Goal: Transaction & Acquisition: Purchase product/service

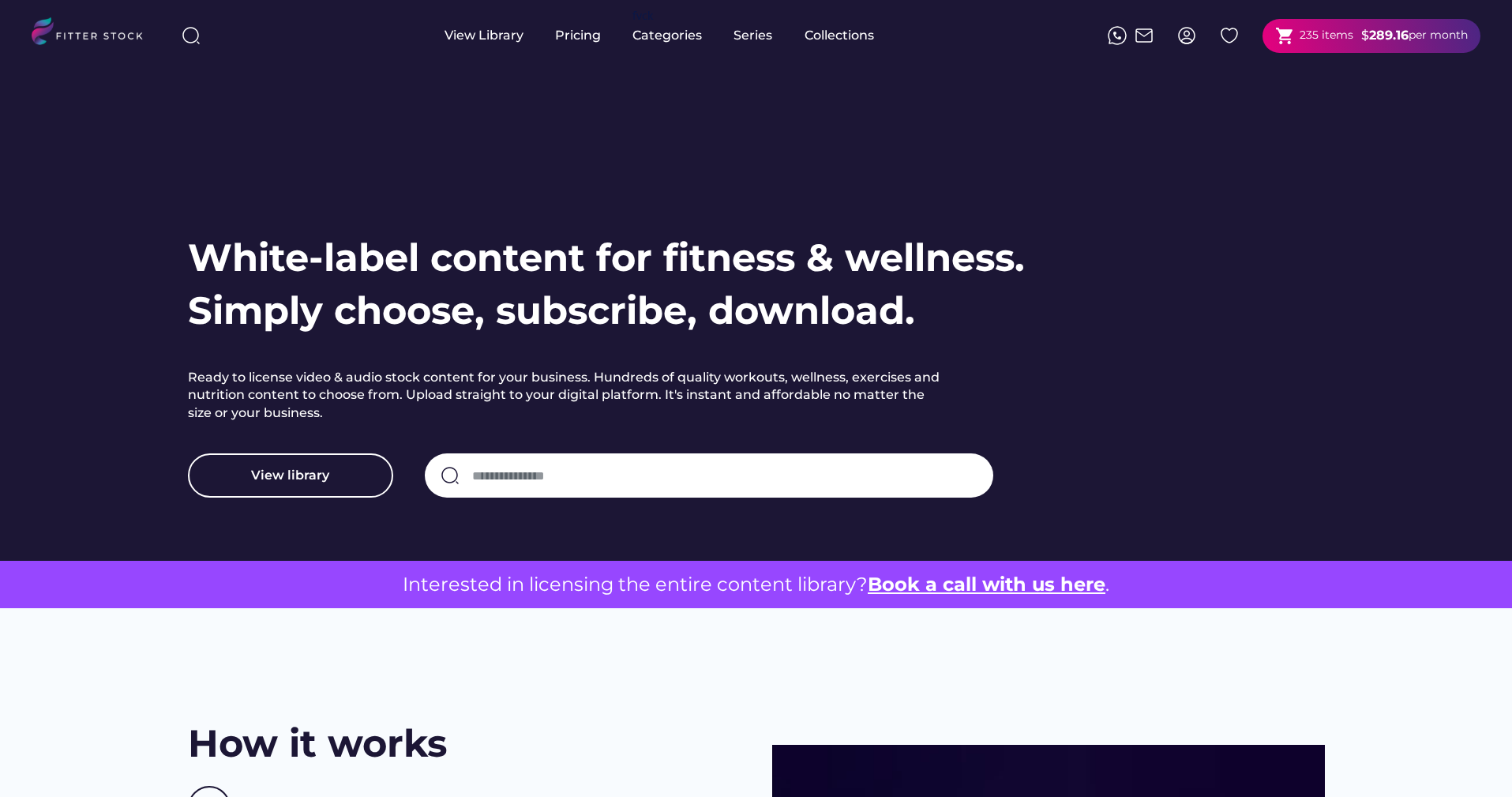
click at [630, 489] on input "input" at bounding box center [725, 476] width 506 height 33
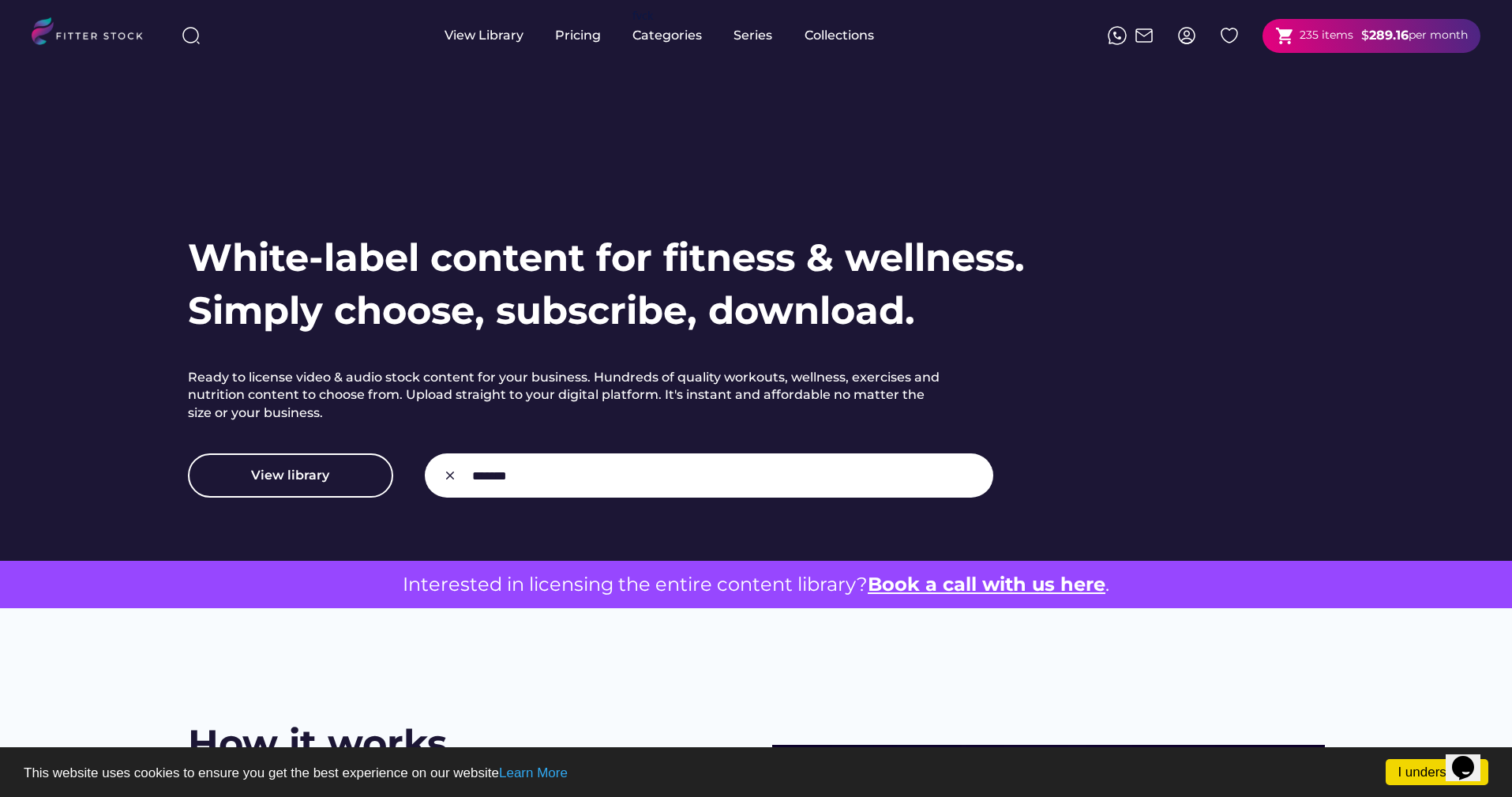
type input "*******"
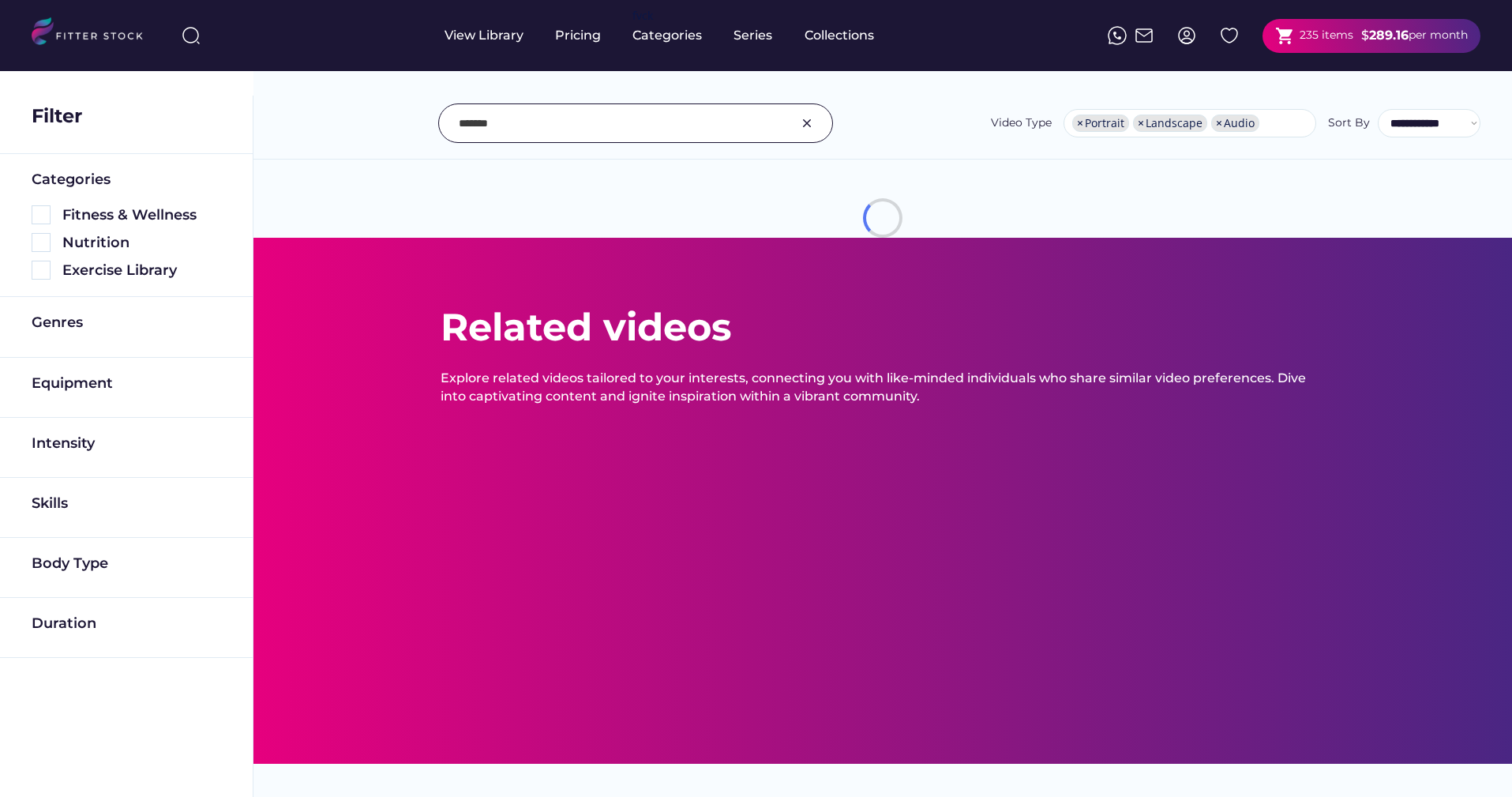
select select "**********"
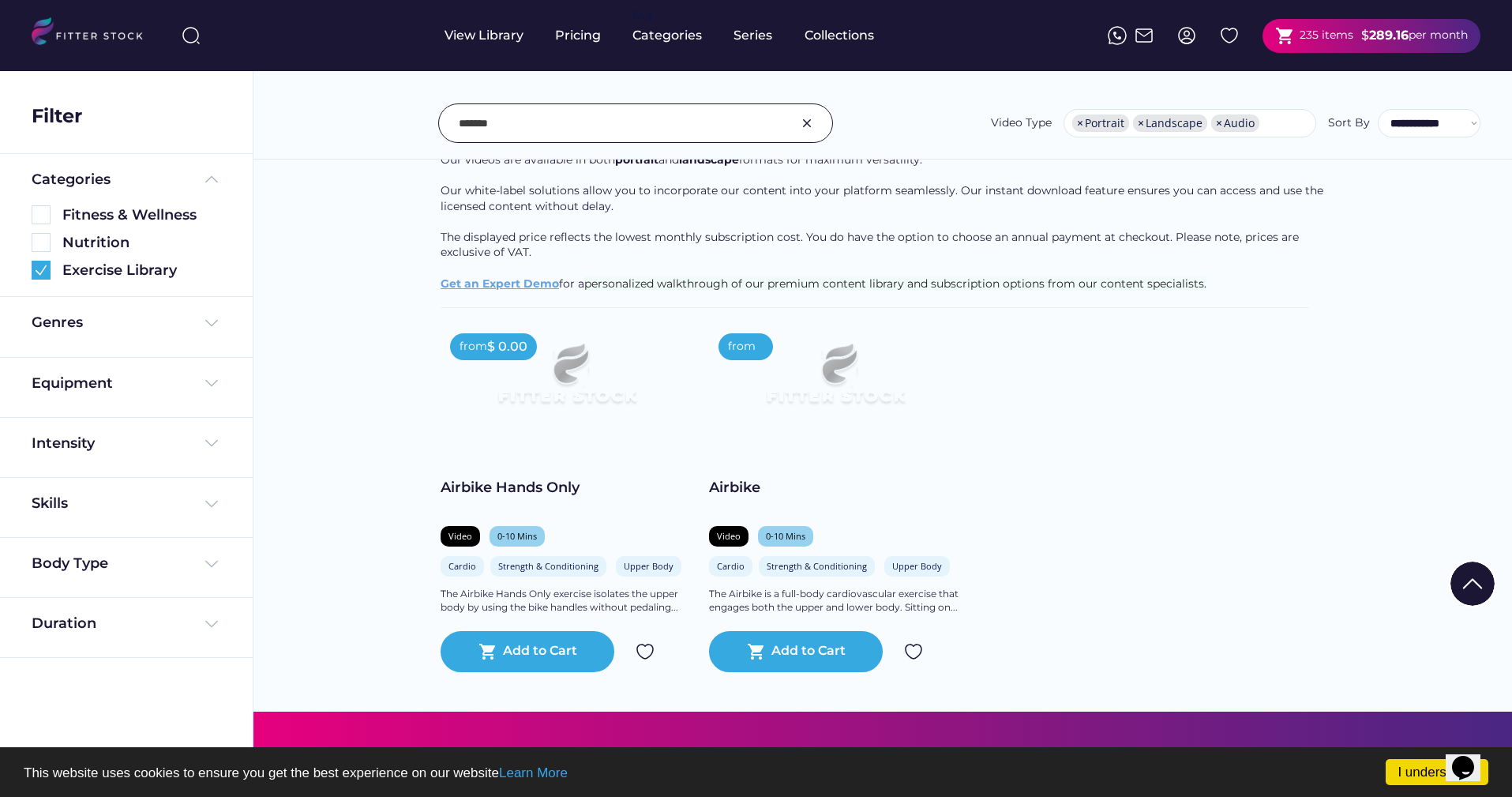
scroll to position [176, 0]
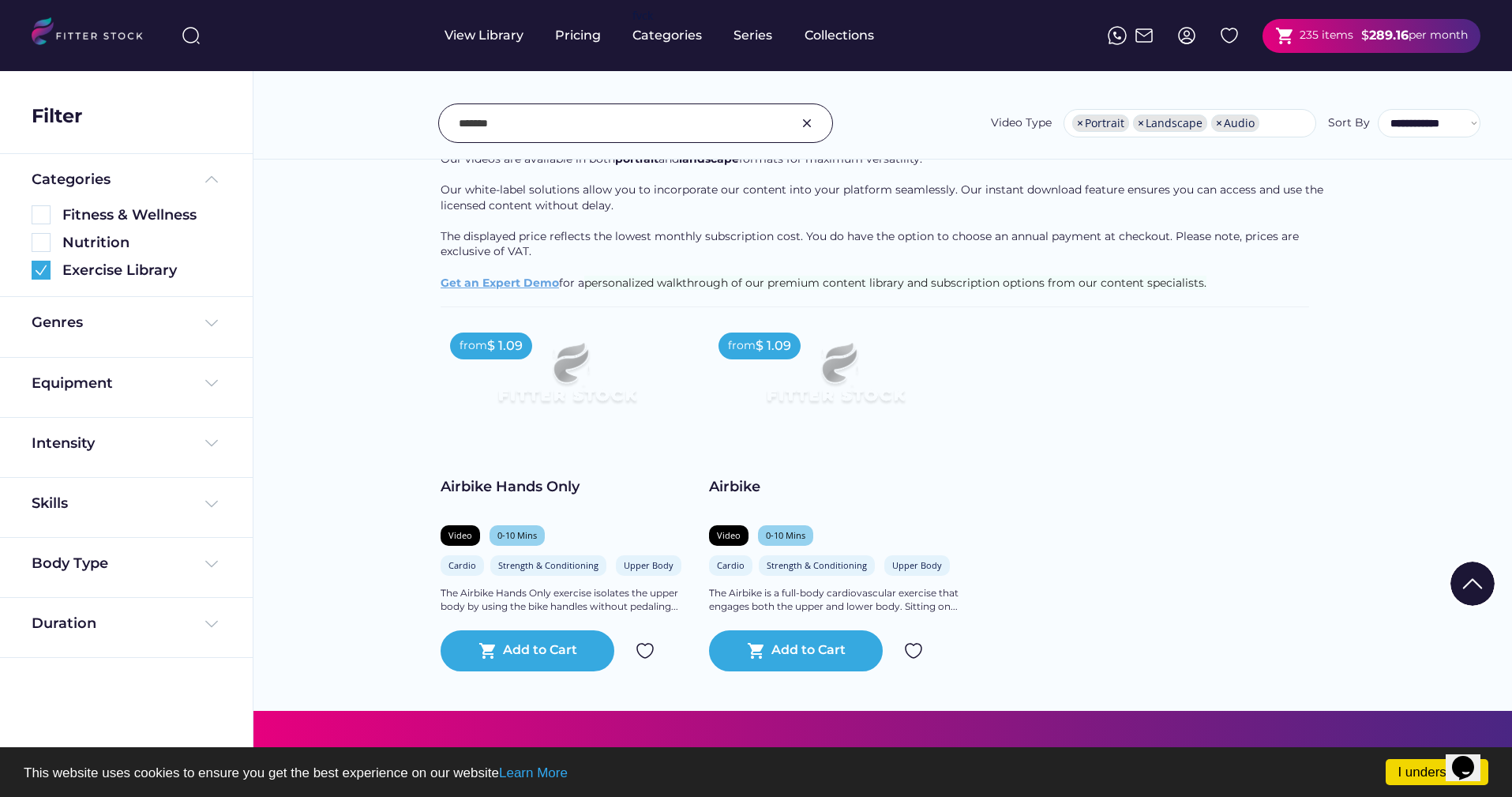
click at [659, 133] on input "input" at bounding box center [616, 124] width 315 height 33
paste input "*********"
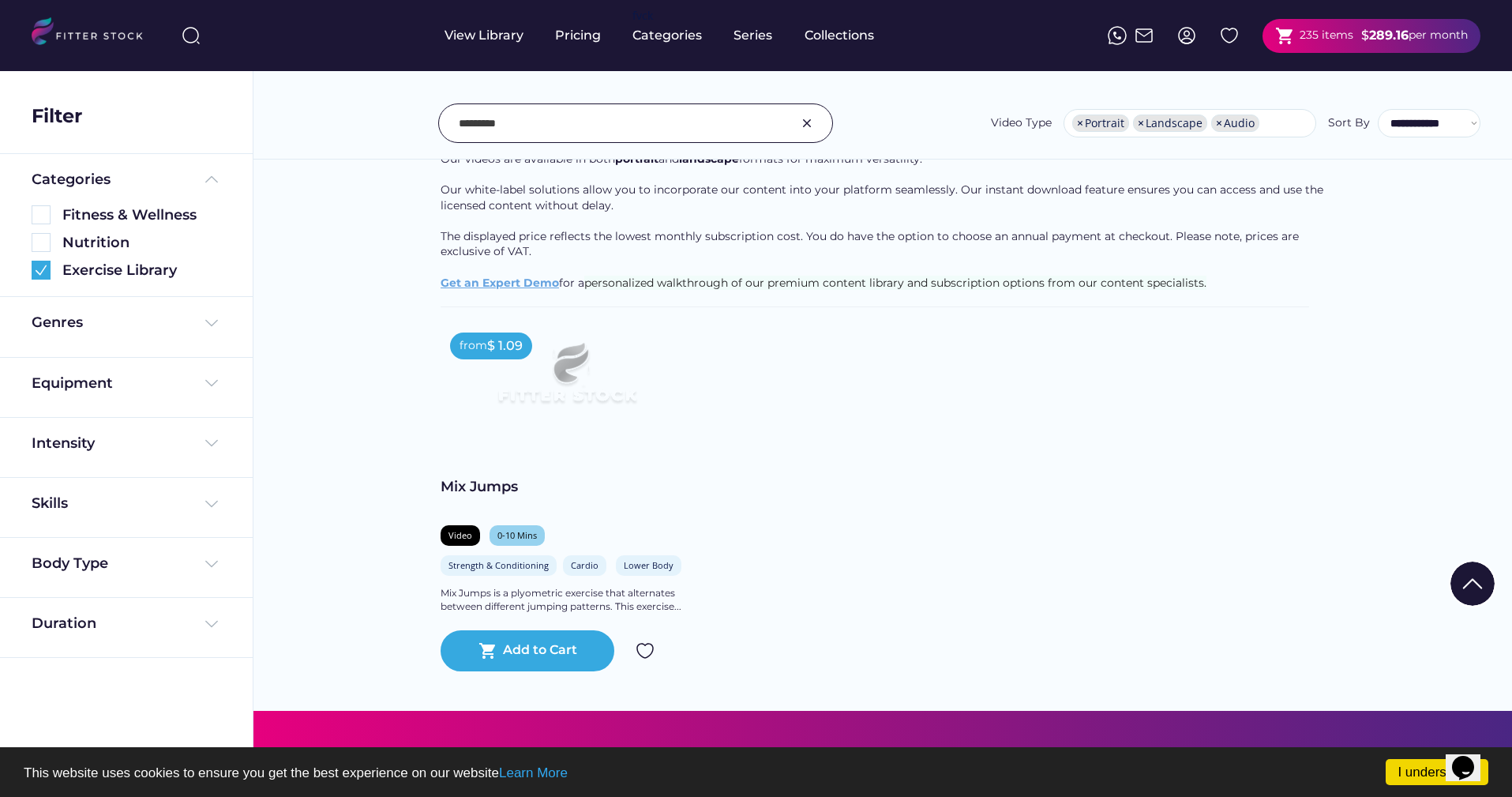
click at [579, 116] on input "input" at bounding box center [616, 124] width 315 height 33
paste input "**********"
click at [654, 110] on input "input" at bounding box center [616, 124] width 315 height 33
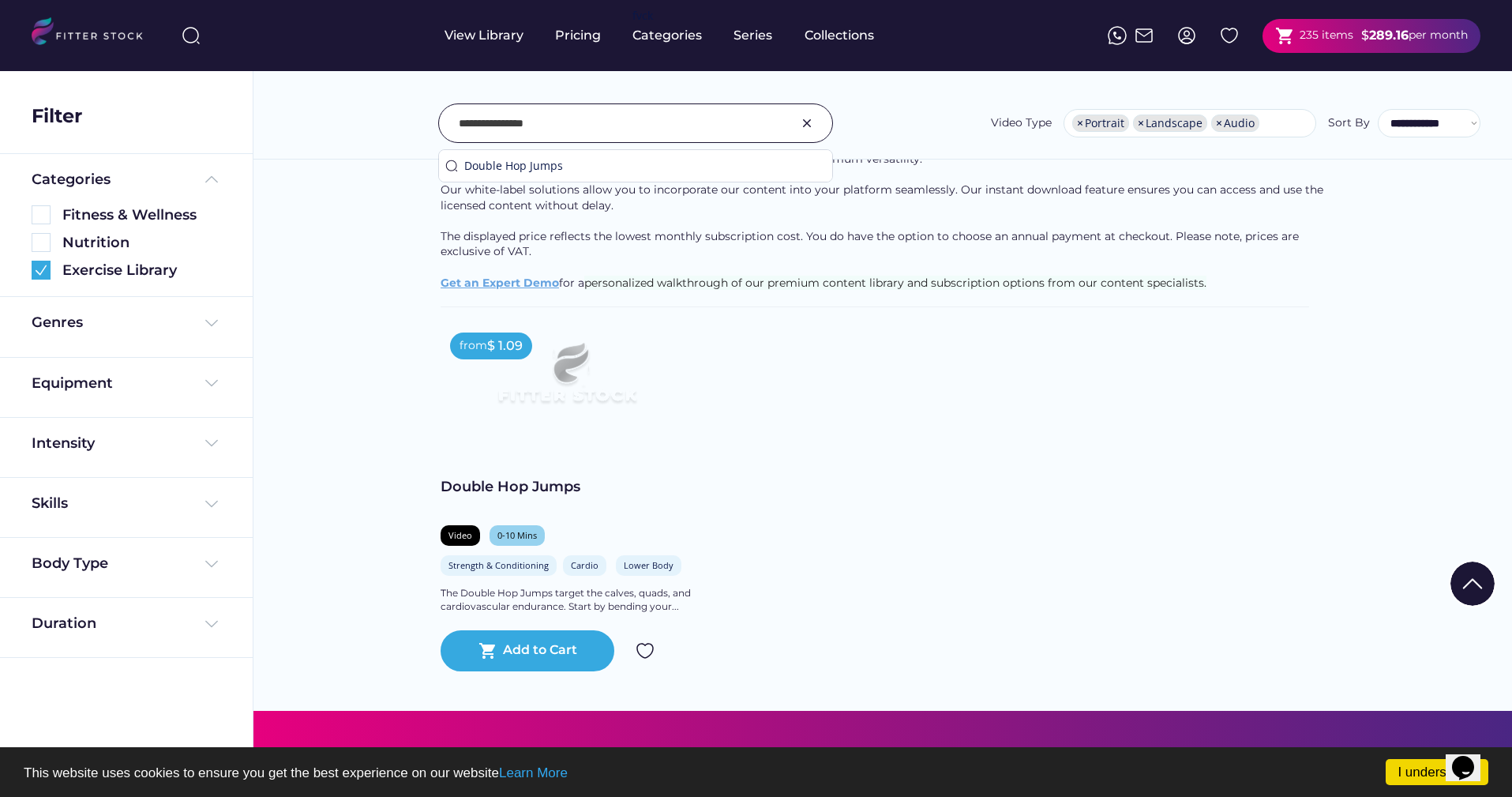
click at [654, 110] on input "input" at bounding box center [616, 124] width 315 height 33
paste input "**********"
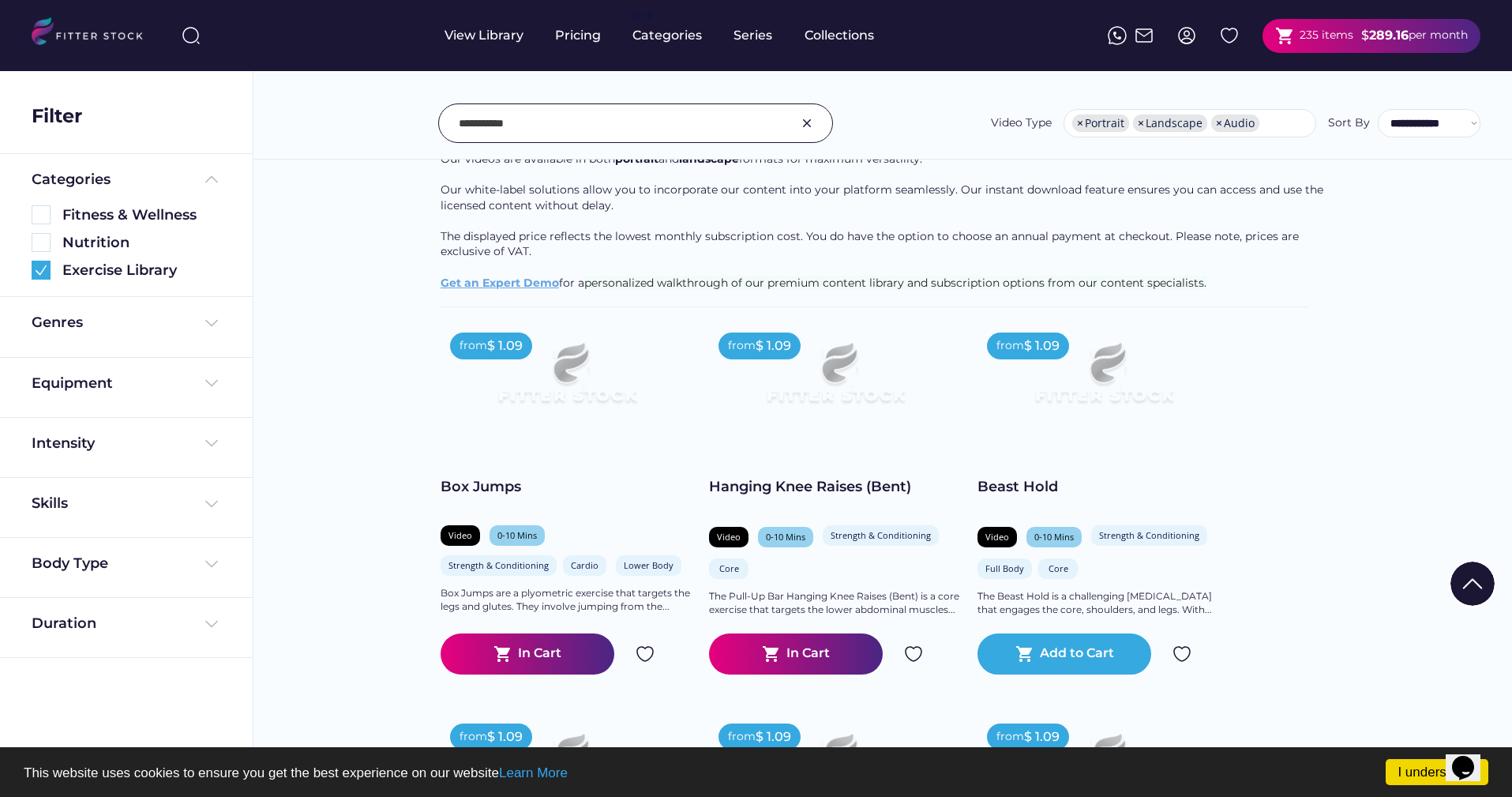
click at [622, 129] on input "input" at bounding box center [616, 124] width 315 height 33
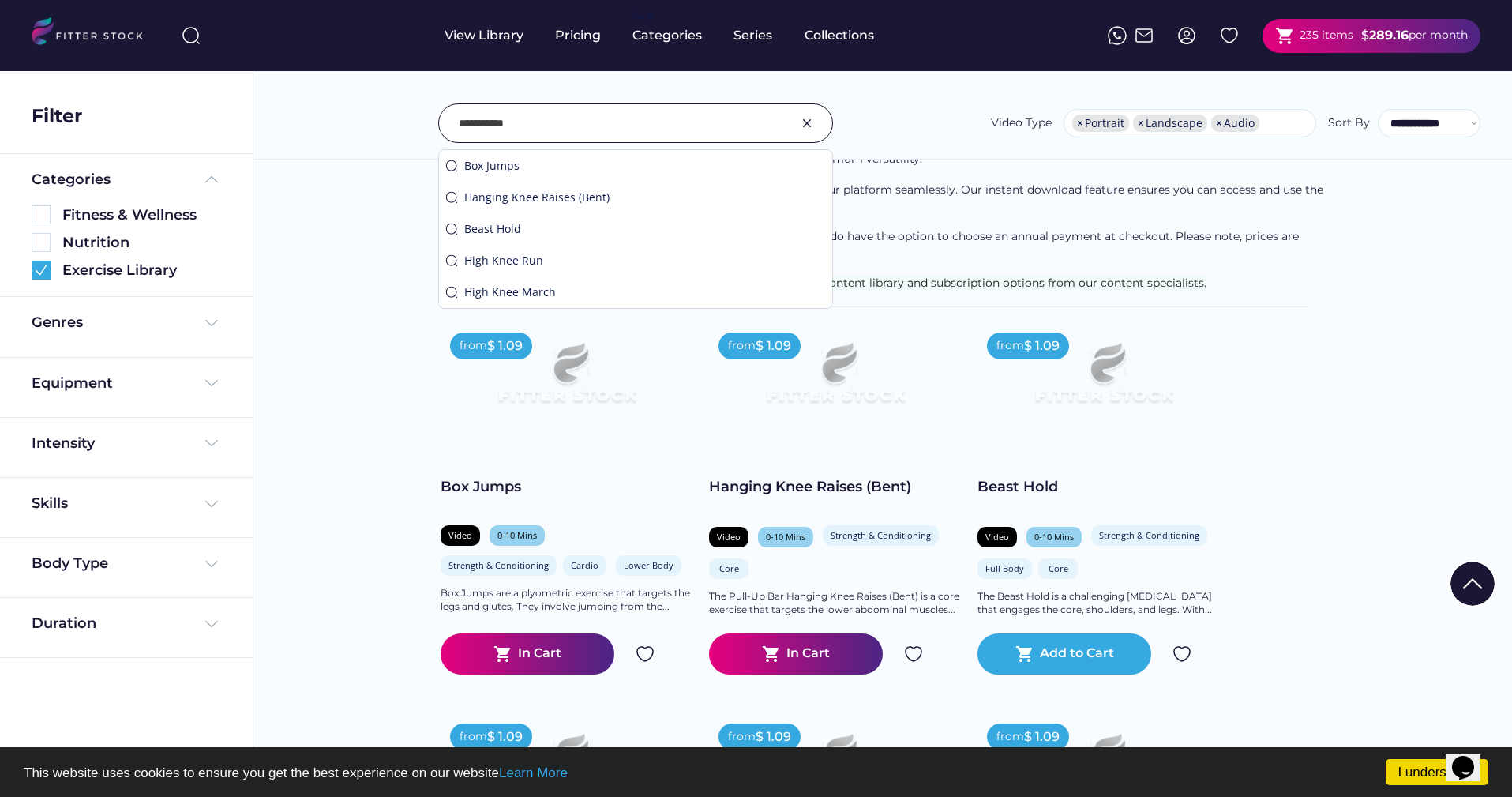
click at [622, 129] on input "input" at bounding box center [616, 124] width 315 height 33
paste input "**********"
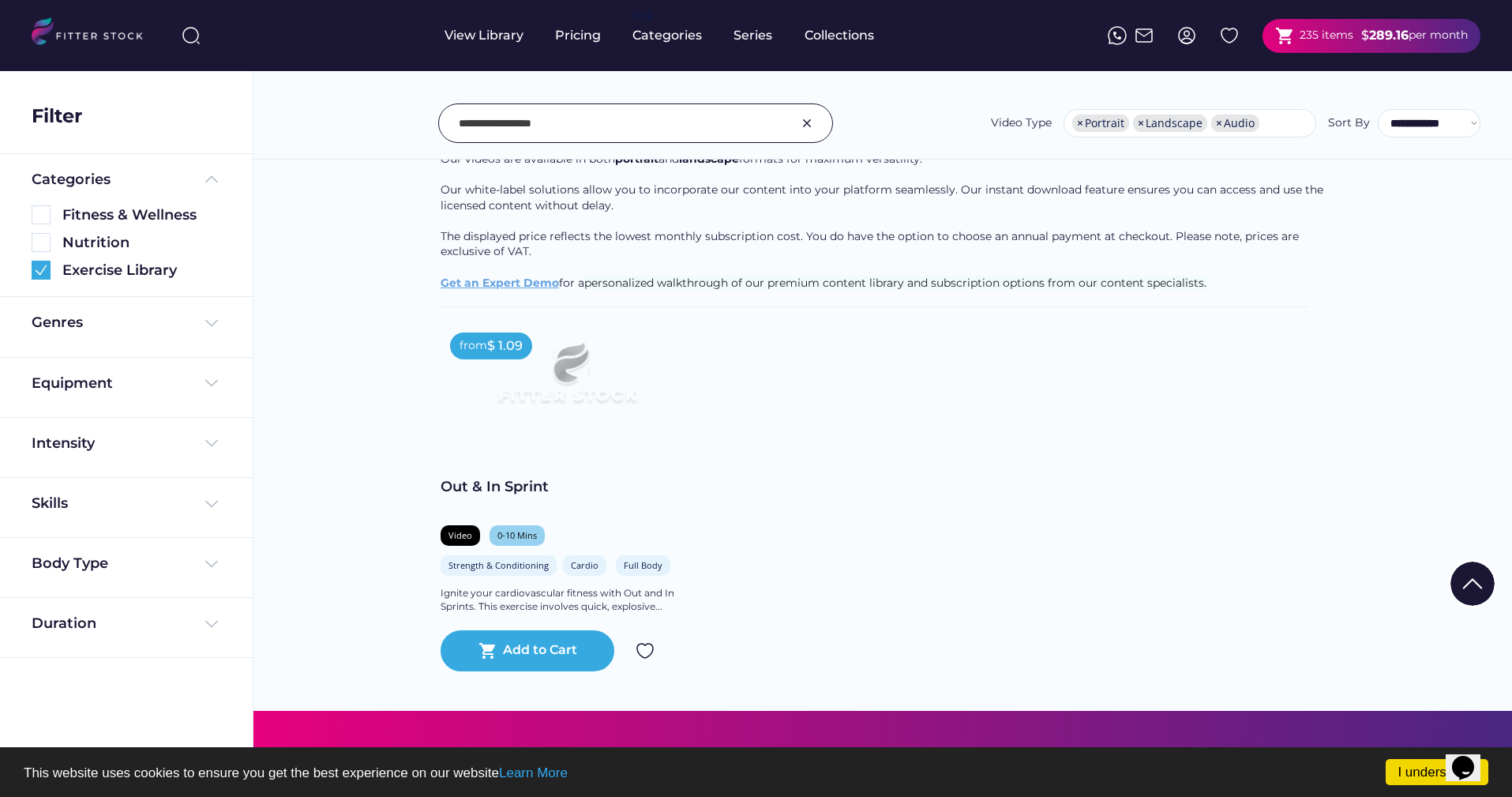
click at [617, 124] on input "input" at bounding box center [616, 124] width 315 height 33
paste input "**********"
click at [680, 125] on input "input" at bounding box center [616, 124] width 315 height 33
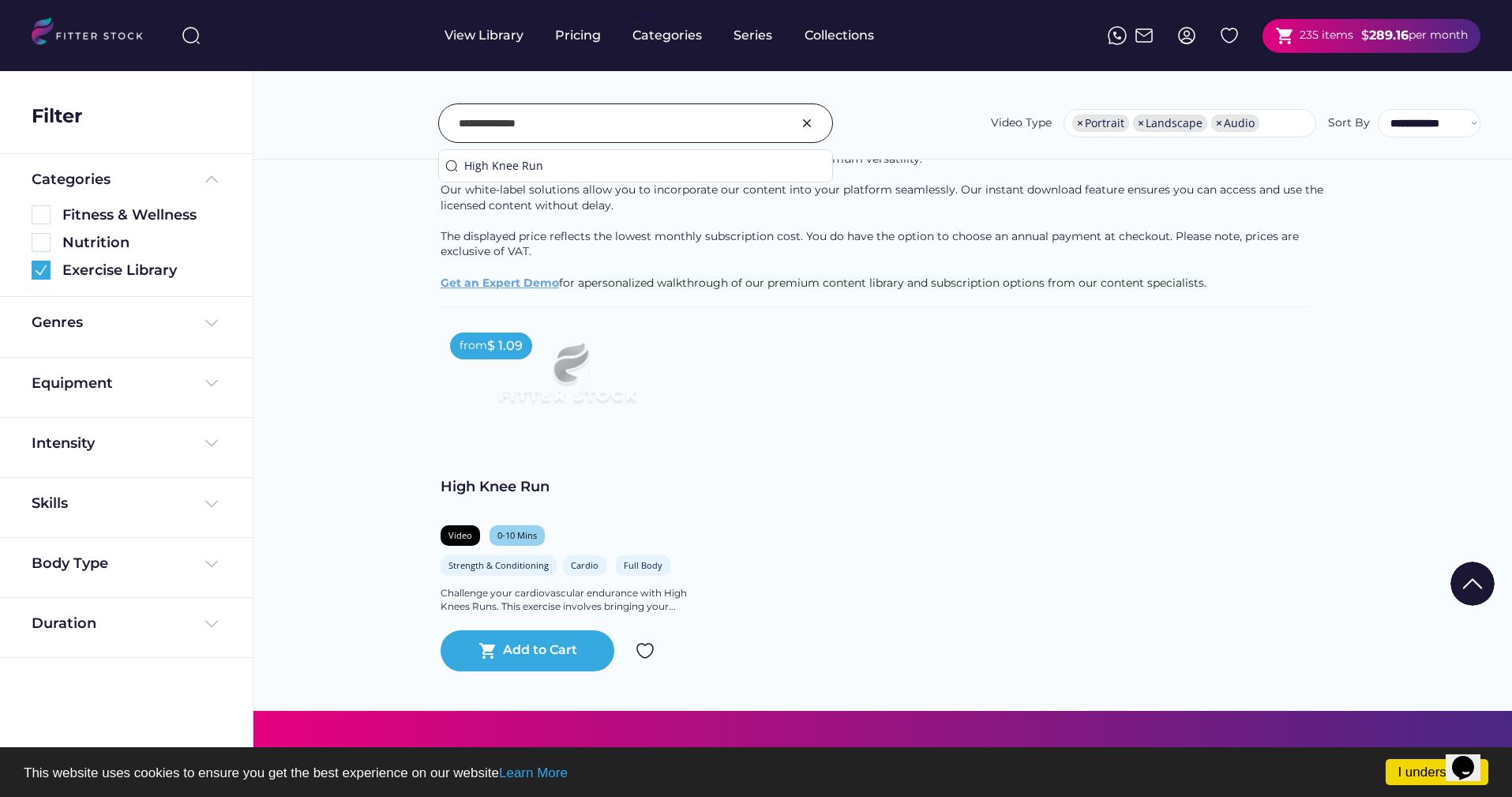
click at [680, 125] on input "input" at bounding box center [616, 124] width 315 height 33
paste input "**********"
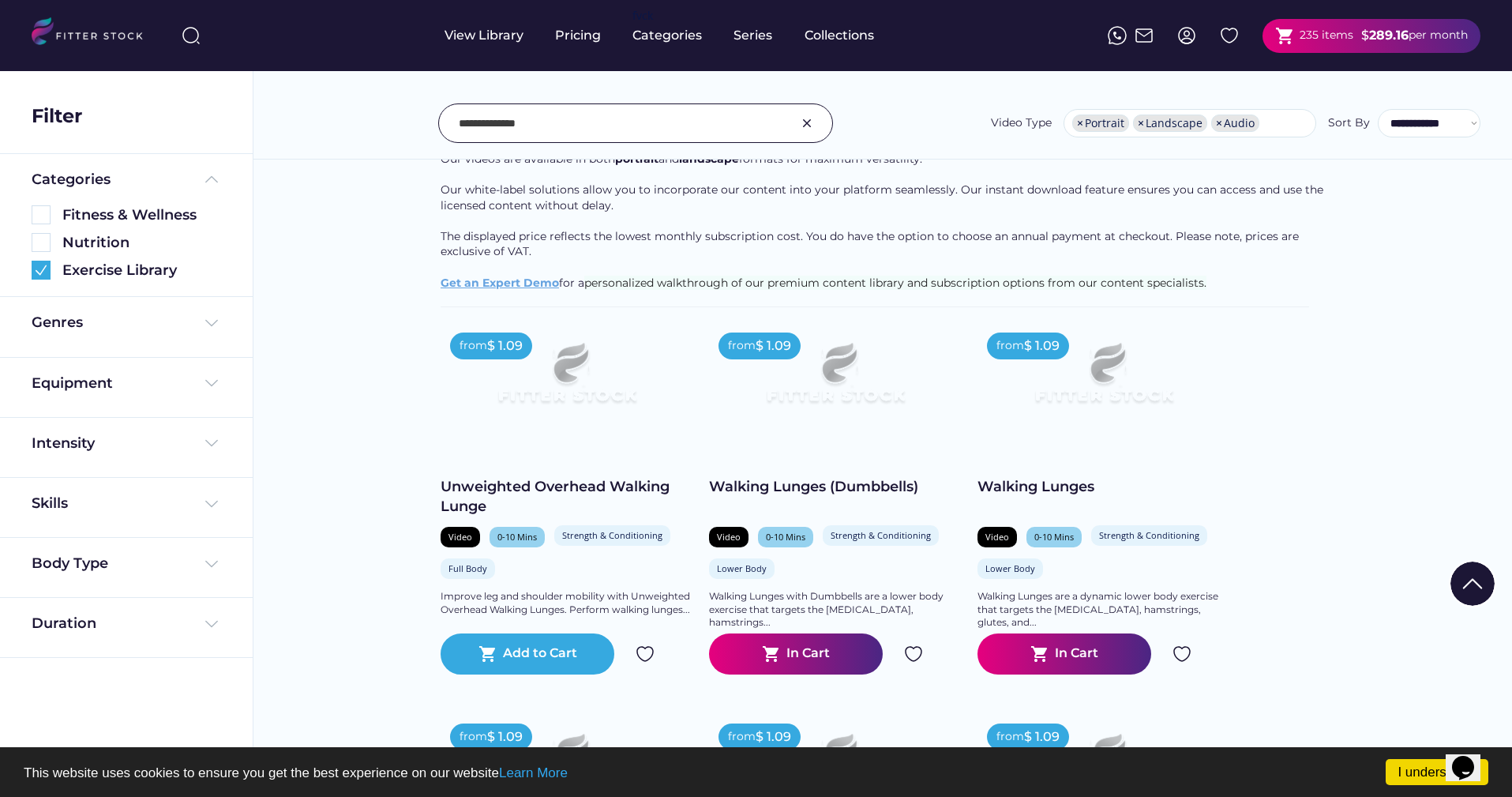
click at [548, 129] on input "input" at bounding box center [616, 124] width 315 height 33
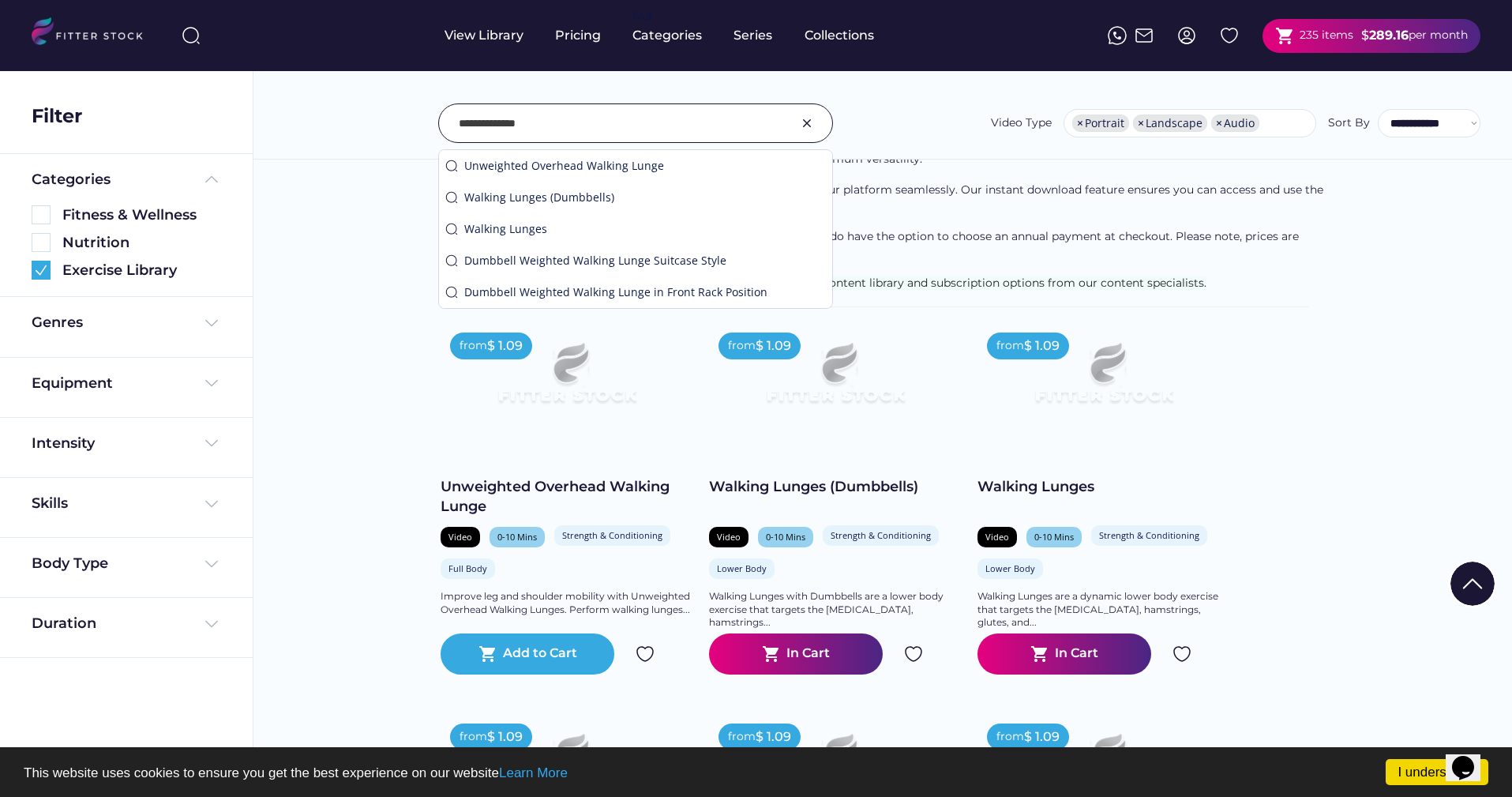
click at [548, 129] on input "input" at bounding box center [616, 124] width 315 height 33
paste input "*********"
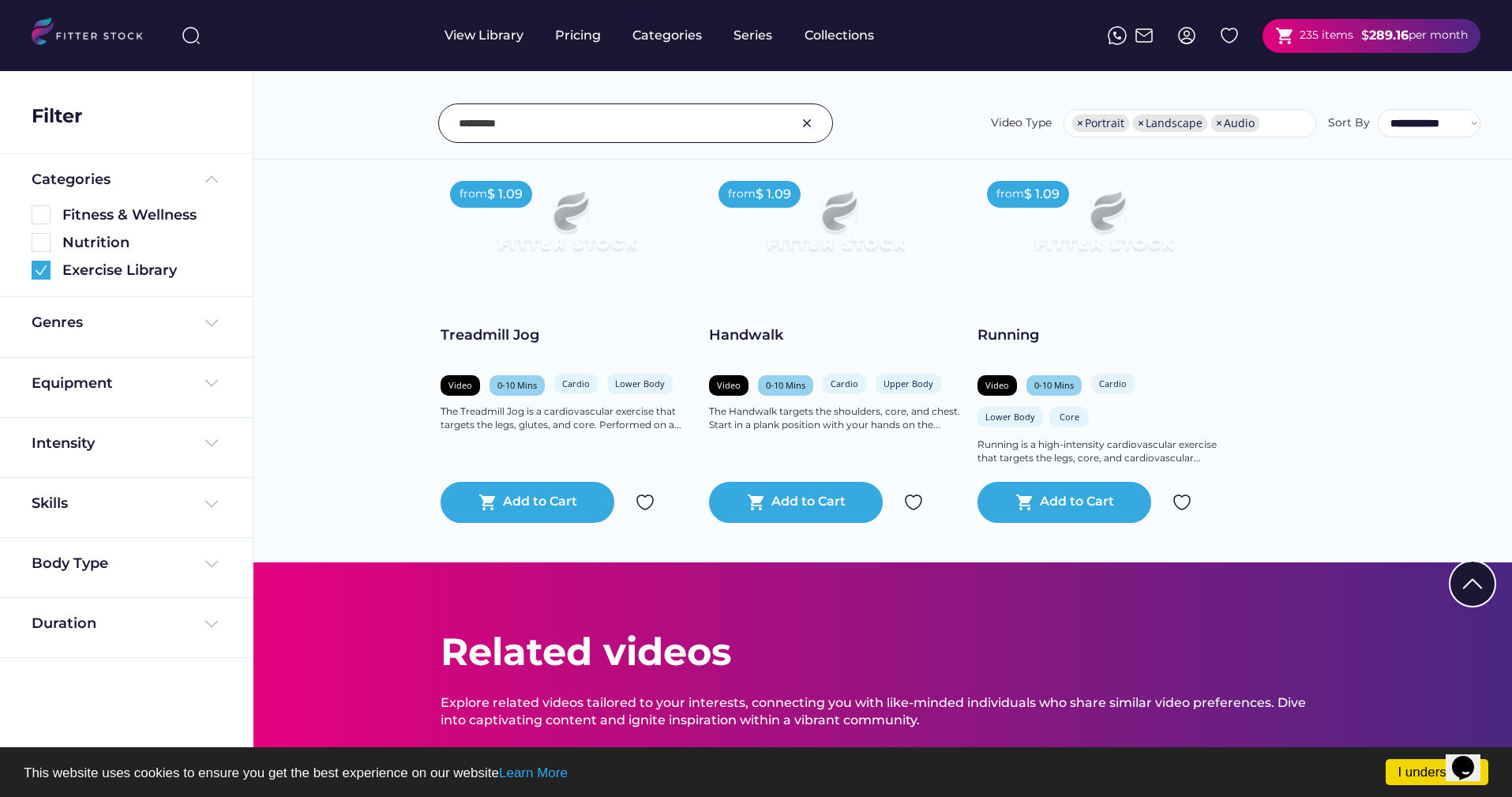
scroll to position [218, 0]
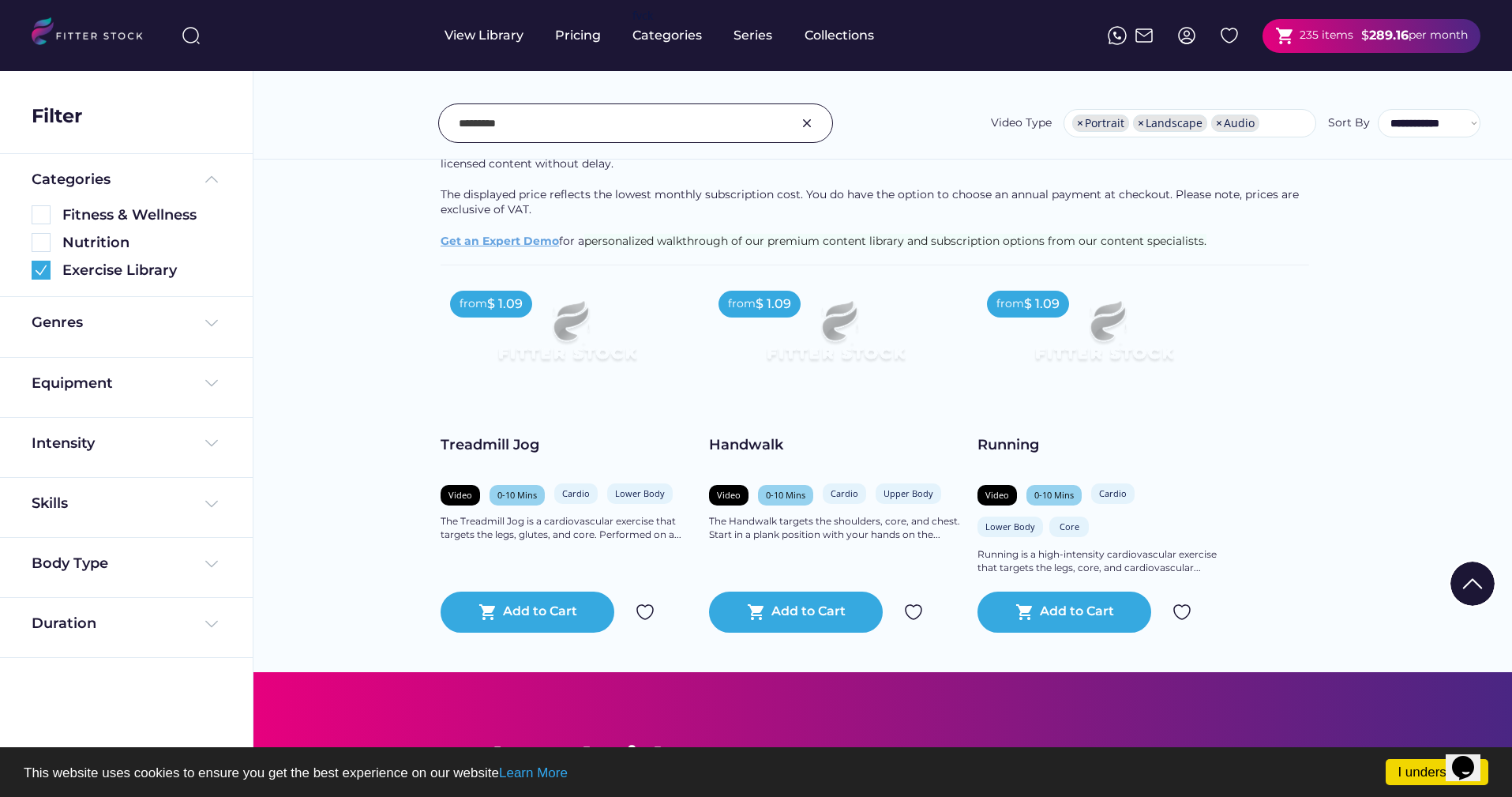
click at [651, 132] on input "input" at bounding box center [616, 124] width 315 height 33
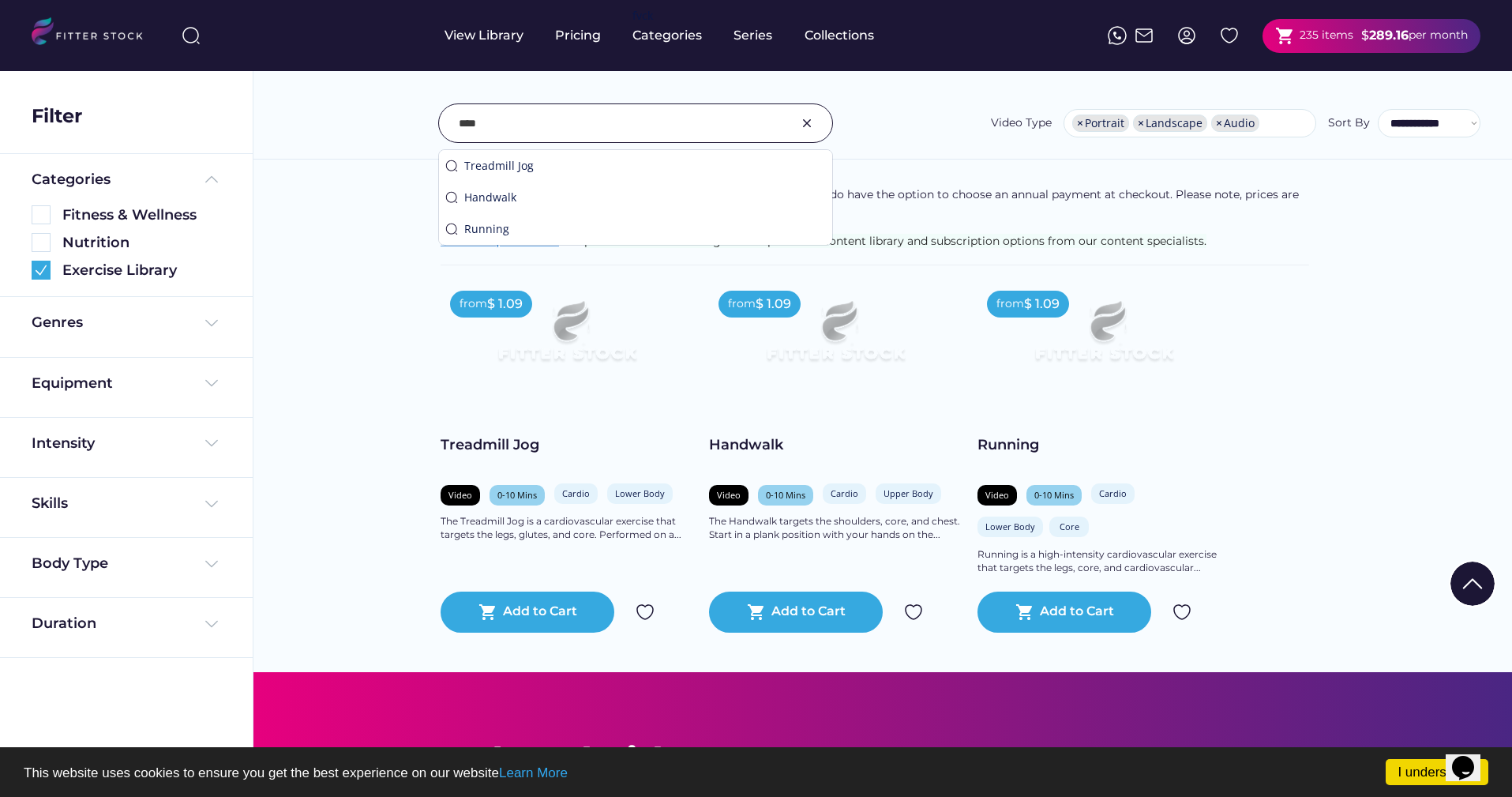
type input "****"
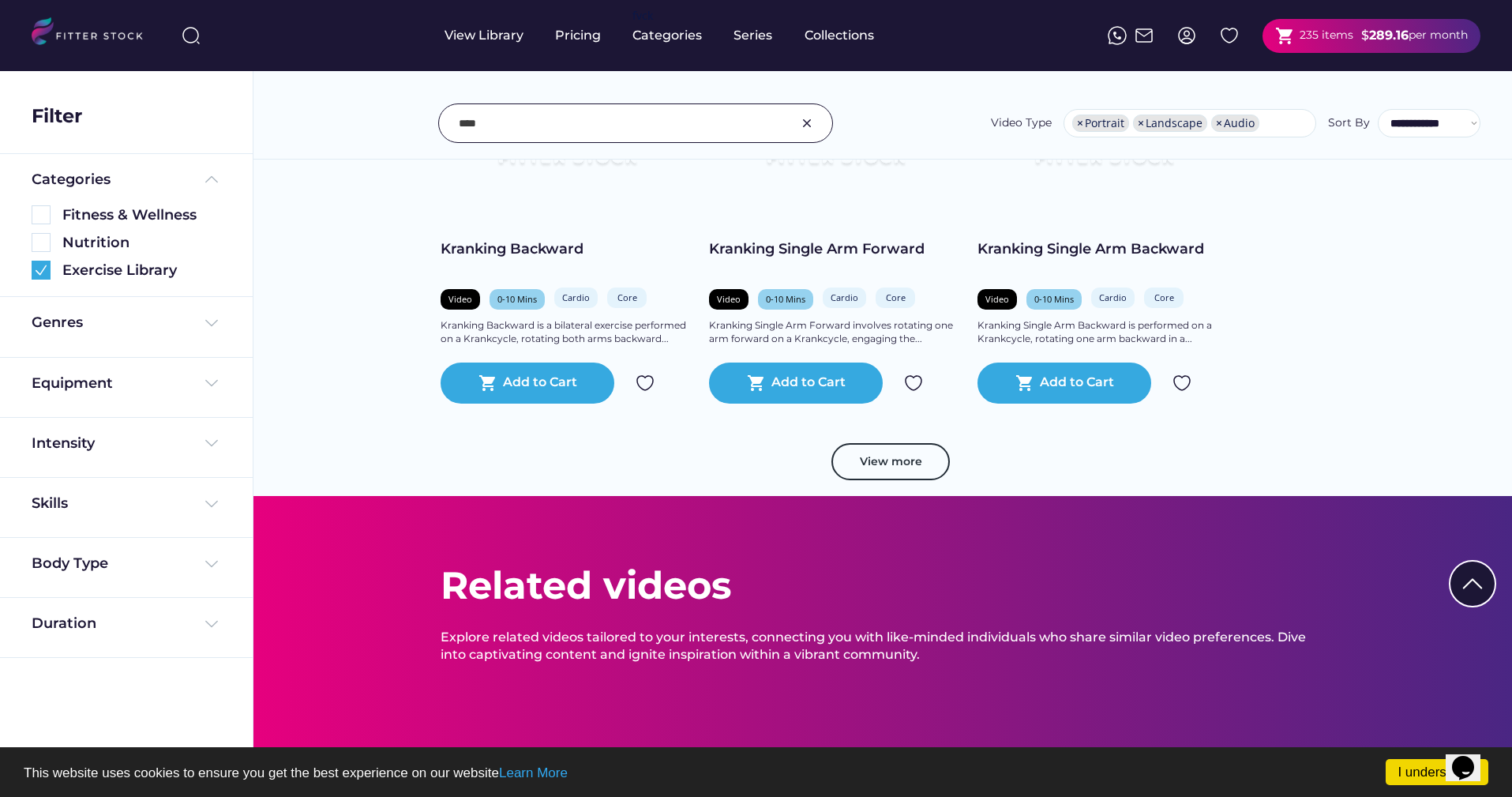
scroll to position [2540, 0]
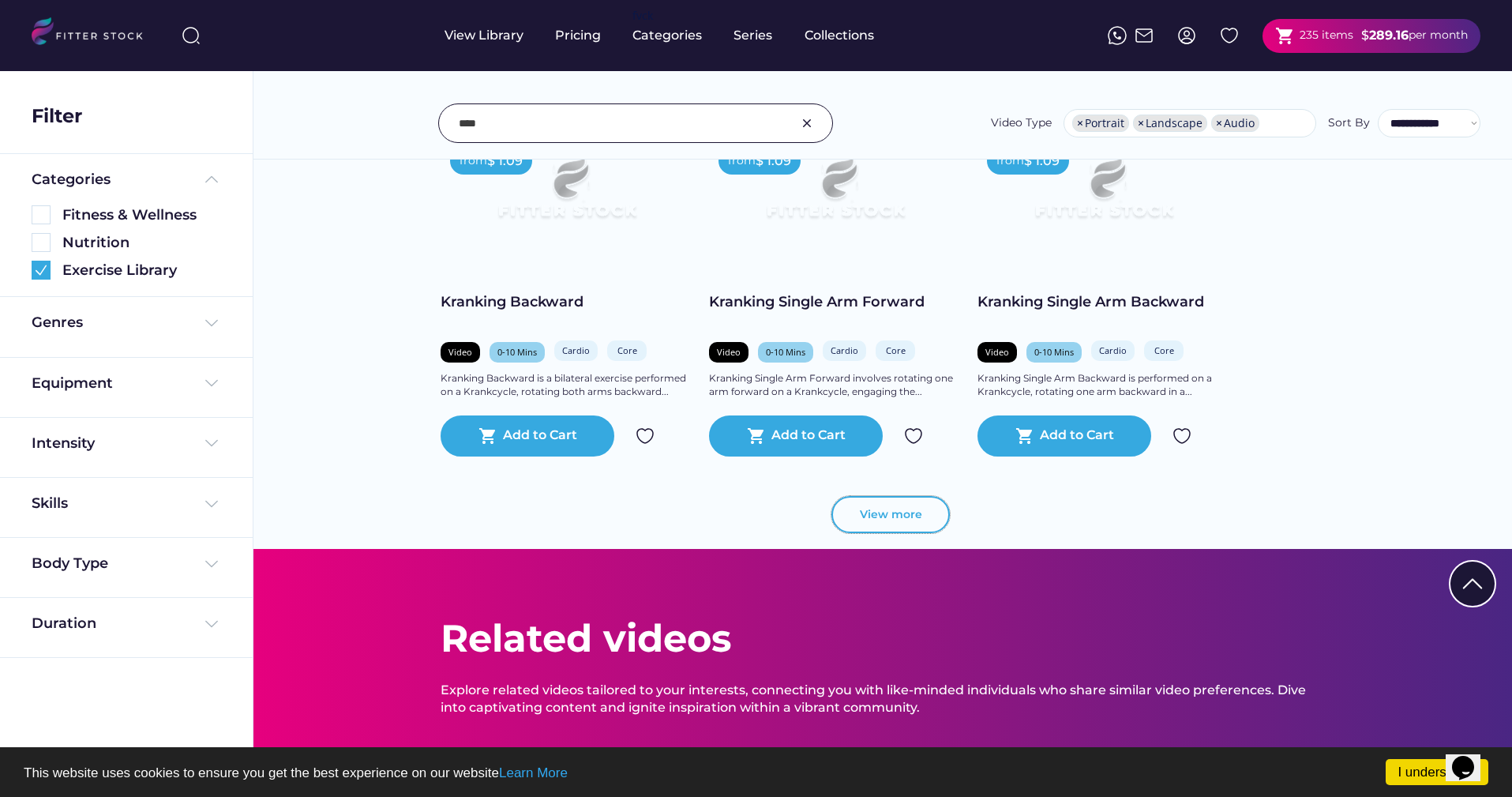
click at [893, 501] on button "View more" at bounding box center [890, 514] width 118 height 38
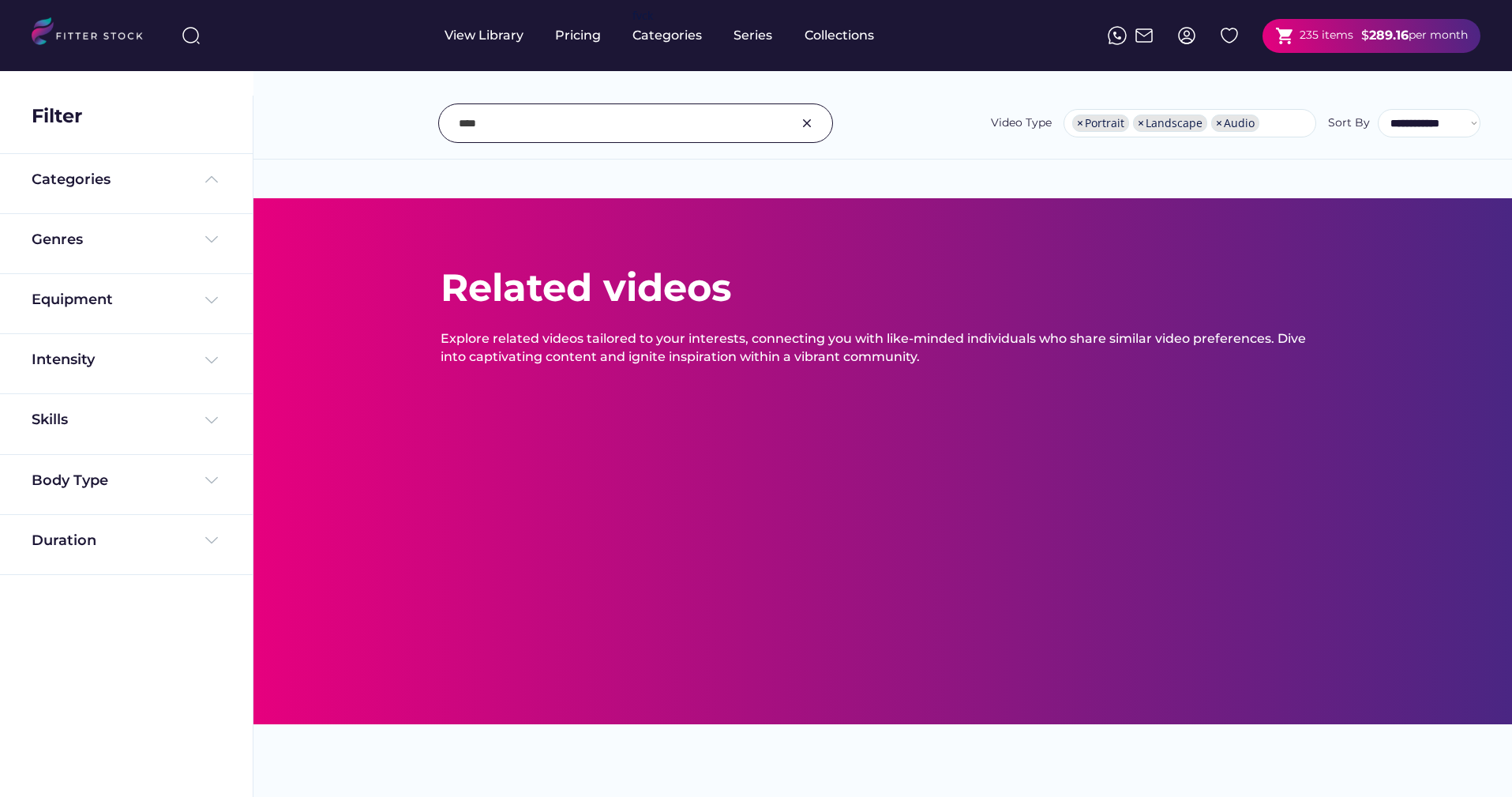
select select "**********"
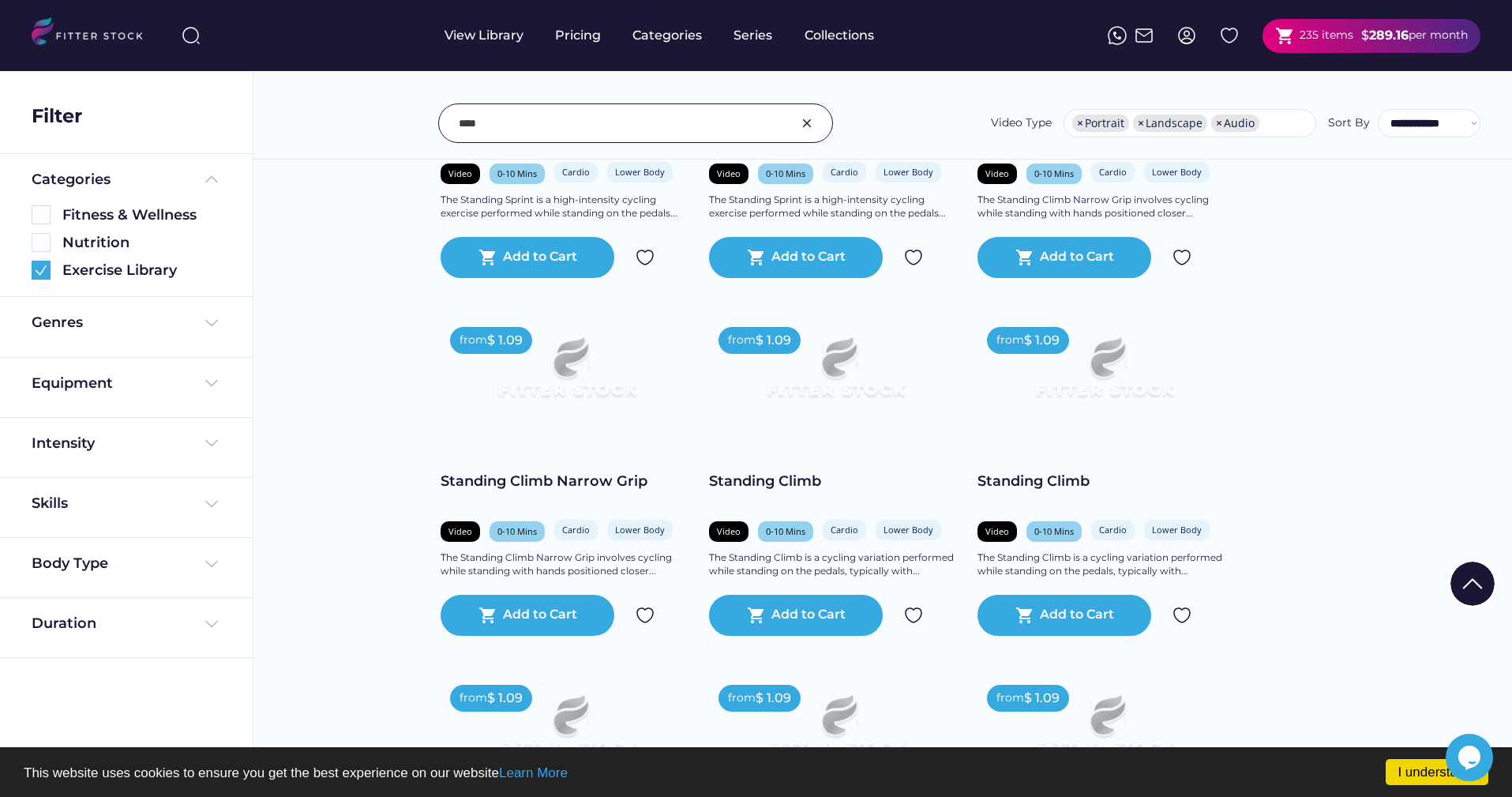
scroll to position [4928, 0]
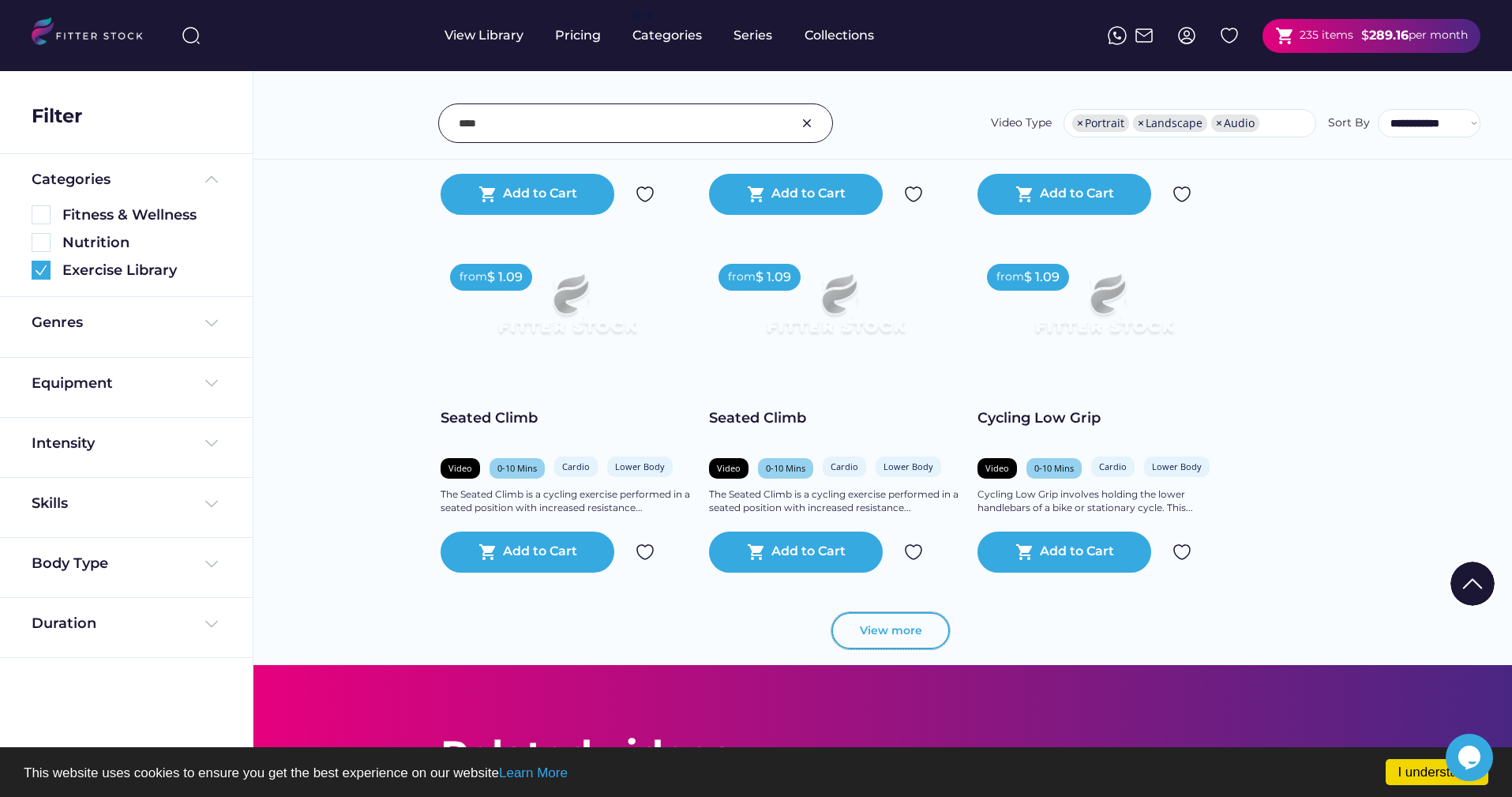
click at [888, 637] on button "View more" at bounding box center [890, 630] width 118 height 38
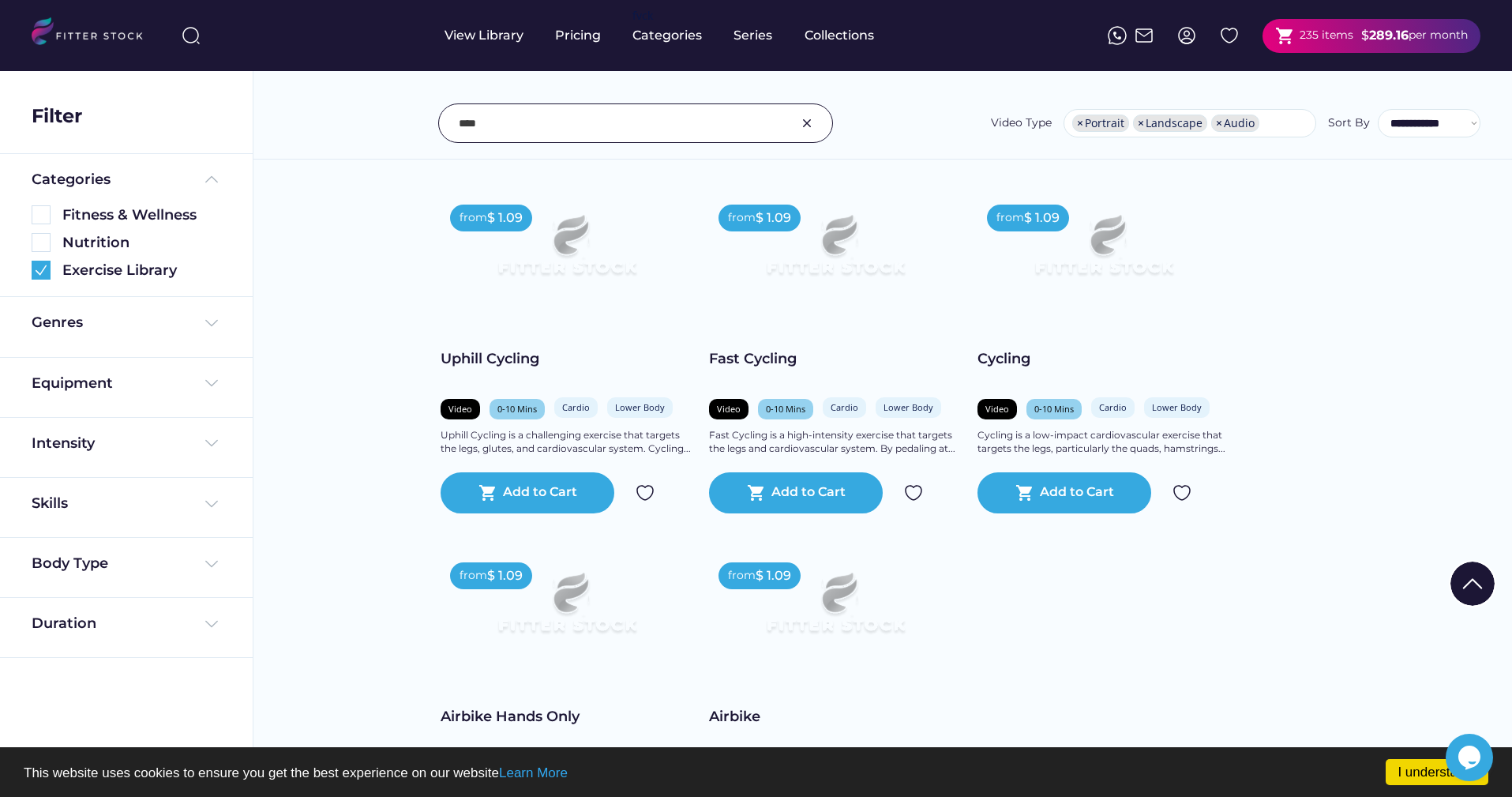
scroll to position [5700, 0]
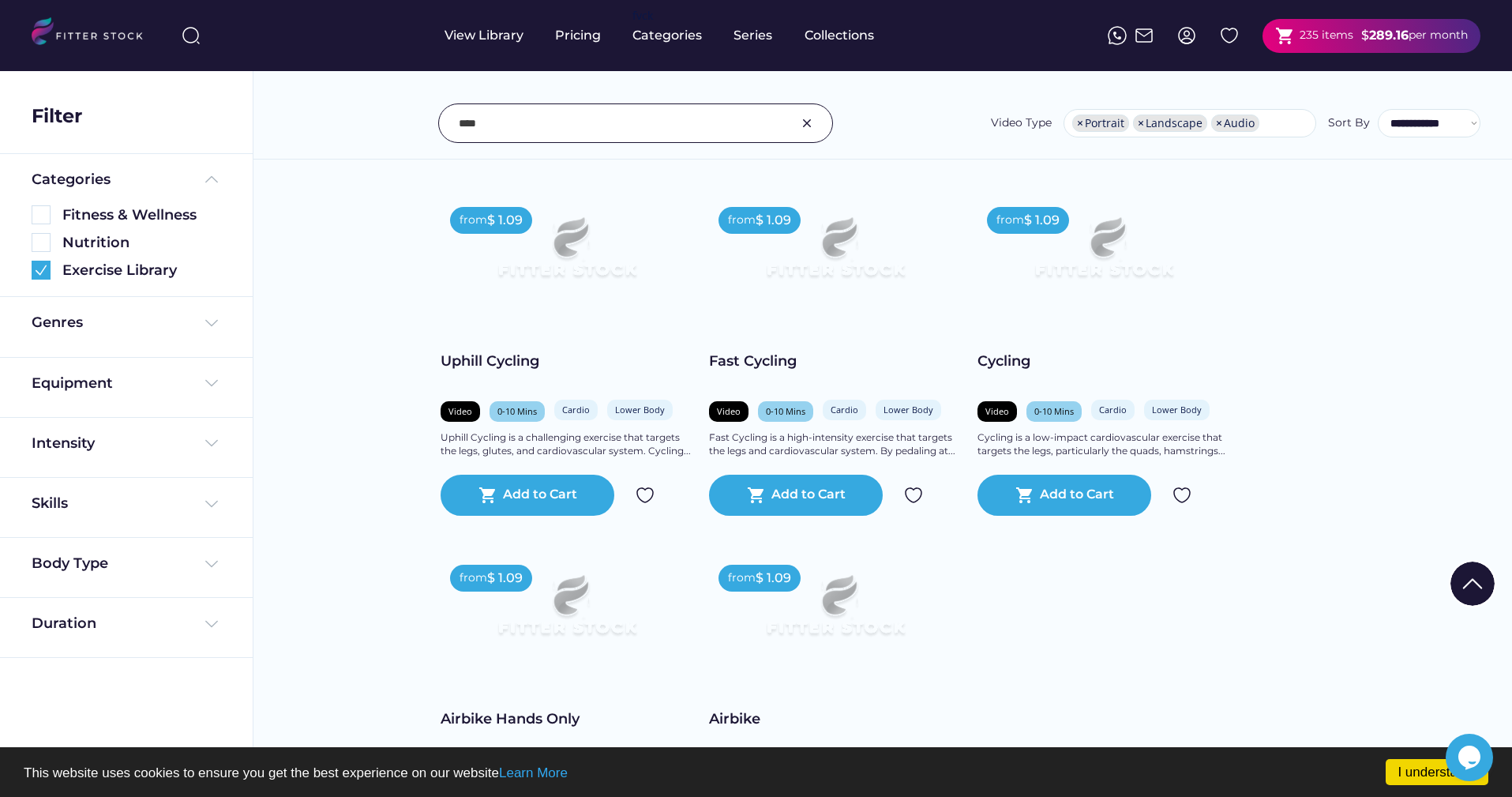
click at [565, 126] on input "input" at bounding box center [616, 124] width 315 height 33
paste input "**********"
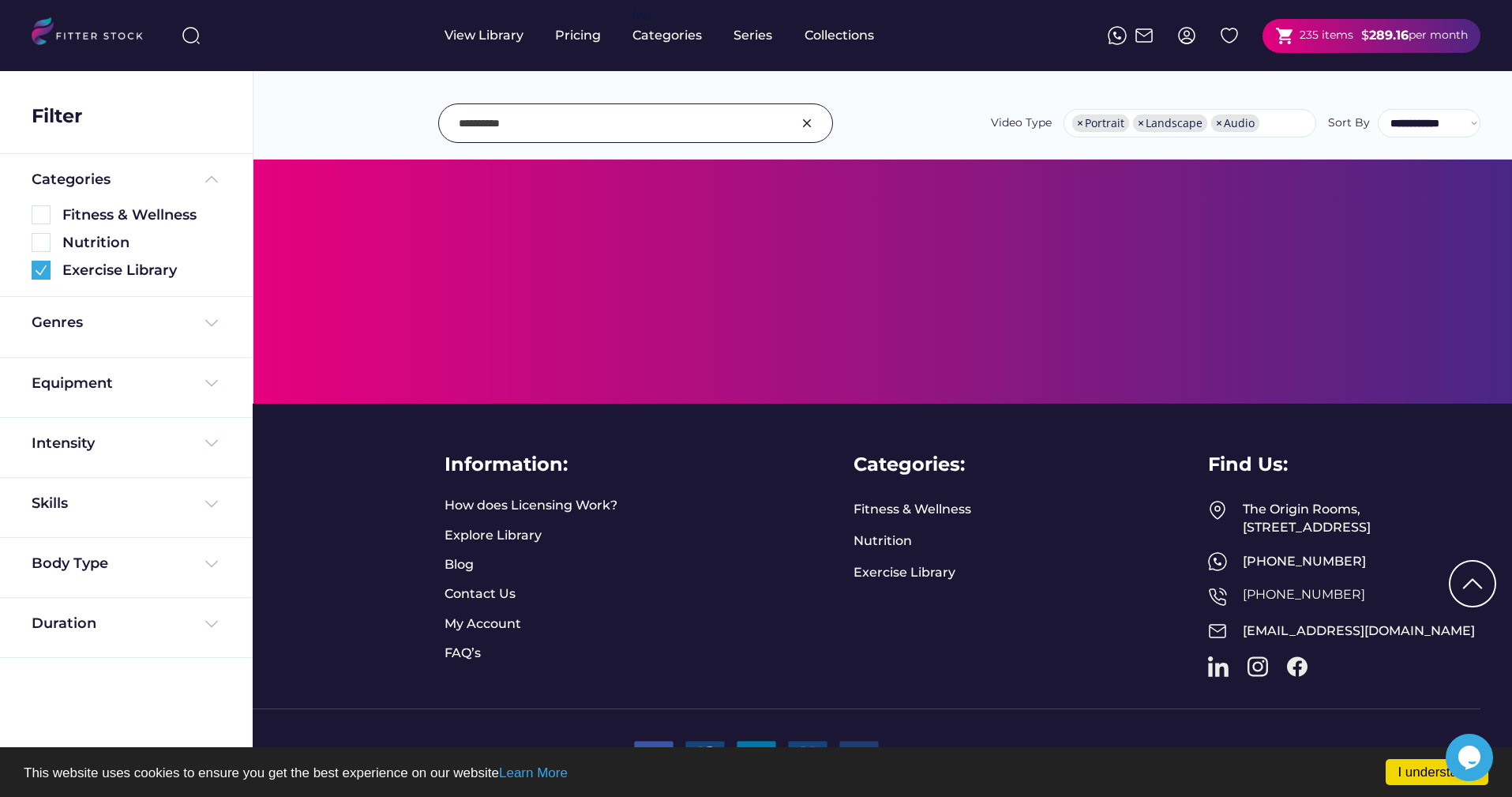
scroll to position [134, 0]
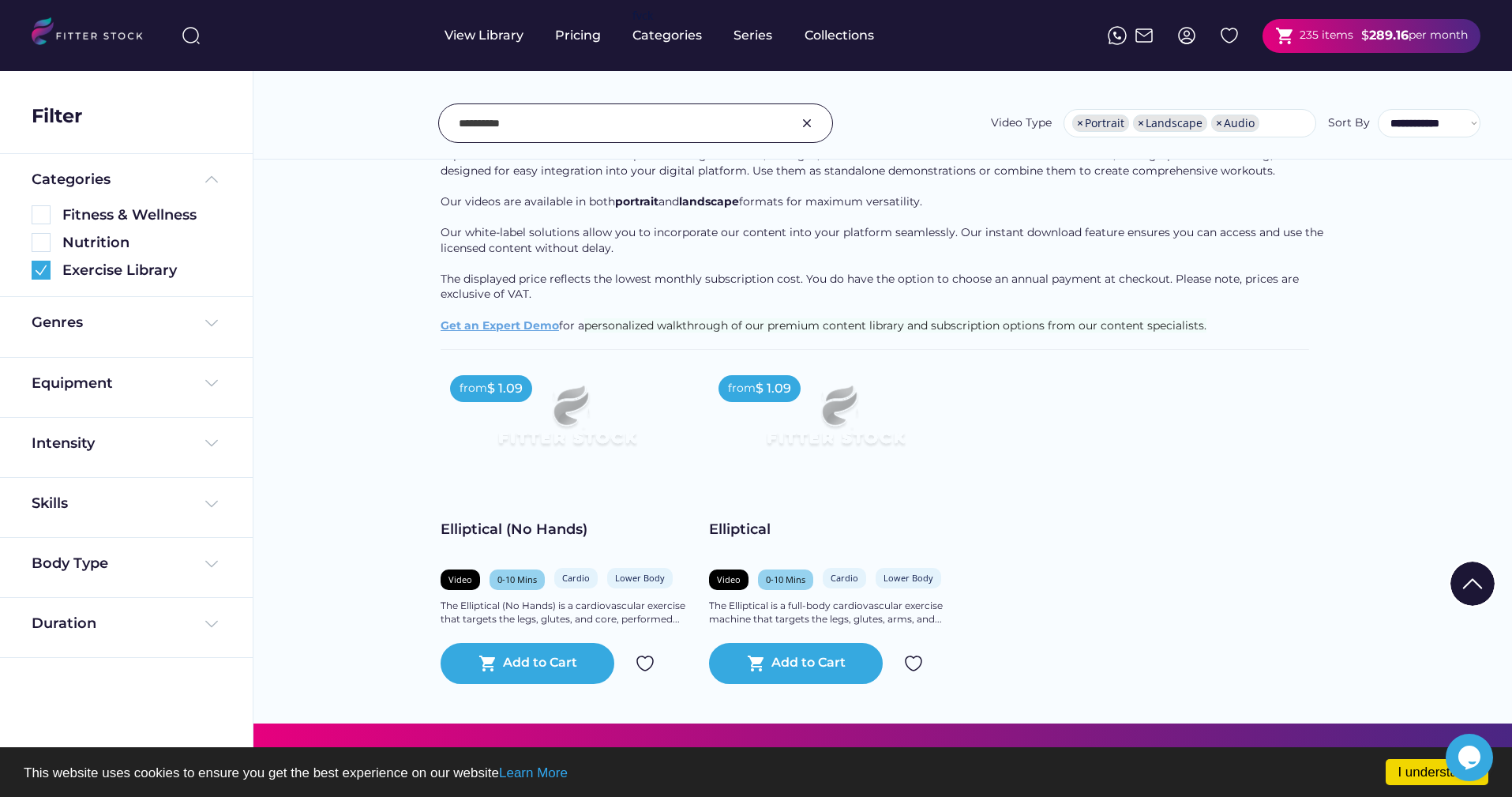
click at [734, 128] on input "input" at bounding box center [616, 124] width 315 height 33
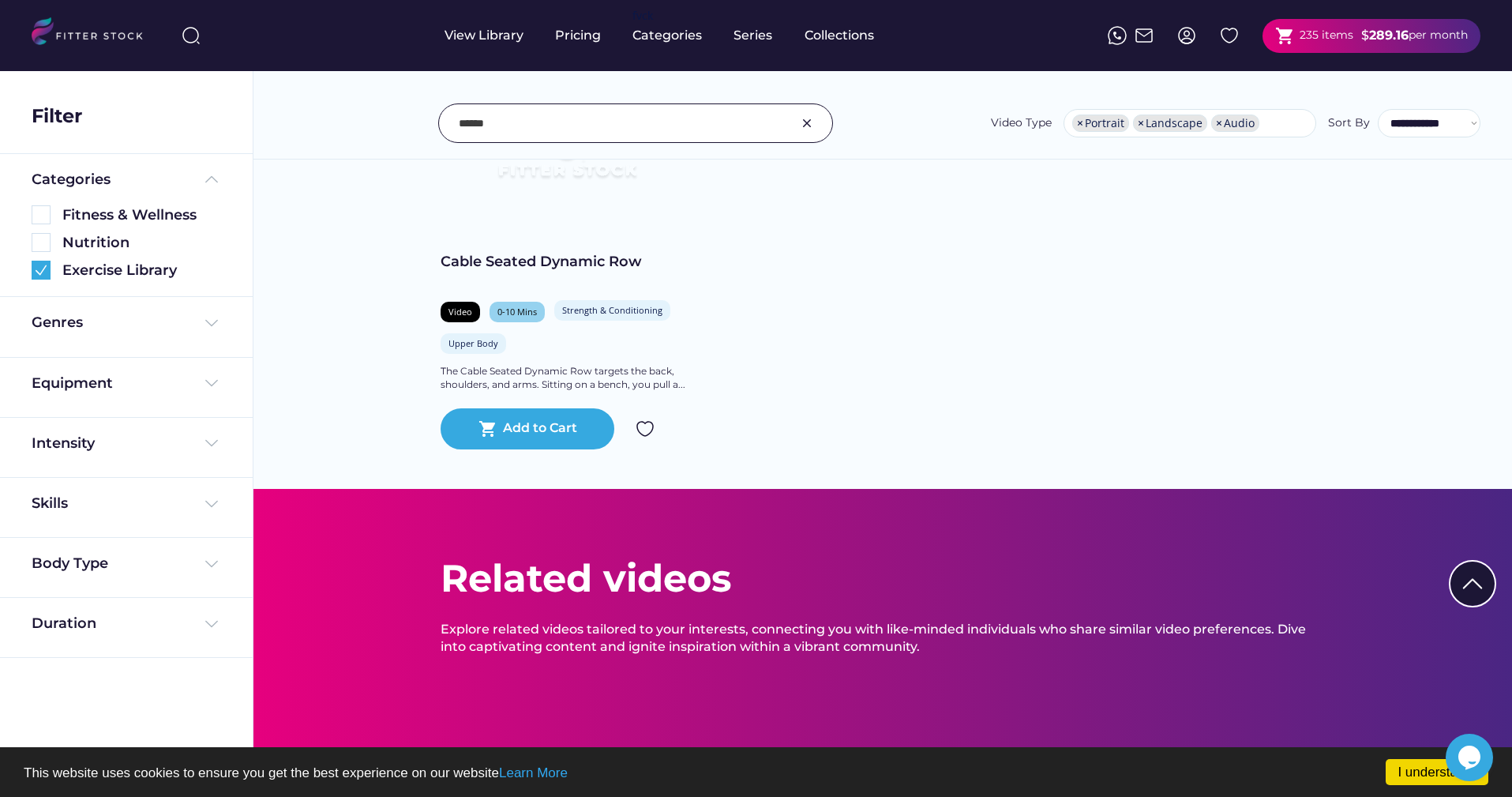
scroll to position [3896, 0]
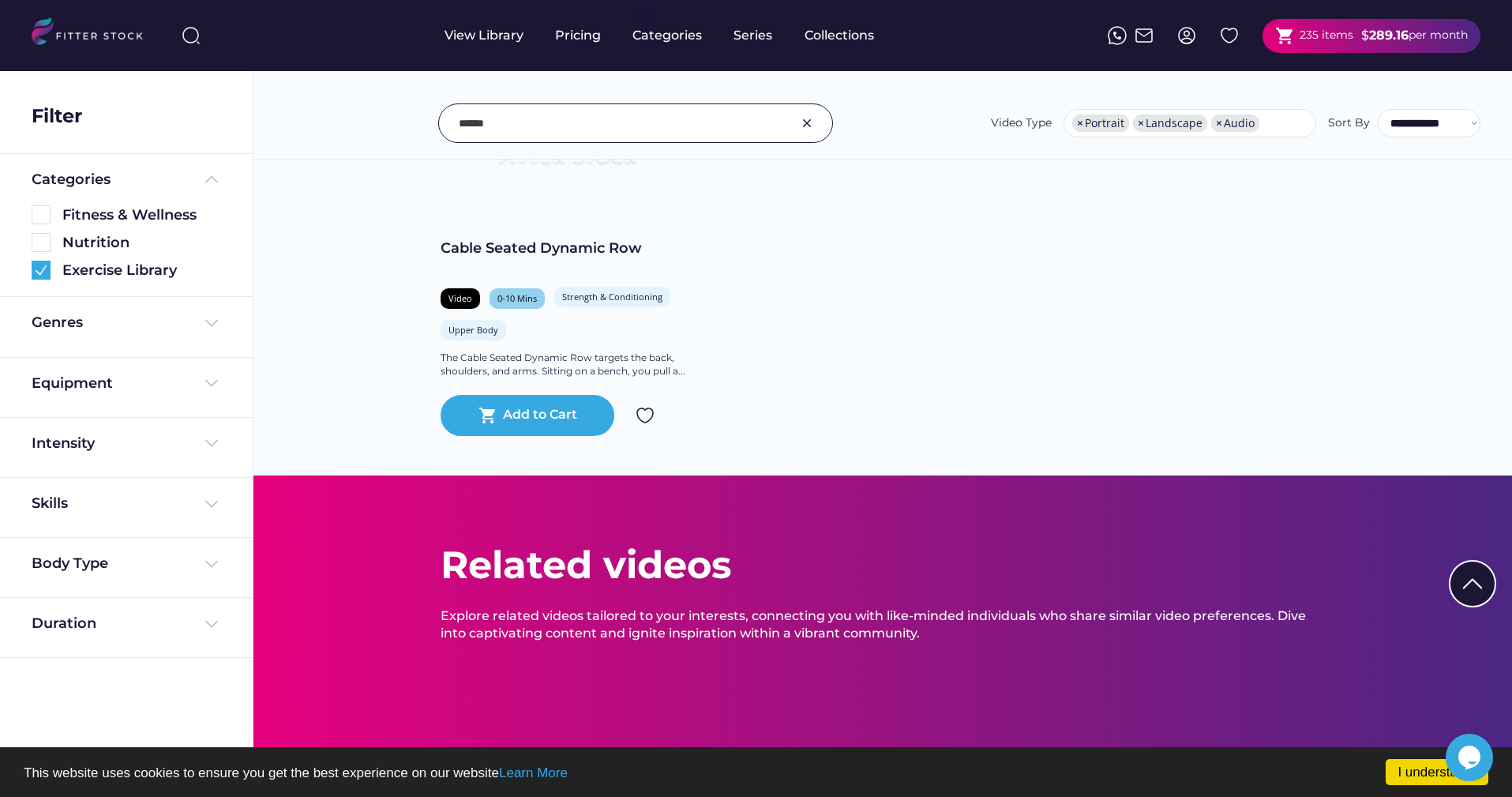
click at [577, 118] on input "input" at bounding box center [616, 124] width 315 height 33
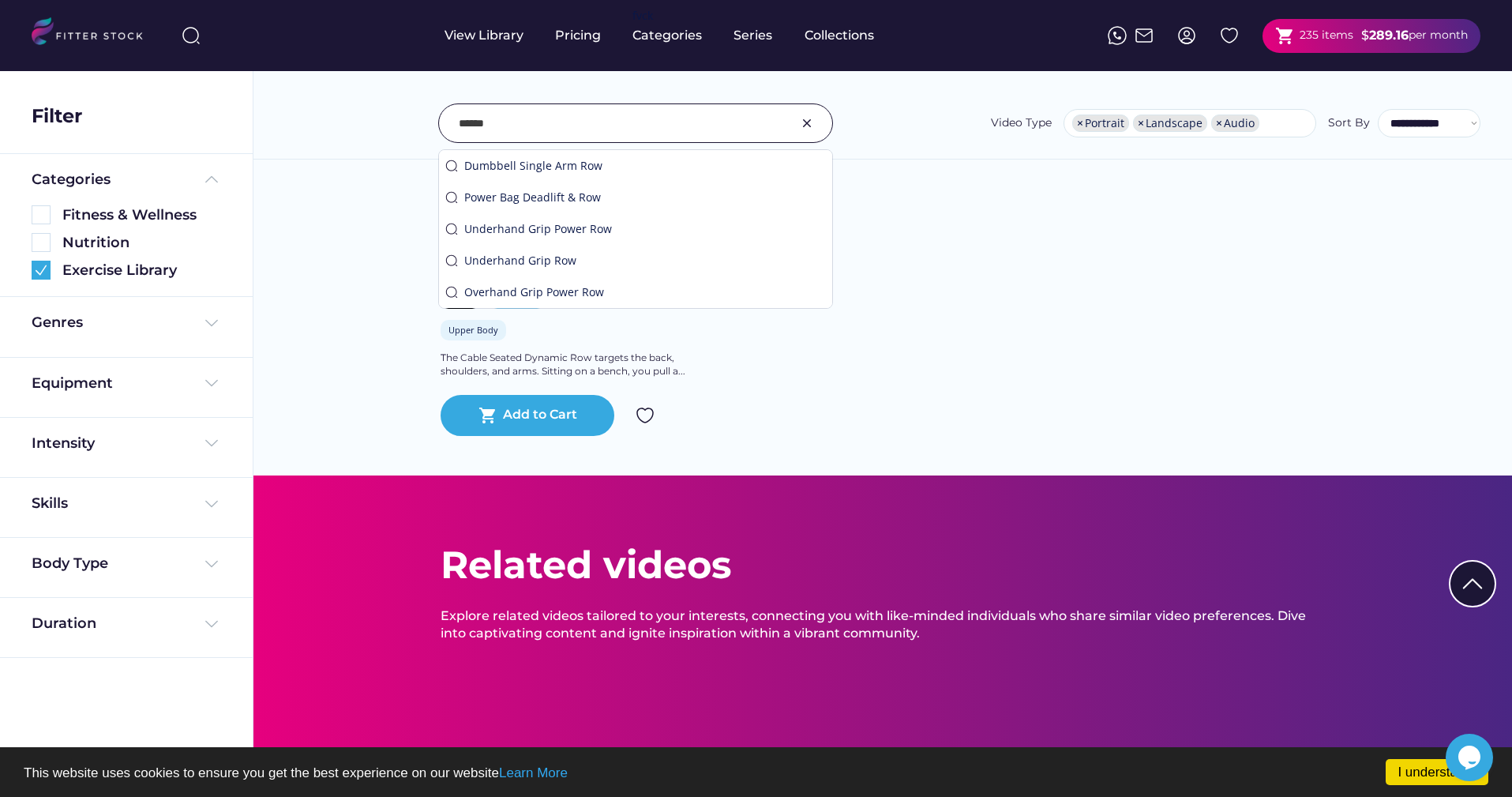
click at [577, 118] on input "input" at bounding box center [616, 124] width 315 height 33
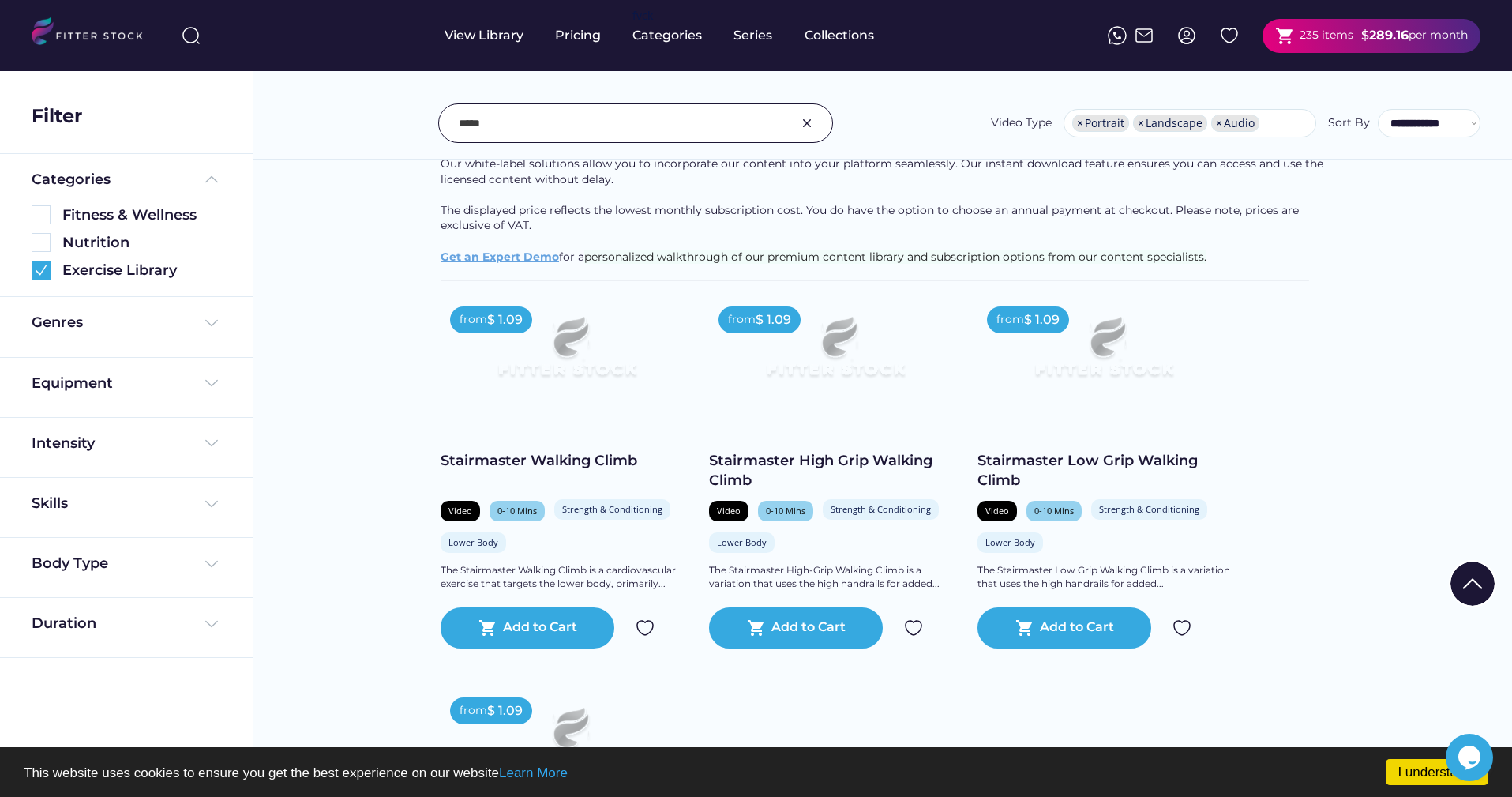
scroll to position [201, 0]
click at [675, 124] on input "input" at bounding box center [616, 124] width 315 height 33
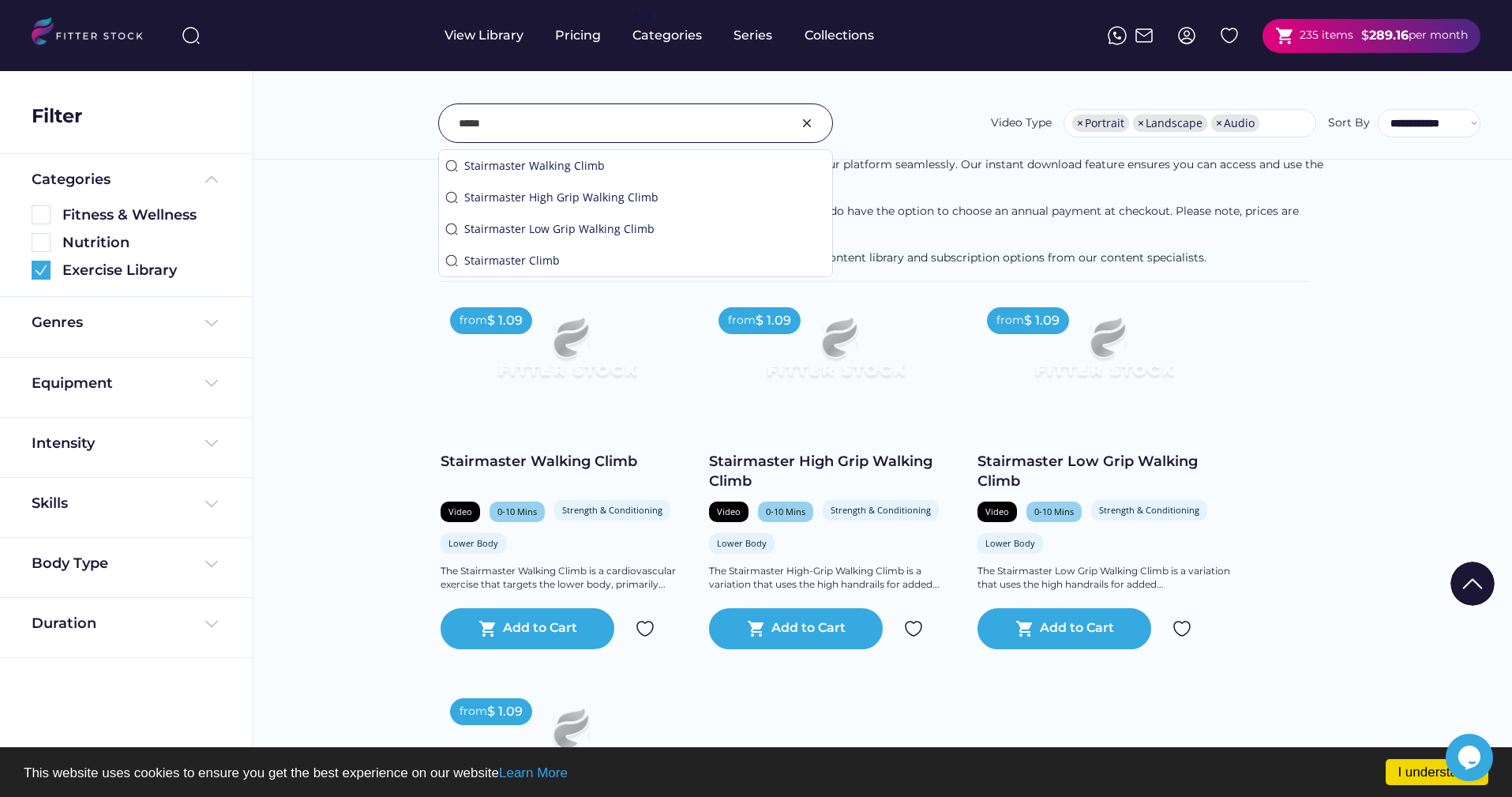
click at [675, 124] on input "input" at bounding box center [616, 124] width 315 height 33
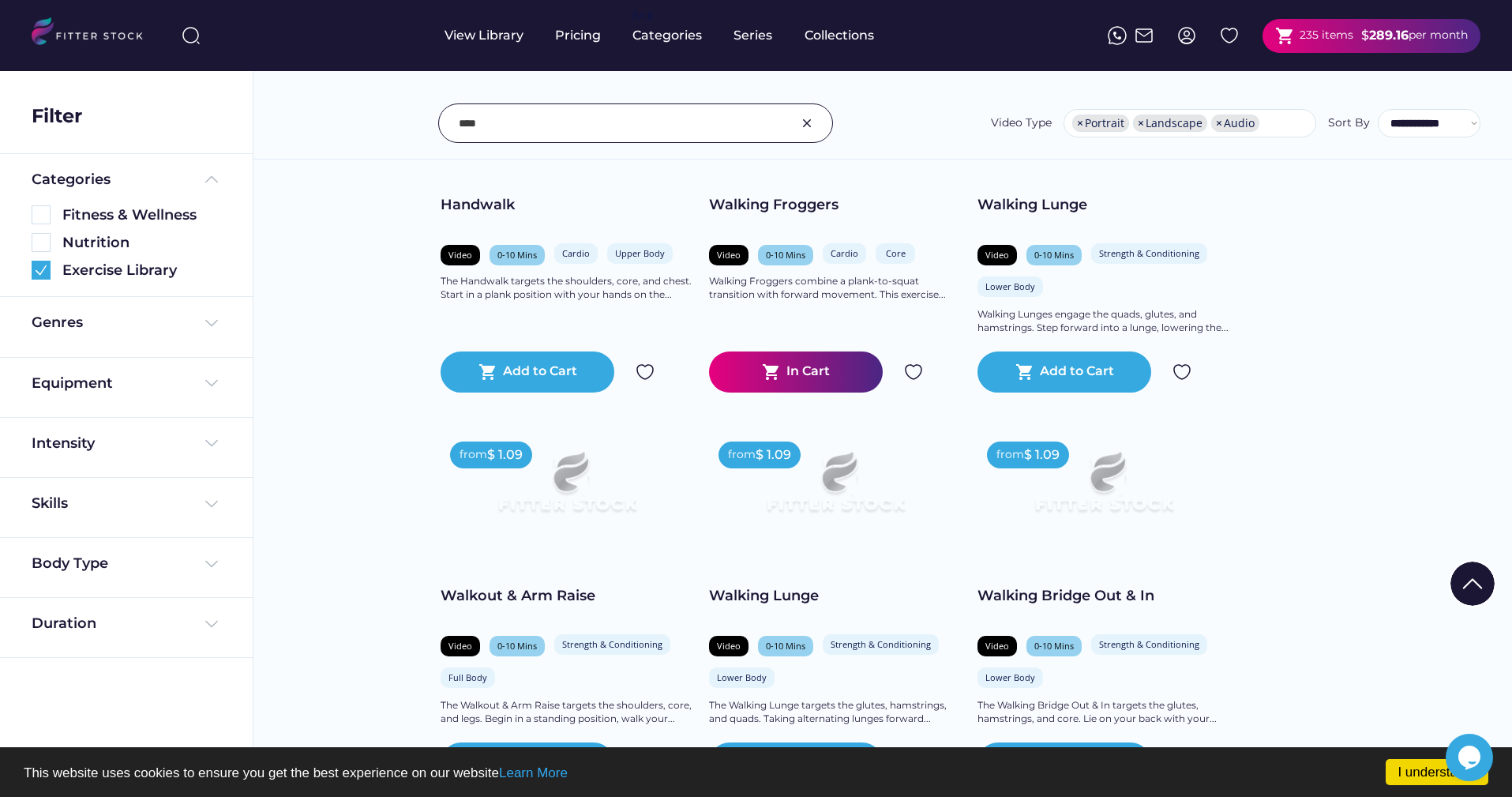
scroll to position [5588, 0]
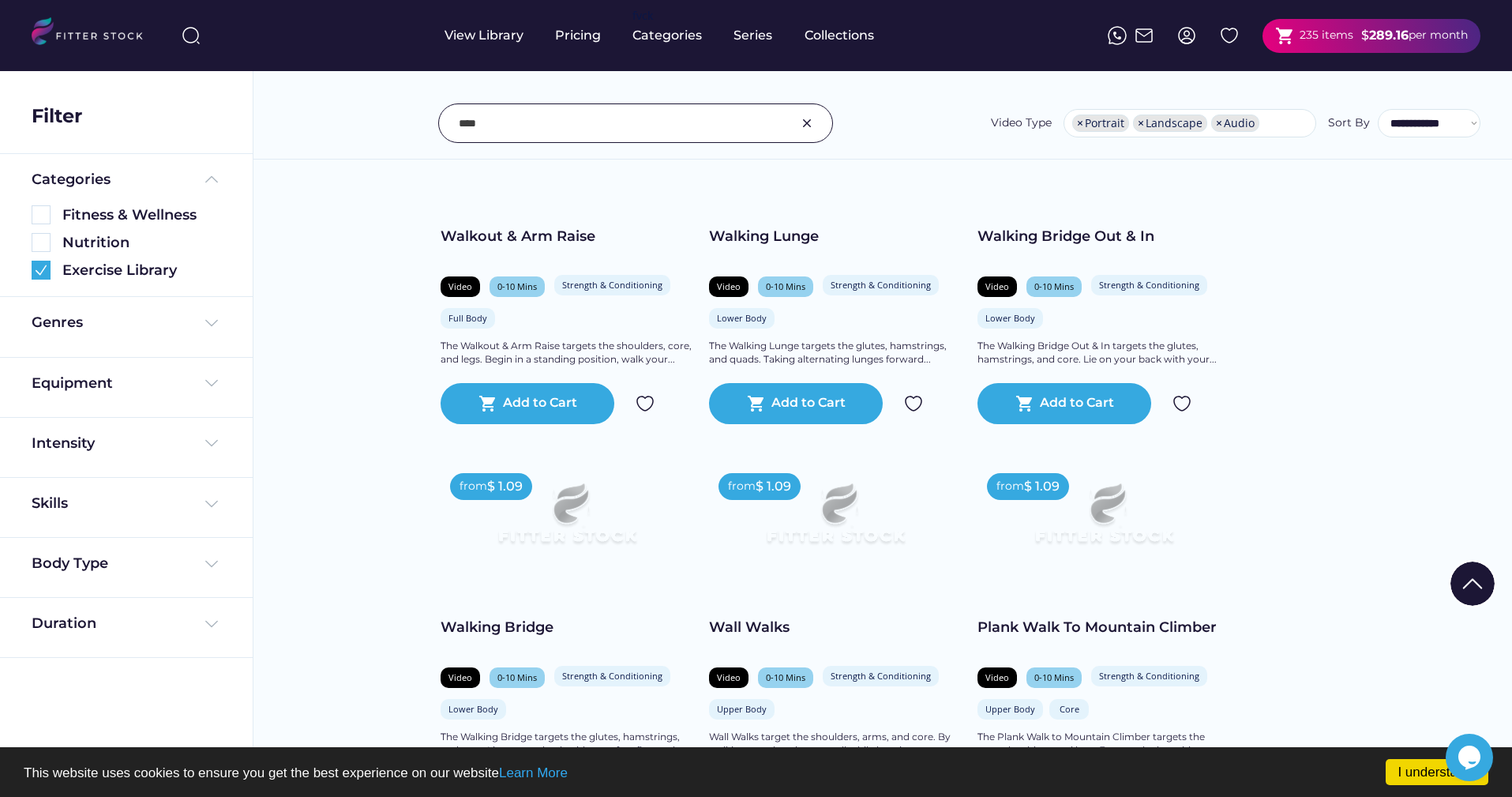
click at [501, 124] on input "input" at bounding box center [616, 124] width 315 height 33
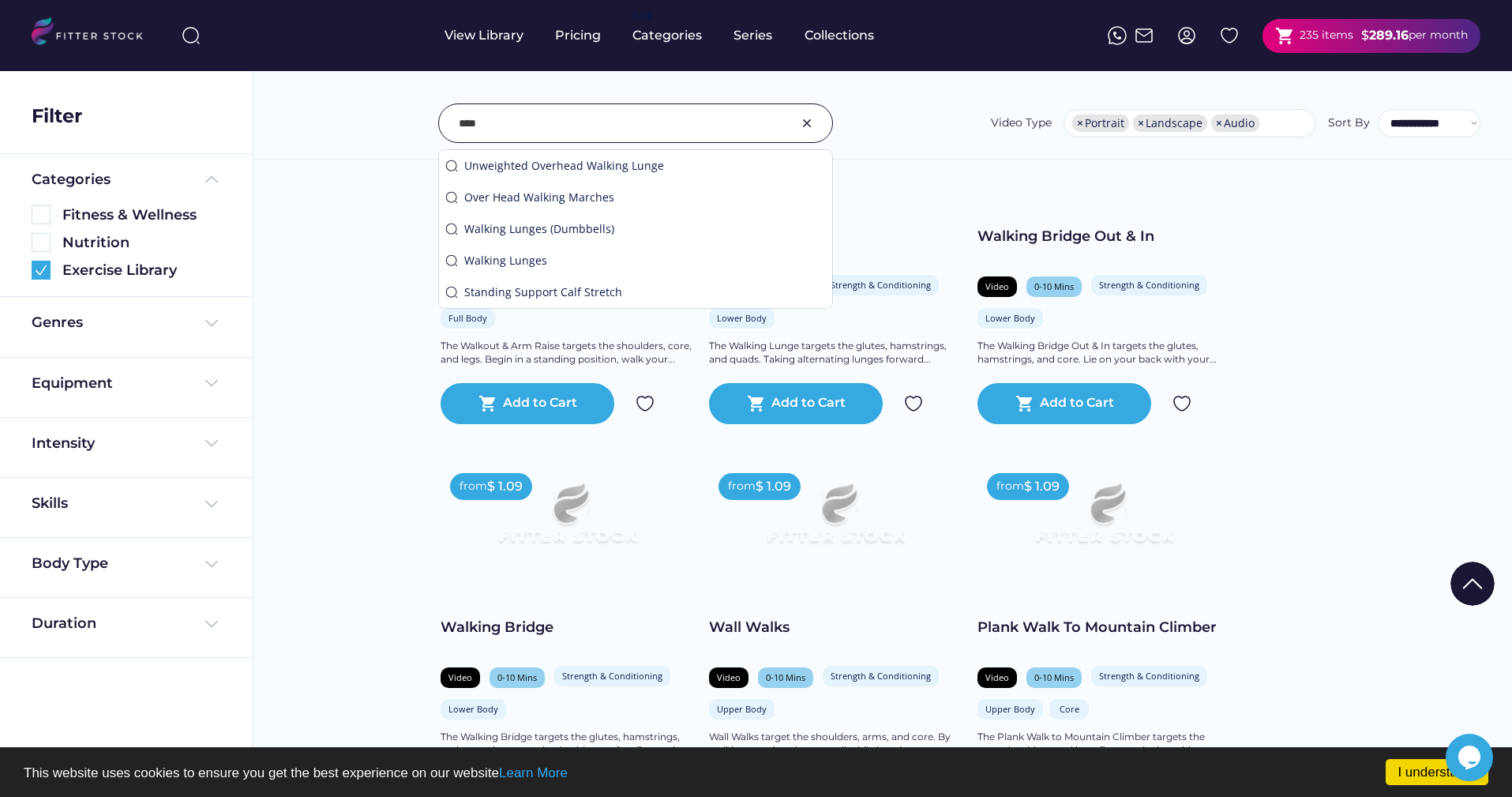
click at [501, 124] on input "input" at bounding box center [616, 124] width 315 height 33
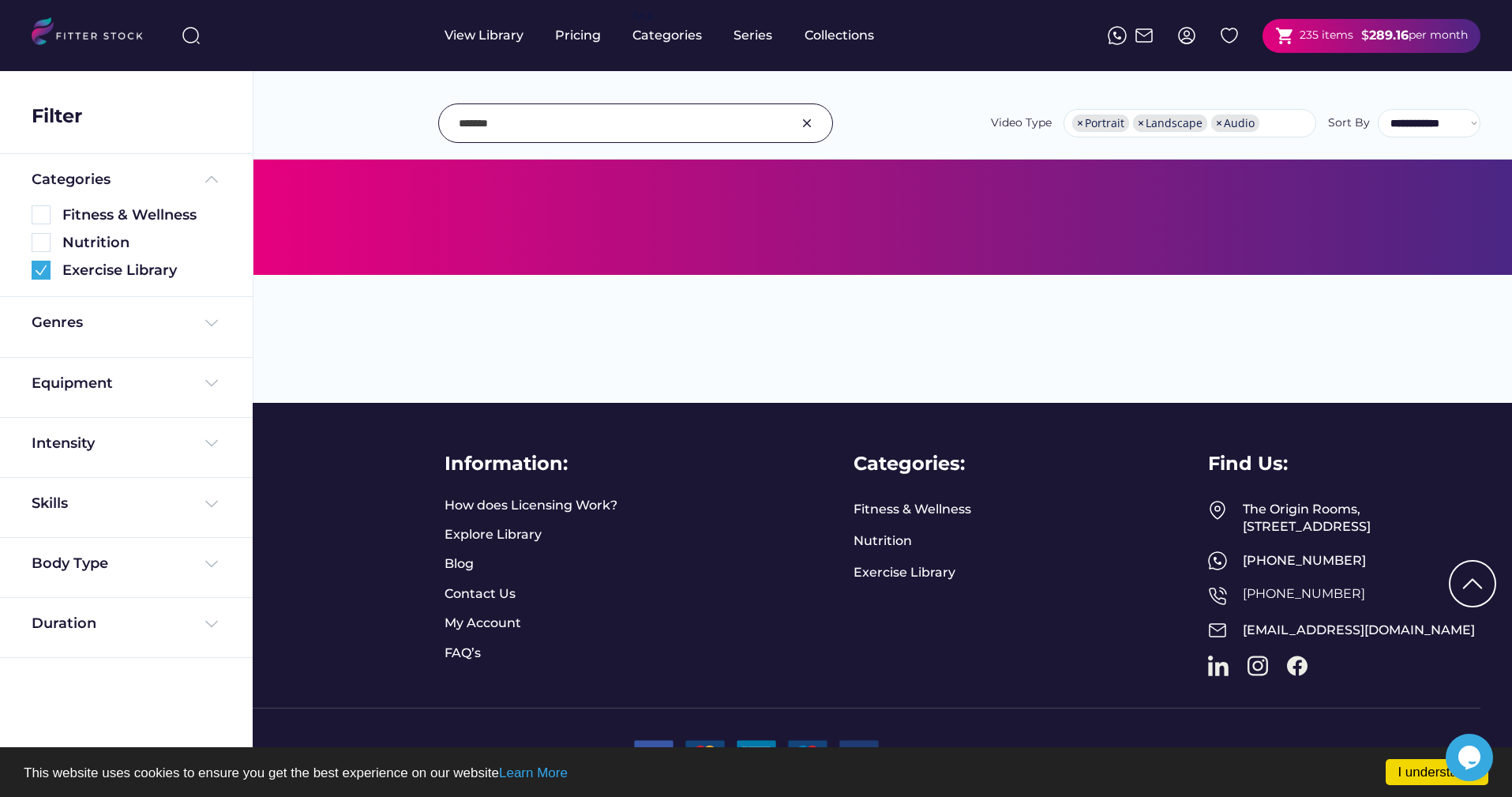
scroll to position [500, 0]
drag, startPoint x: 484, startPoint y: 123, endPoint x: 543, endPoint y: 136, distance: 60.4
click at [483, 123] on input "input" at bounding box center [616, 124] width 315 height 33
type input "********"
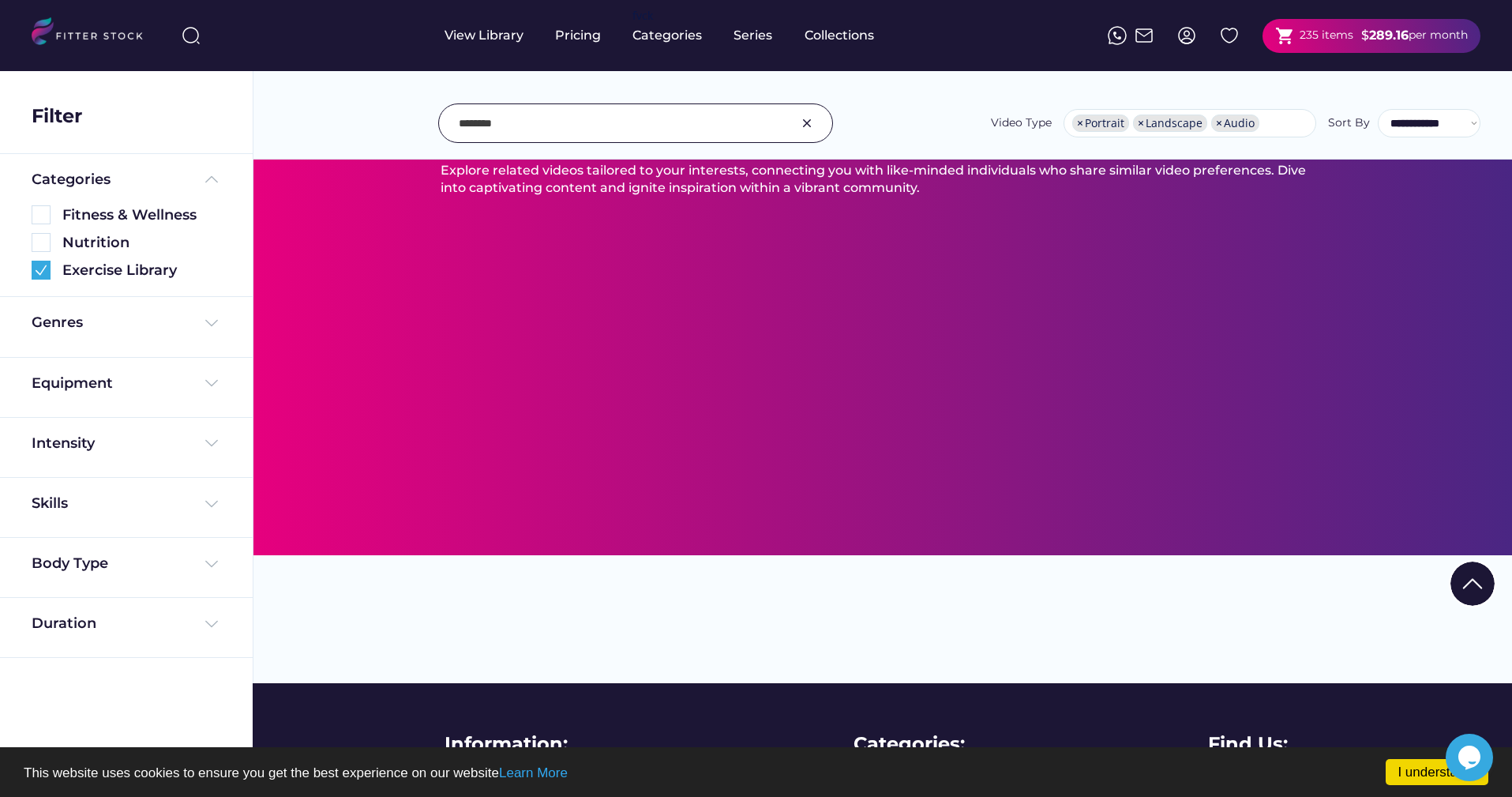
scroll to position [0, 0]
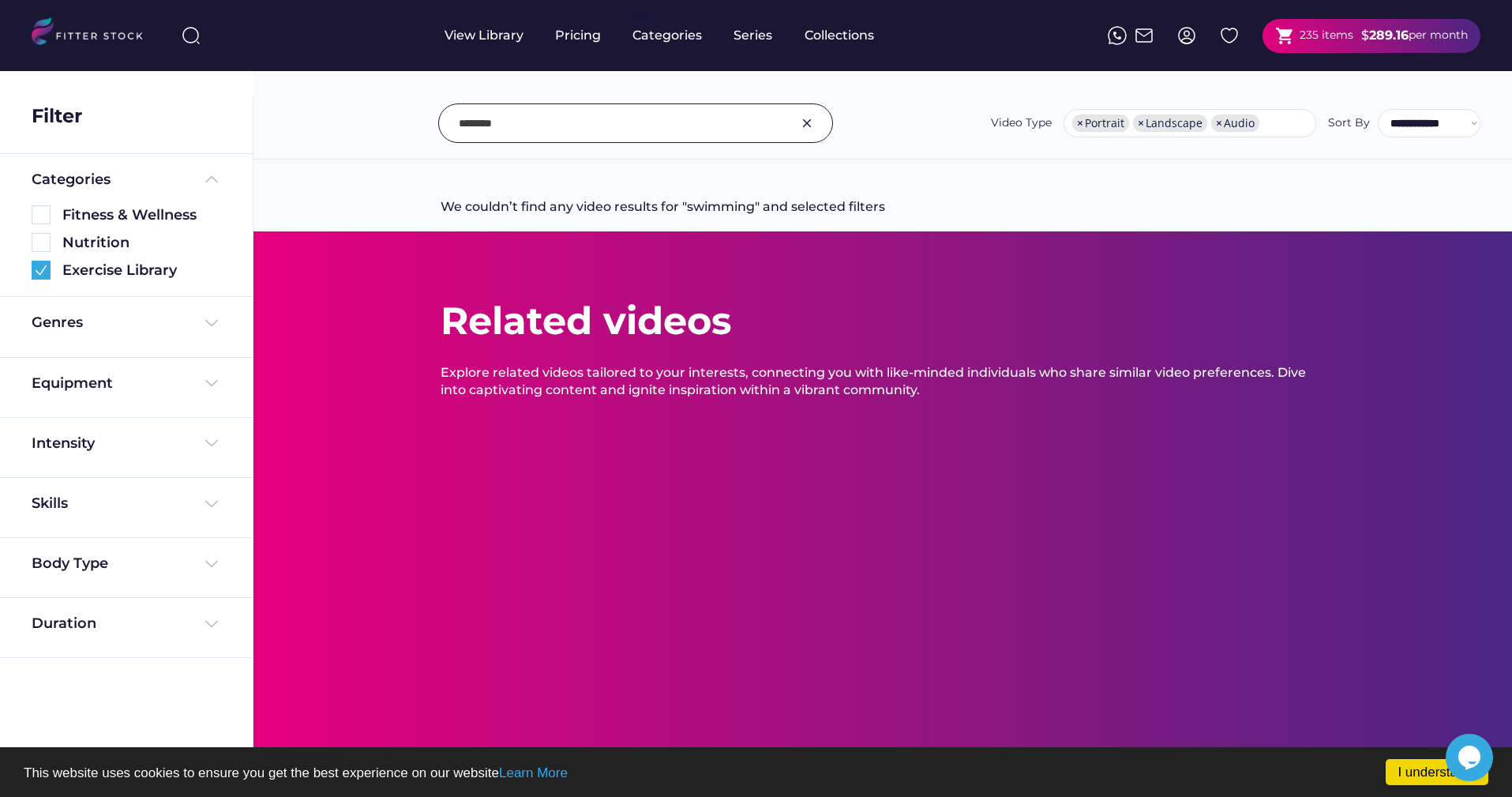
click at [804, 122] on img at bounding box center [807, 123] width 19 height 19
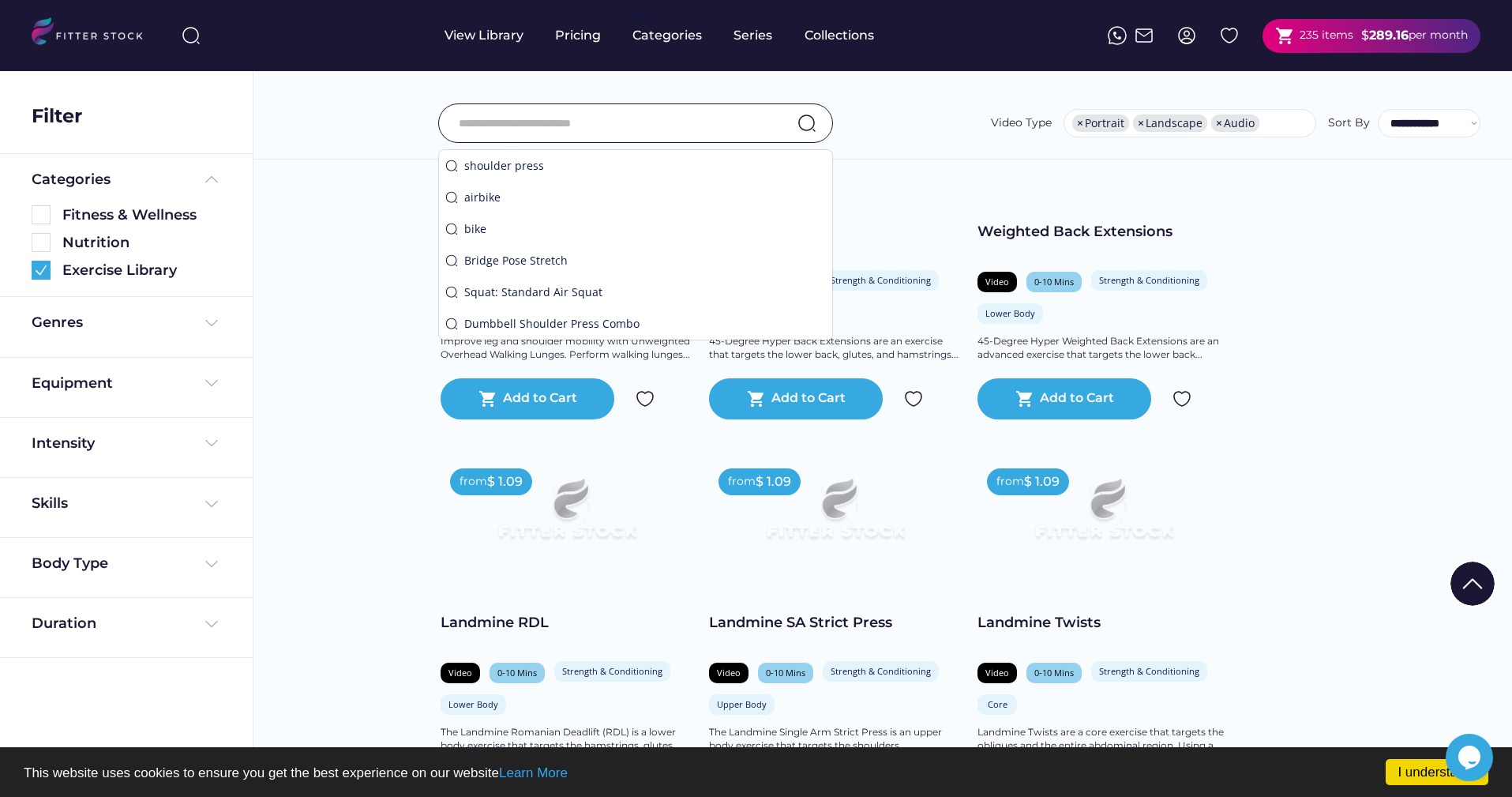
scroll to position [198, 0]
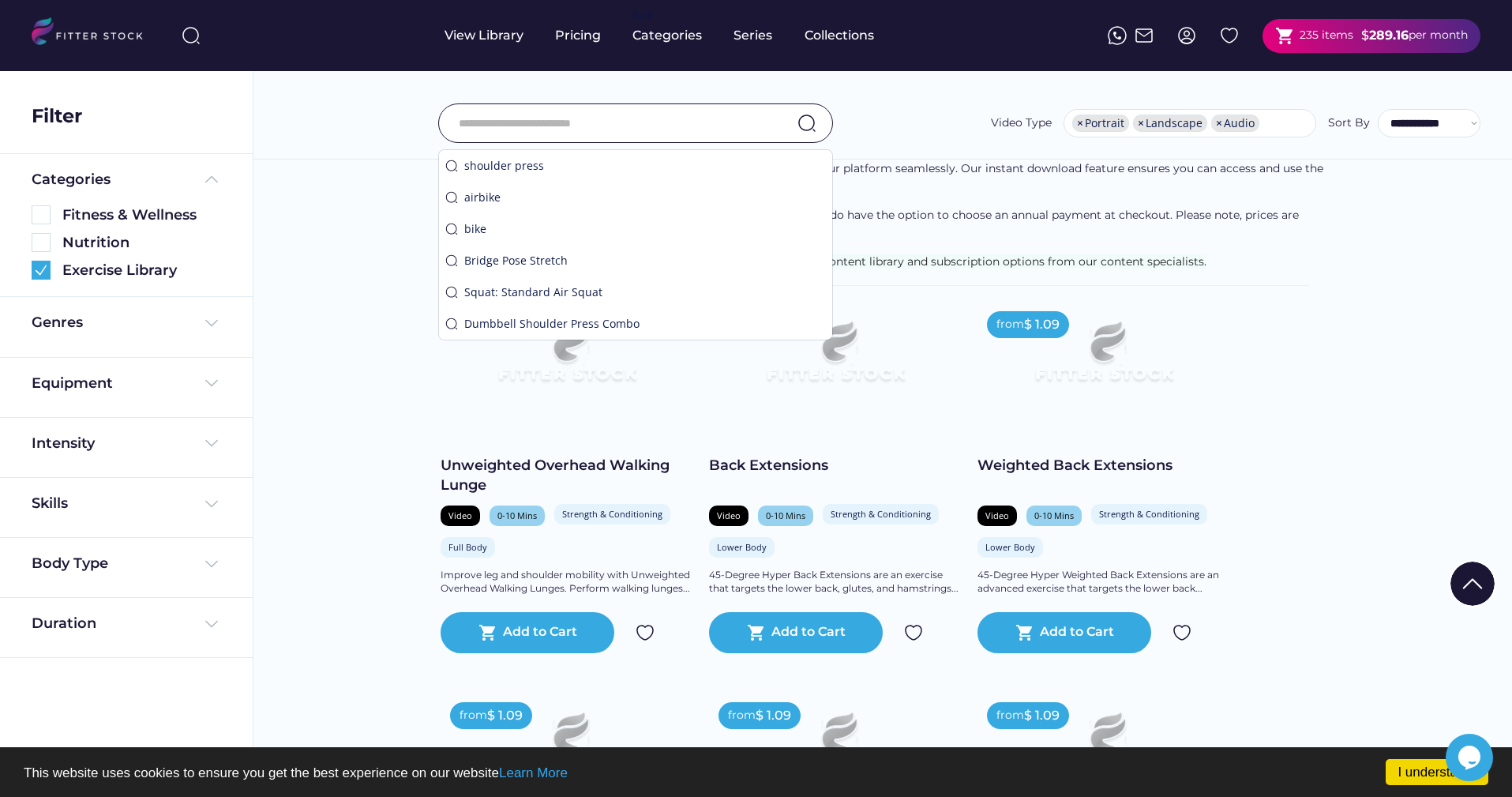
click at [730, 115] on input "input" at bounding box center [616, 124] width 315 height 33
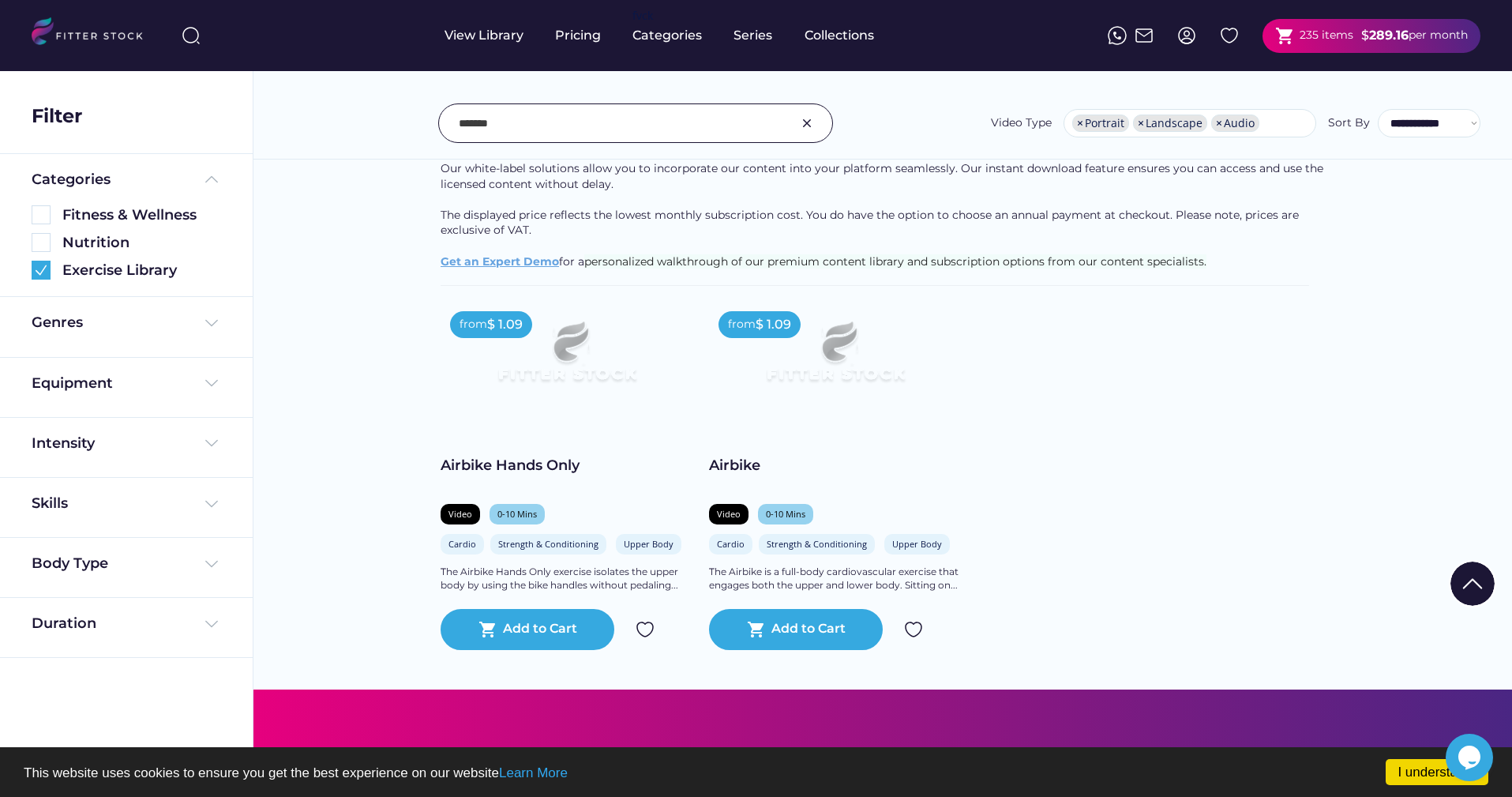
click at [747, 122] on input "input" at bounding box center [616, 124] width 315 height 33
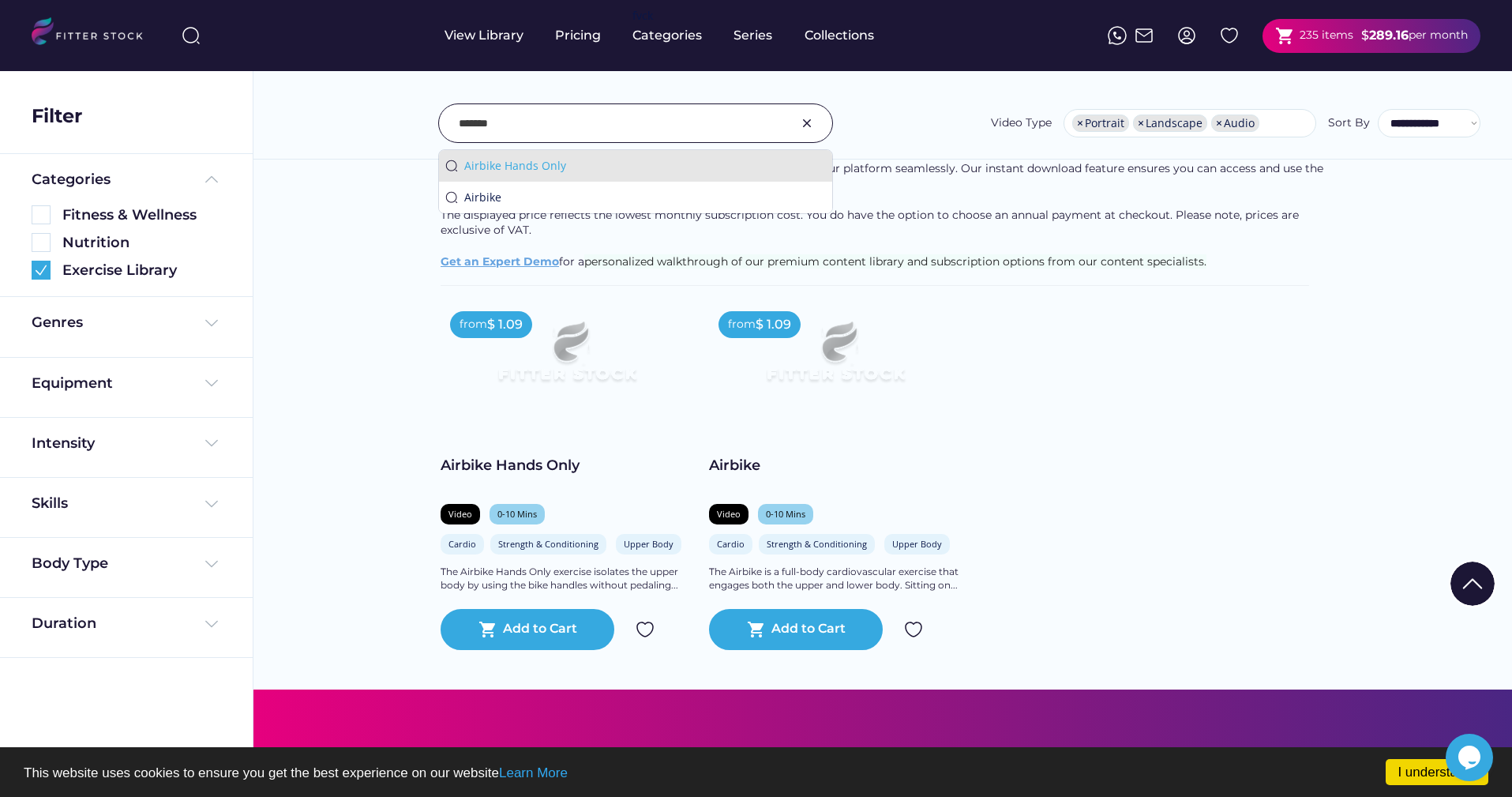
click at [792, 173] on div "Airbike Hands Only" at bounding box center [644, 165] width 361 height 16
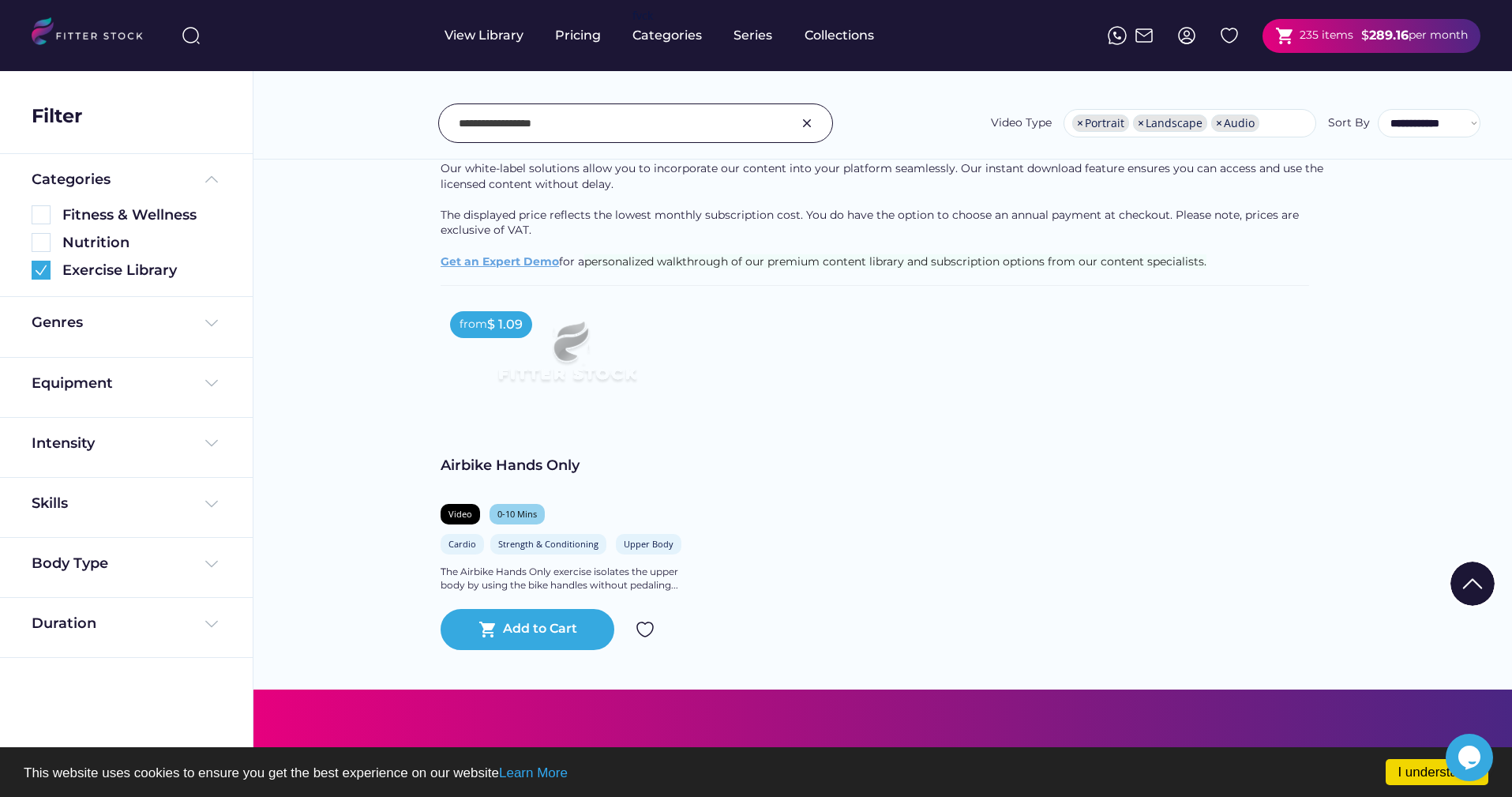
click at [602, 128] on input "input" at bounding box center [616, 124] width 315 height 33
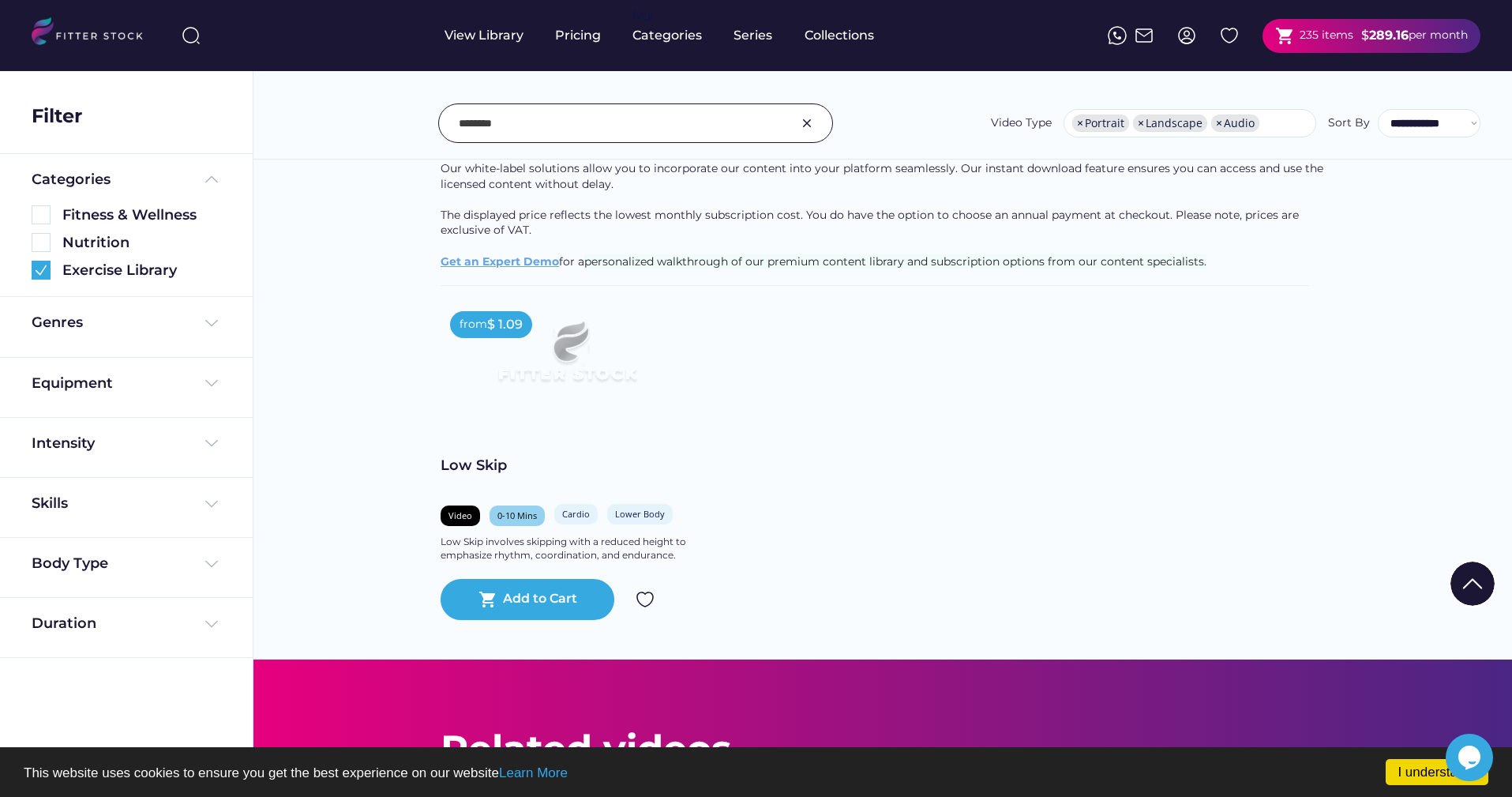
click at [575, 121] on input "input" at bounding box center [616, 124] width 315 height 33
paste input "**********"
type input "**********"
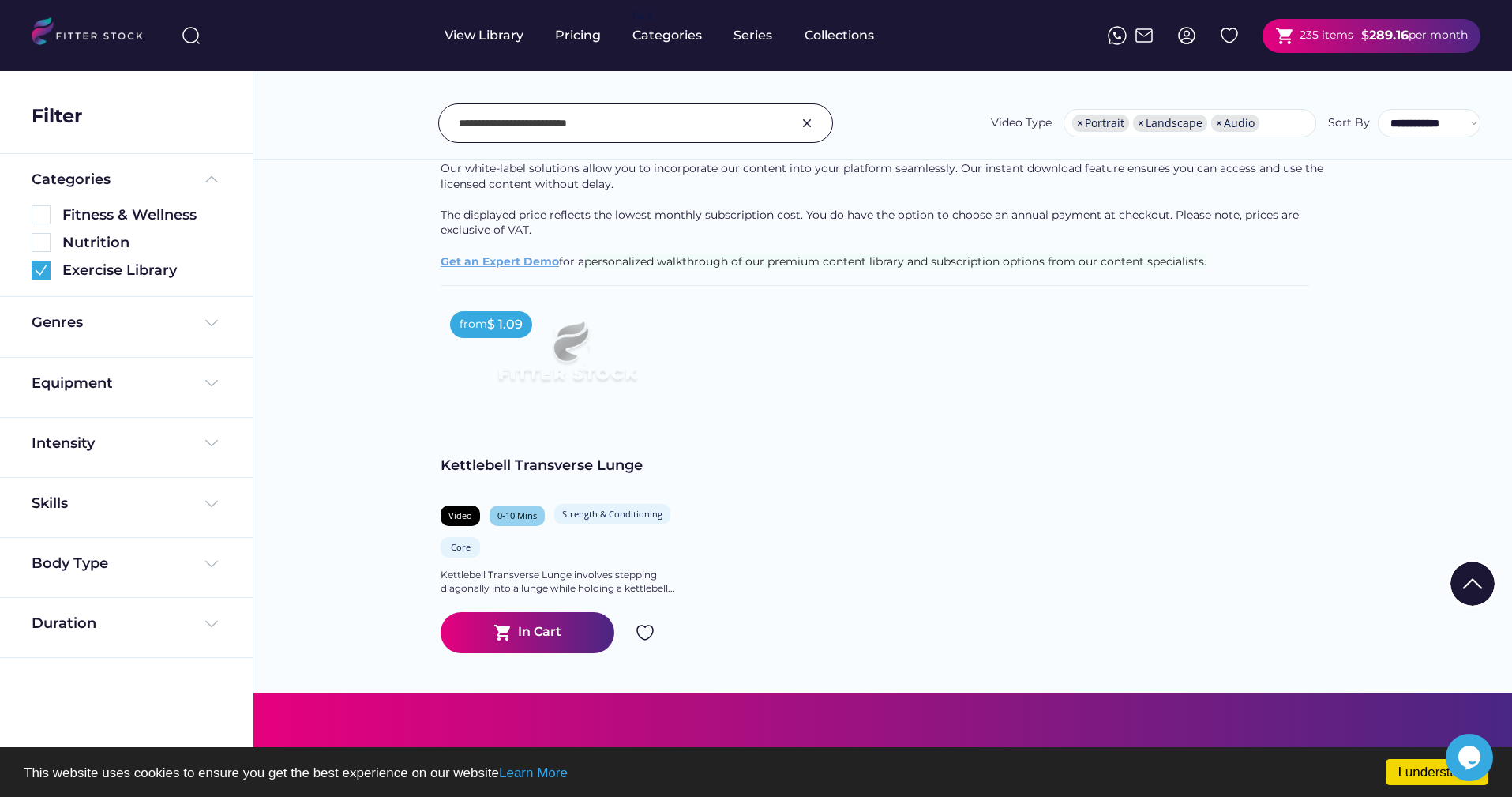
click at [569, 467] on div "Kettlebell Transverse Lunge" at bounding box center [567, 466] width 253 height 20
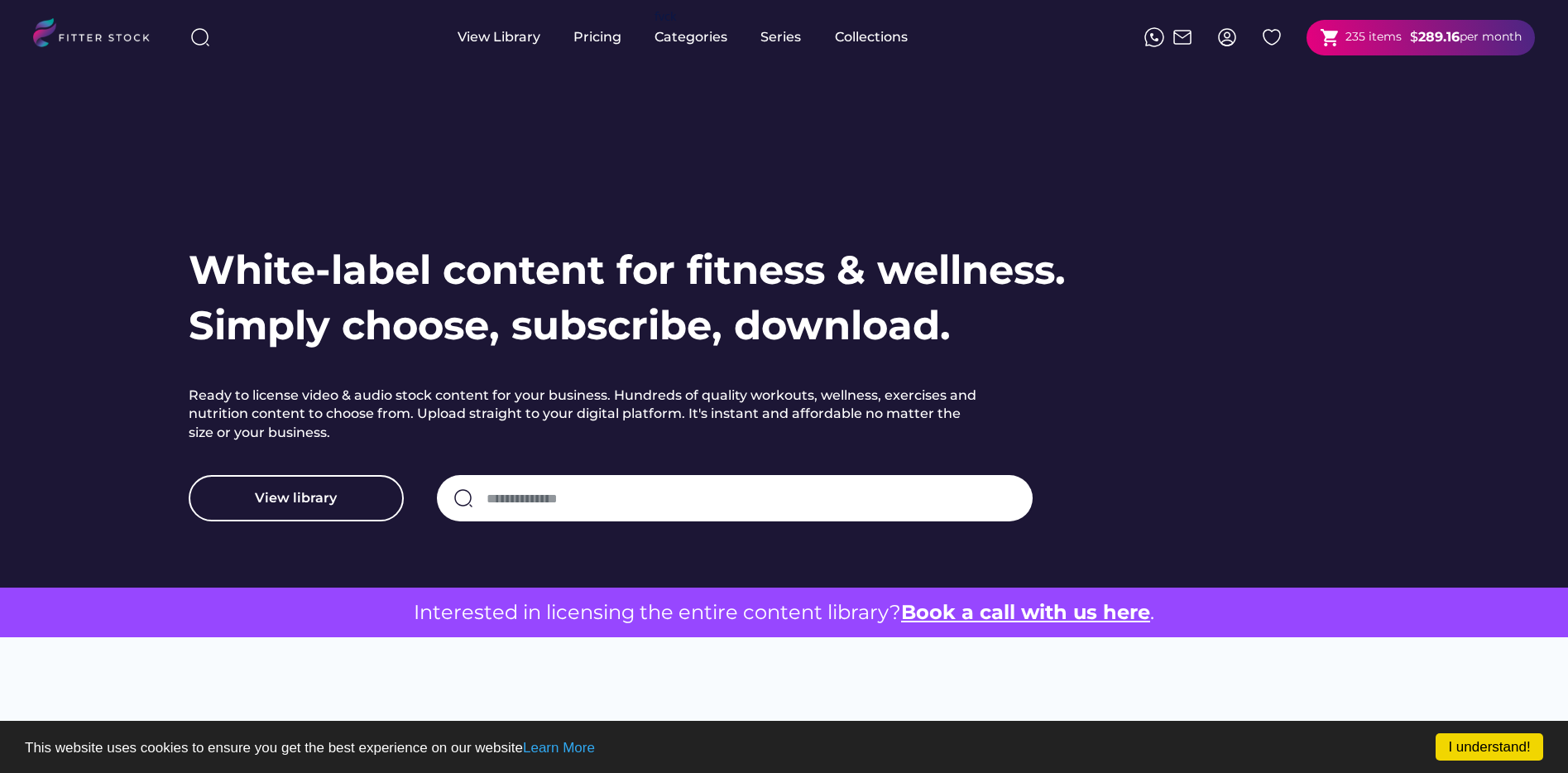
click at [1421, 36] on strong "289.16" at bounding box center [1439, 37] width 41 height 16
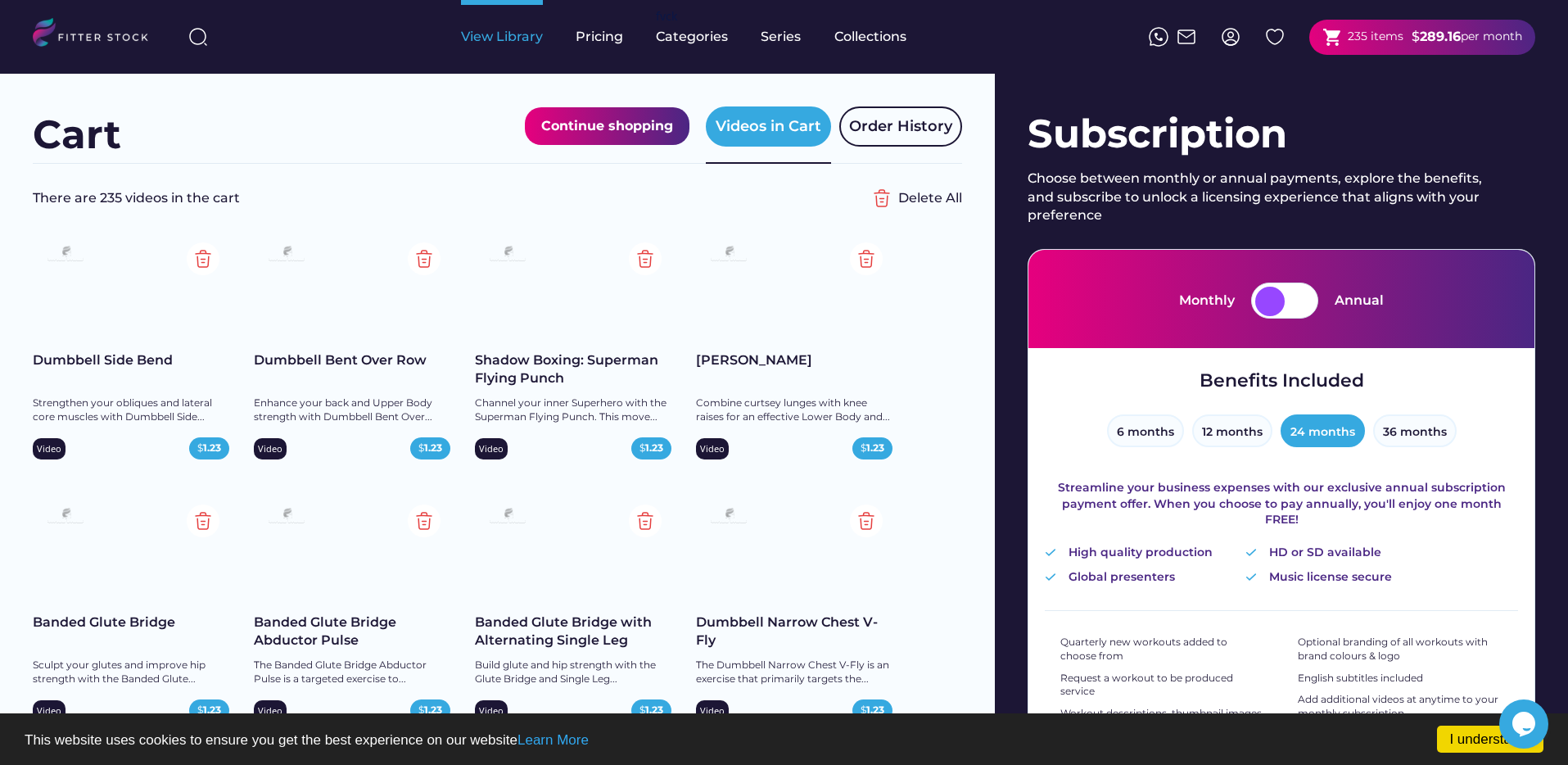
click at [494, 34] on div "View Library" at bounding box center [502, 36] width 82 height 18
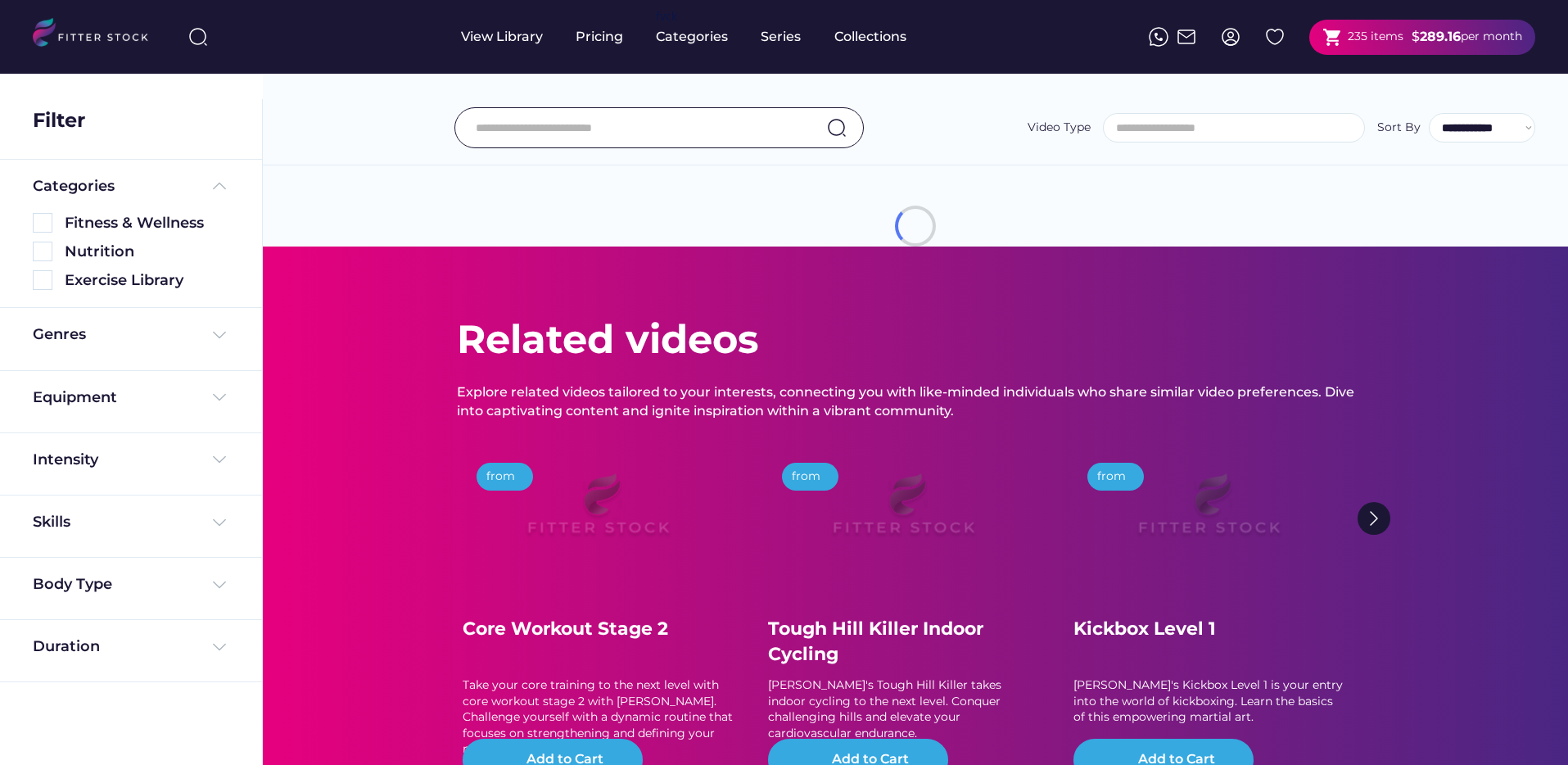
select select
select select "**********"
type input "**********"
select select "**********"
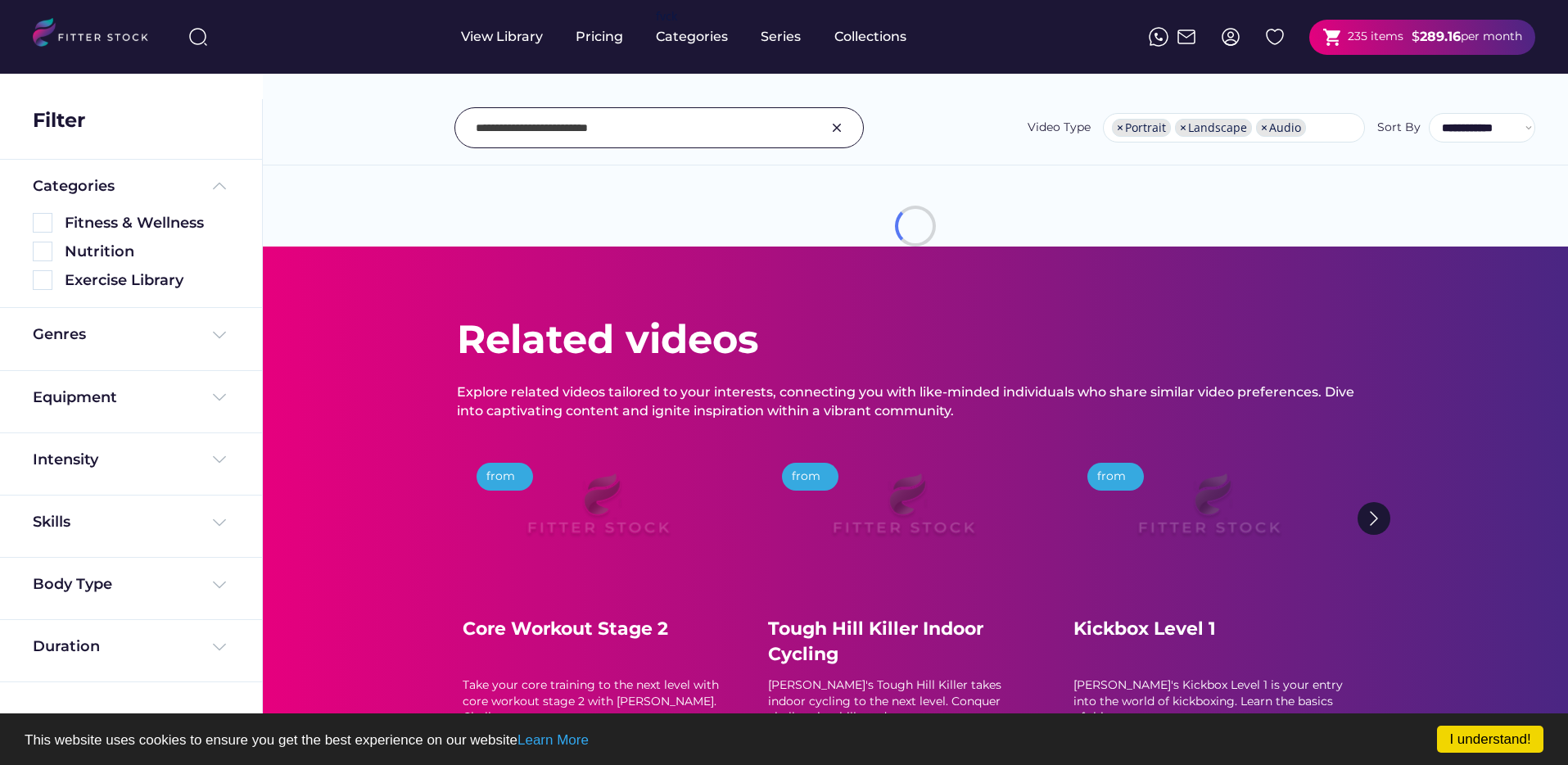
click at [693, 123] on input "input" at bounding box center [639, 128] width 326 height 35
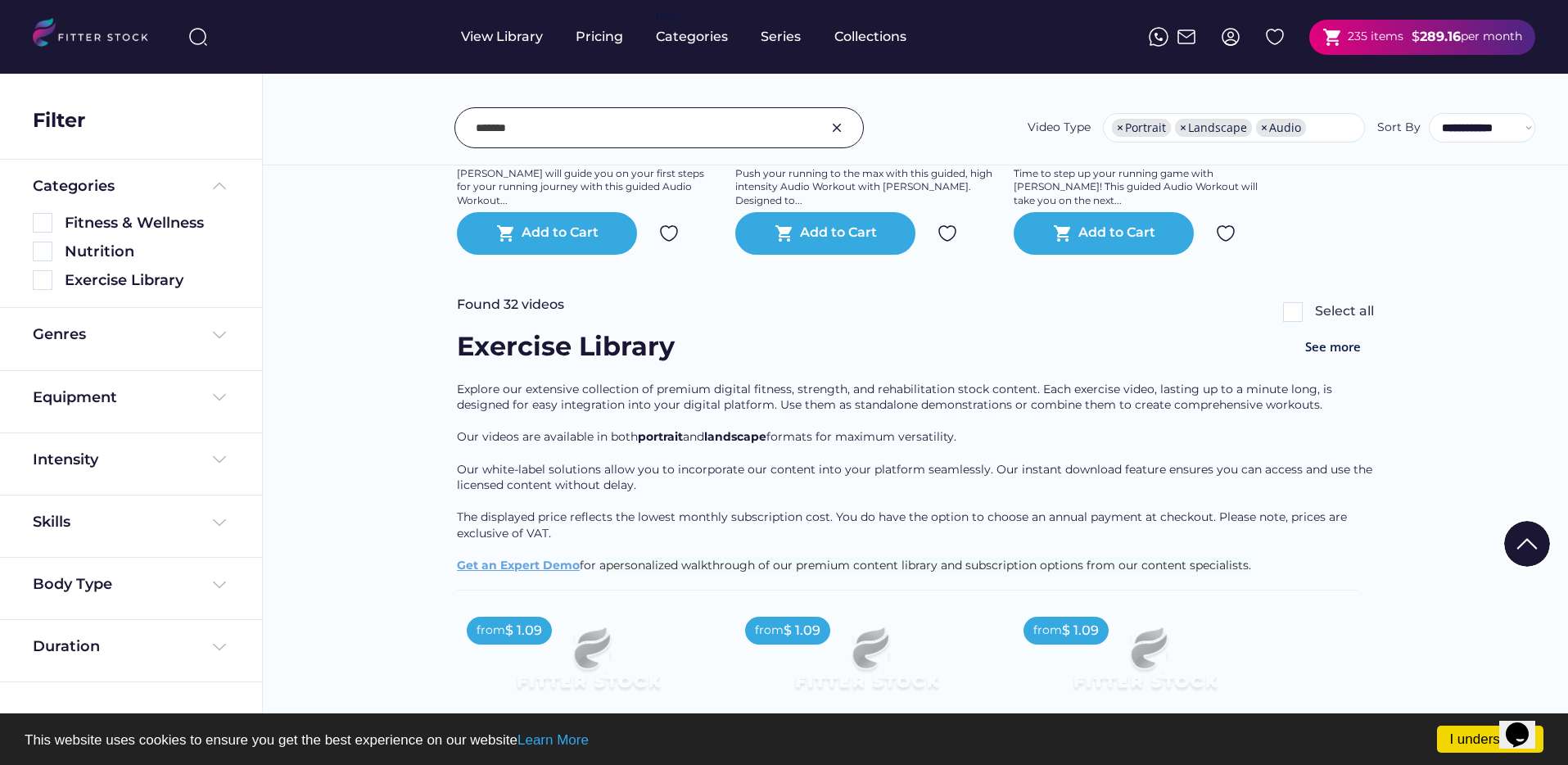
scroll to position [254, 0]
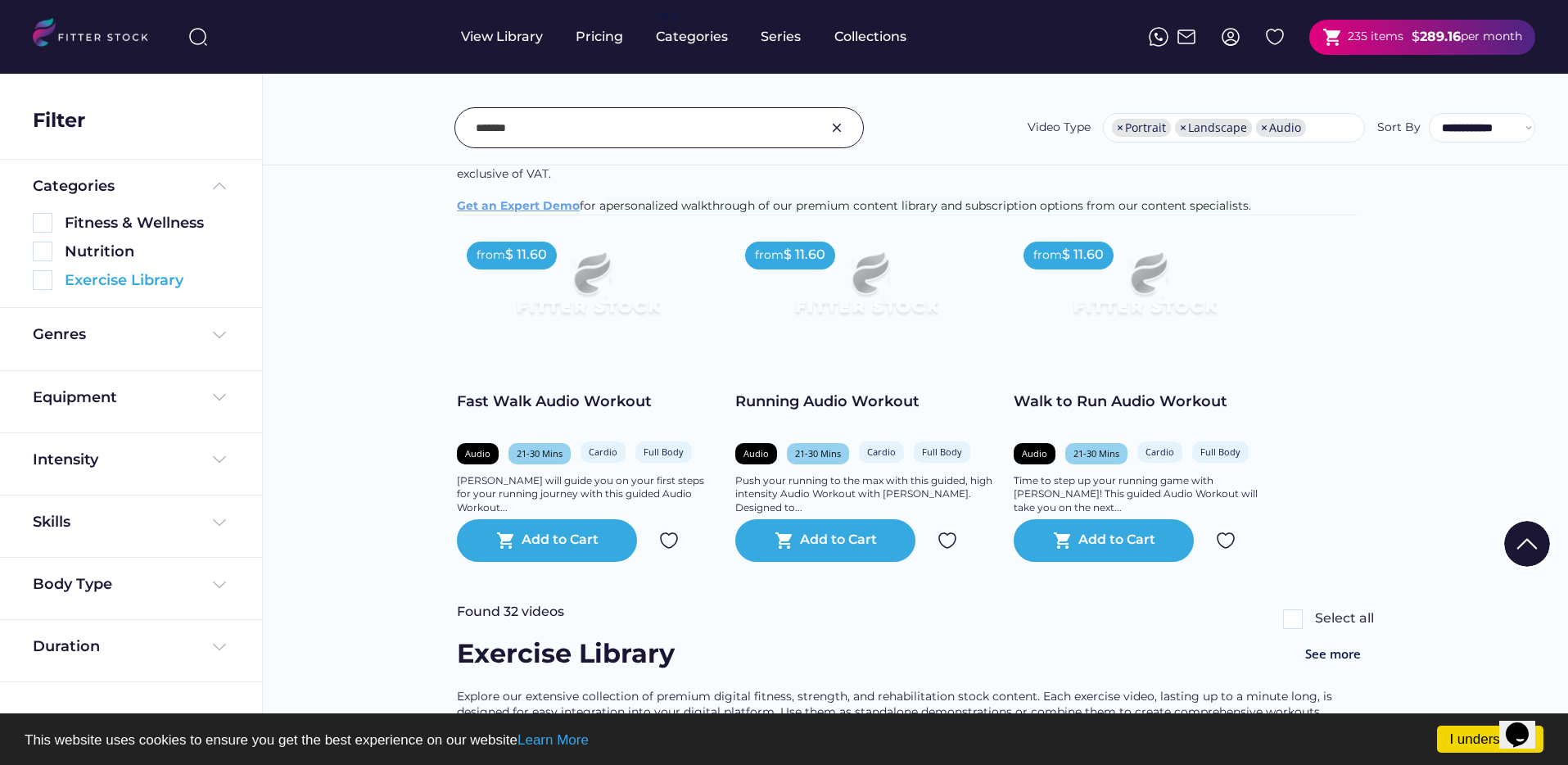
click at [138, 274] on div "Exercise Library" at bounding box center [147, 280] width 164 height 21
click at [49, 283] on img at bounding box center [42, 280] width 20 height 20
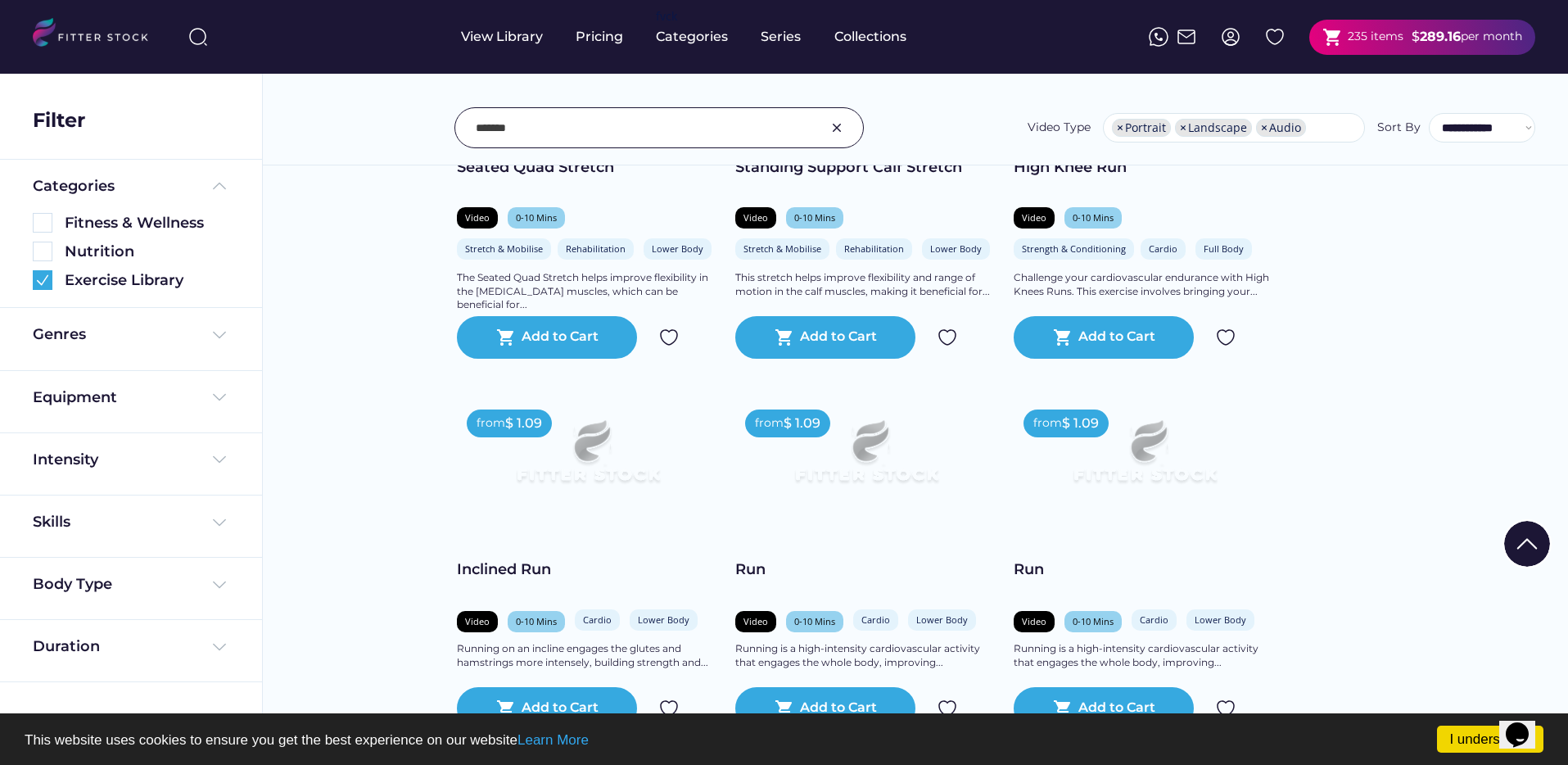
scroll to position [582, 0]
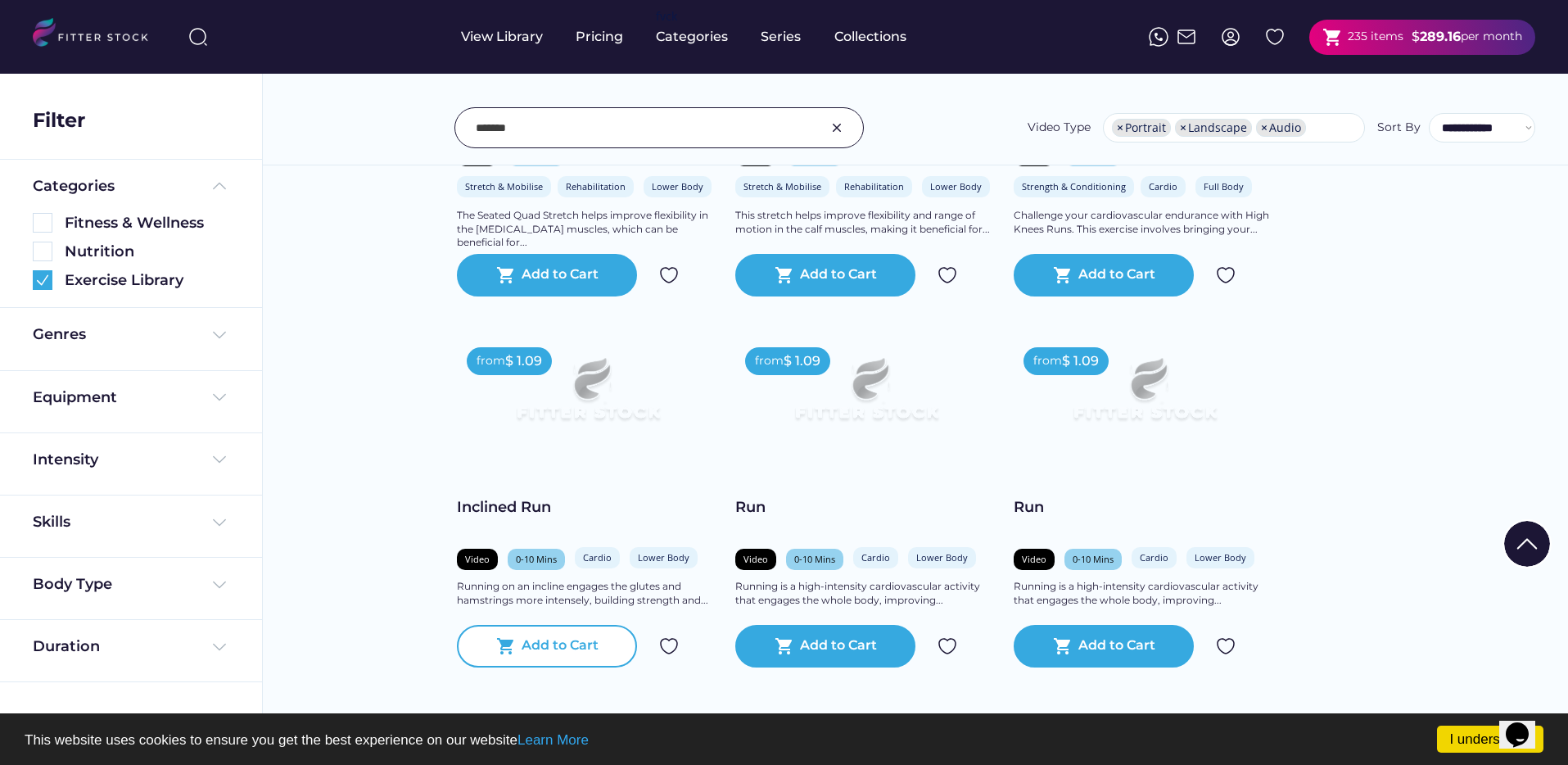
click at [532, 649] on div "Add to Cart" at bounding box center [560, 646] width 77 height 20
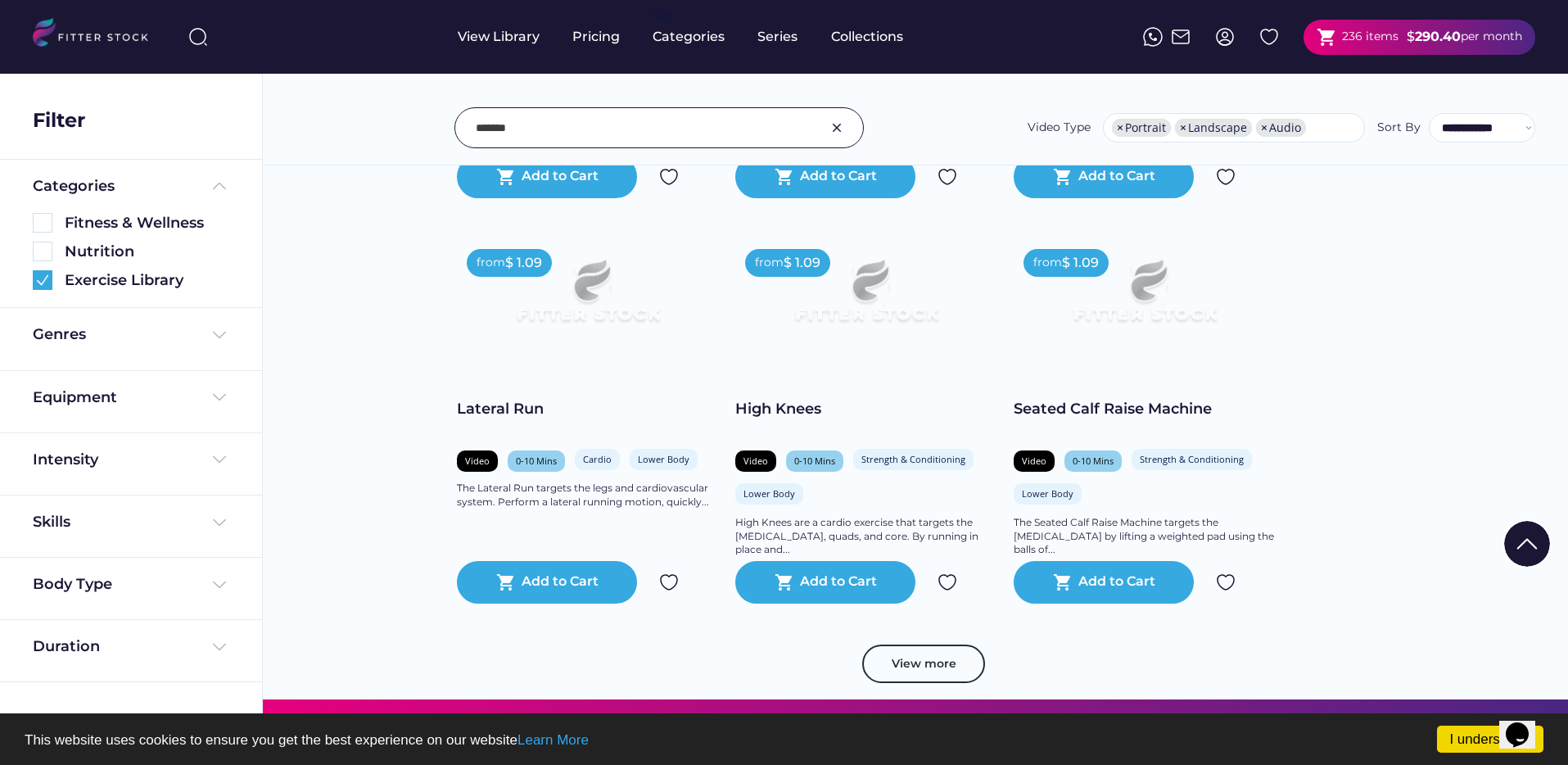
scroll to position [2827, 0]
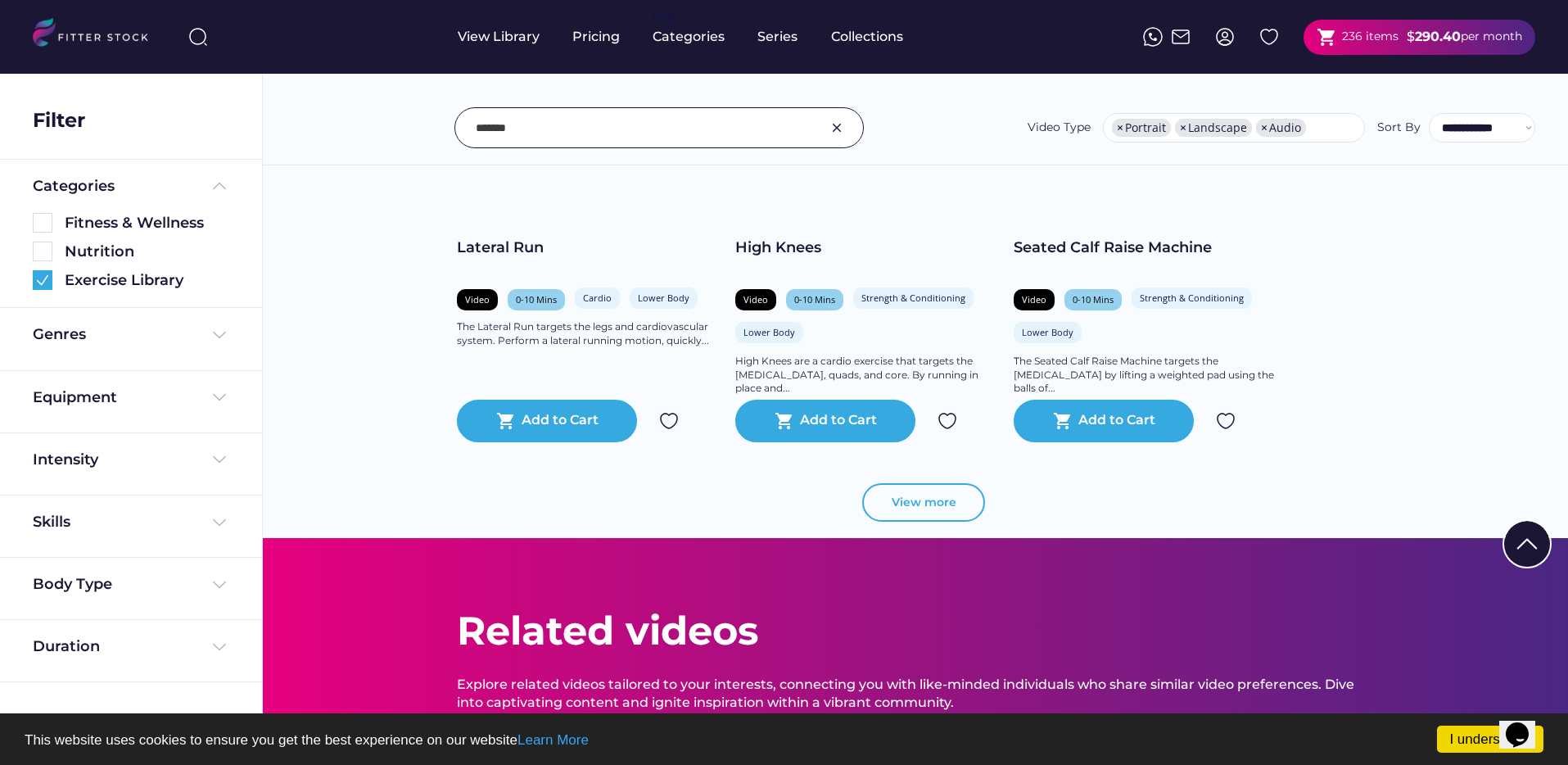
click at [963, 507] on button "View more" at bounding box center [923, 502] width 123 height 39
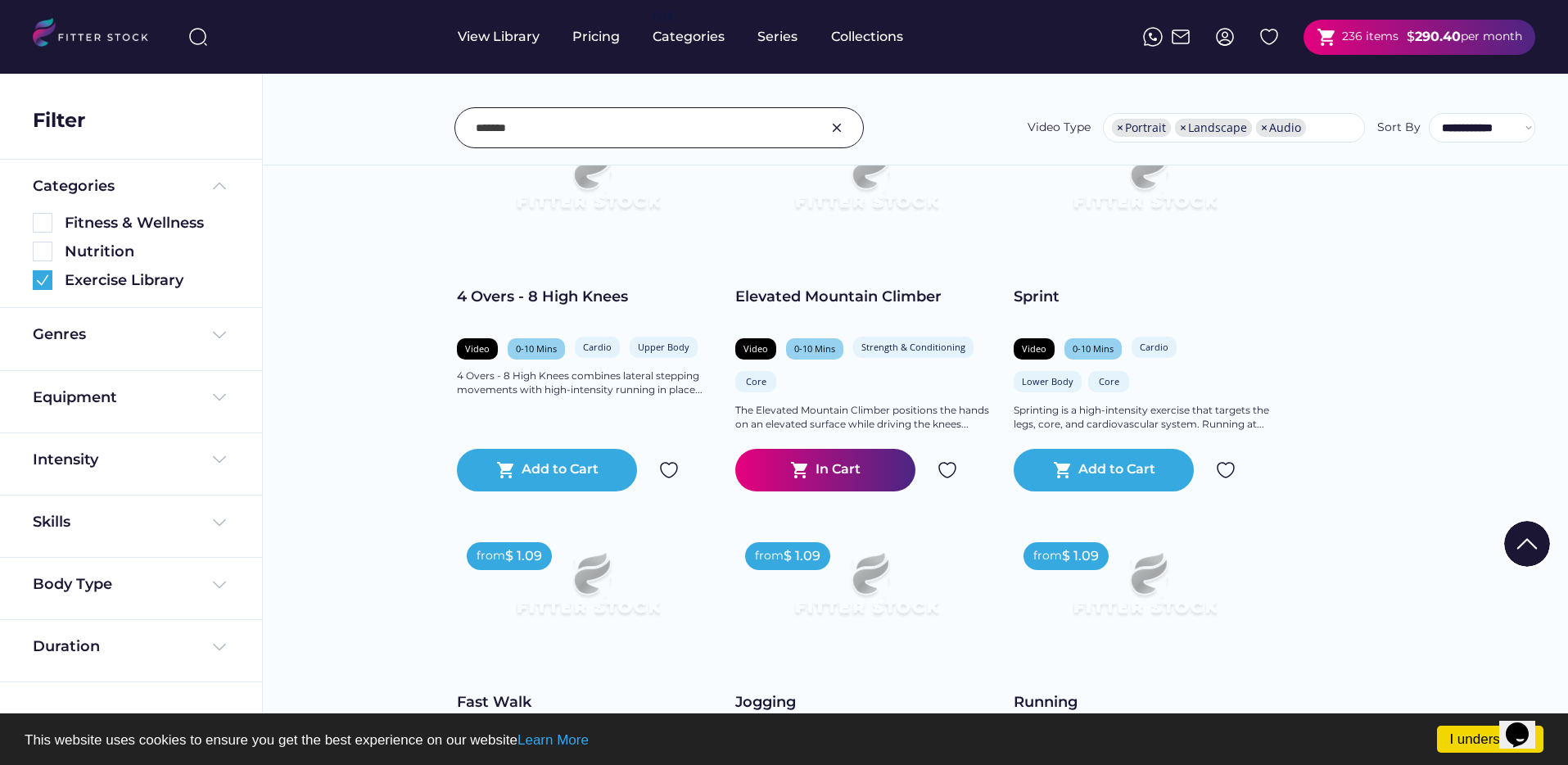
scroll to position [3639, 0]
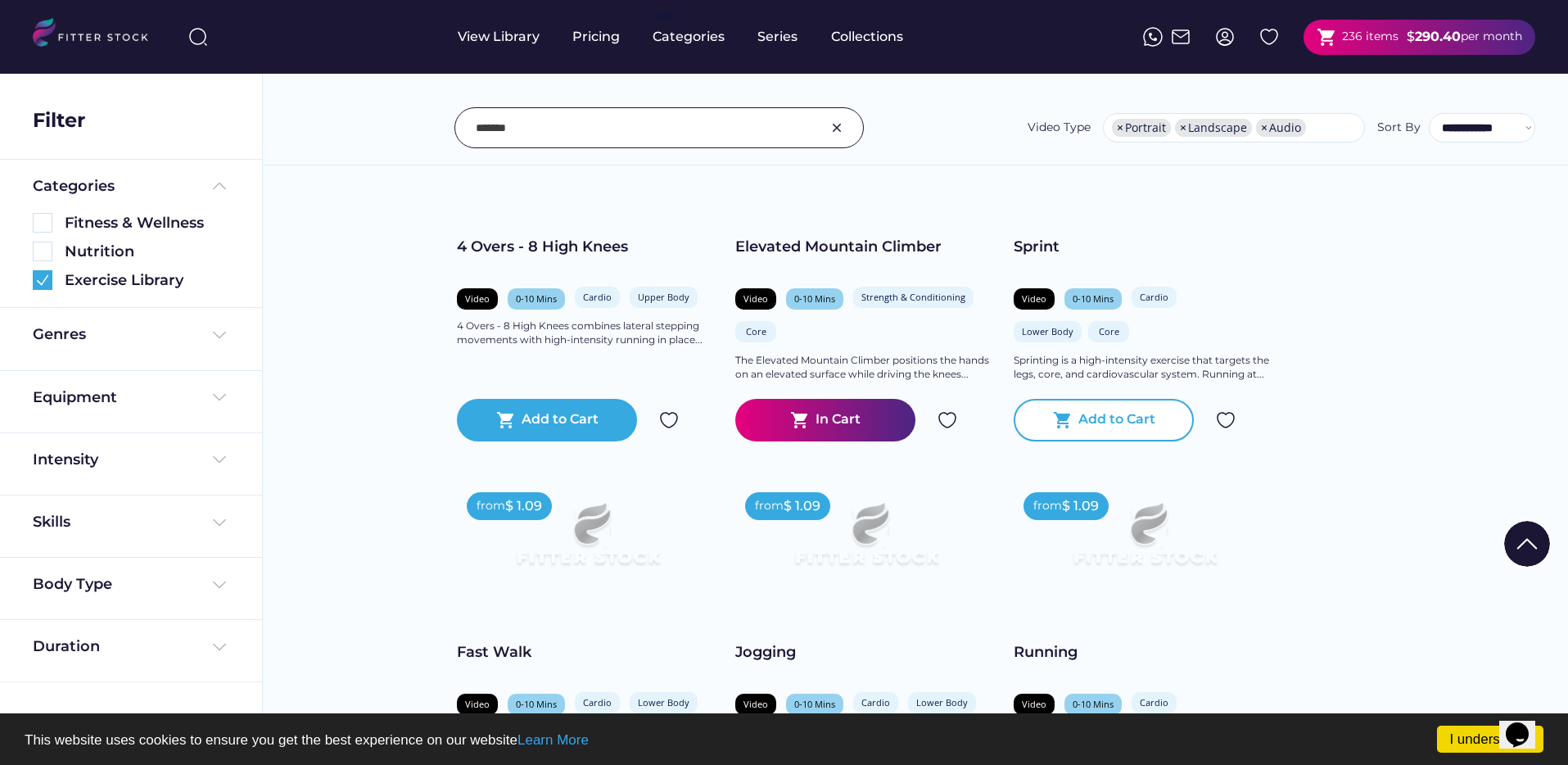
click at [1089, 421] on div "Add to Cart" at bounding box center [1116, 420] width 77 height 20
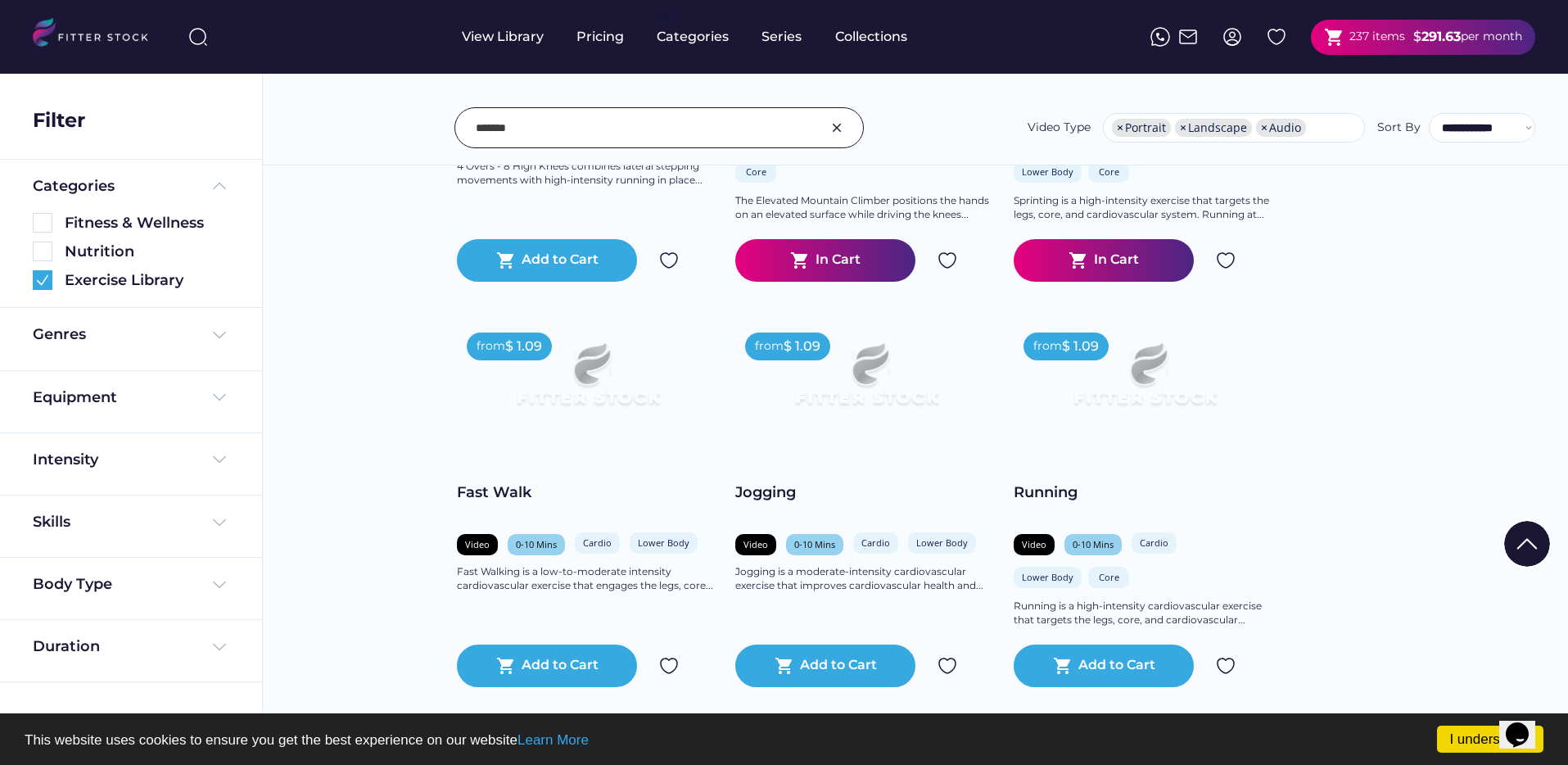
scroll to position [3820, 0]
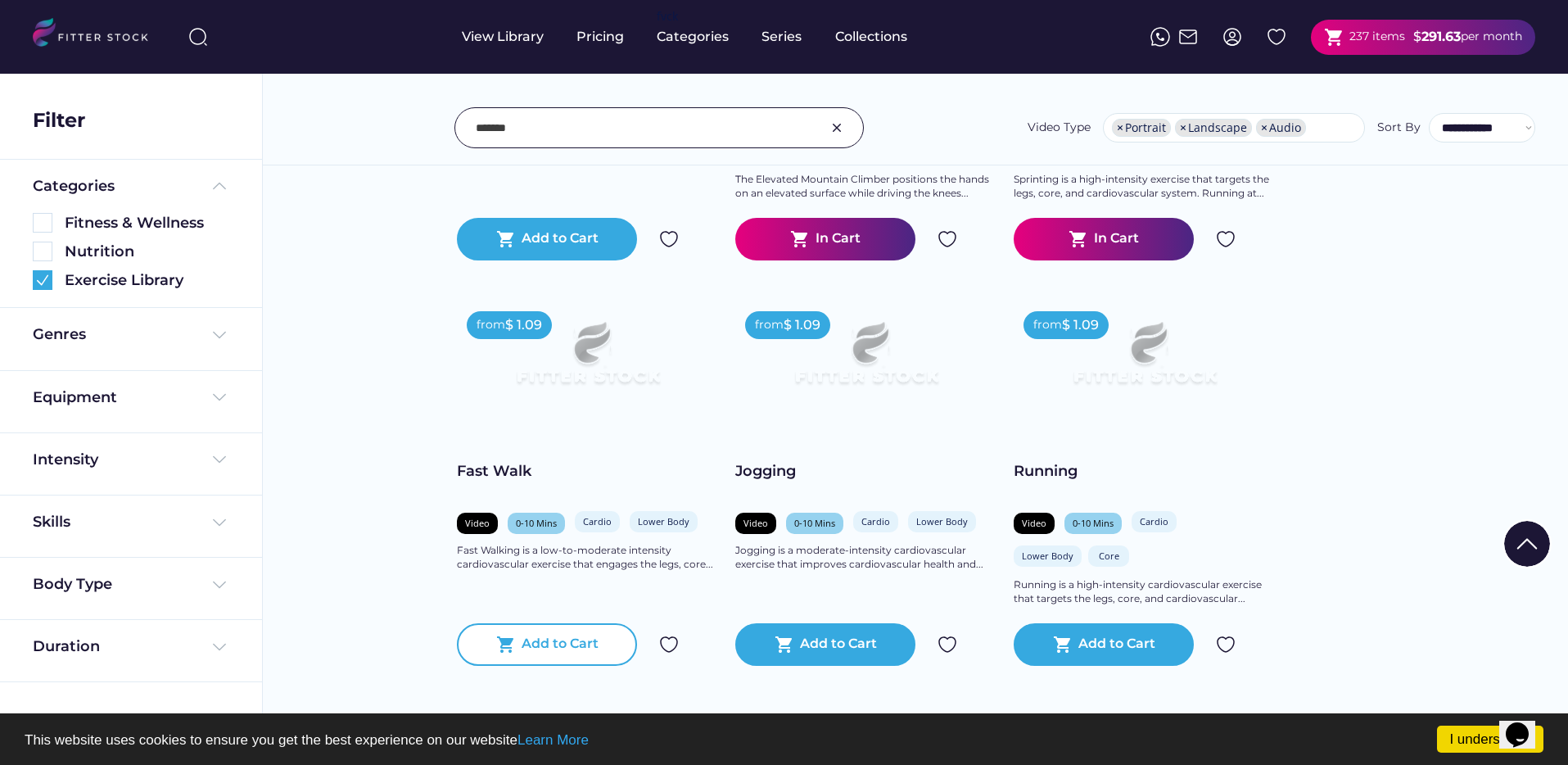
click at [549, 646] on div "Add to Cart" at bounding box center [560, 644] width 77 height 20
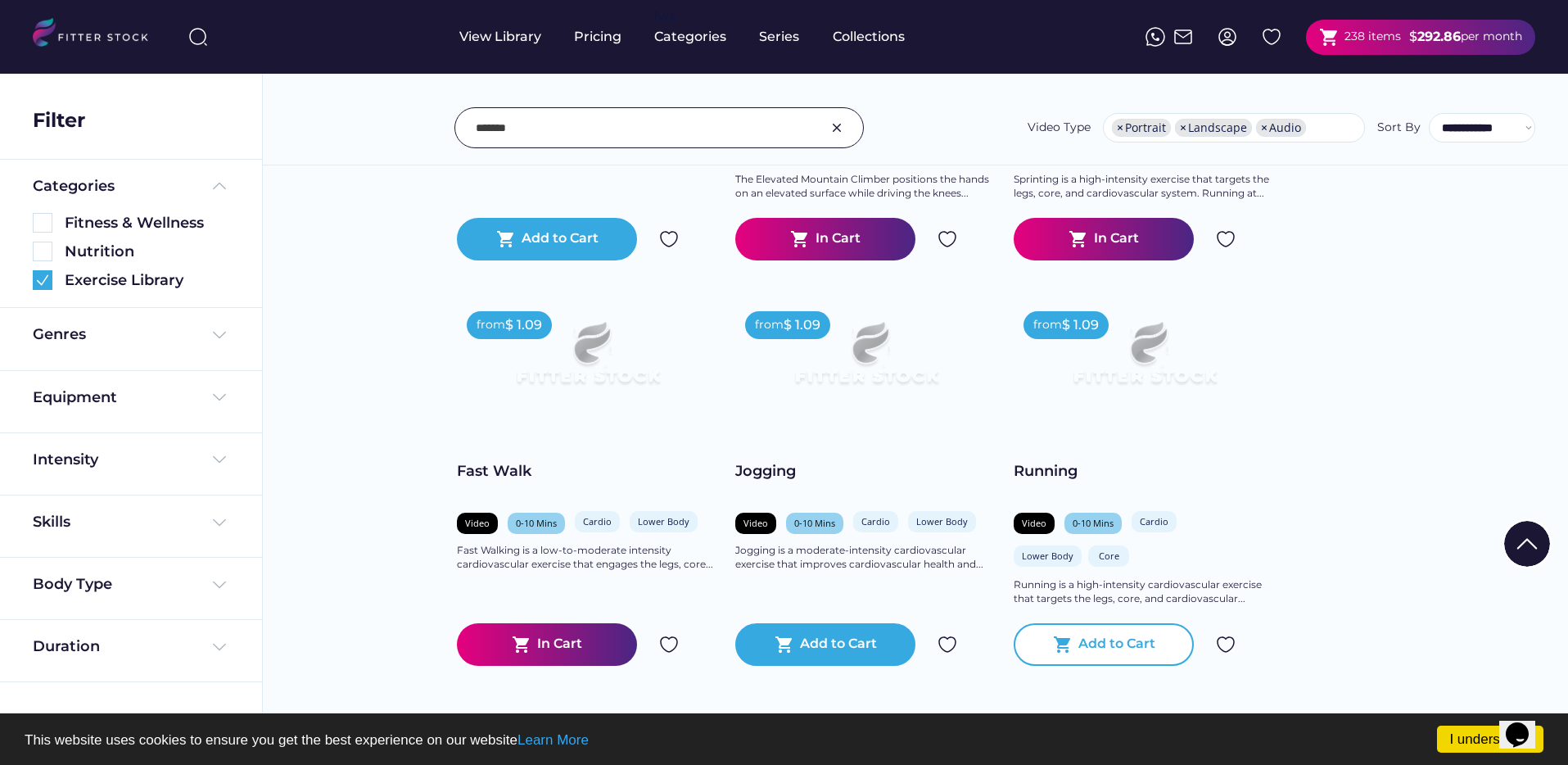
click at [1072, 641] on div "shopping_cart Add to Cart" at bounding box center [1103, 644] width 180 height 42
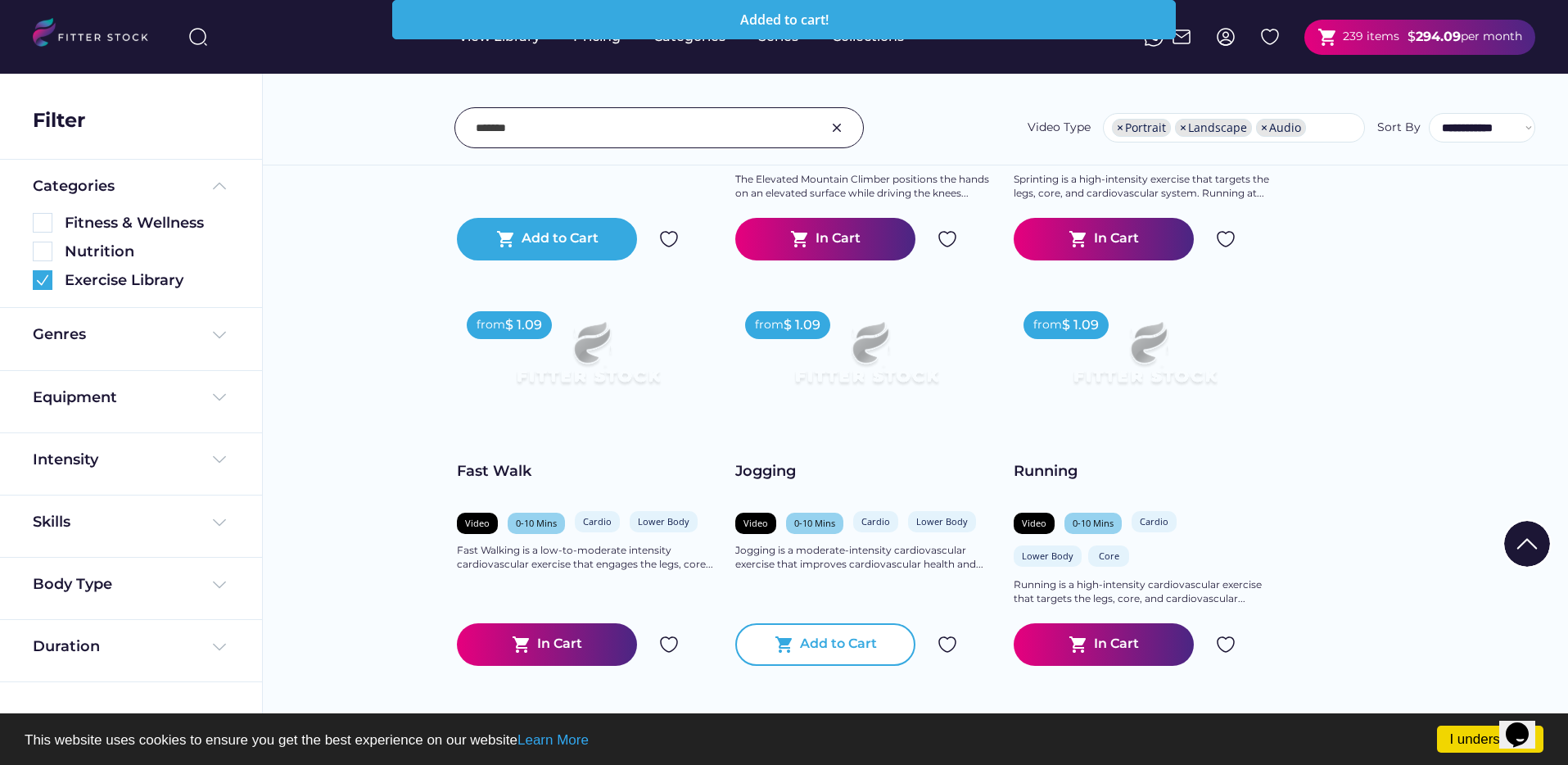
click at [831, 630] on div "shopping_cart Add to Cart" at bounding box center [826, 644] width 180 height 42
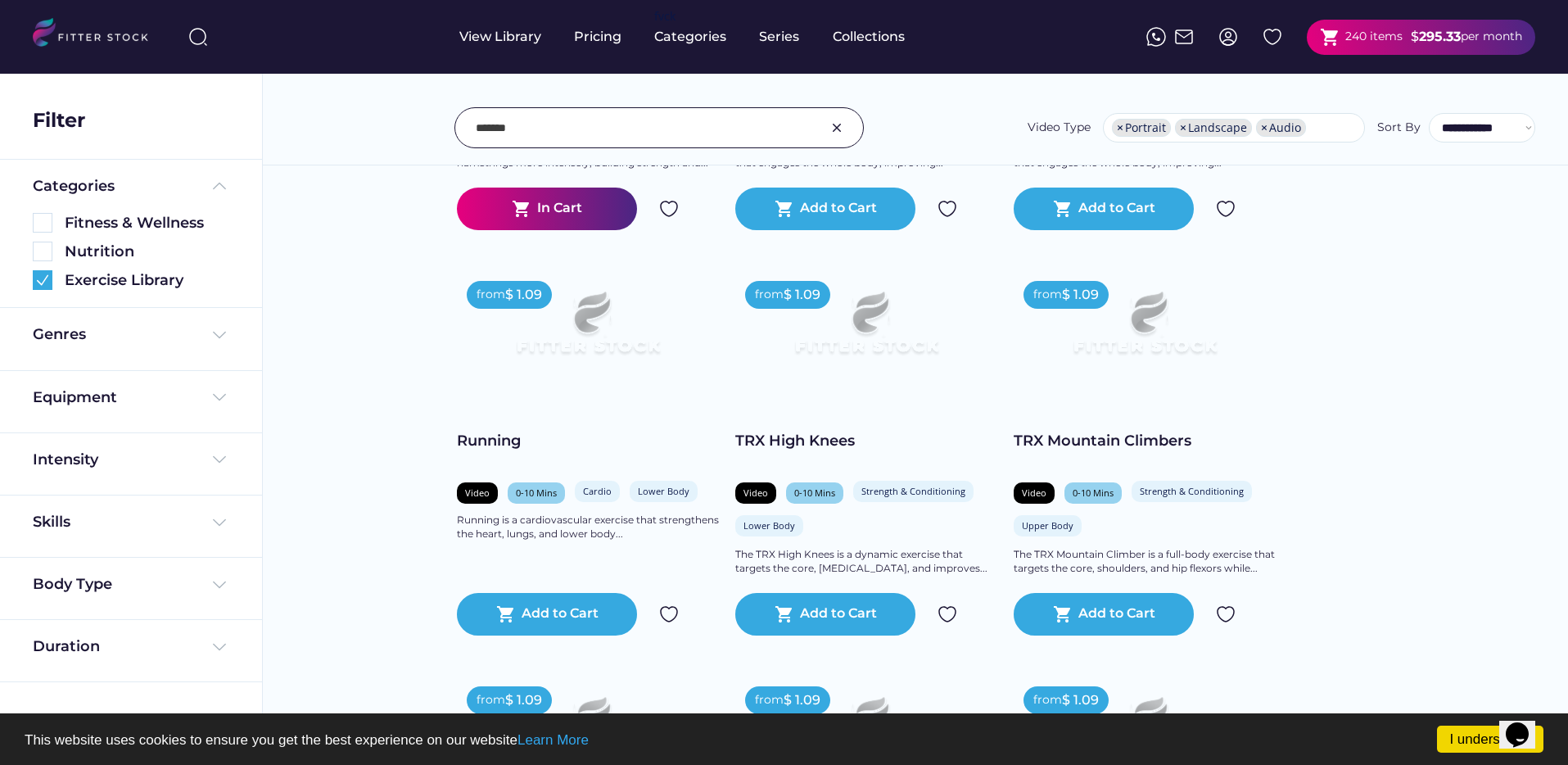
scroll to position [0, 0]
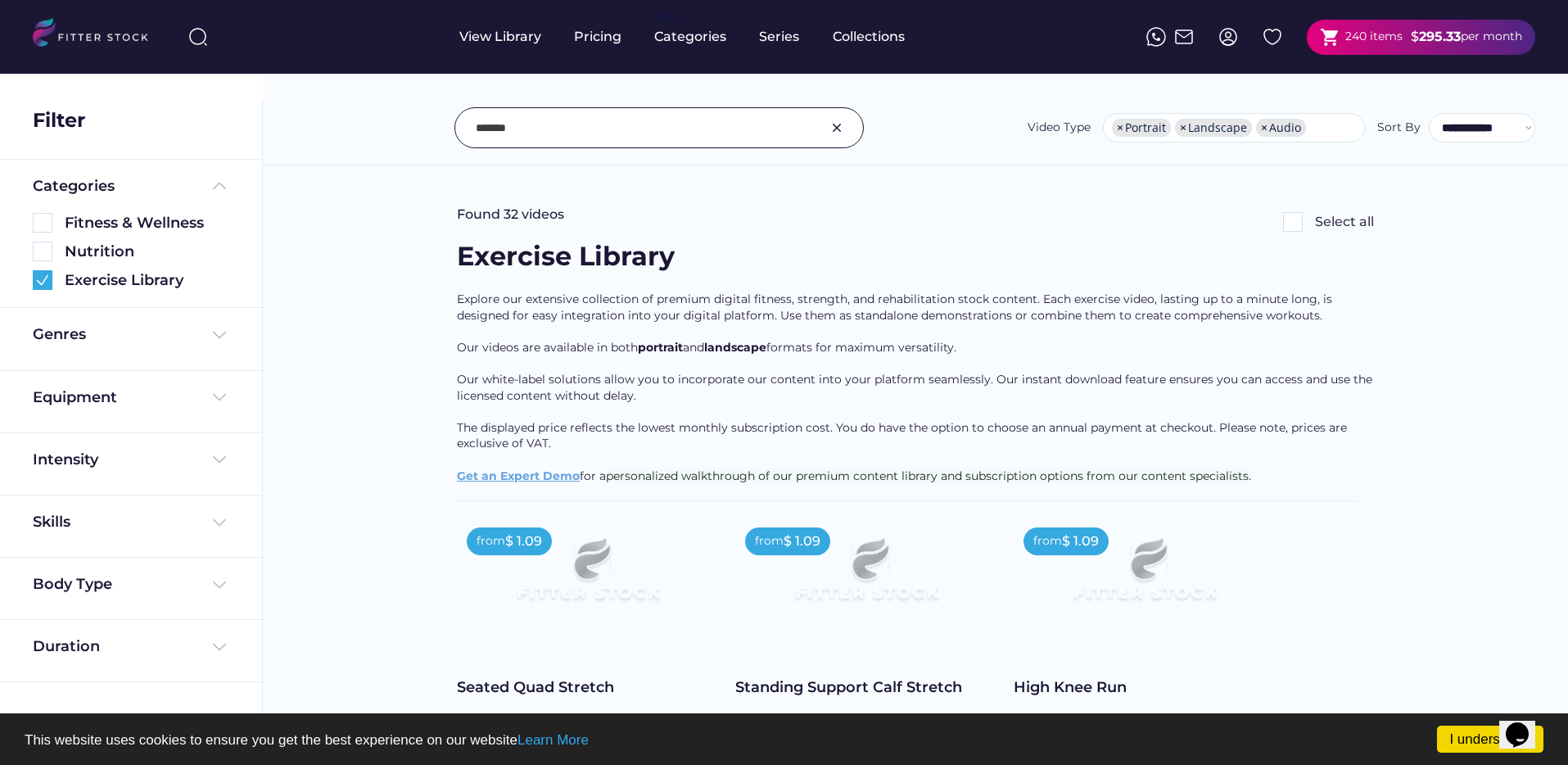
click at [671, 119] on input "input" at bounding box center [639, 128] width 326 height 35
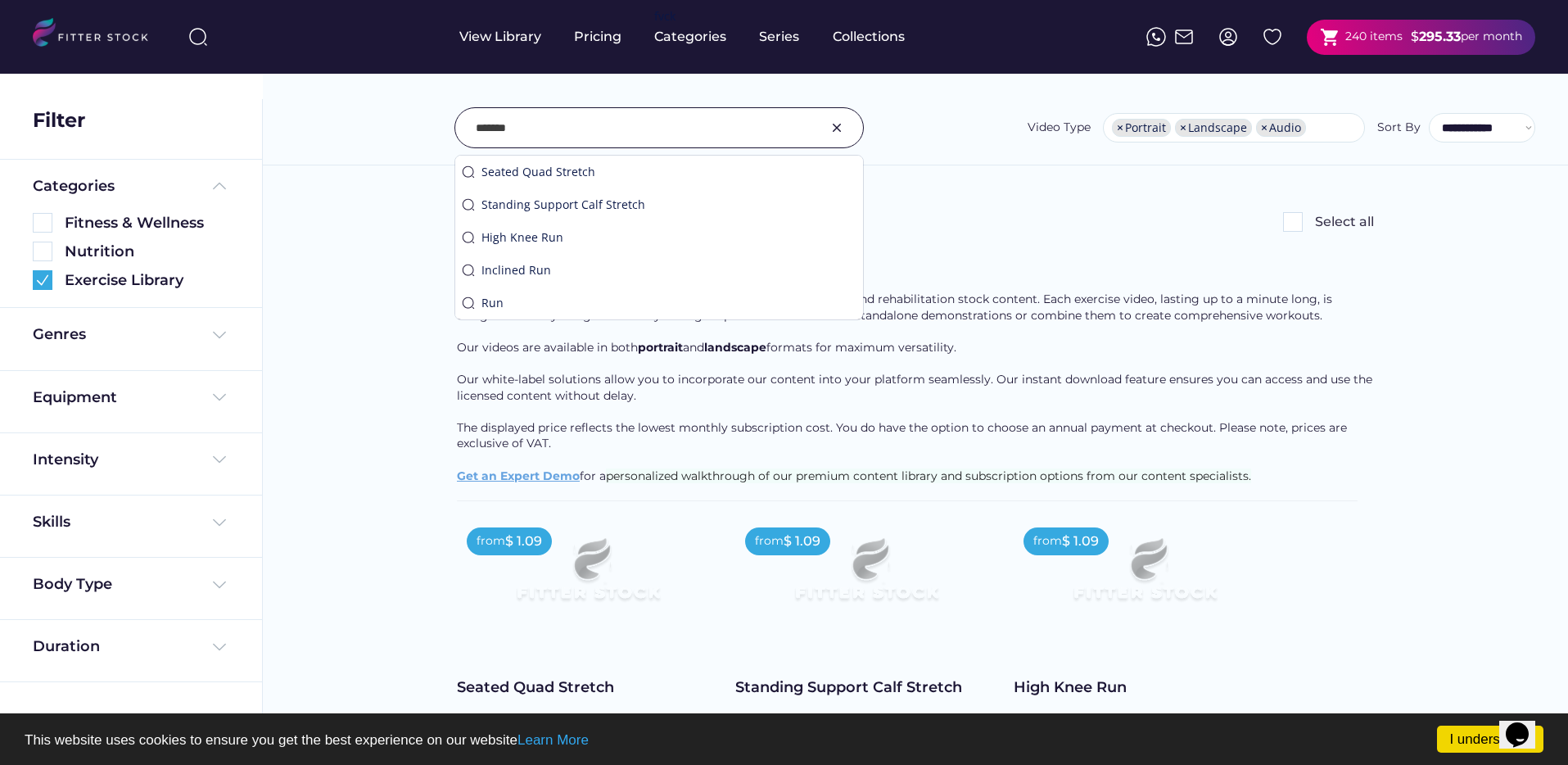
click at [671, 119] on input "input" at bounding box center [639, 128] width 326 height 35
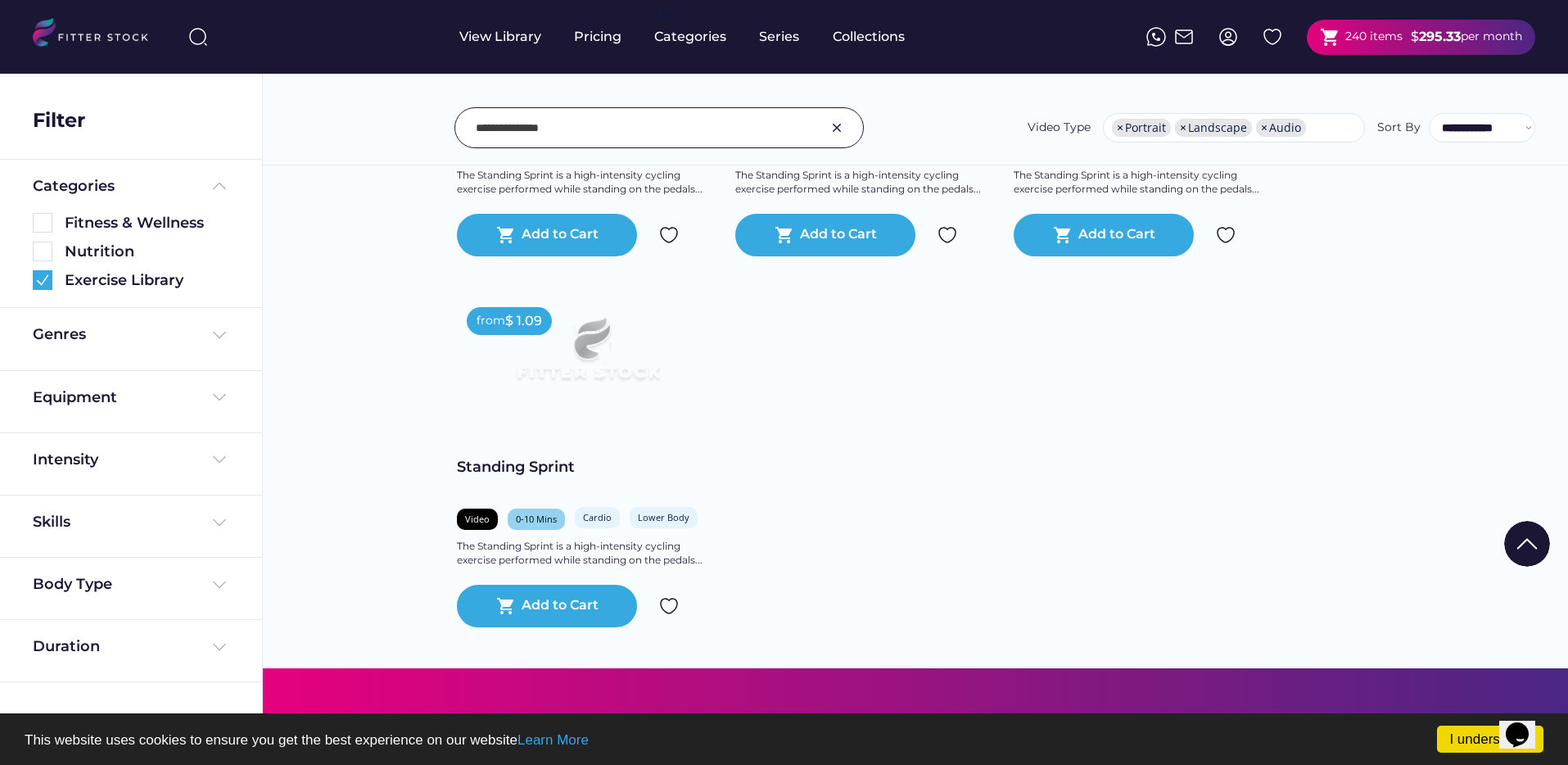
scroll to position [595, 0]
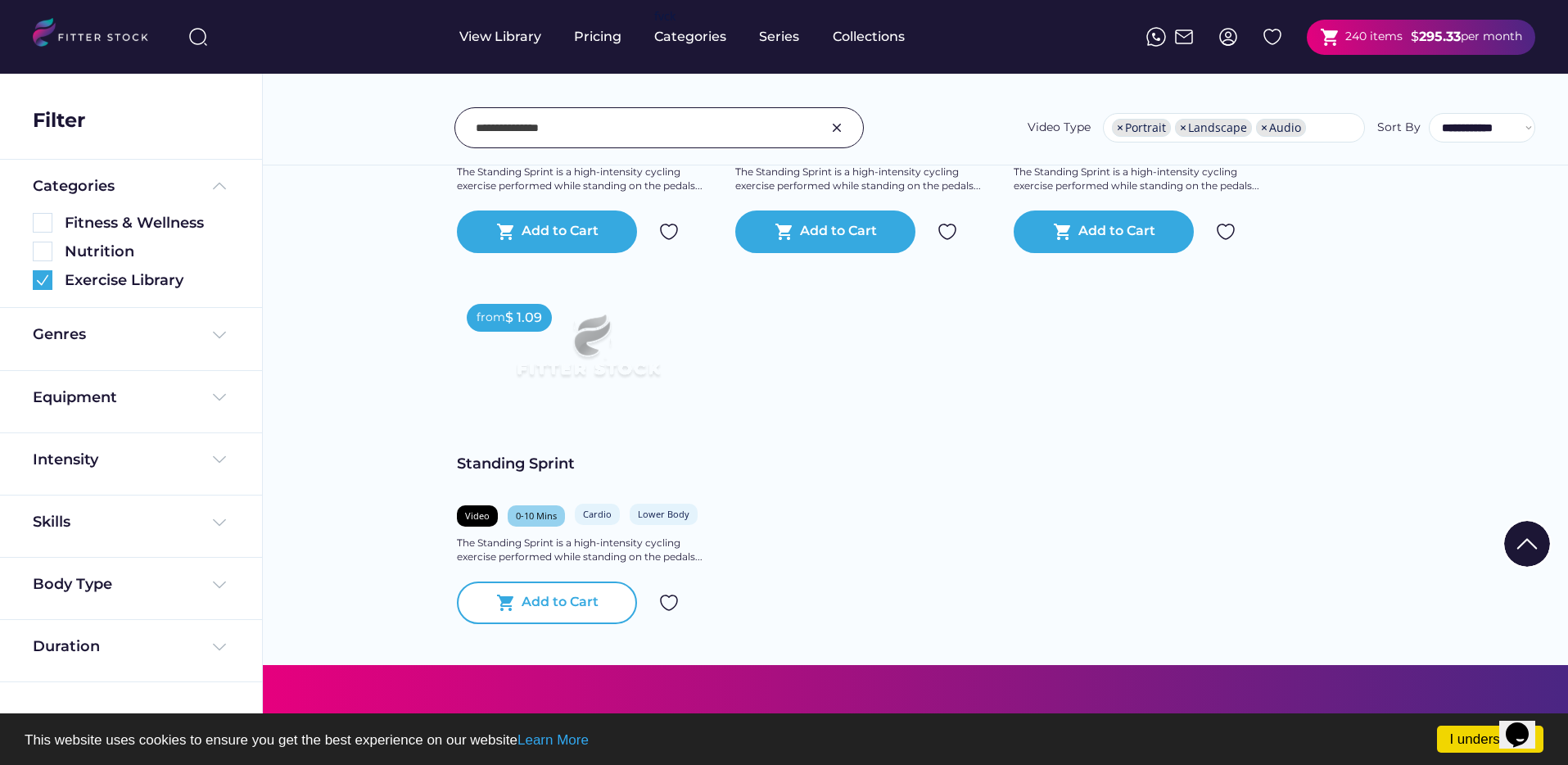
click at [532, 609] on div "Add to Cart" at bounding box center [560, 602] width 77 height 20
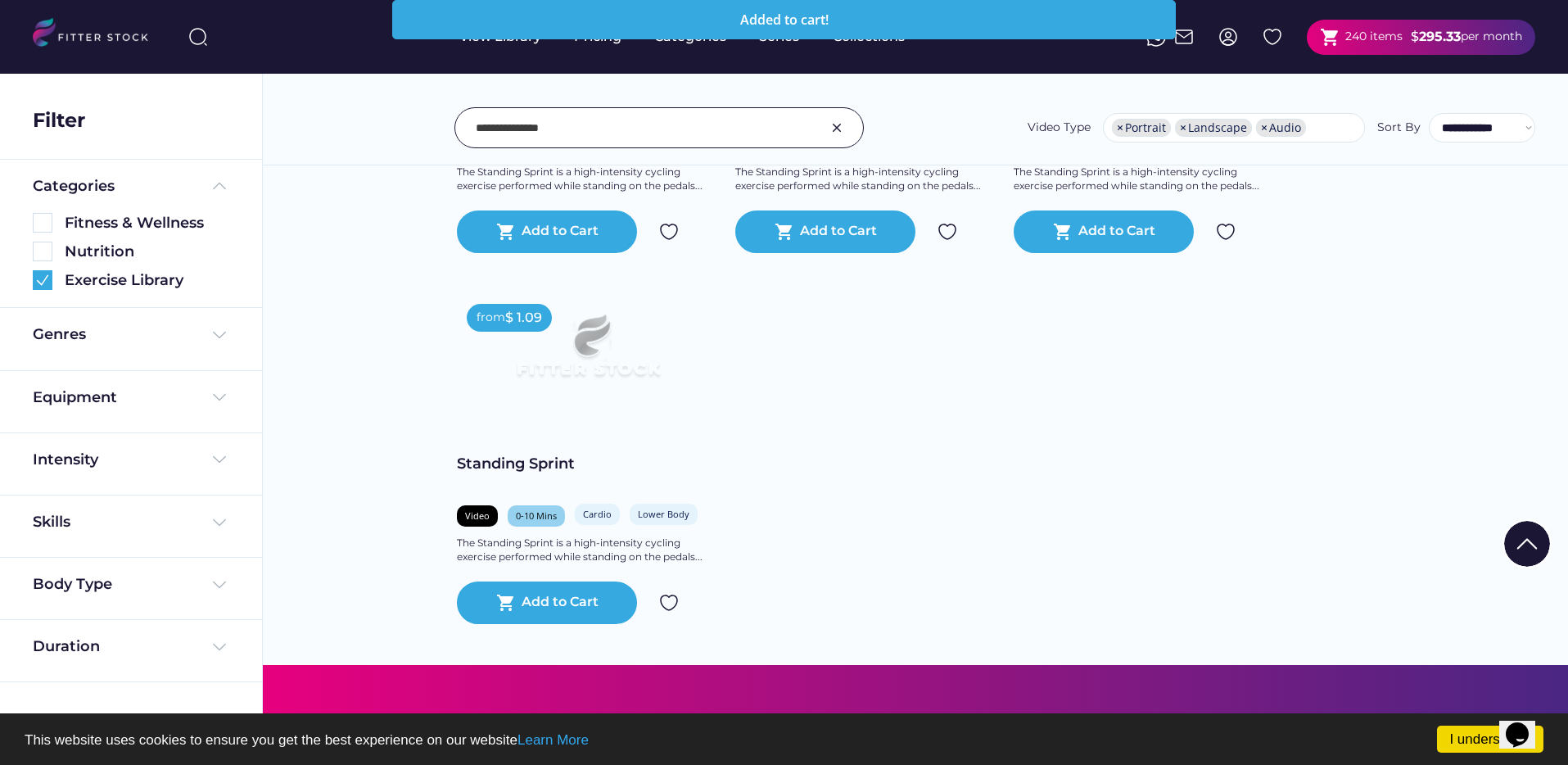
click at [624, 119] on input "input" at bounding box center [639, 128] width 326 height 35
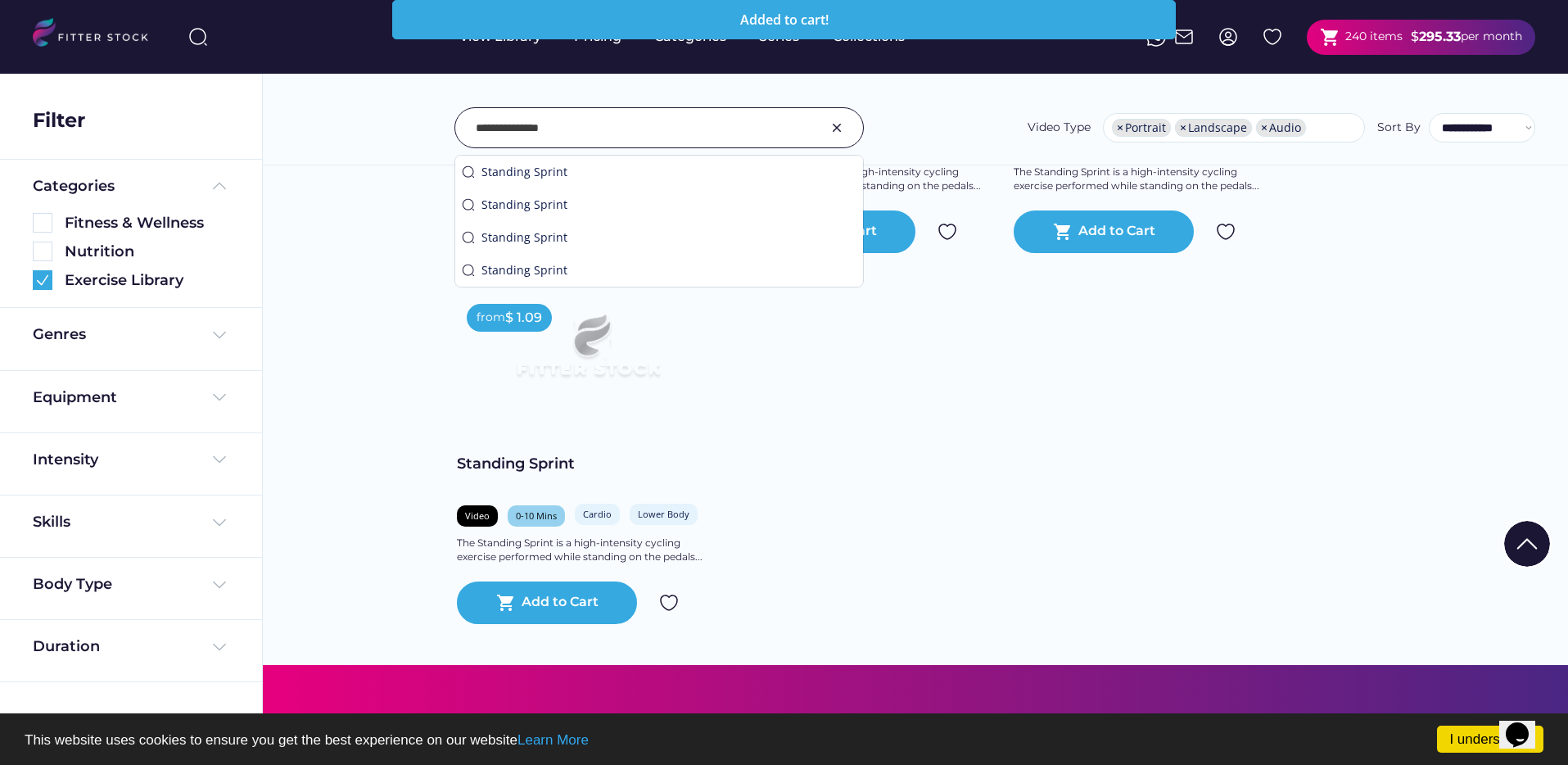
click at [624, 119] on input "input" at bounding box center [639, 128] width 326 height 35
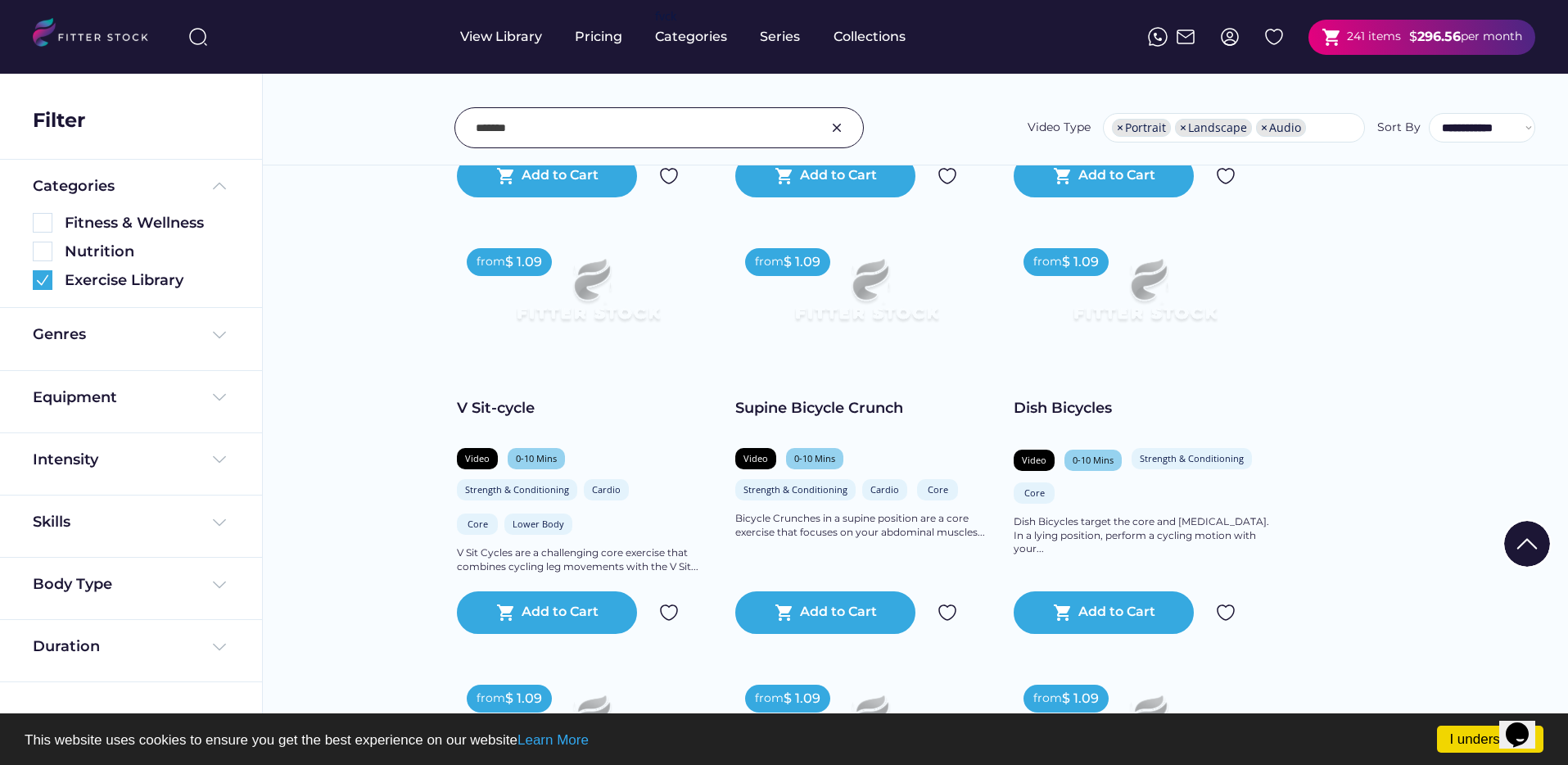
scroll to position [1554, 0]
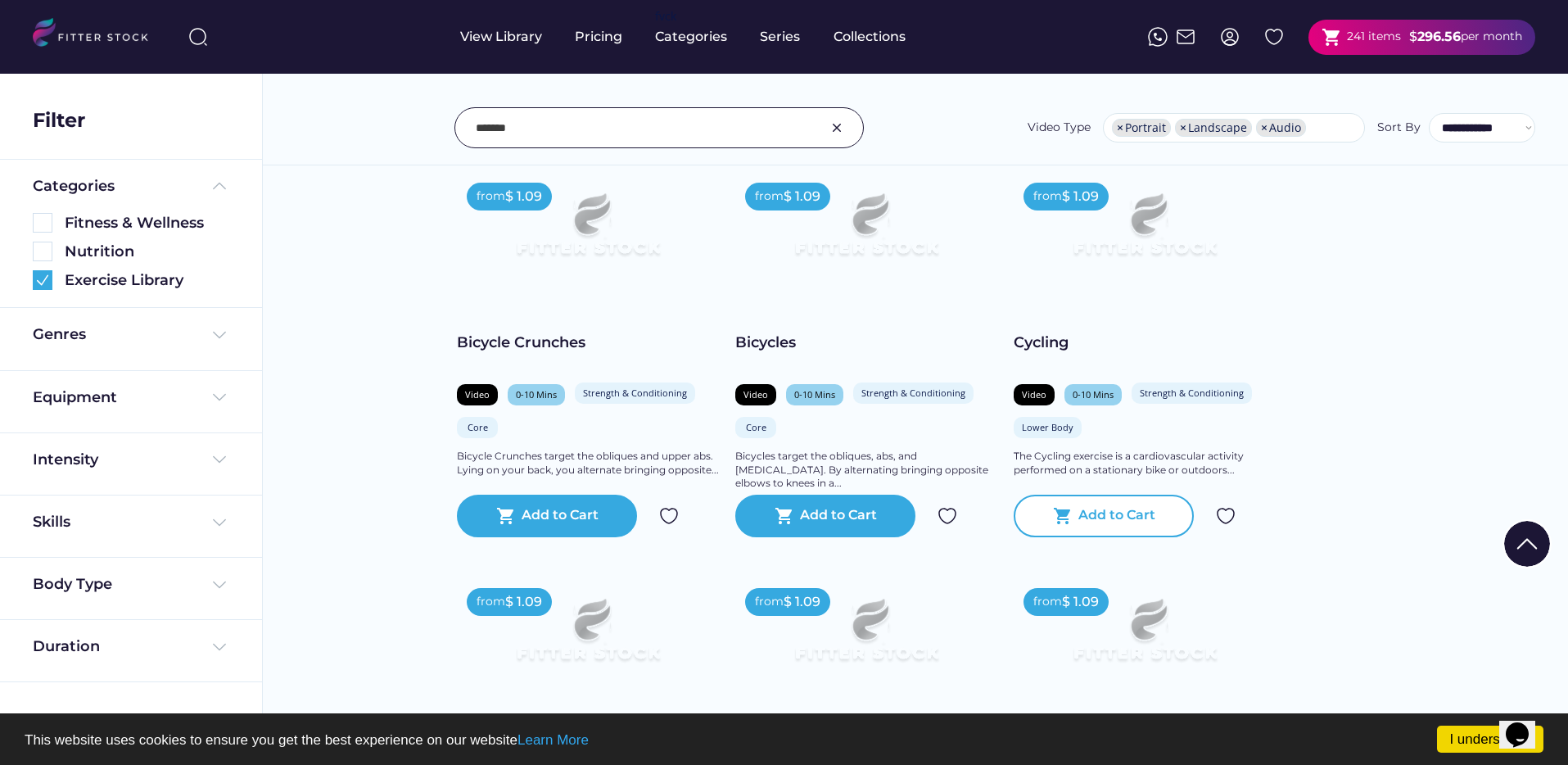
click at [1110, 505] on div "shopping_cart Add to Cart" at bounding box center [1103, 515] width 180 height 42
click at [543, 122] on input "input" at bounding box center [639, 128] width 326 height 35
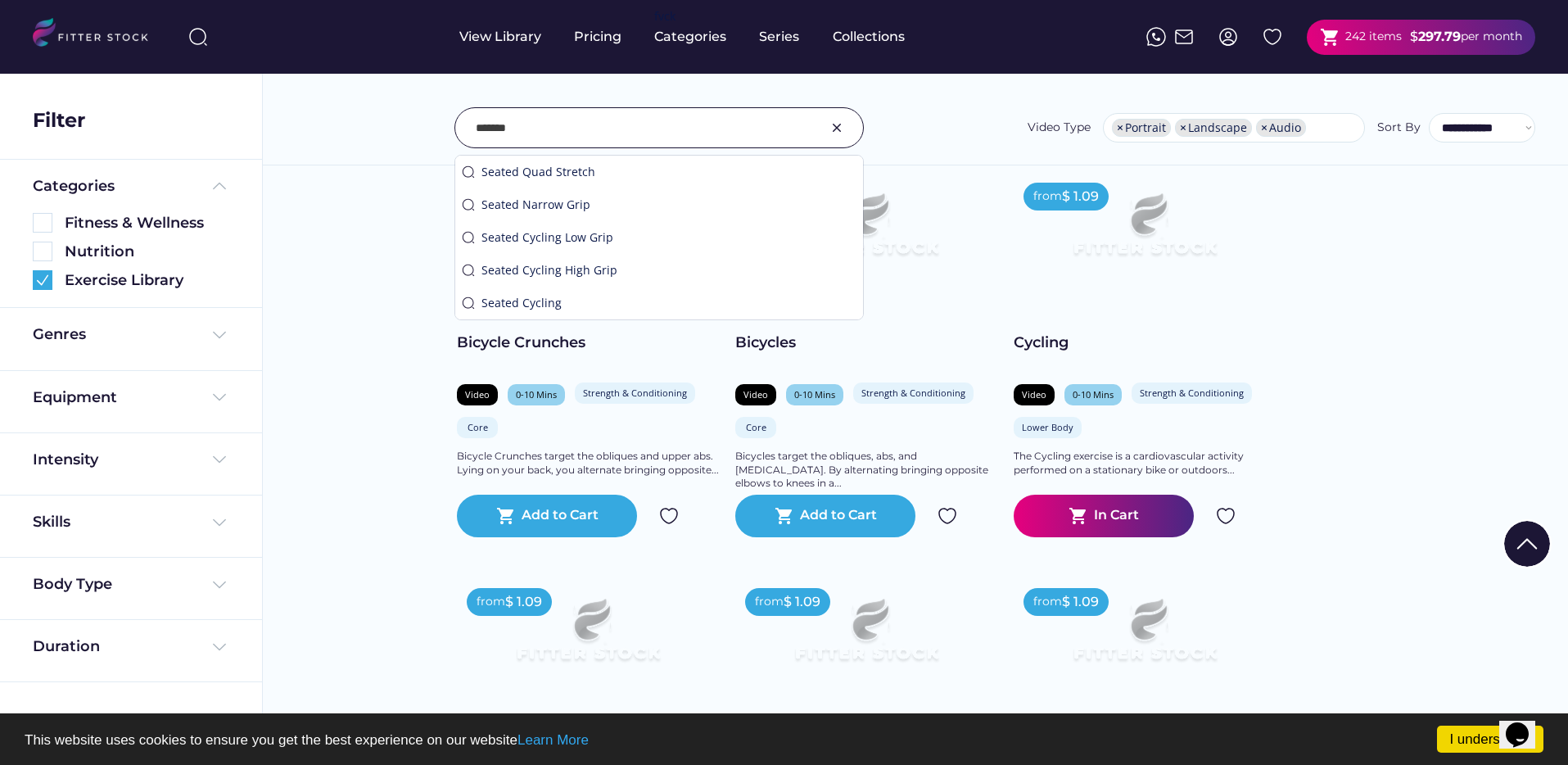
click at [543, 122] on input "input" at bounding box center [639, 128] width 326 height 35
paste input "**********"
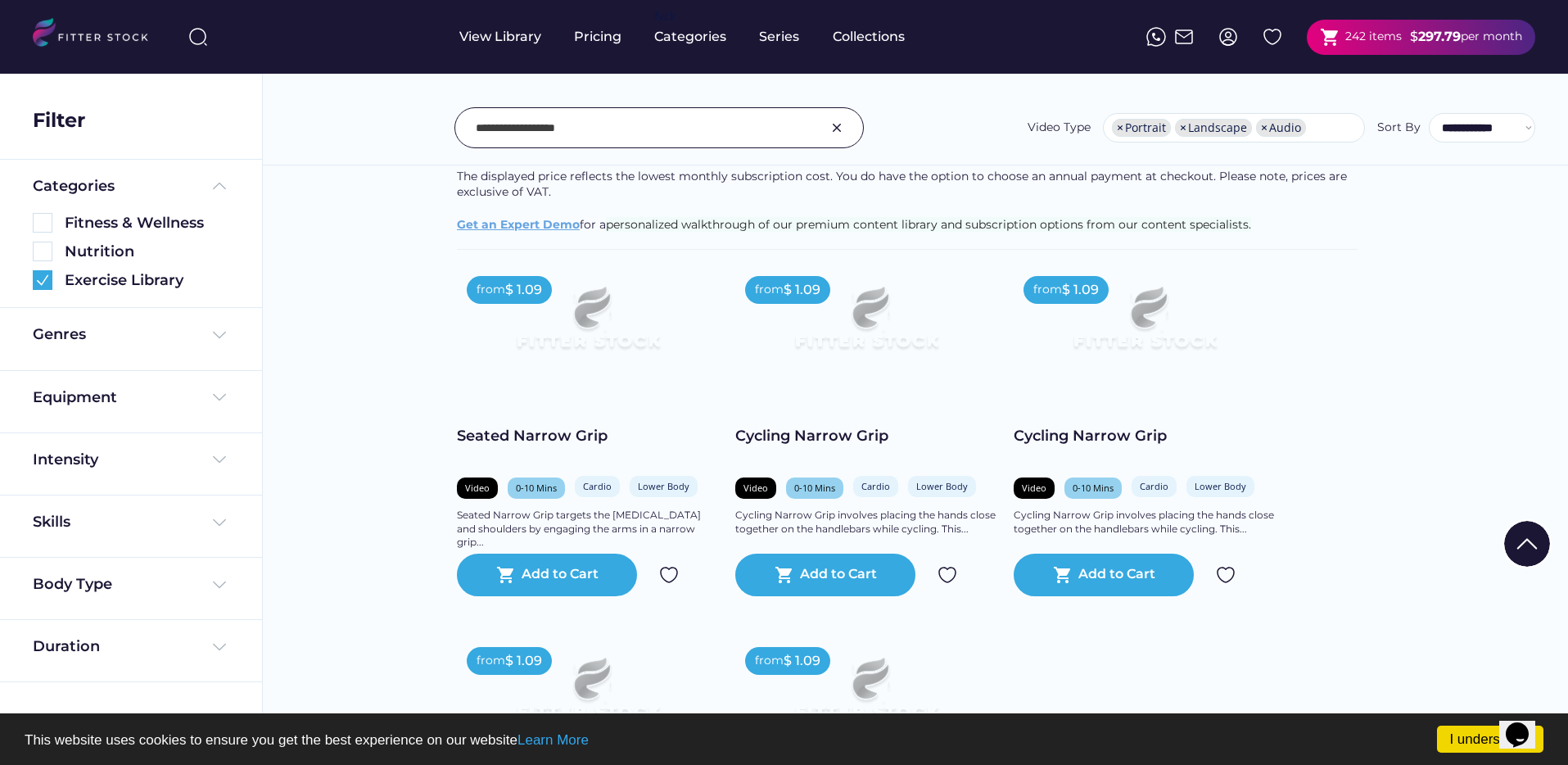
scroll to position [254, 0]
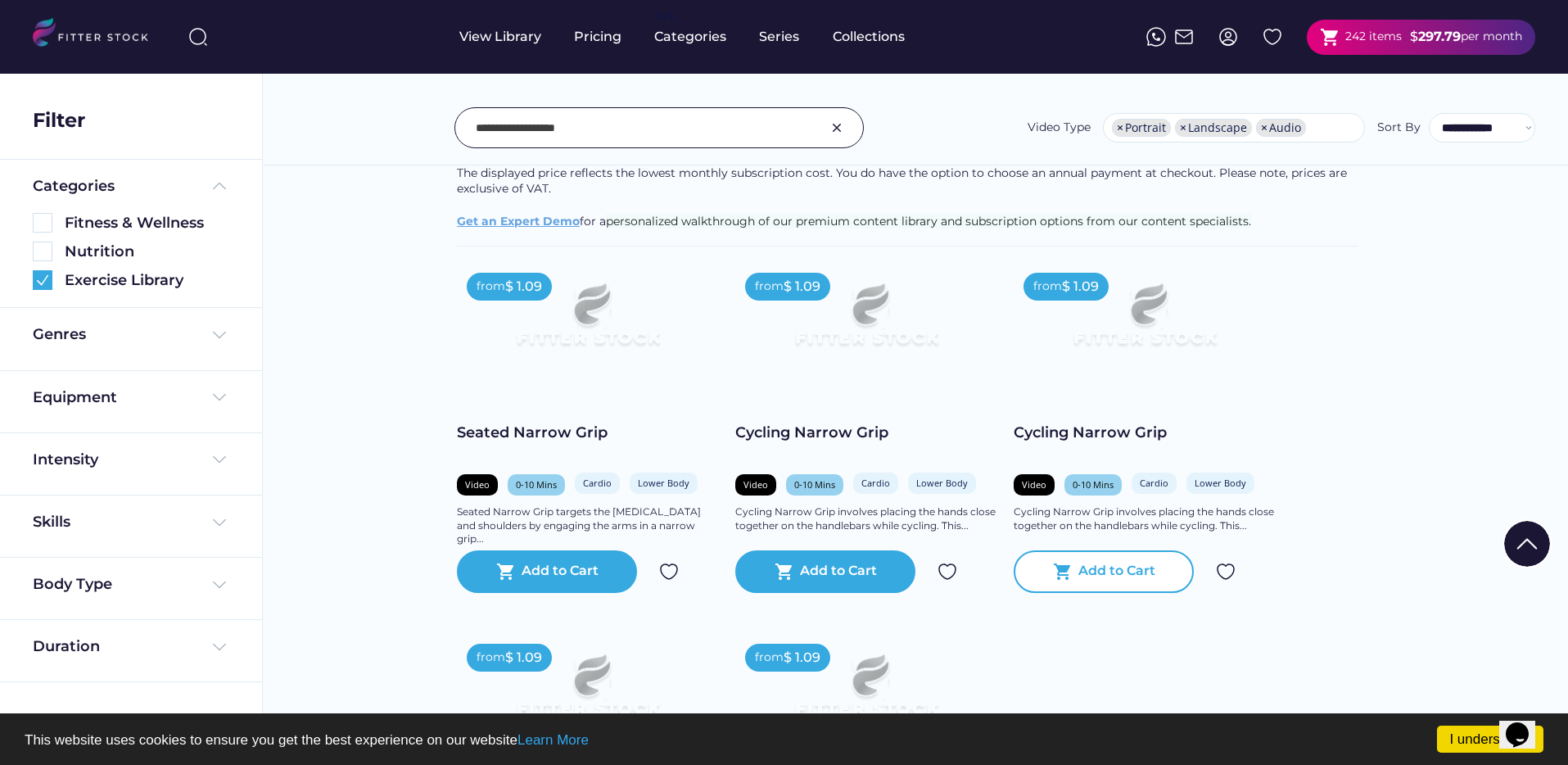
click at [1111, 568] on div "Add to Cart" at bounding box center [1116, 571] width 77 height 20
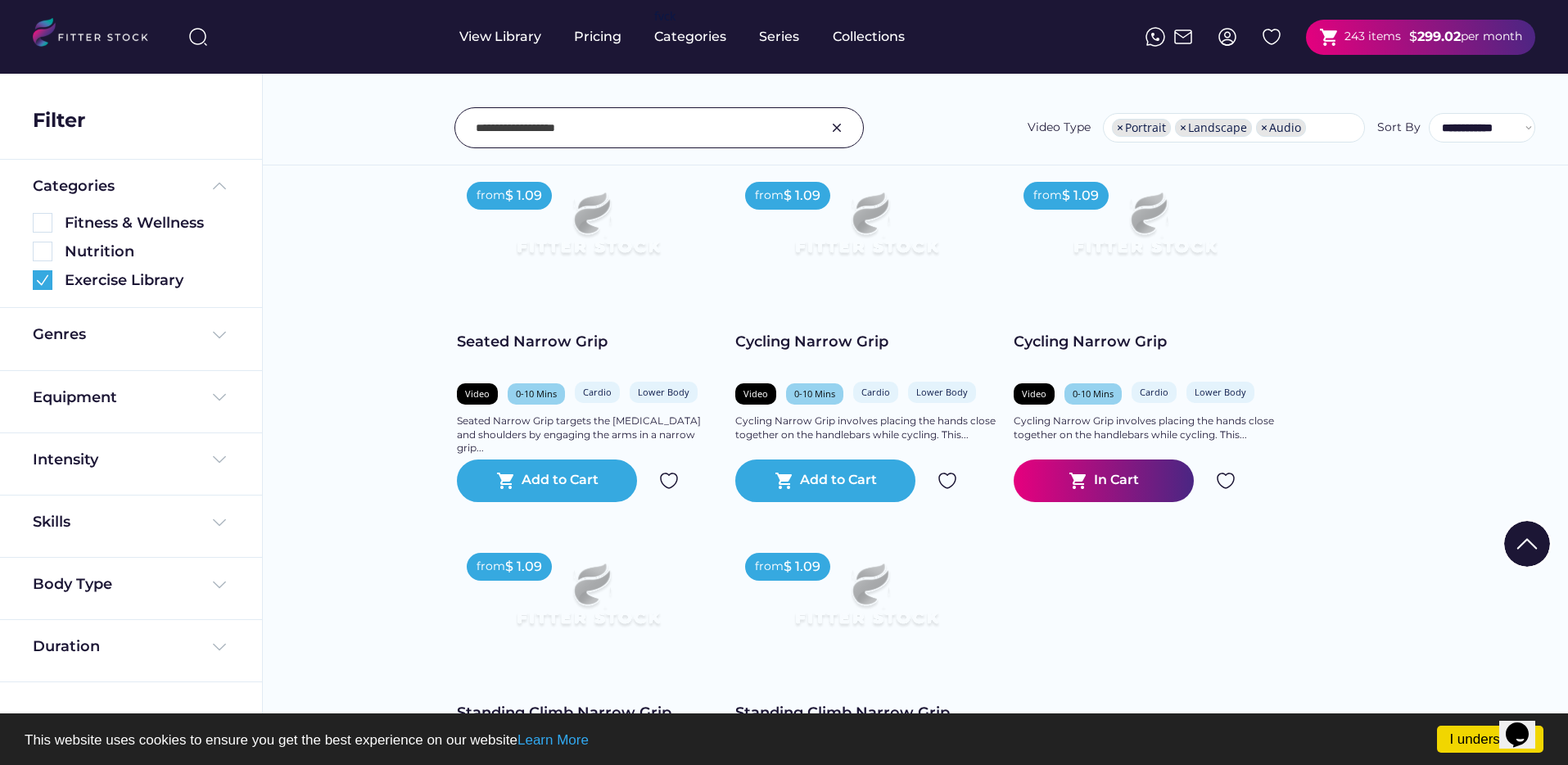
scroll to position [379, 0]
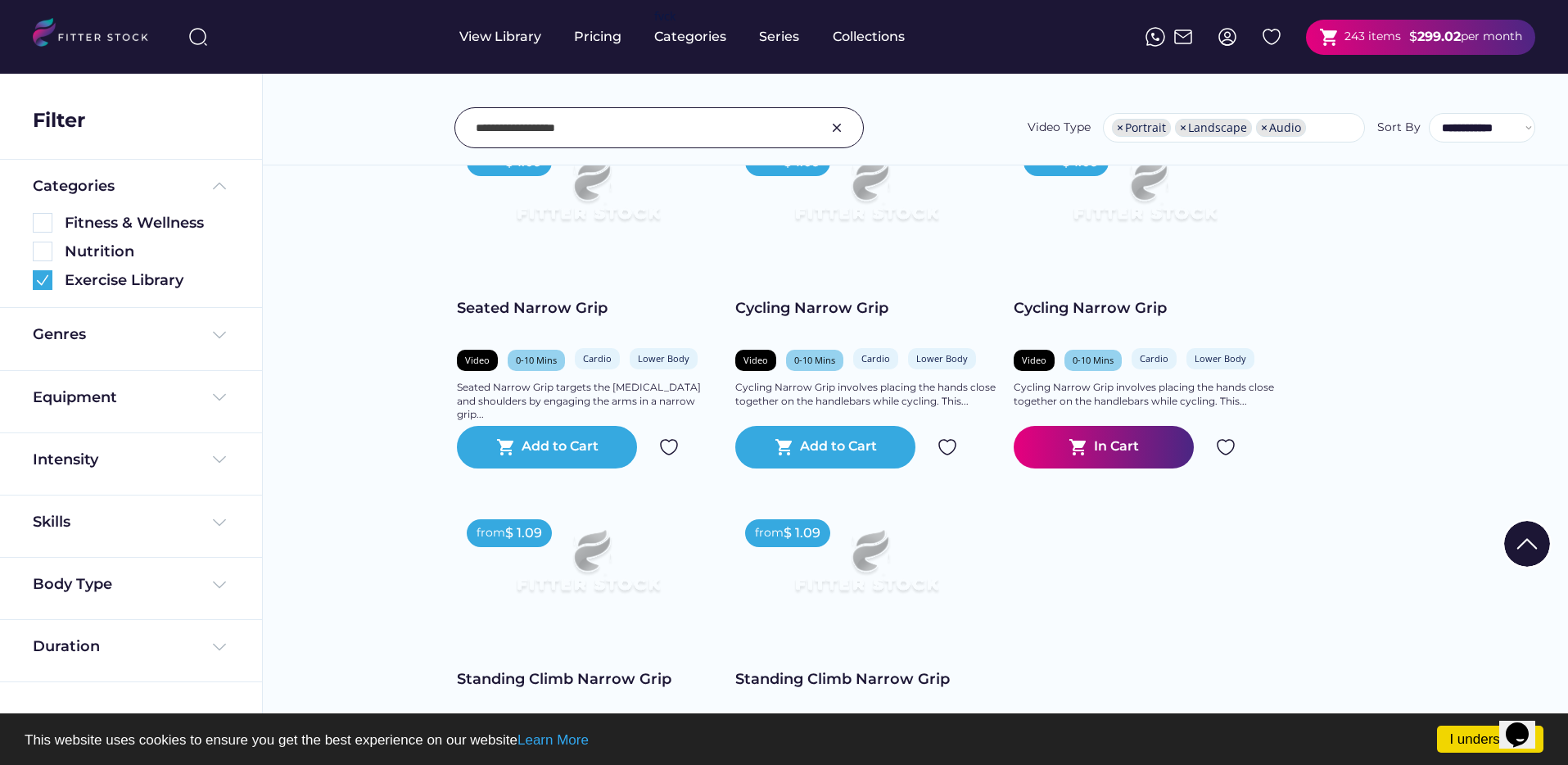
click at [525, 129] on input "input" at bounding box center [639, 128] width 326 height 35
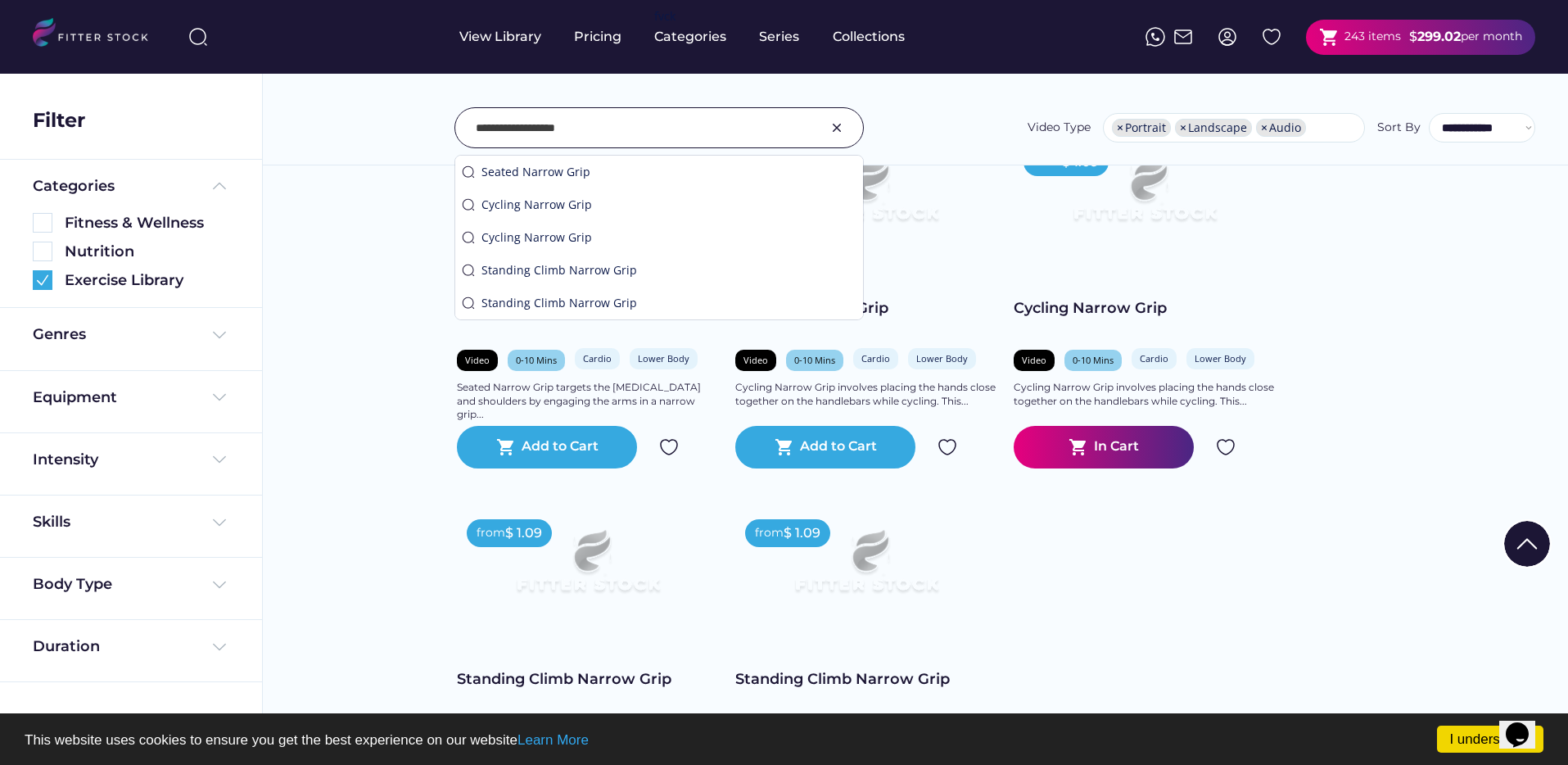
drag, startPoint x: 525, startPoint y: 129, endPoint x: 611, endPoint y: 140, distance: 86.7
click at [611, 140] on input "input" at bounding box center [639, 128] width 326 height 35
click at [1190, 656] on div "from $ 1.09 Seated Narrow Grip Video 0-10 Mins Cardio Rehabilitation Lower Body…" at bounding box center [916, 489] width 917 height 701
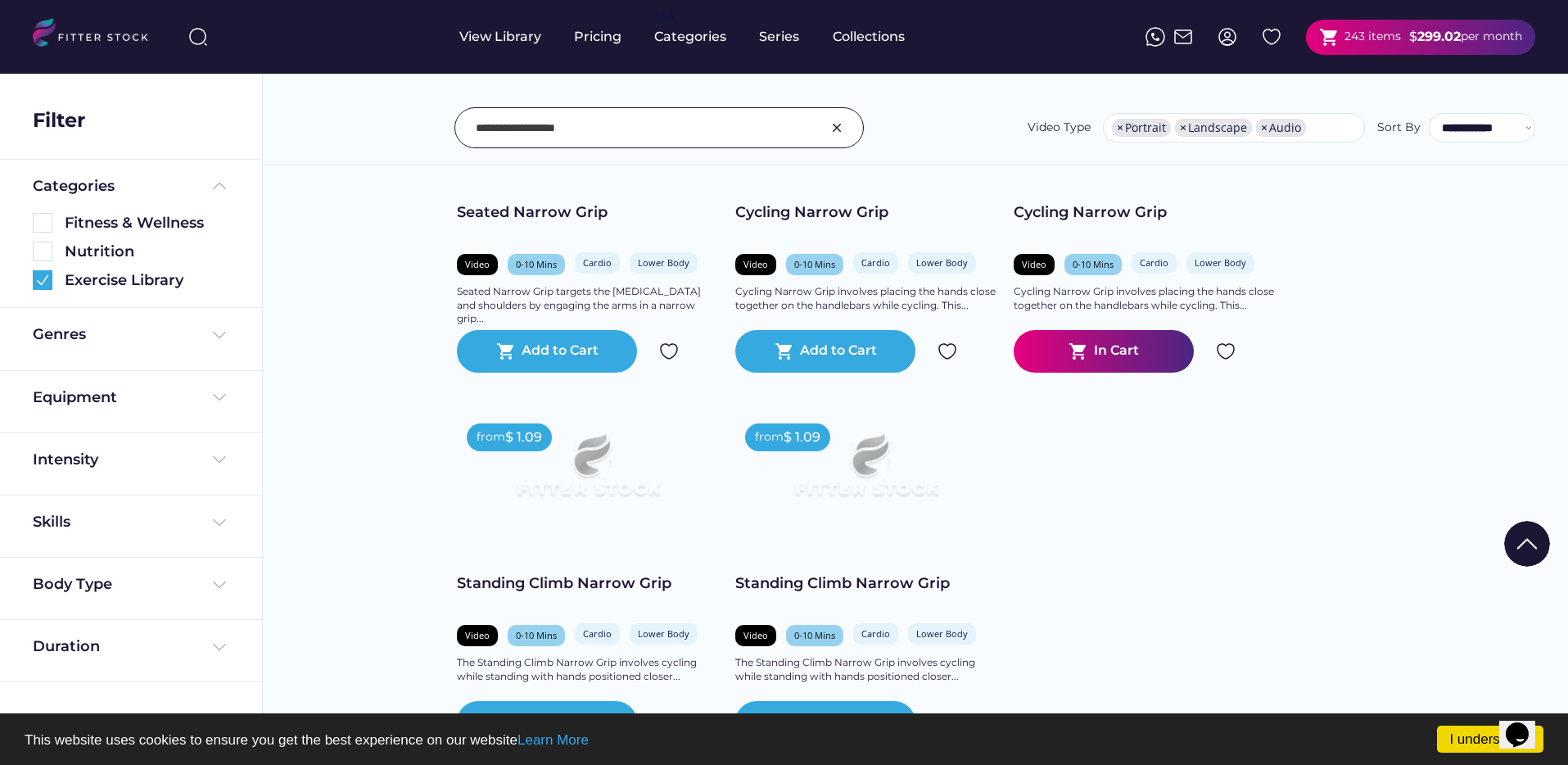
scroll to position [601, 0]
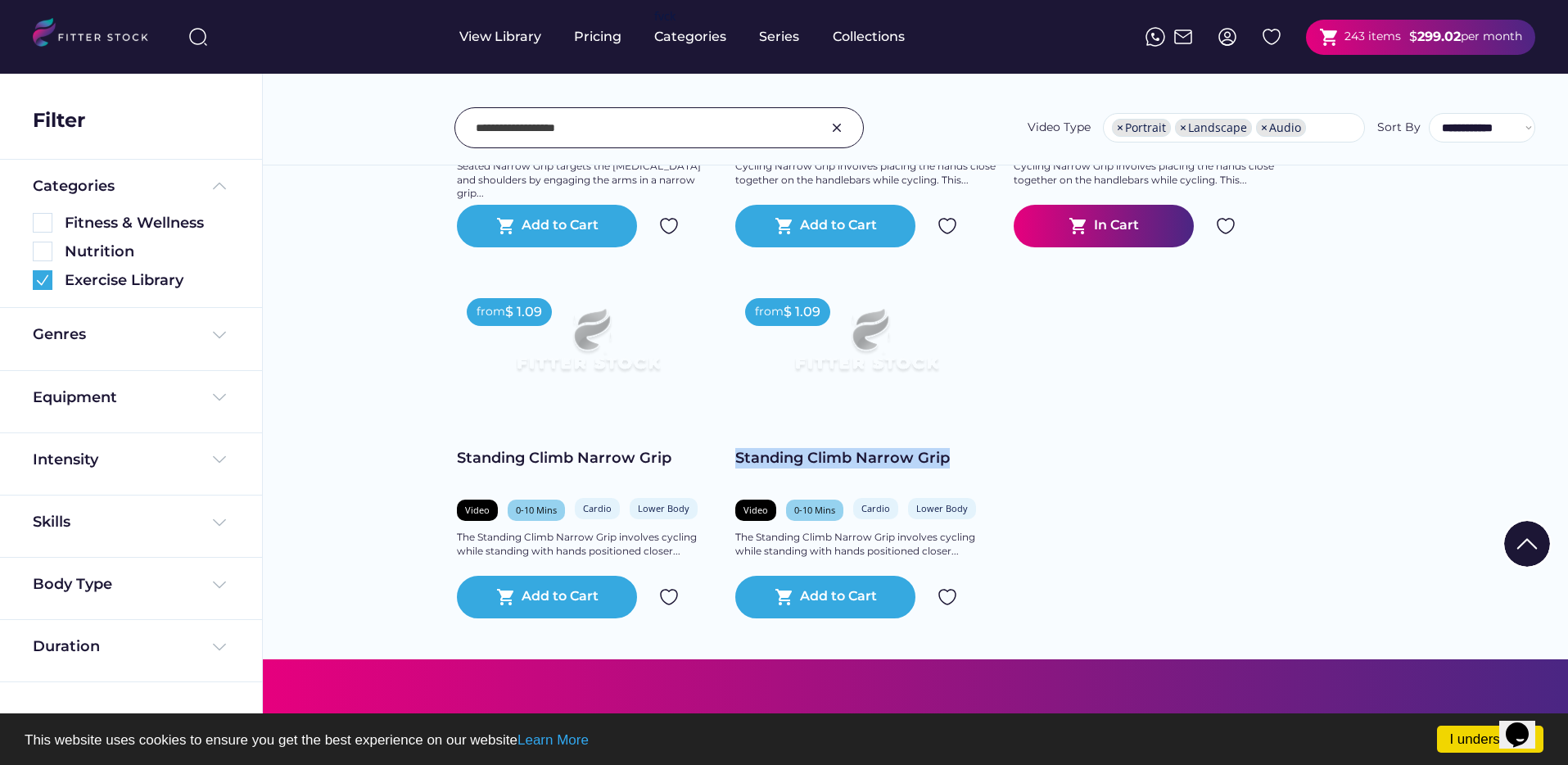
copy div "Standing Climb Narrow Grip"
drag, startPoint x: 1080, startPoint y: 466, endPoint x: 73, endPoint y: 433, distance: 1007.5
click at [735, 459] on div "from $ 1.09 Seated Narrow Grip Video 0-10 Mins Cardio Rehabilitation Lower Body…" at bounding box center [916, 267] width 917 height 701
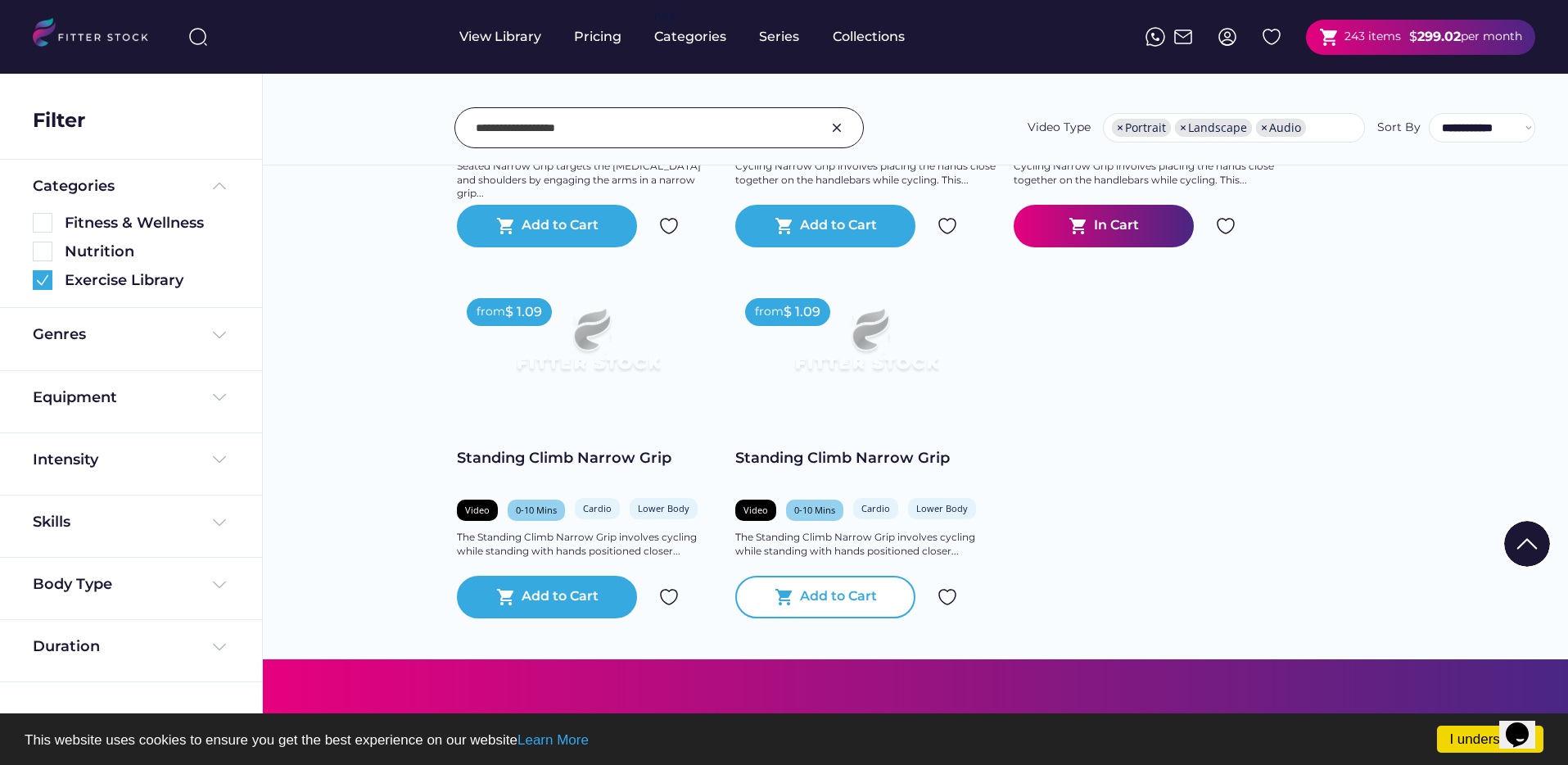
drag, startPoint x: 822, startPoint y: 595, endPoint x: 848, endPoint y: 597, distance: 26.1
click at [823, 595] on div "Add to Cart" at bounding box center [838, 596] width 77 height 20
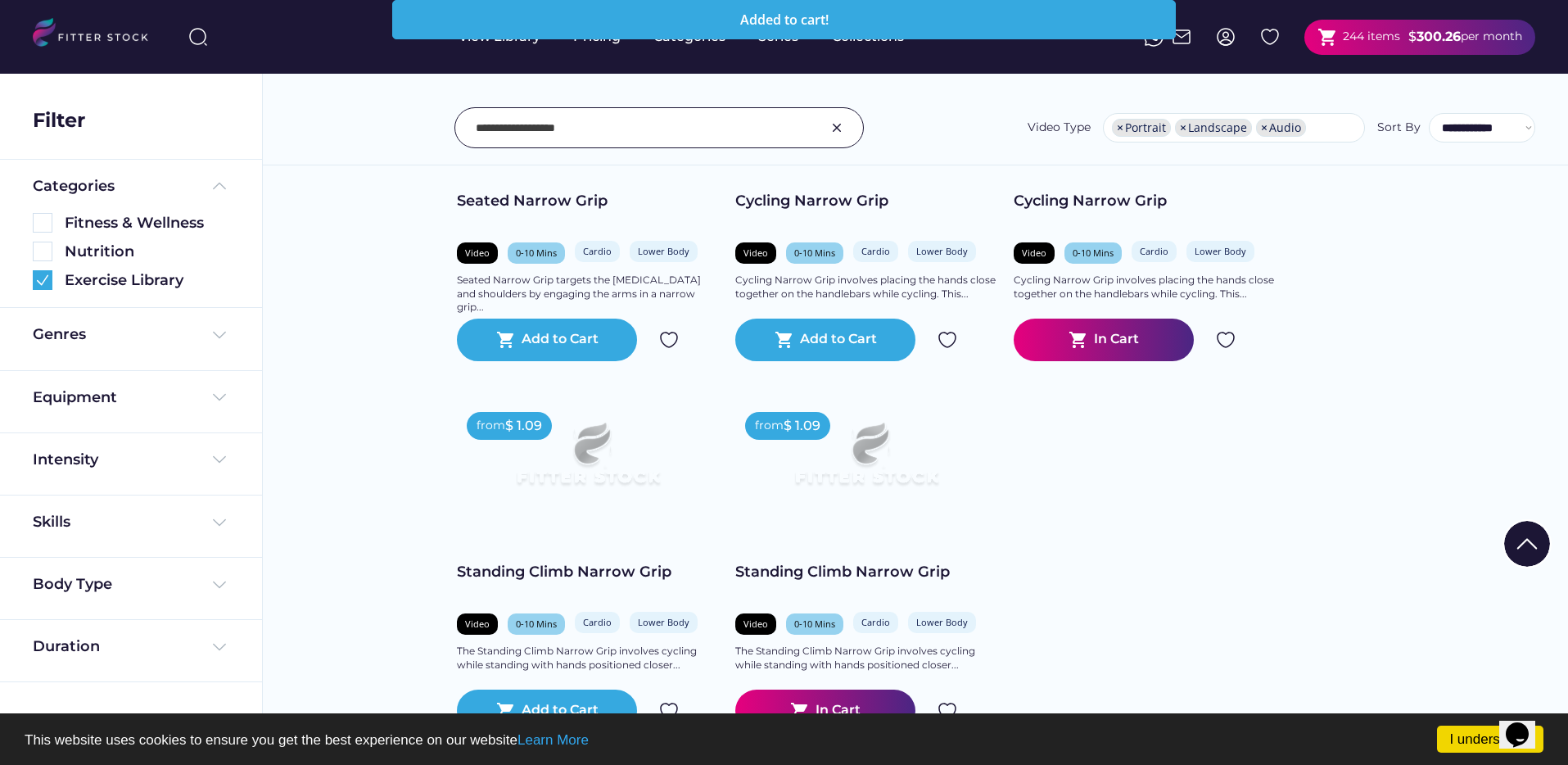
scroll to position [455, 0]
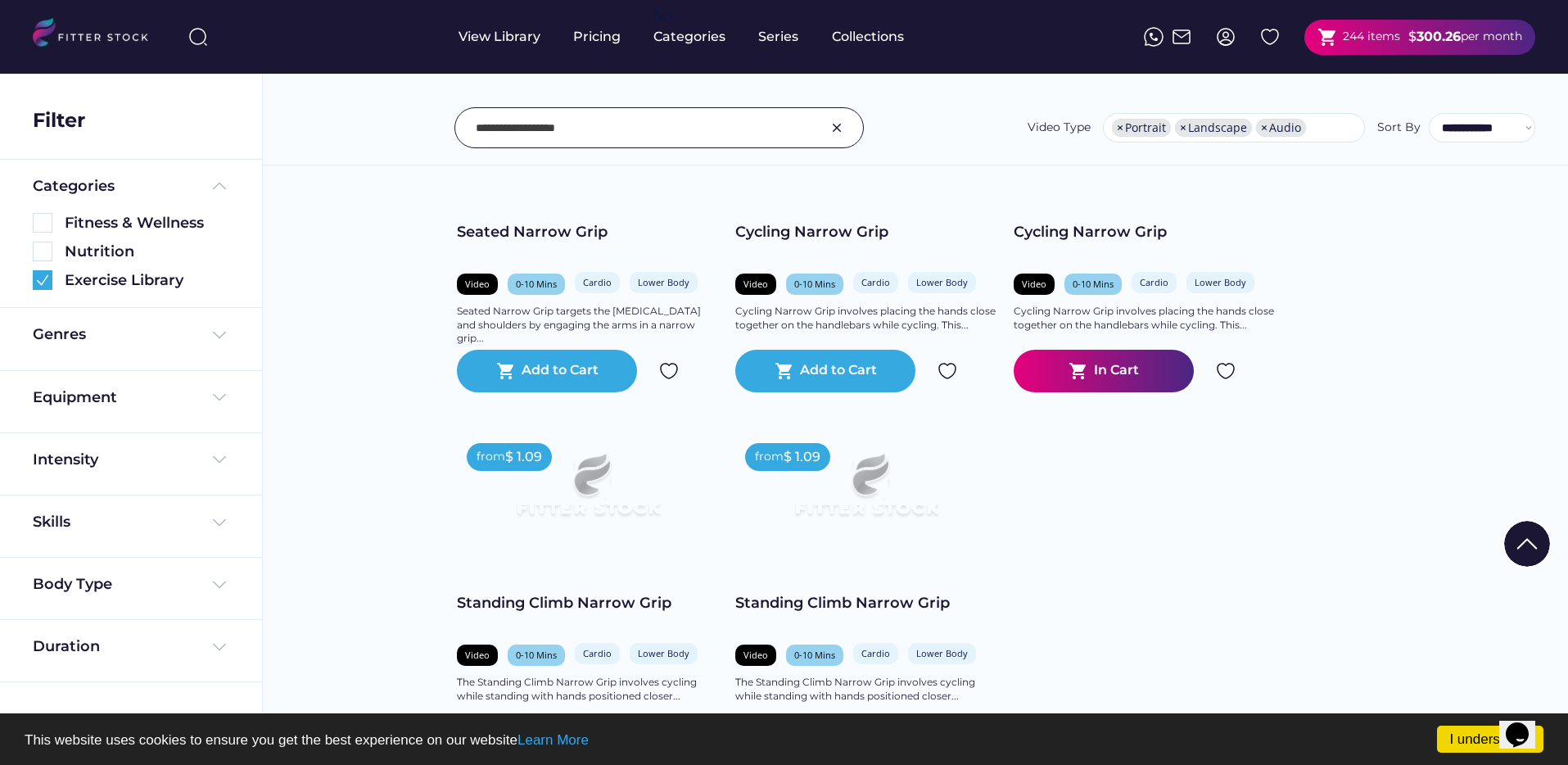
click at [665, 125] on input "input" at bounding box center [639, 128] width 326 height 35
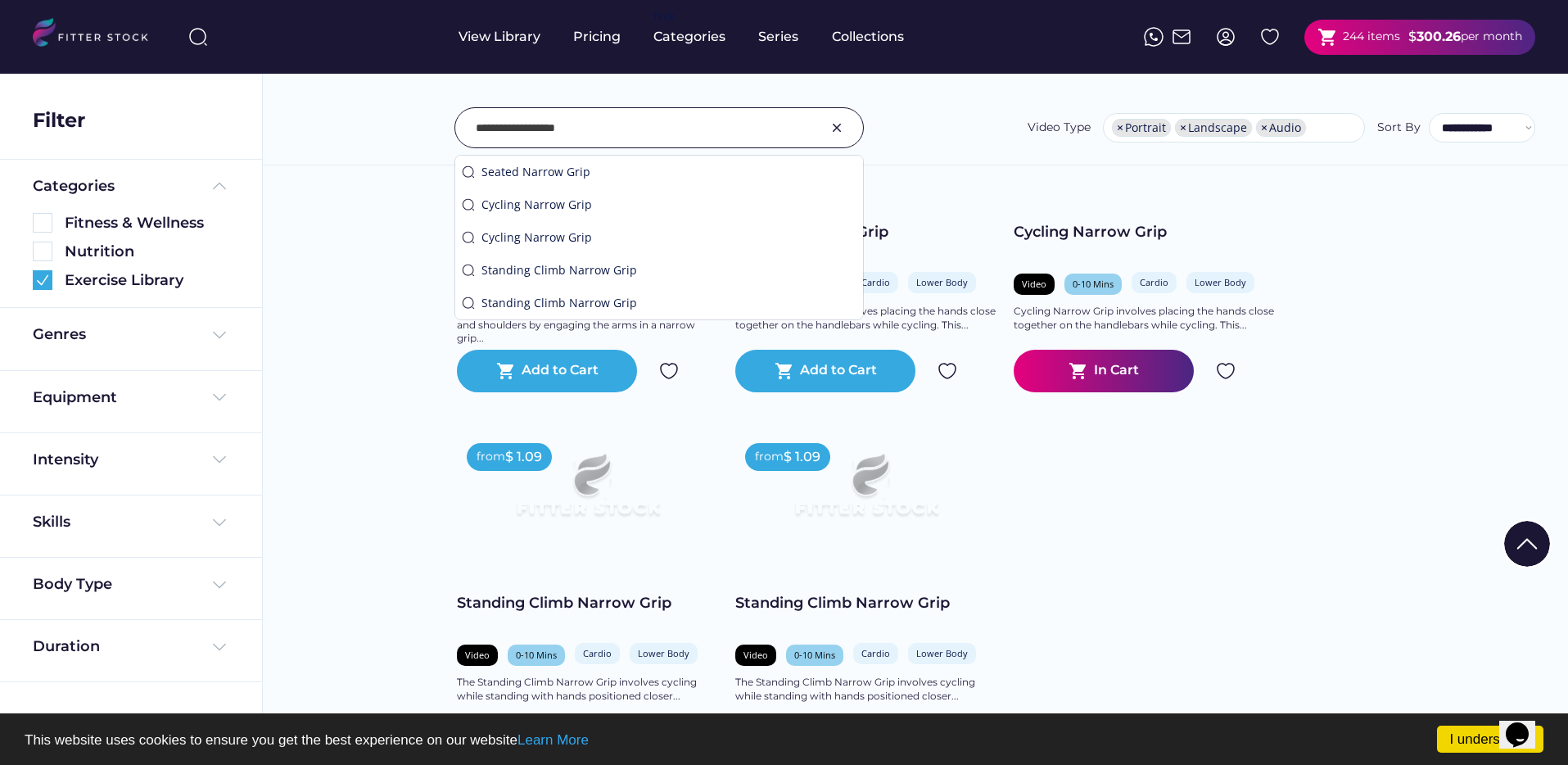
click at [665, 125] on input "input" at bounding box center [639, 128] width 326 height 35
paste input "**********"
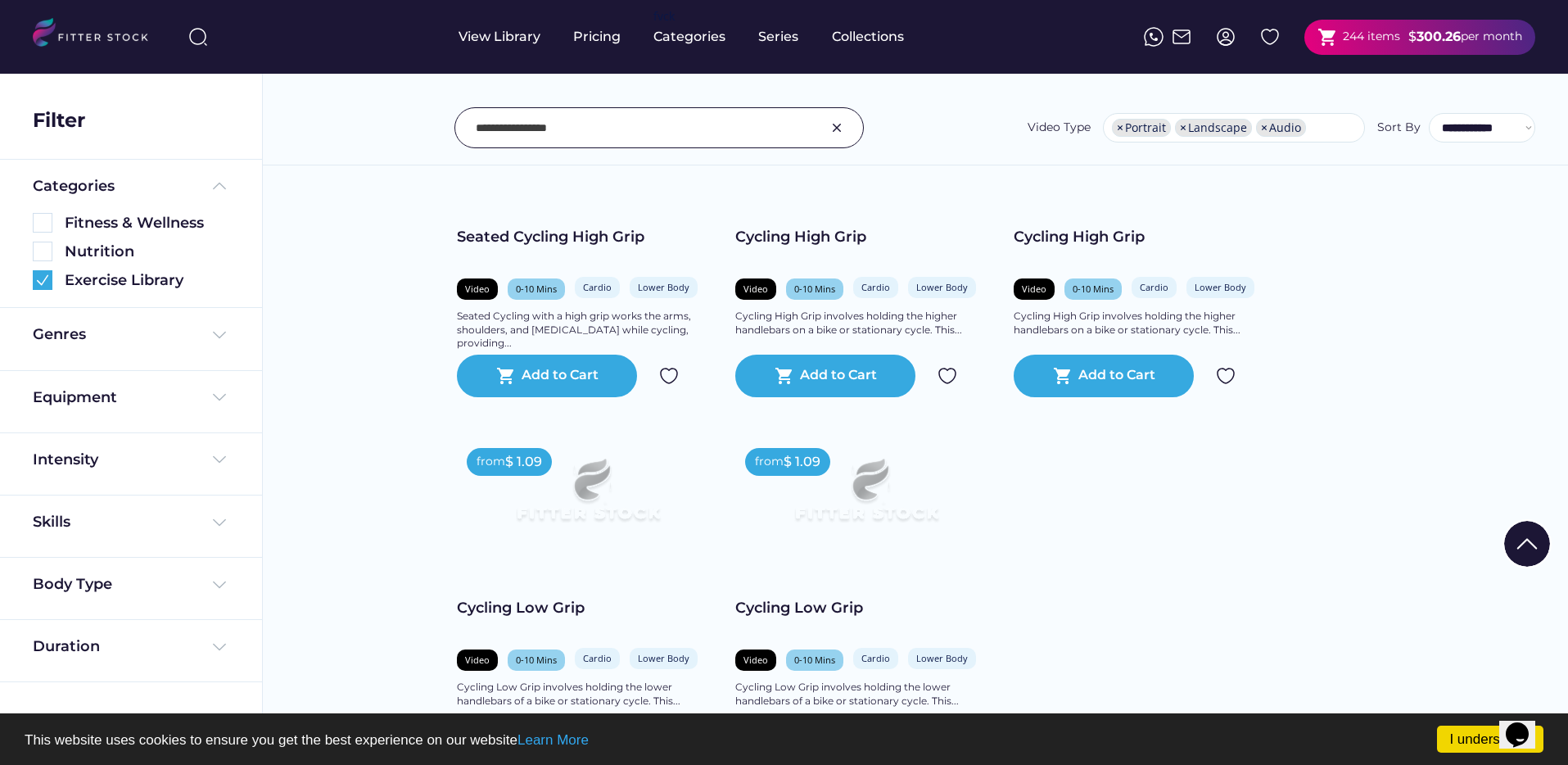
scroll to position [449, 0]
click at [1140, 380] on div "Add to Cart" at bounding box center [1116, 376] width 77 height 20
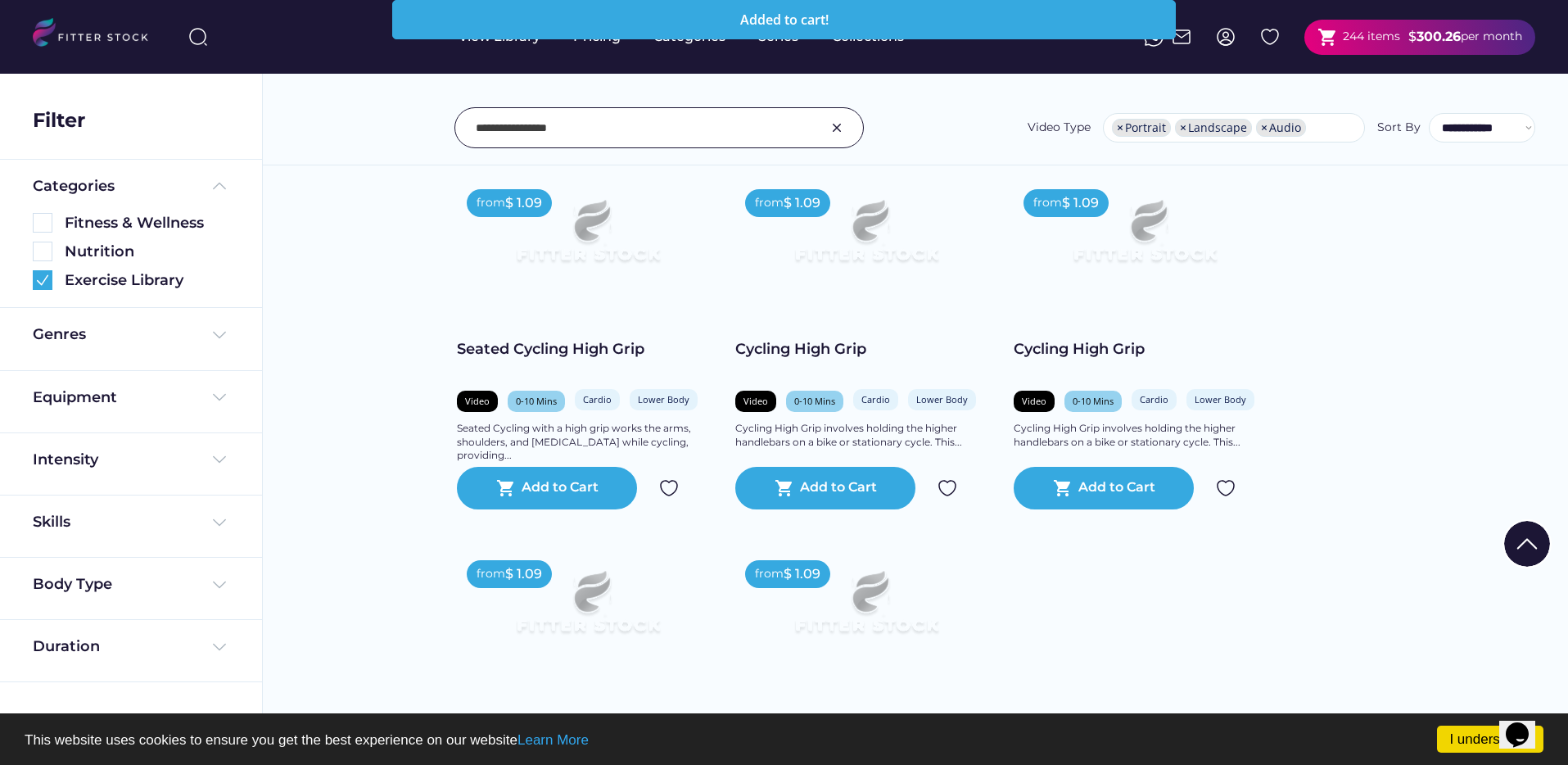
scroll to position [305, 0]
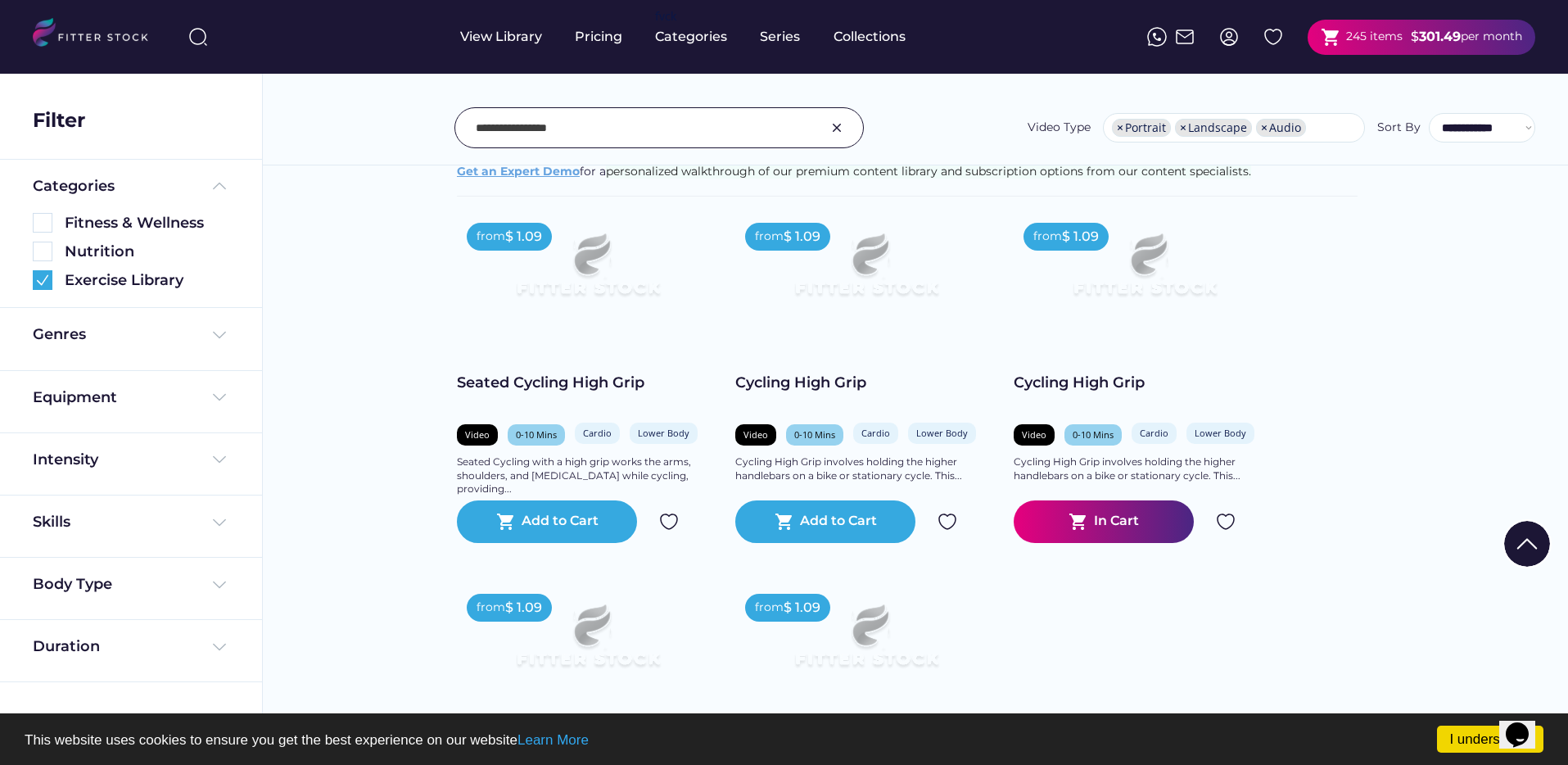
click at [607, 138] on input "input" at bounding box center [639, 128] width 326 height 35
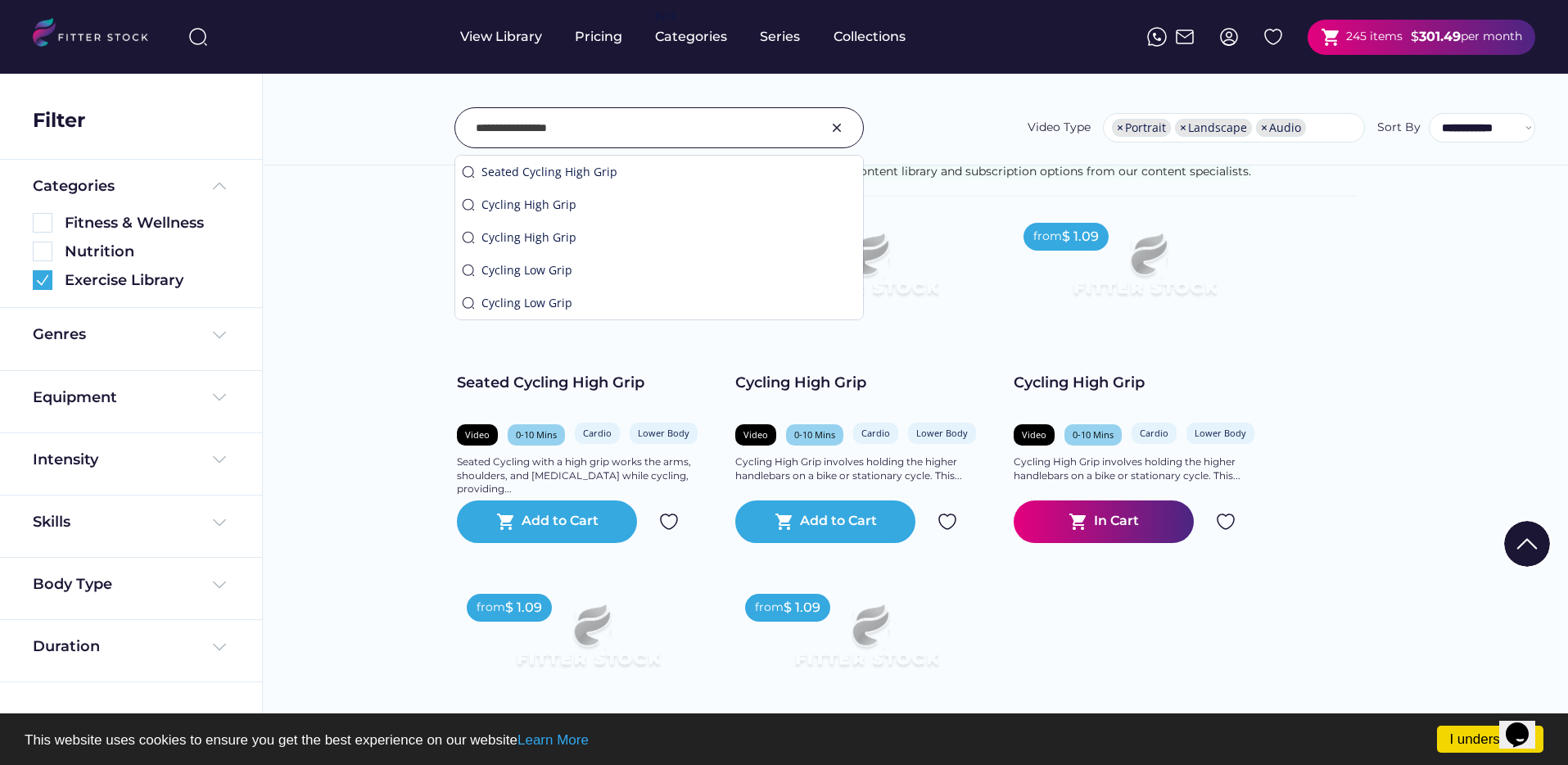
click at [607, 138] on input "input" at bounding box center [639, 128] width 326 height 35
paste input "**********"
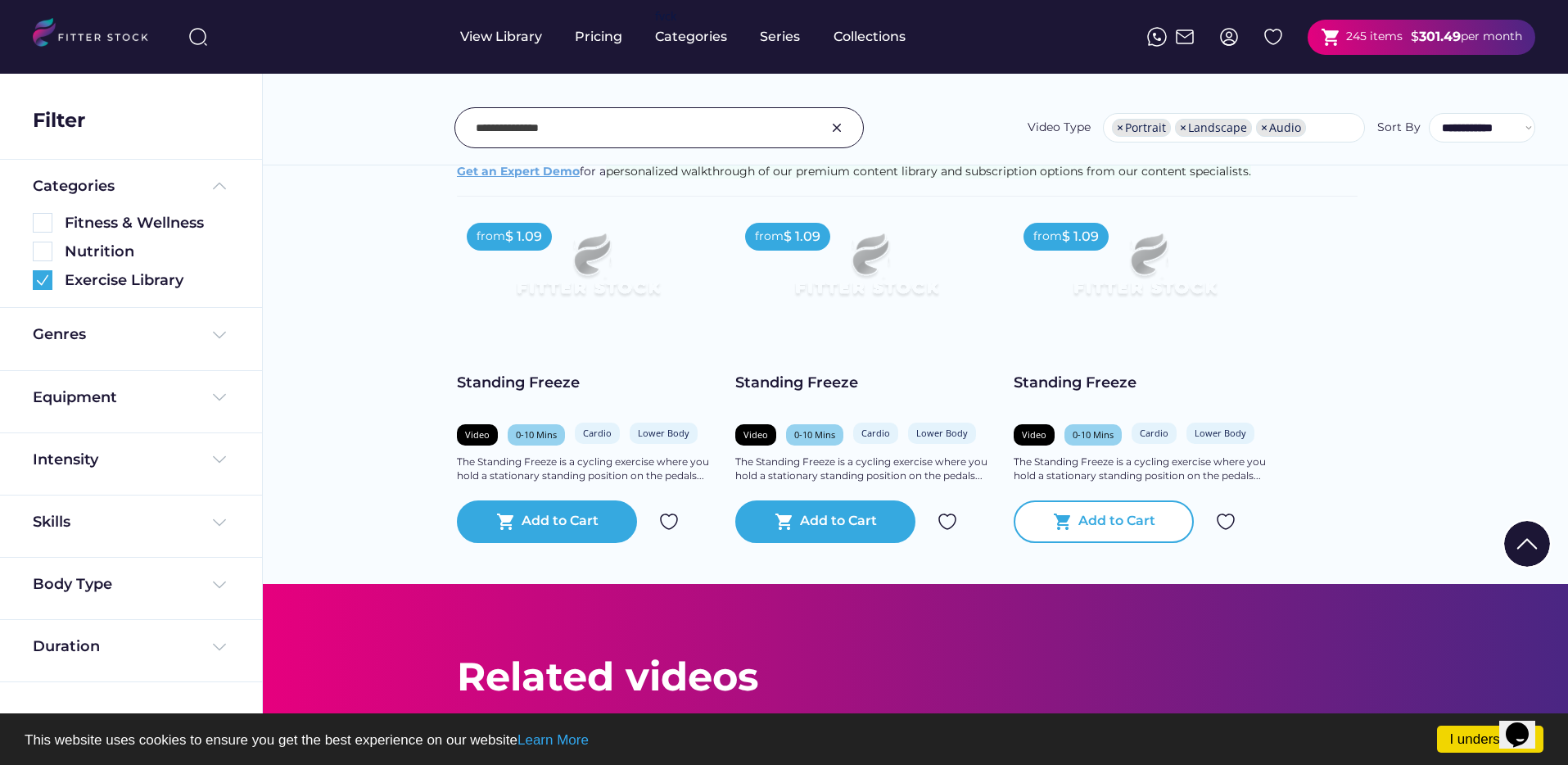
click at [1124, 512] on div "Add to Cart" at bounding box center [1116, 521] width 77 height 20
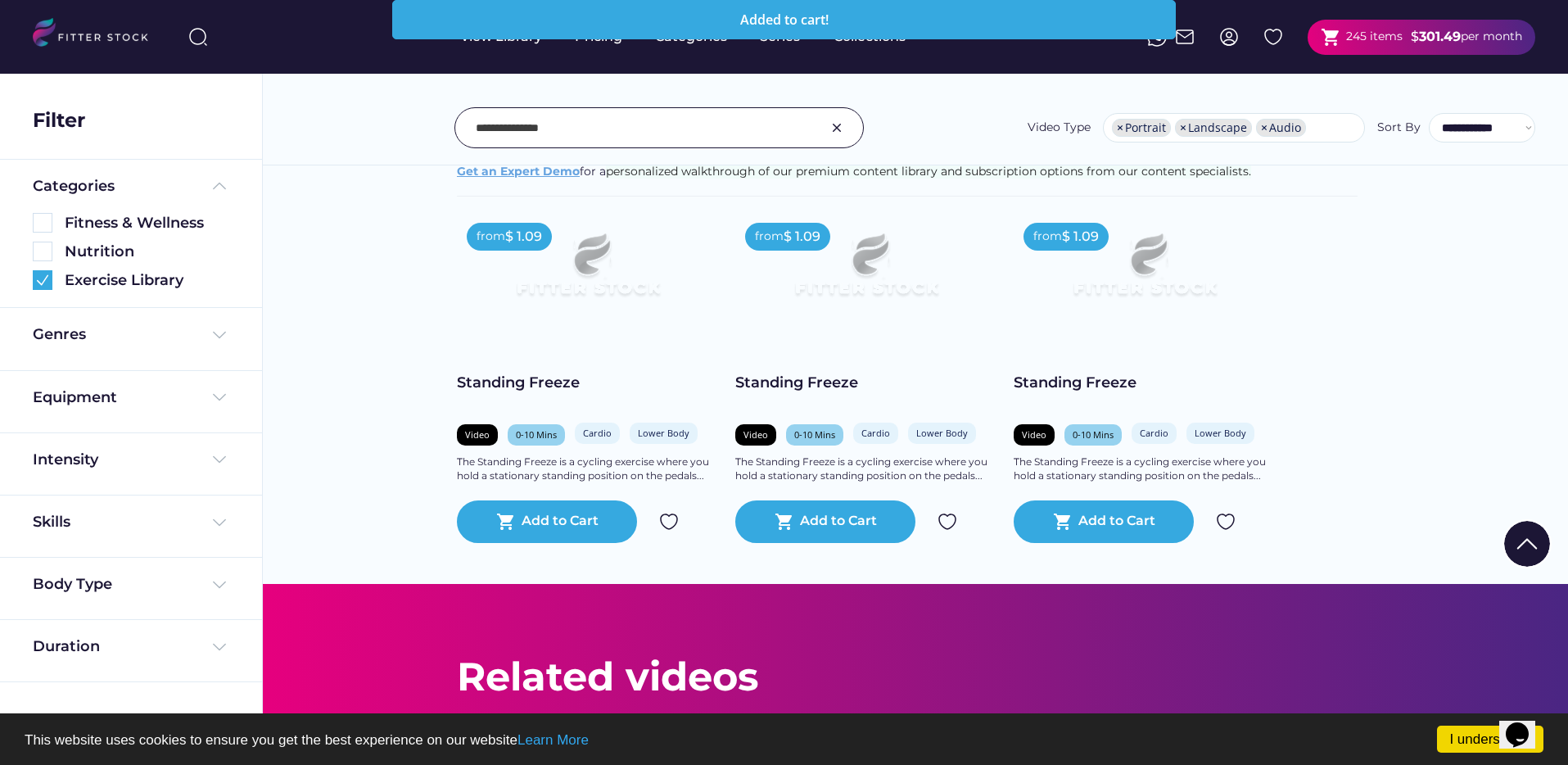
click at [647, 142] on input "input" at bounding box center [639, 128] width 326 height 35
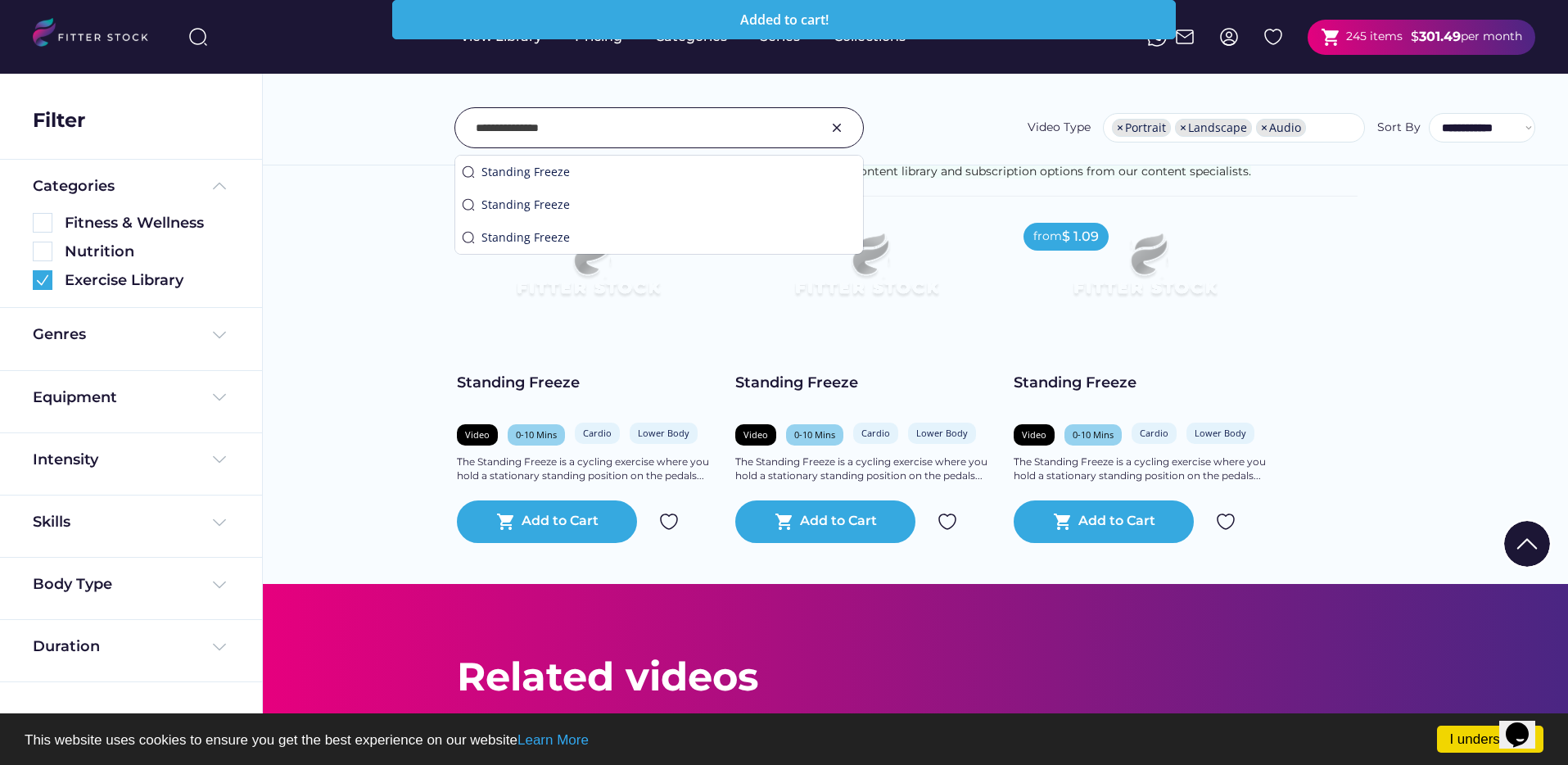
click at [647, 142] on input "input" at bounding box center [639, 128] width 326 height 35
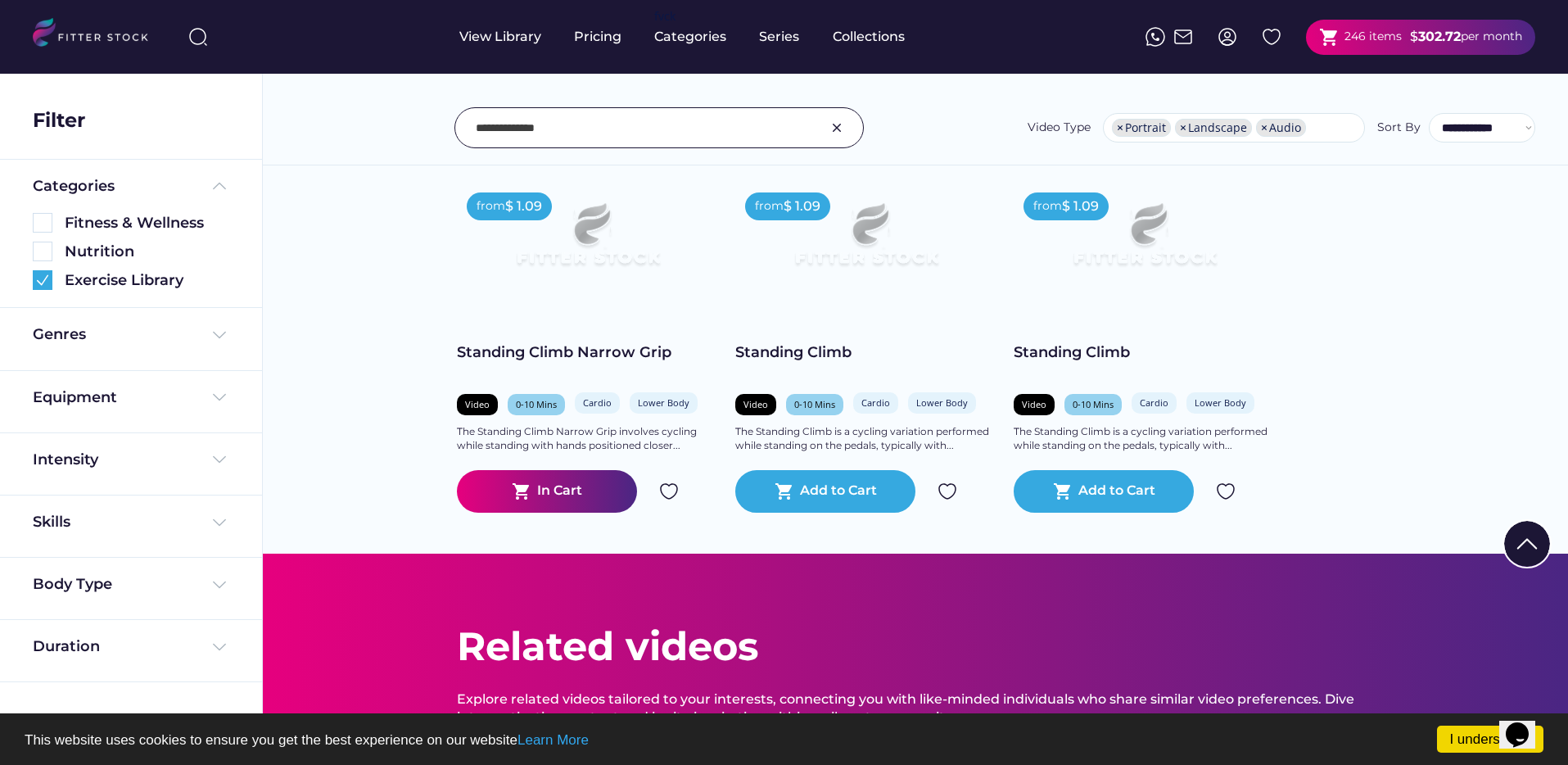
scroll to position [703, 0]
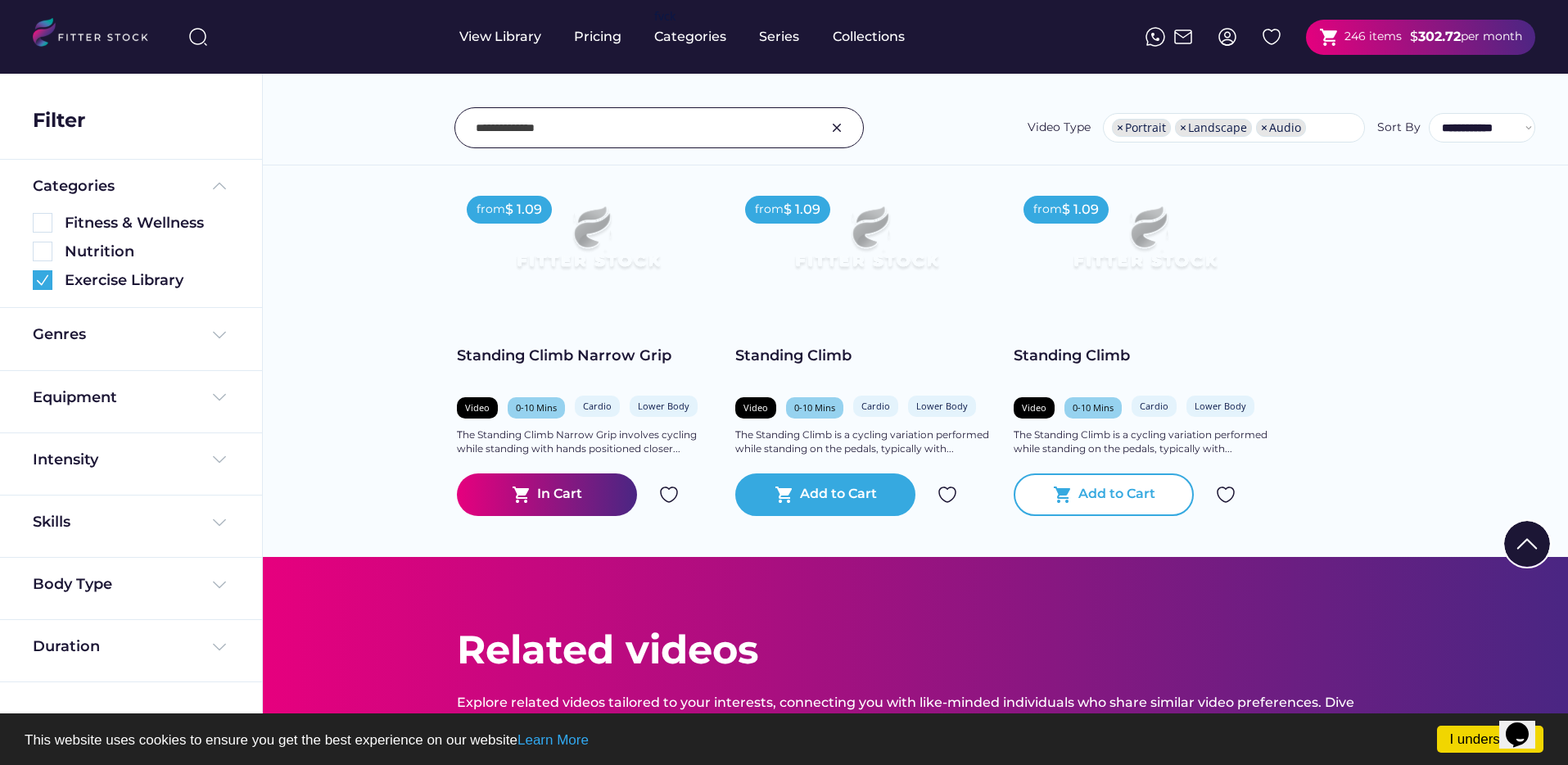
click at [1139, 485] on div "Add to Cart" at bounding box center [1116, 494] width 77 height 20
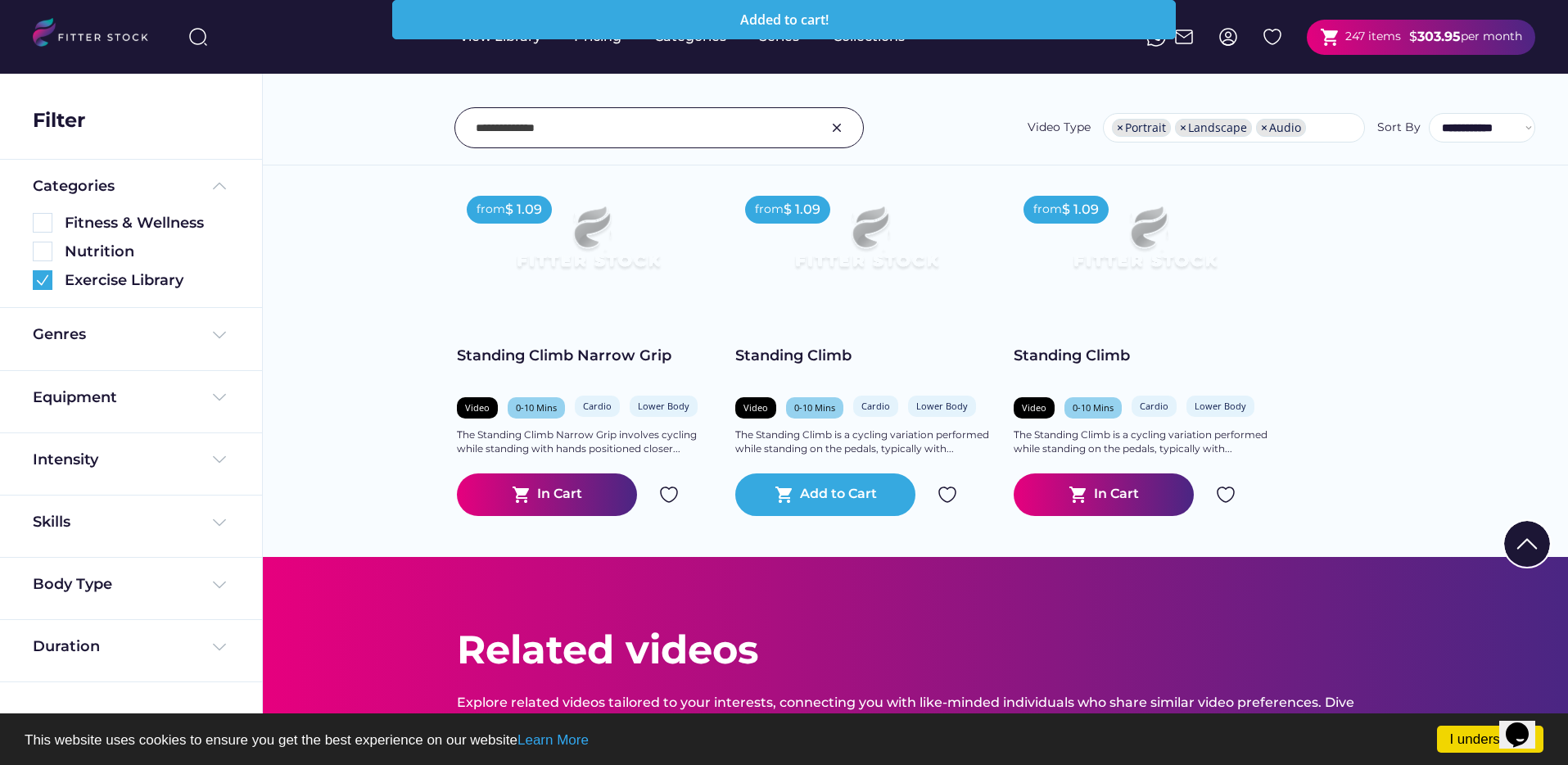
click at [607, 139] on input "input" at bounding box center [639, 128] width 326 height 35
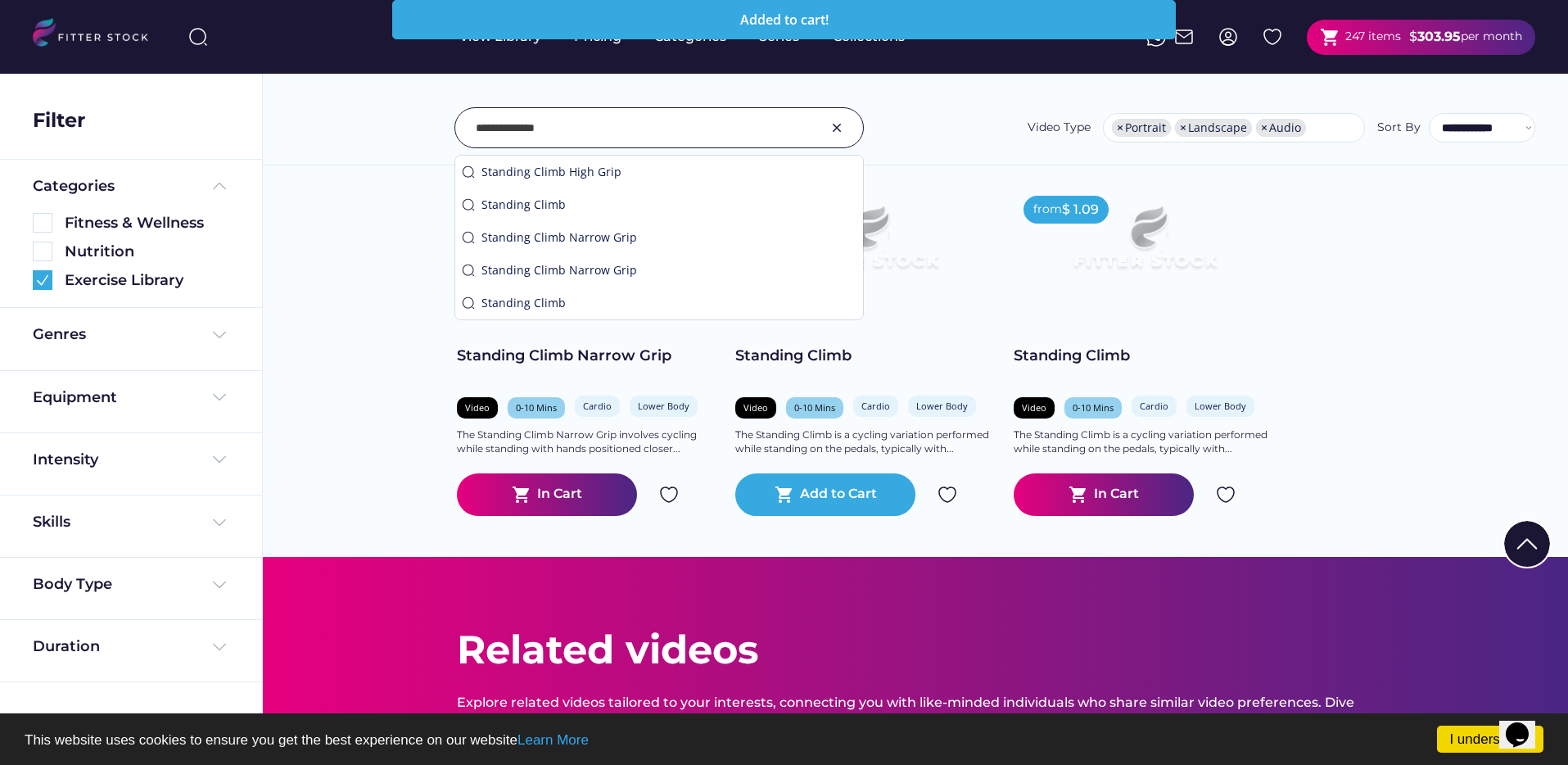
click at [607, 139] on input "input" at bounding box center [639, 128] width 326 height 35
paste input "**********"
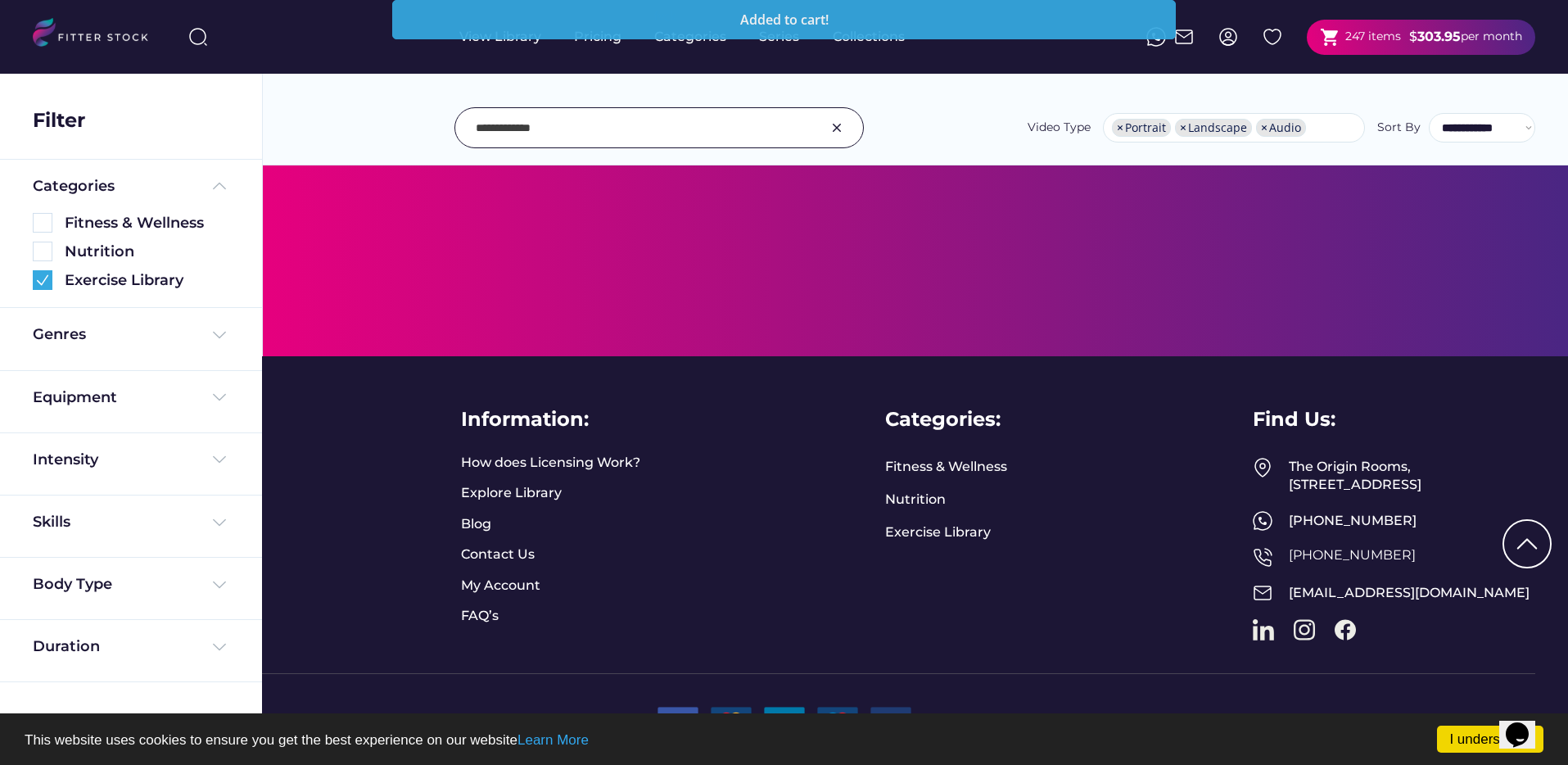
scroll to position [0, 0]
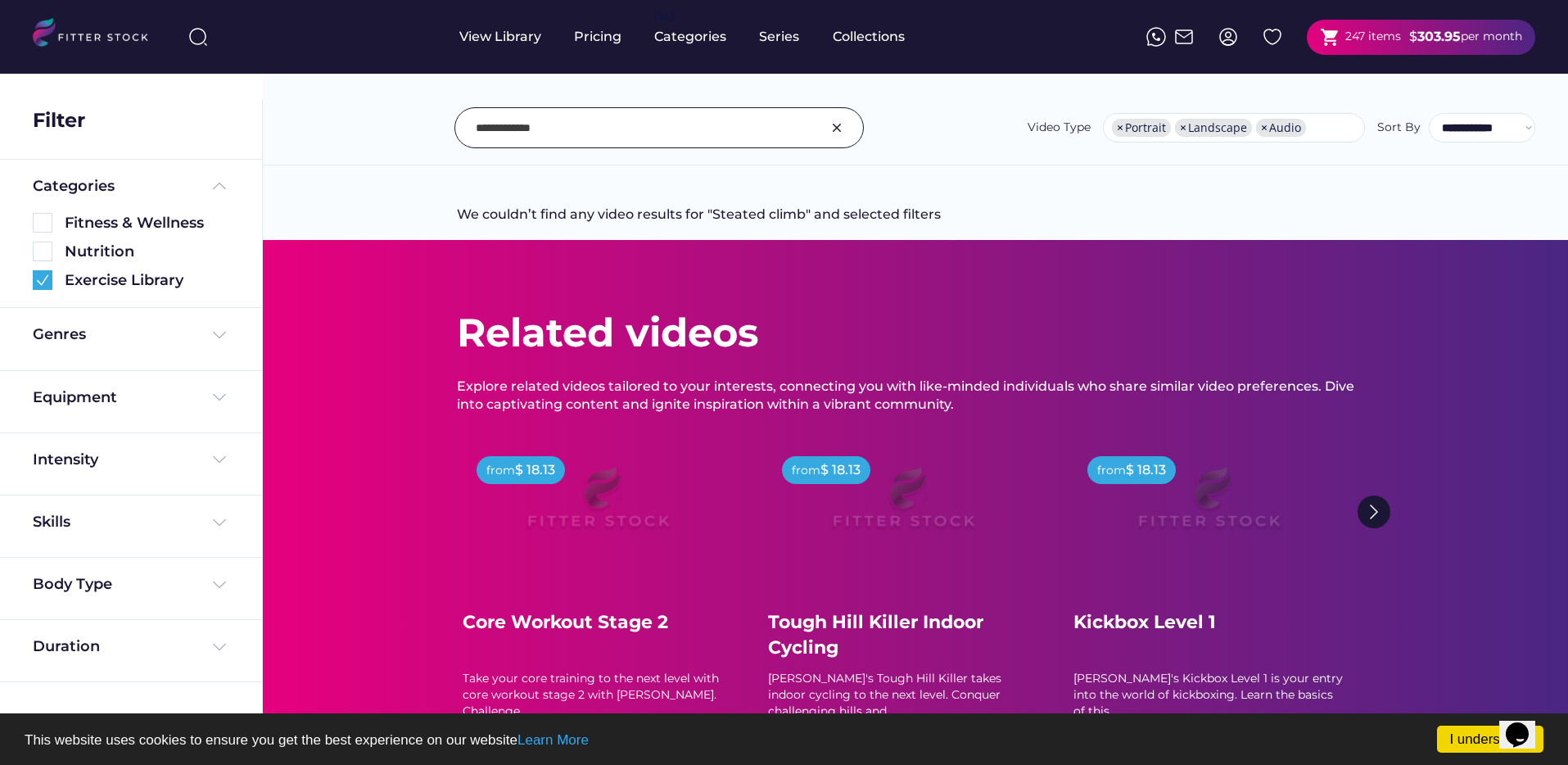
click at [565, 136] on input "input" at bounding box center [639, 128] width 326 height 35
click at [553, 121] on input "input" at bounding box center [639, 128] width 326 height 35
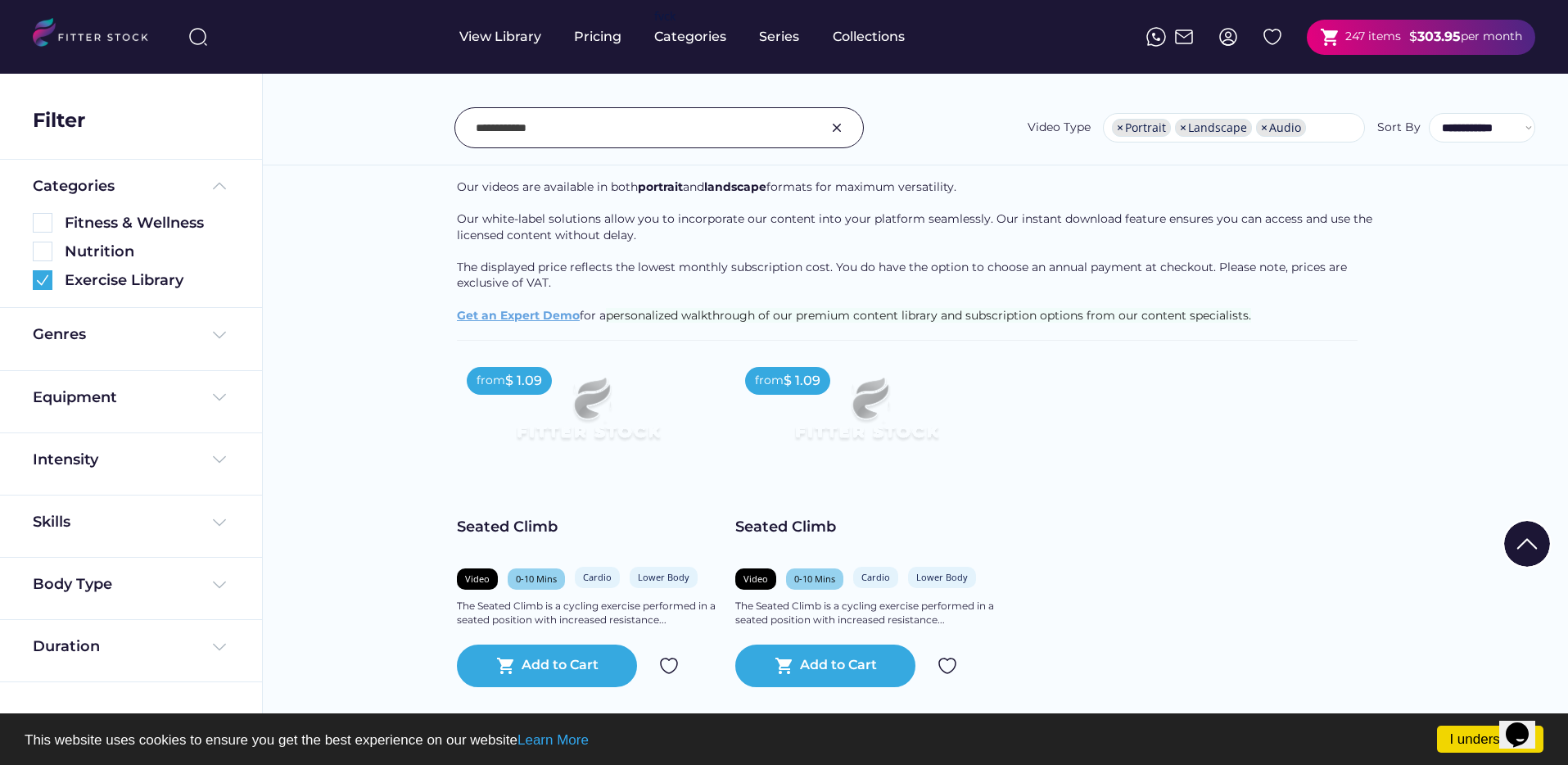
scroll to position [281, 0]
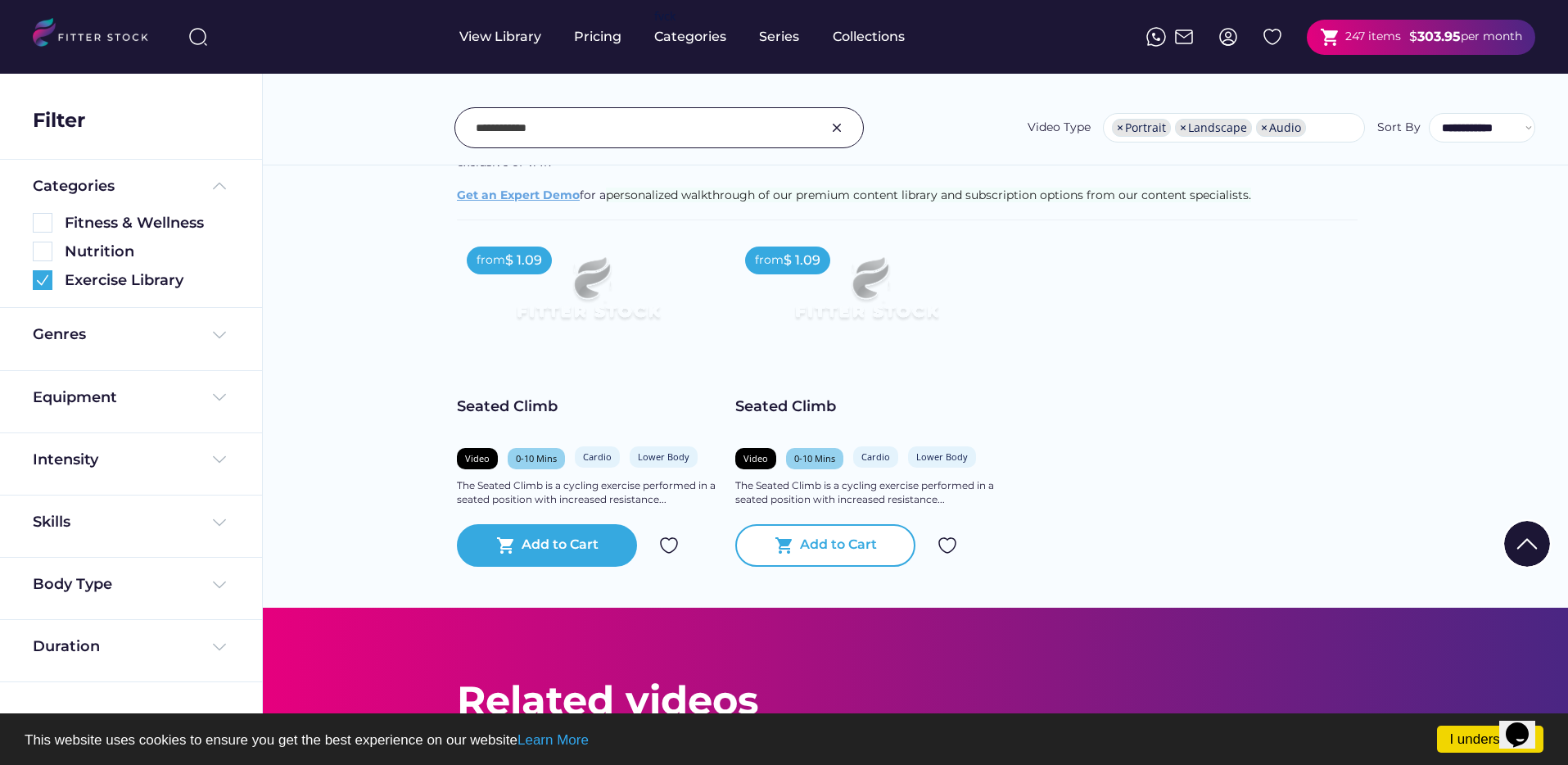
click at [836, 550] on div "Add to Cart" at bounding box center [838, 545] width 77 height 20
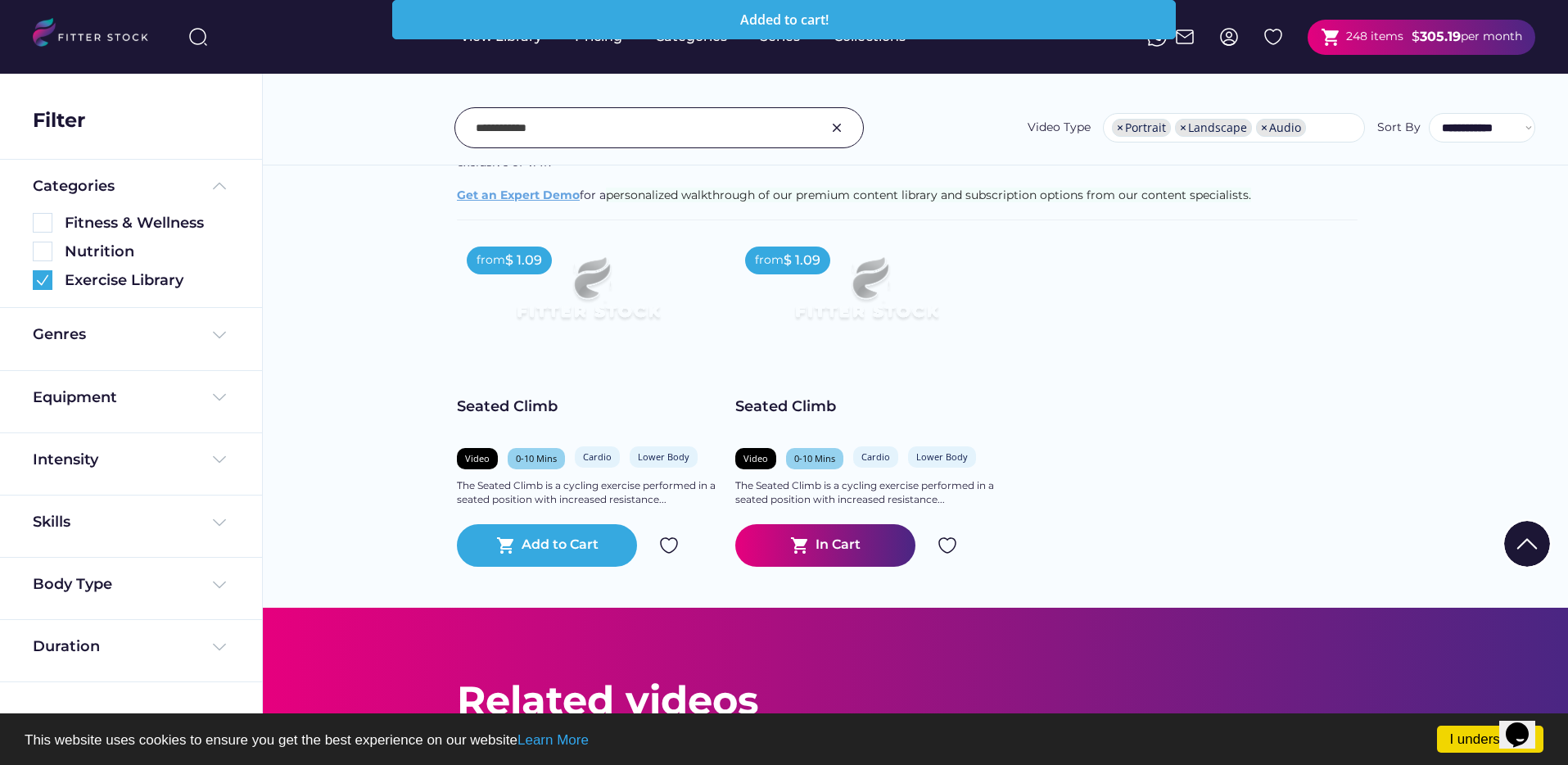
click at [601, 145] on input "input" at bounding box center [639, 128] width 326 height 35
paste input "**********"
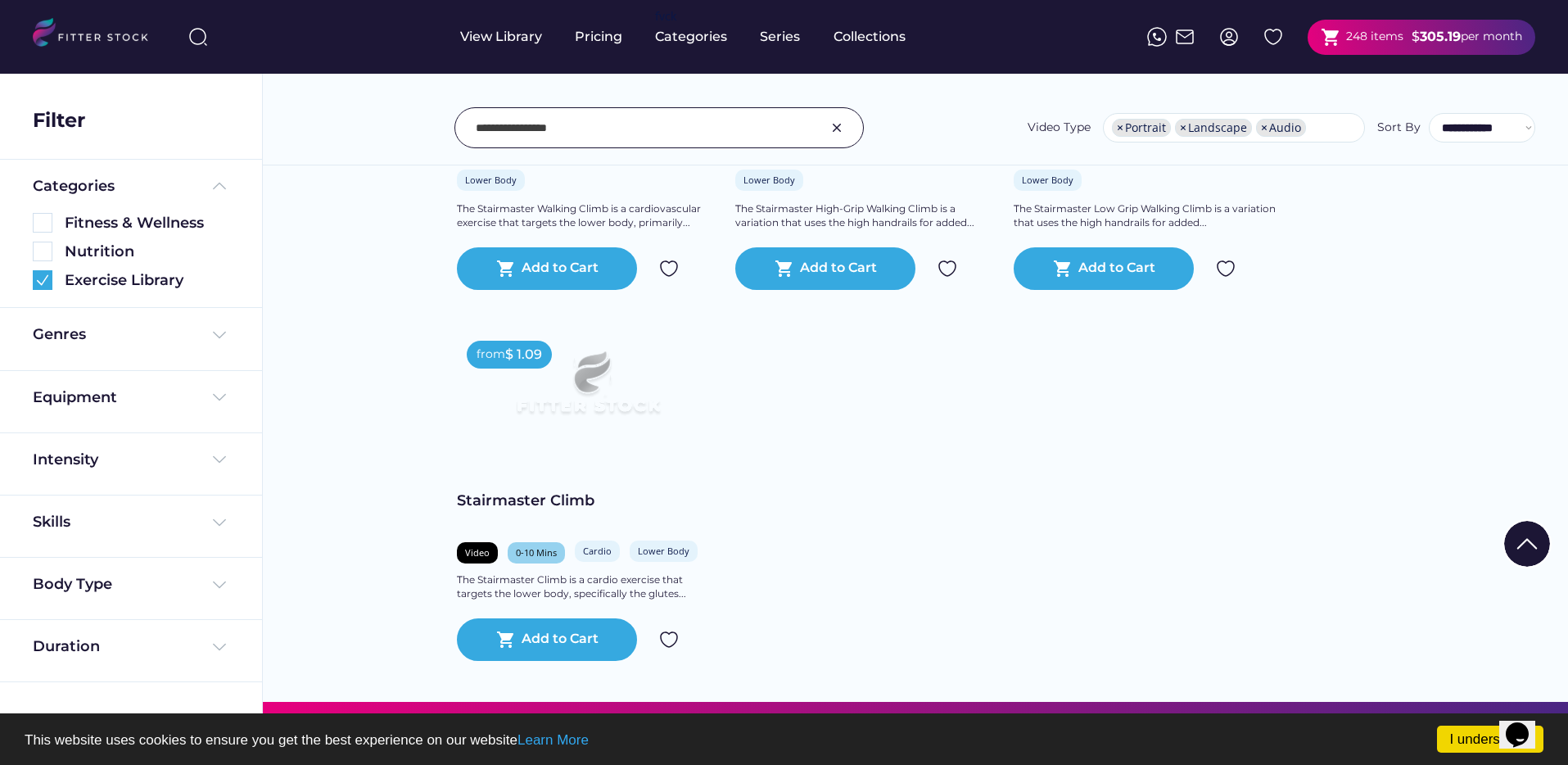
scroll to position [620, 0]
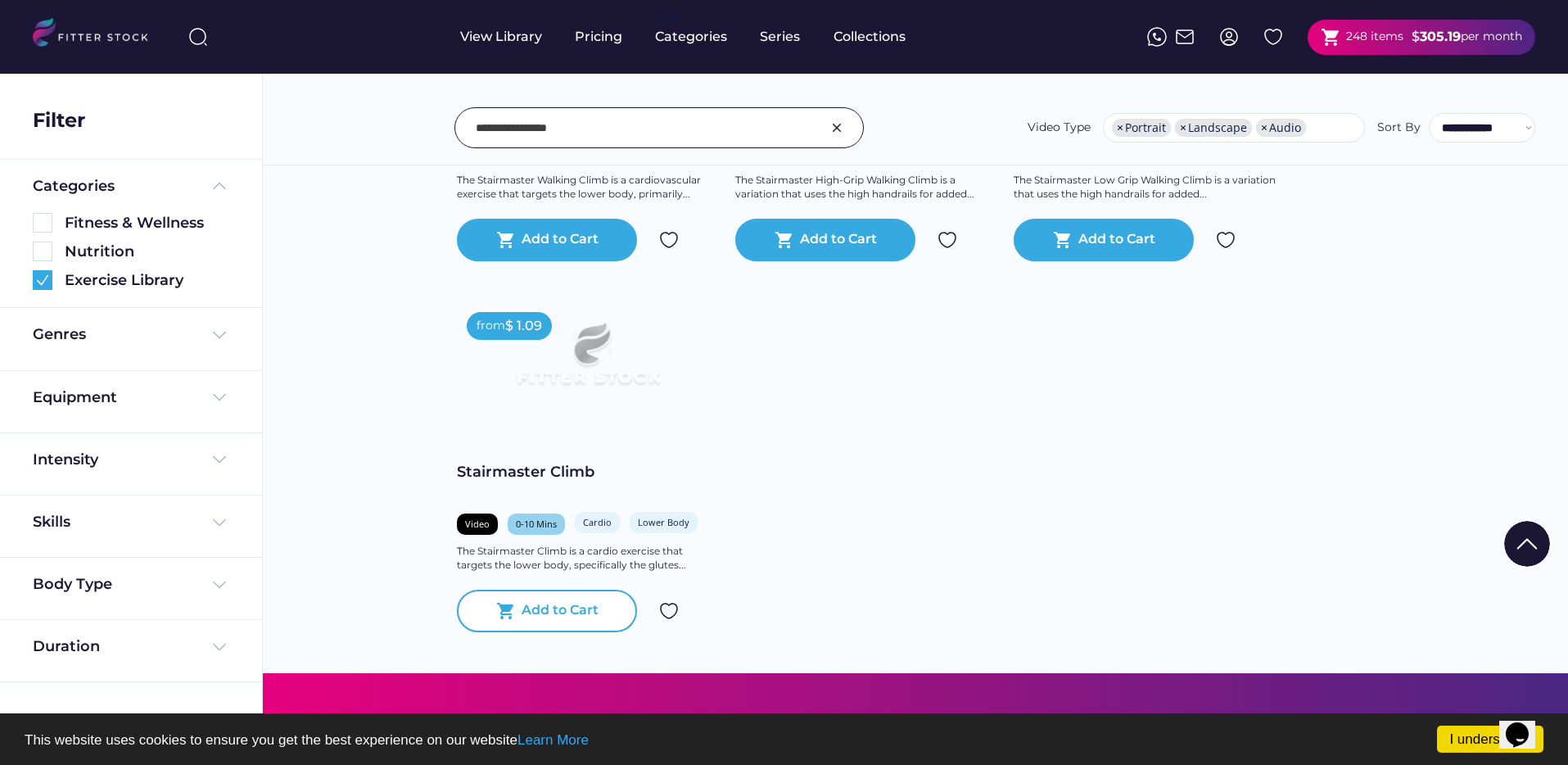
click at [510, 613] on text "shopping_cart" at bounding box center [505, 610] width 20 height 20
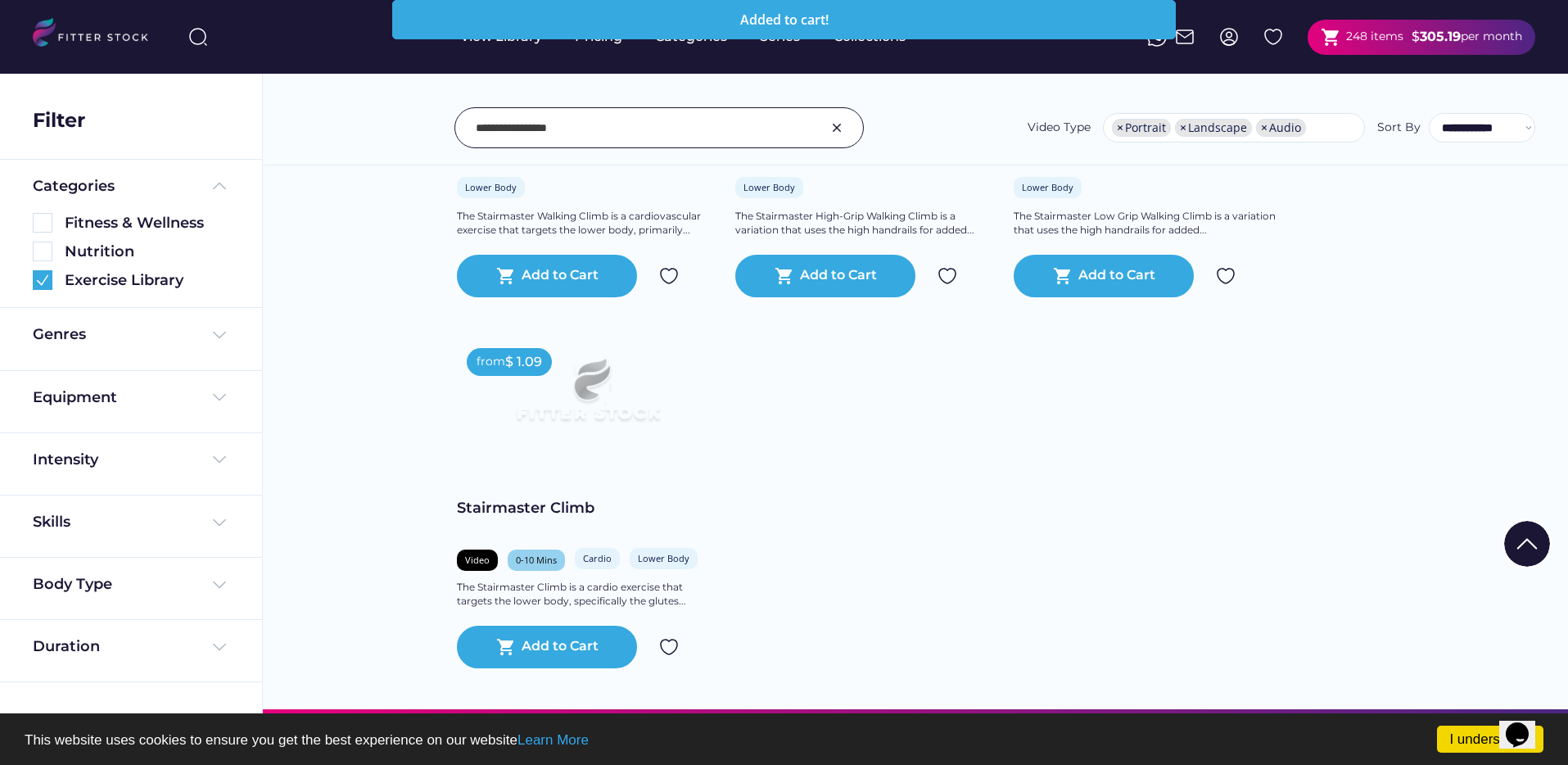
scroll to position [584, 0]
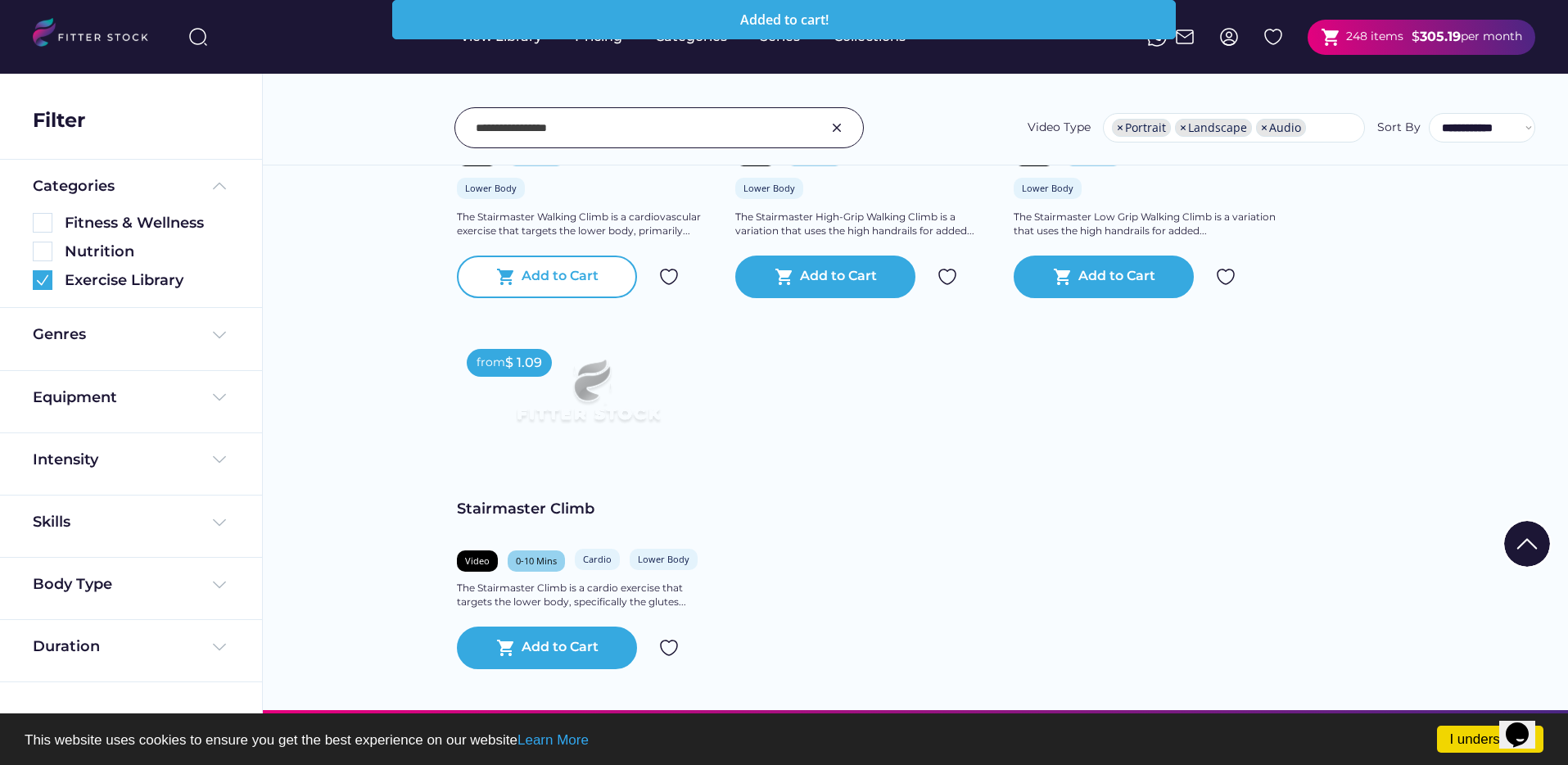
click at [577, 278] on div "Add to Cart" at bounding box center [560, 276] width 77 height 20
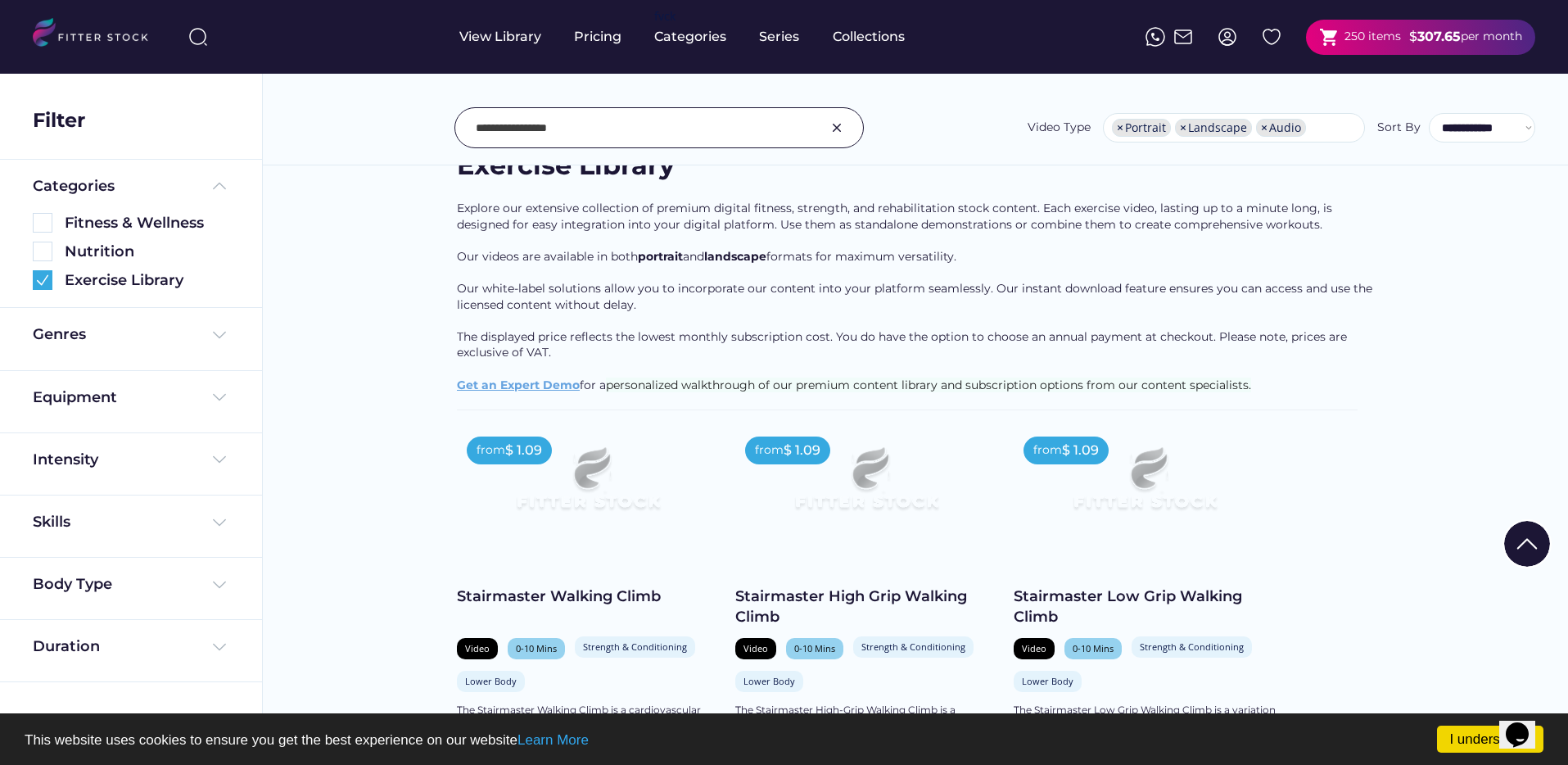
scroll to position [0, 0]
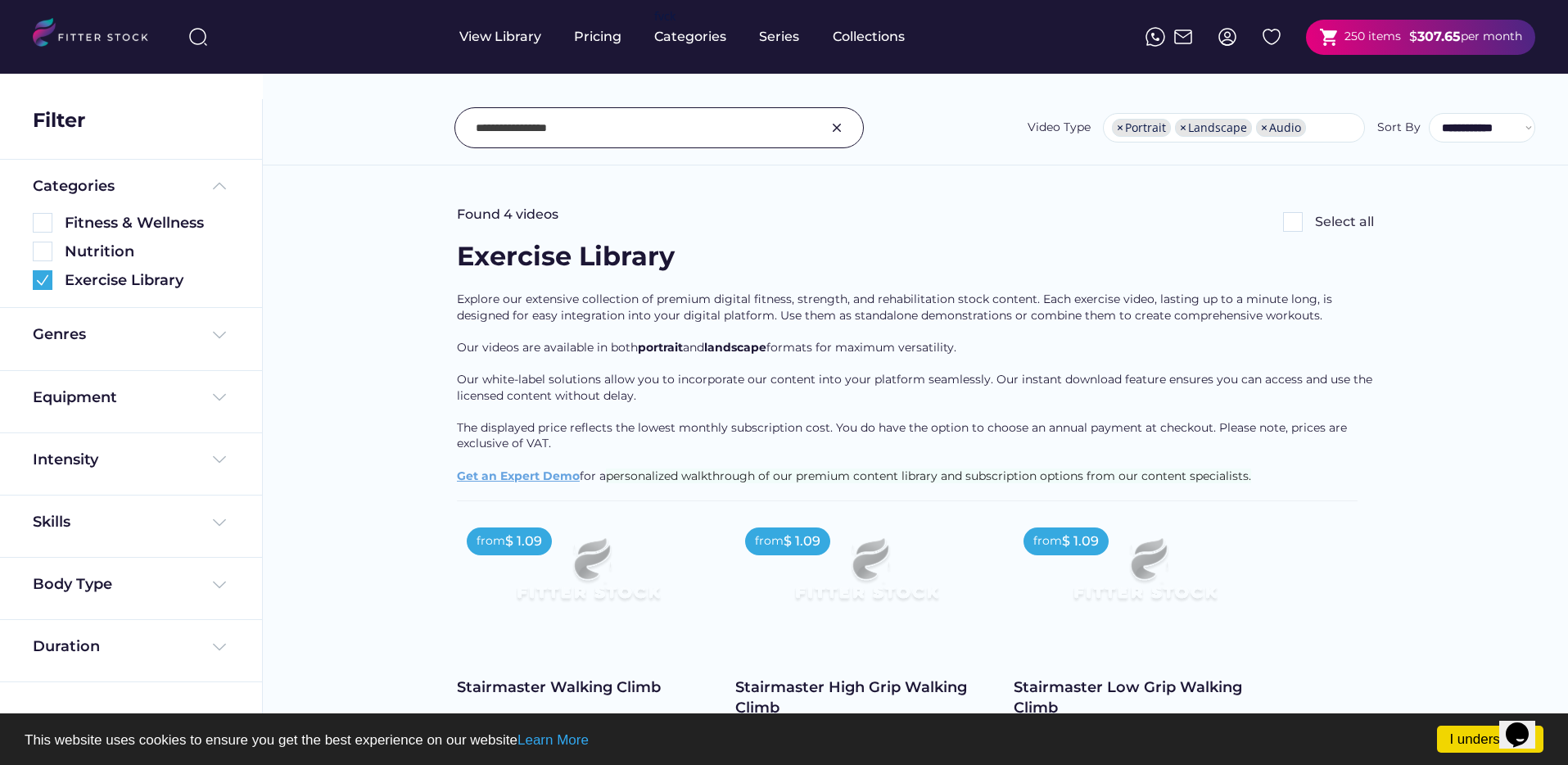
click at [753, 145] on div at bounding box center [659, 127] width 409 height 41
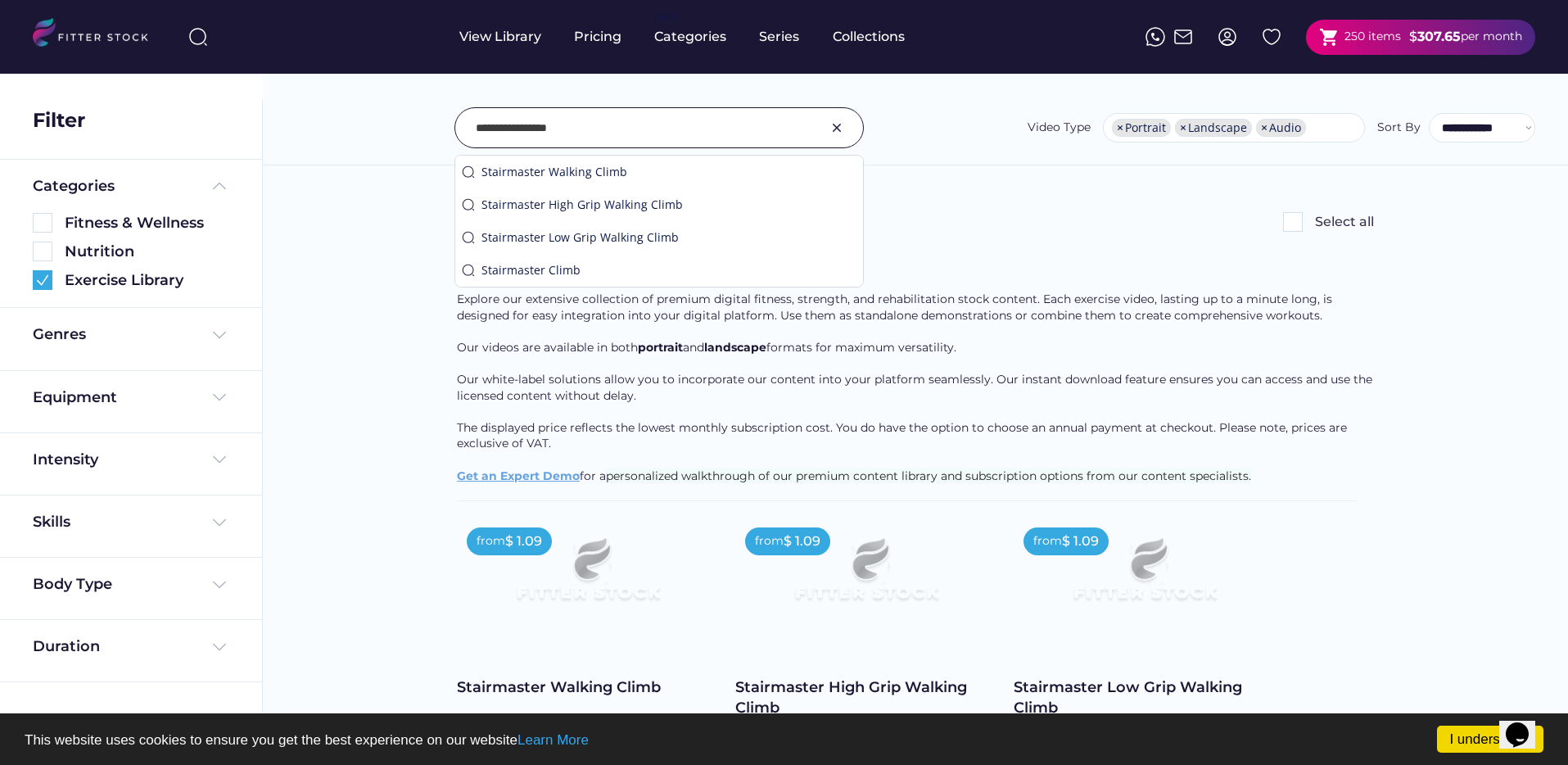
click at [748, 134] on input "input" at bounding box center [639, 128] width 326 height 35
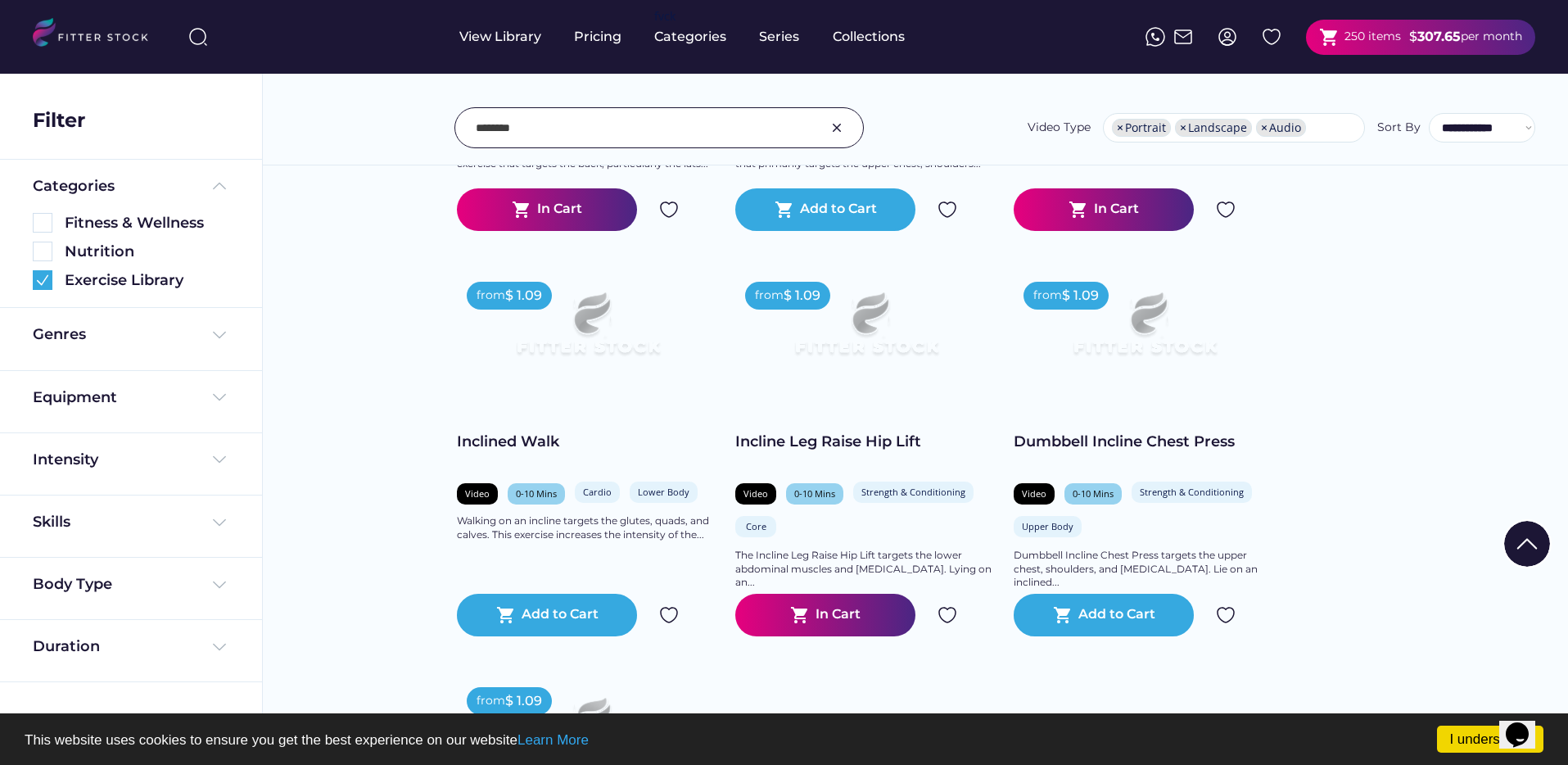
scroll to position [707, 0]
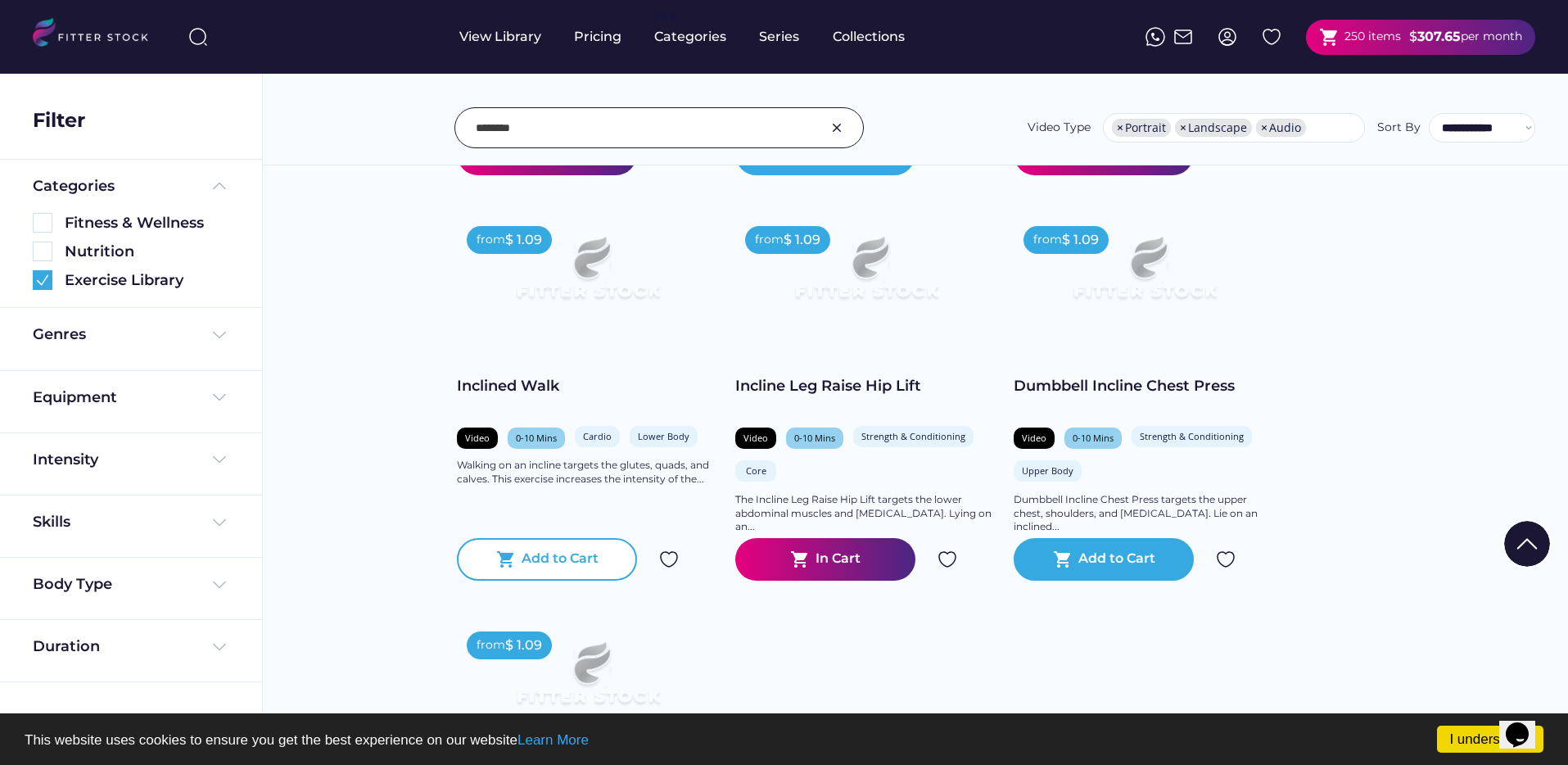
click at [564, 557] on div "Add to Cart" at bounding box center [560, 559] width 77 height 20
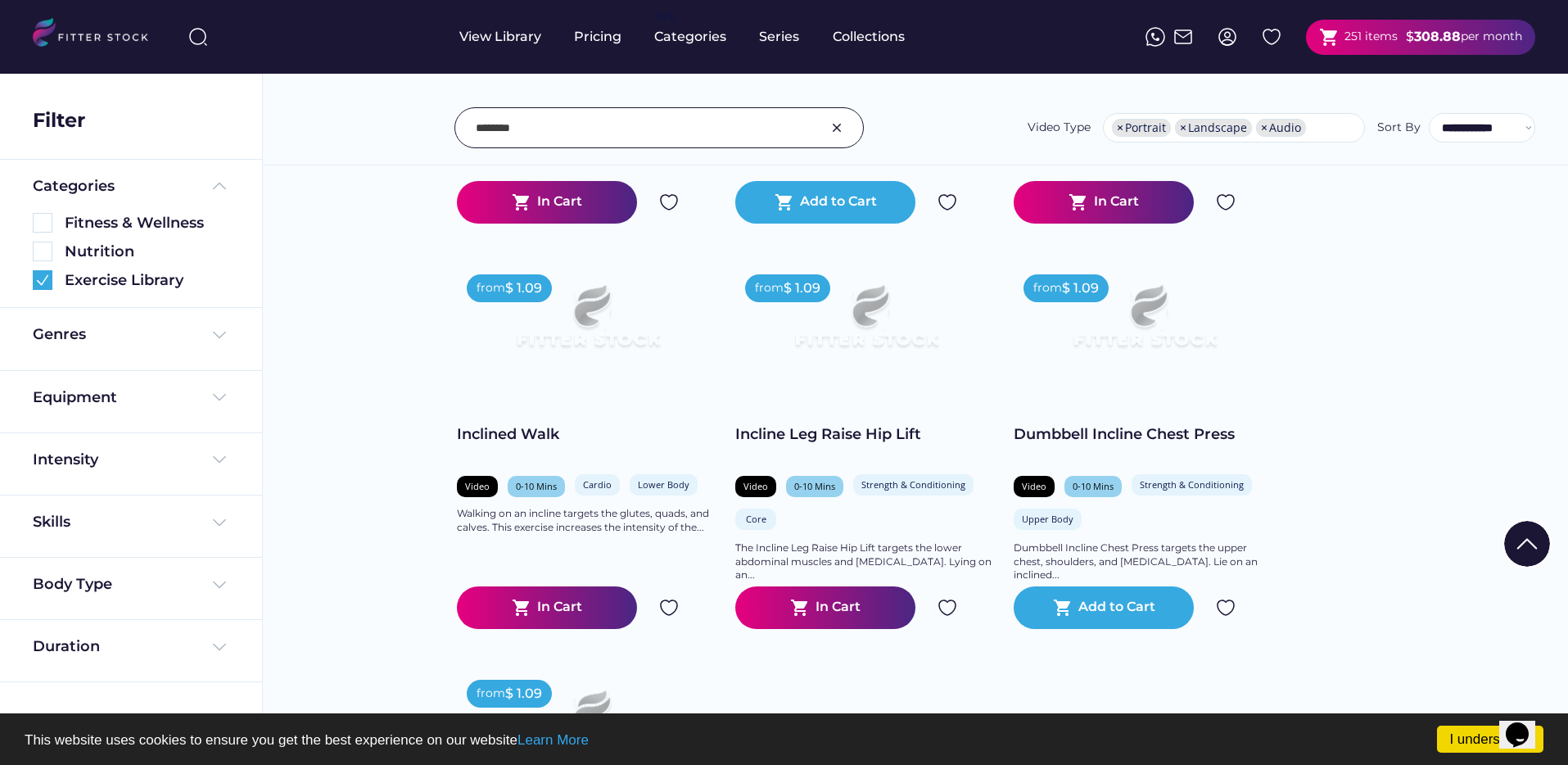
scroll to position [645, 0]
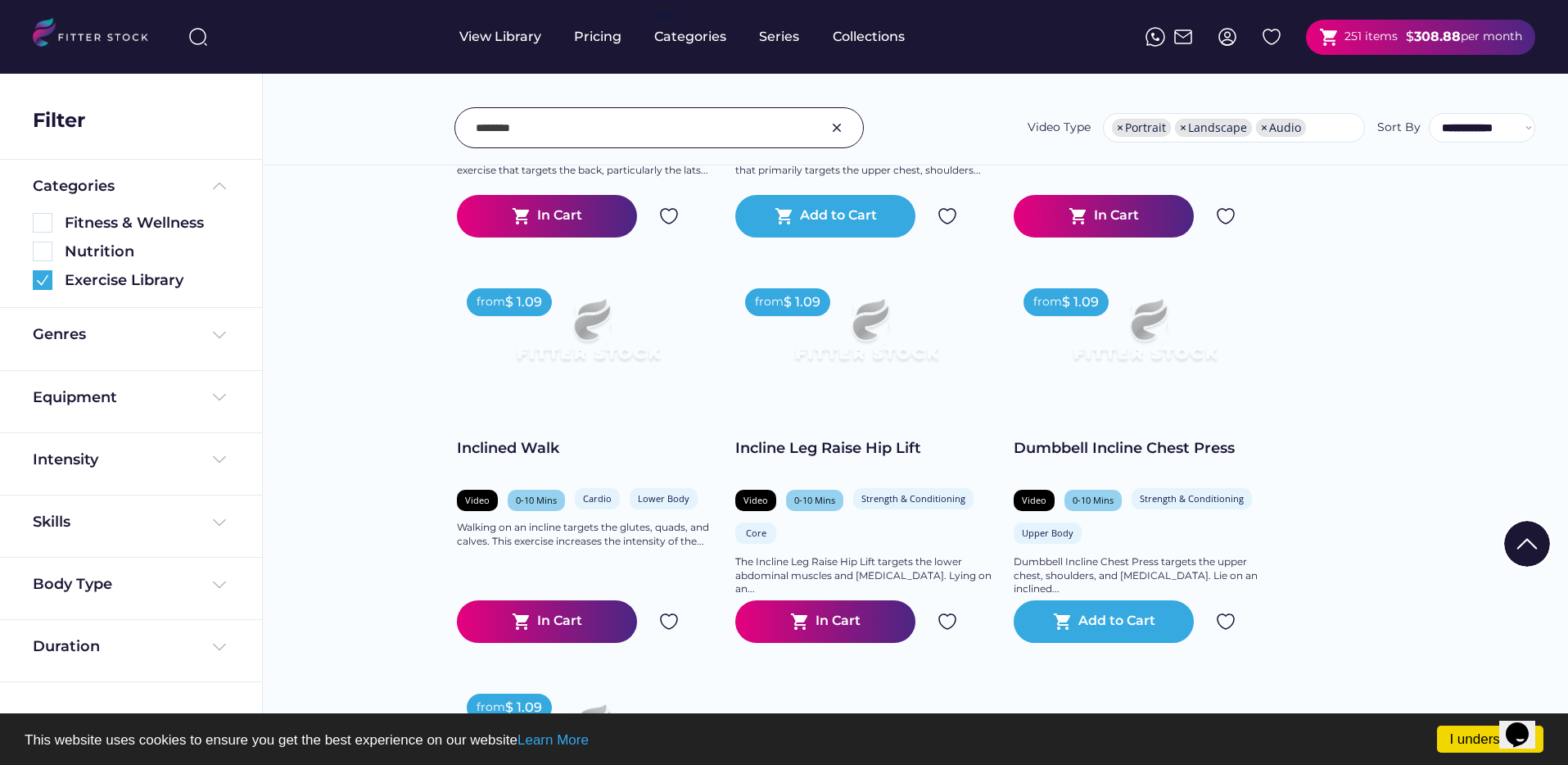
click at [541, 131] on input "input" at bounding box center [639, 128] width 326 height 35
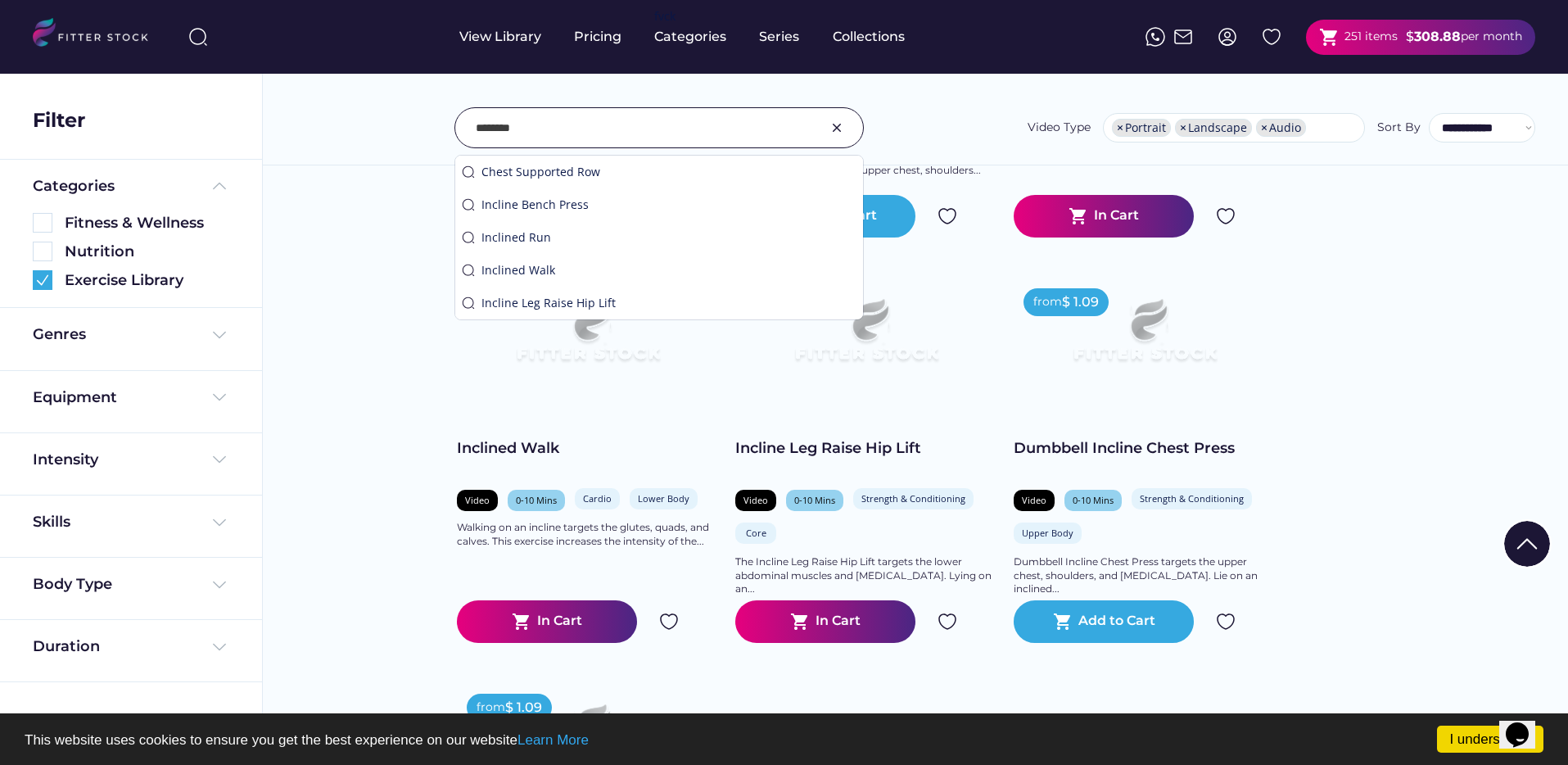
click at [541, 131] on input "input" at bounding box center [639, 128] width 326 height 35
type input "****"
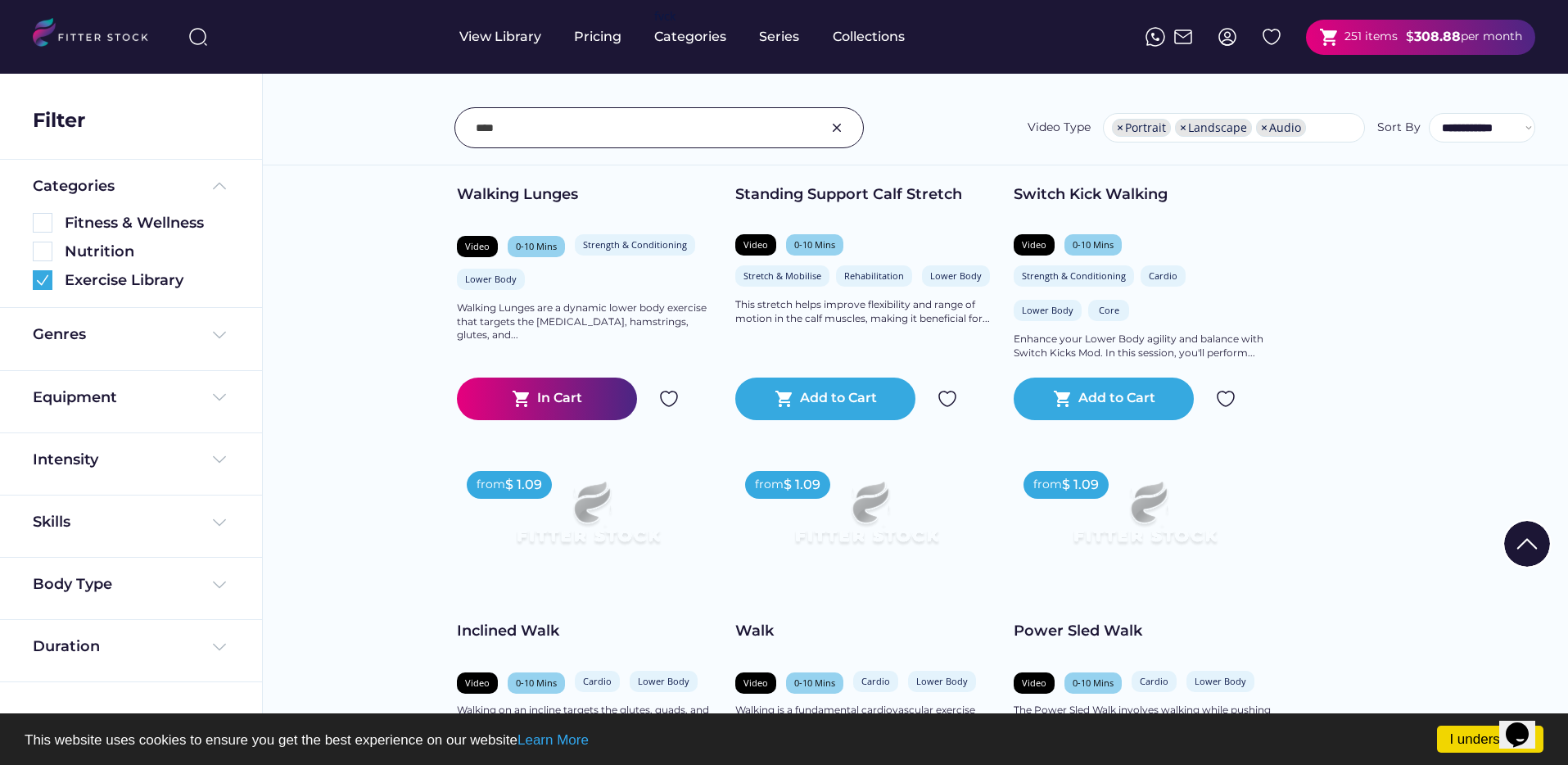
scroll to position [1157, 0]
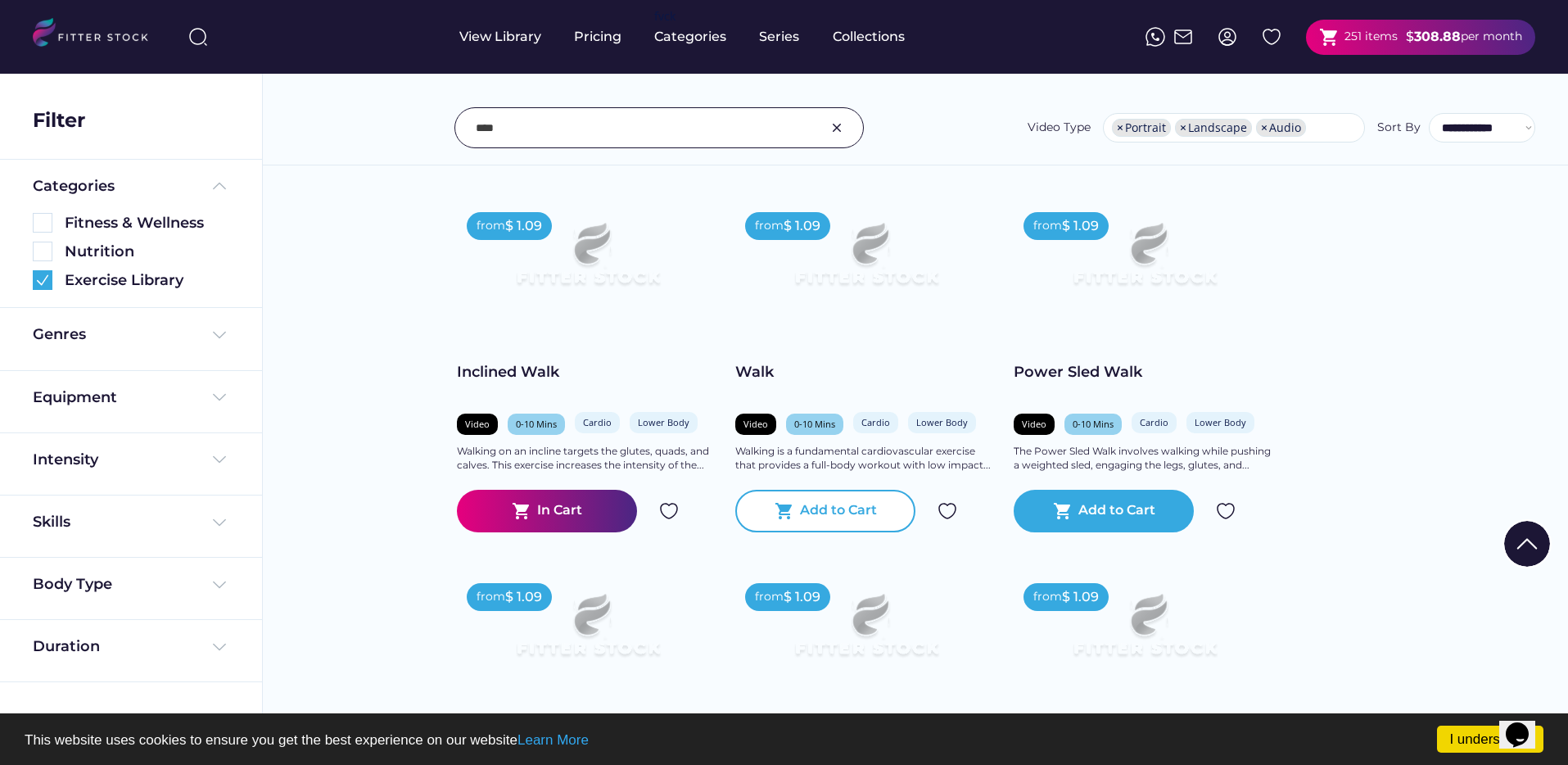
click at [878, 496] on div "shopping_cart Add to Cart" at bounding box center [826, 511] width 180 height 42
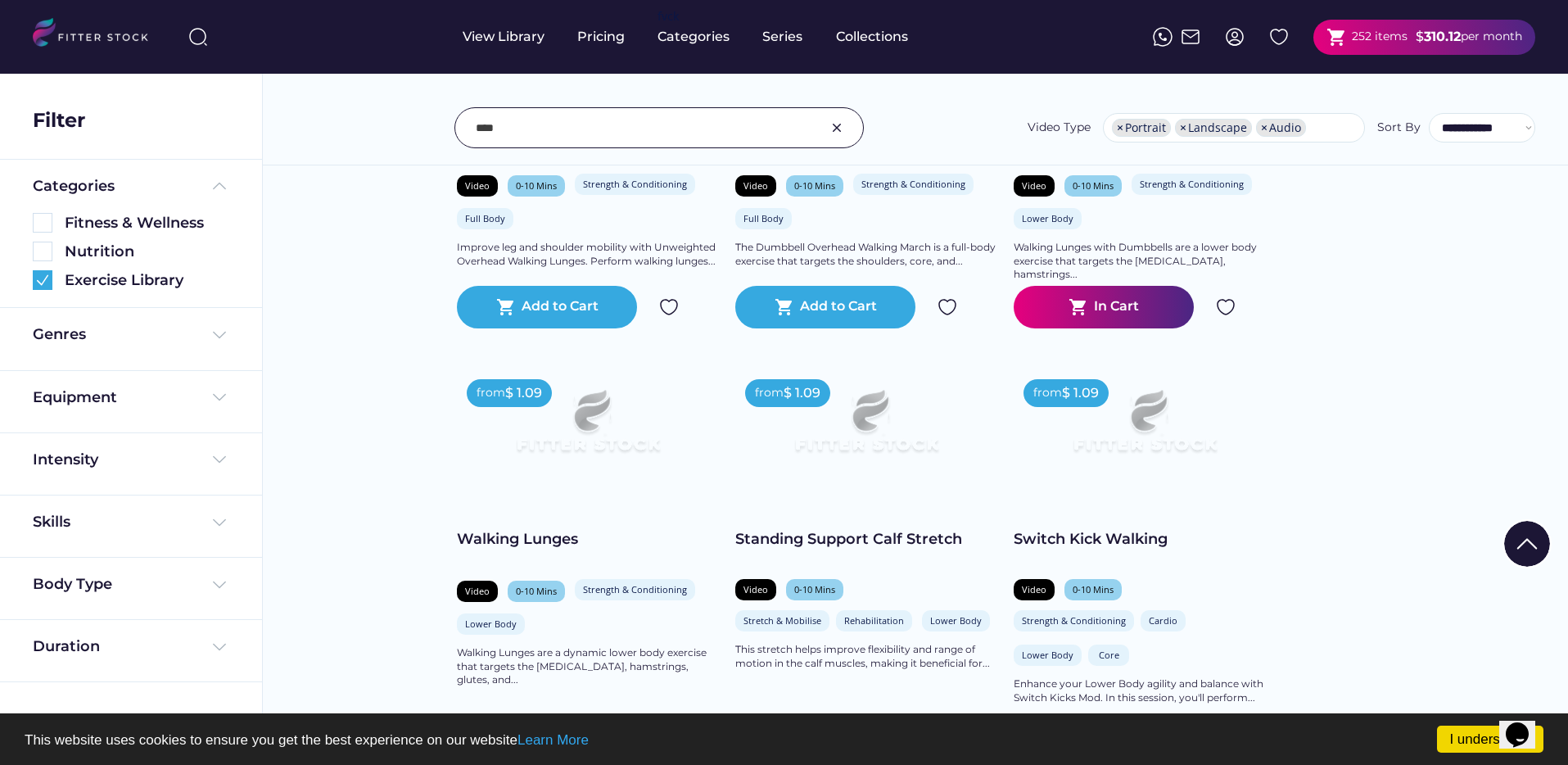
scroll to position [0, 0]
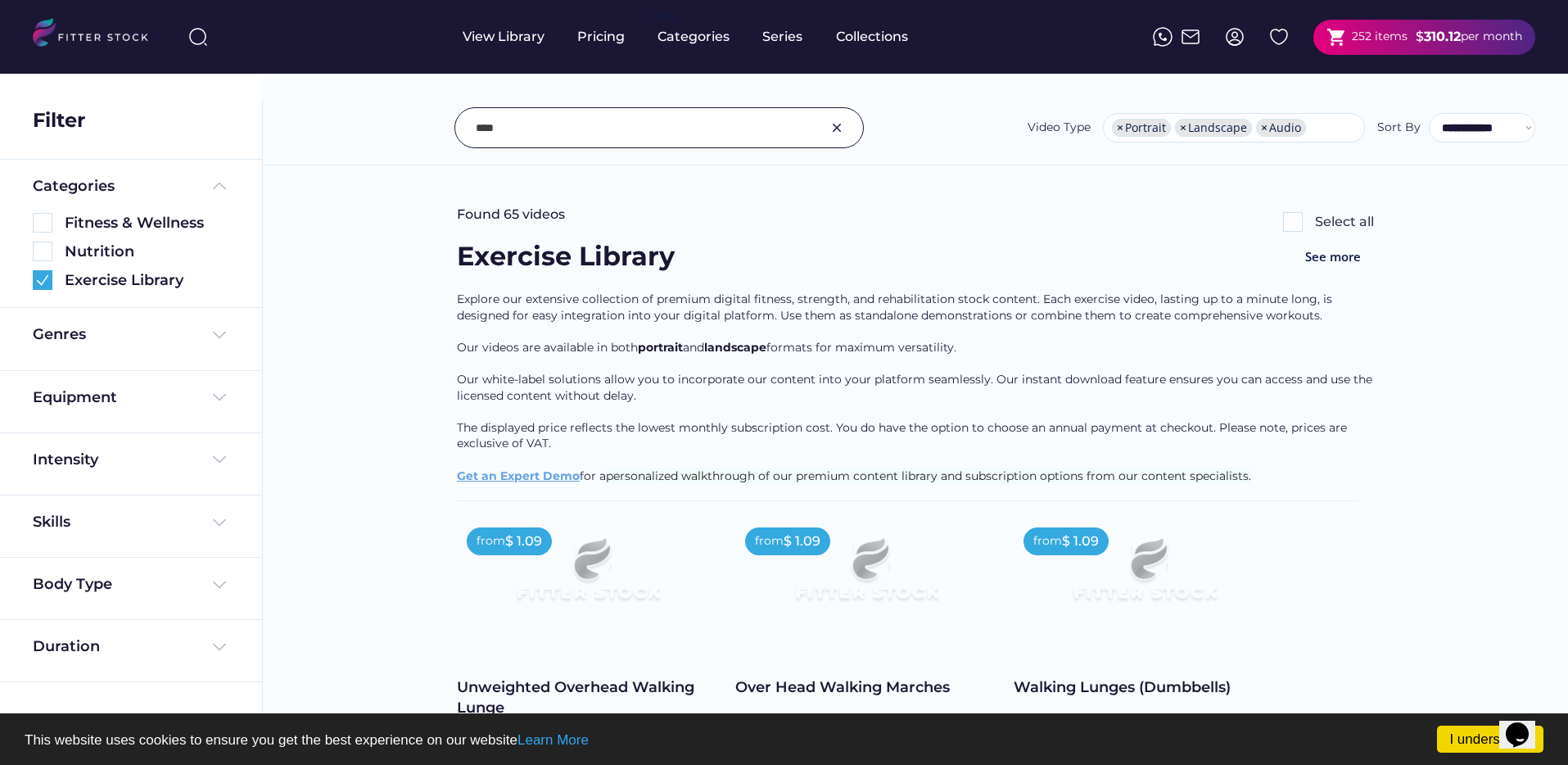
click at [1404, 39] on div "shopping_cart 252 items $ 310.12 per month" at bounding box center [1424, 37] width 222 height 35
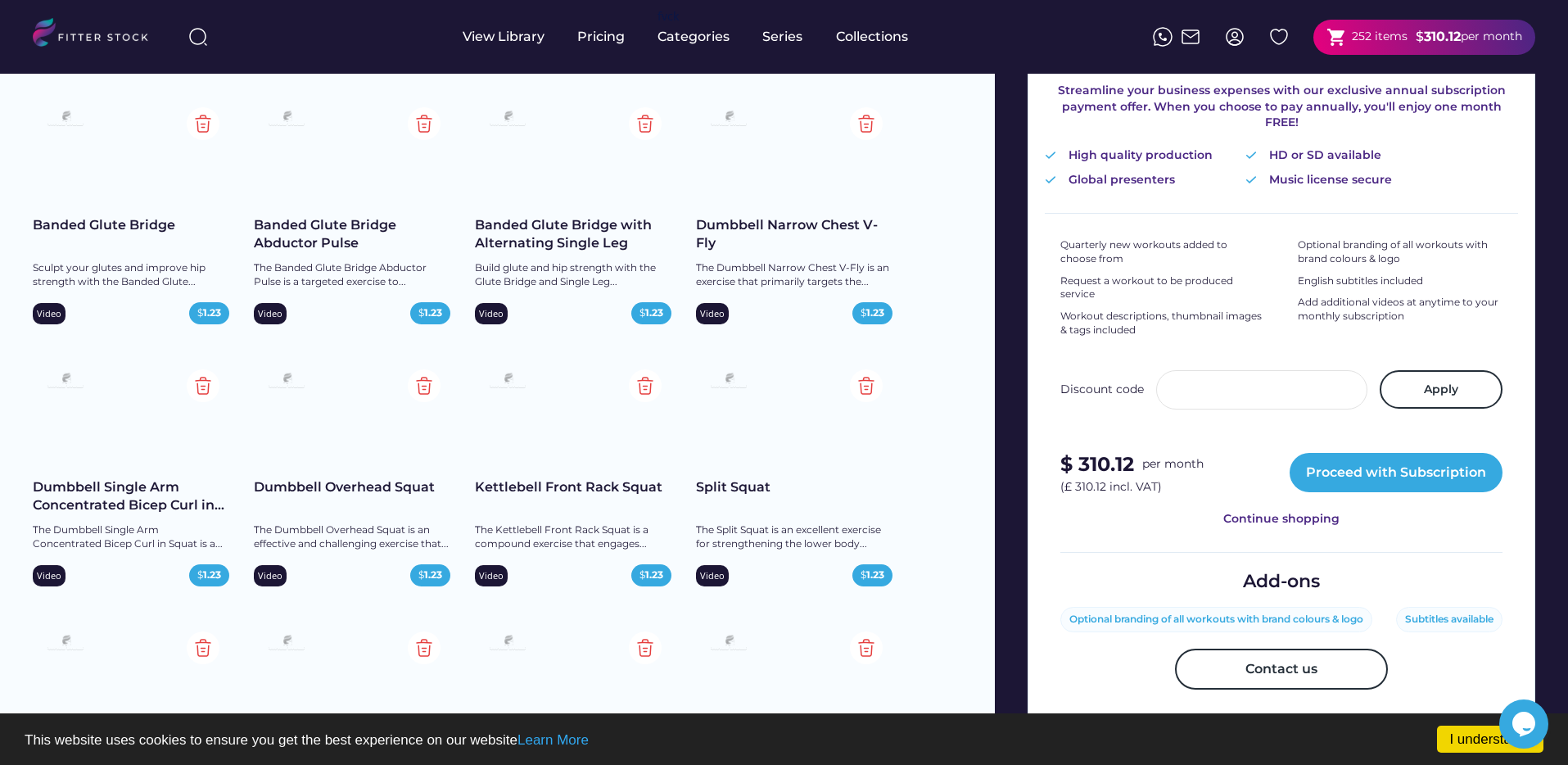
scroll to position [446, 0]
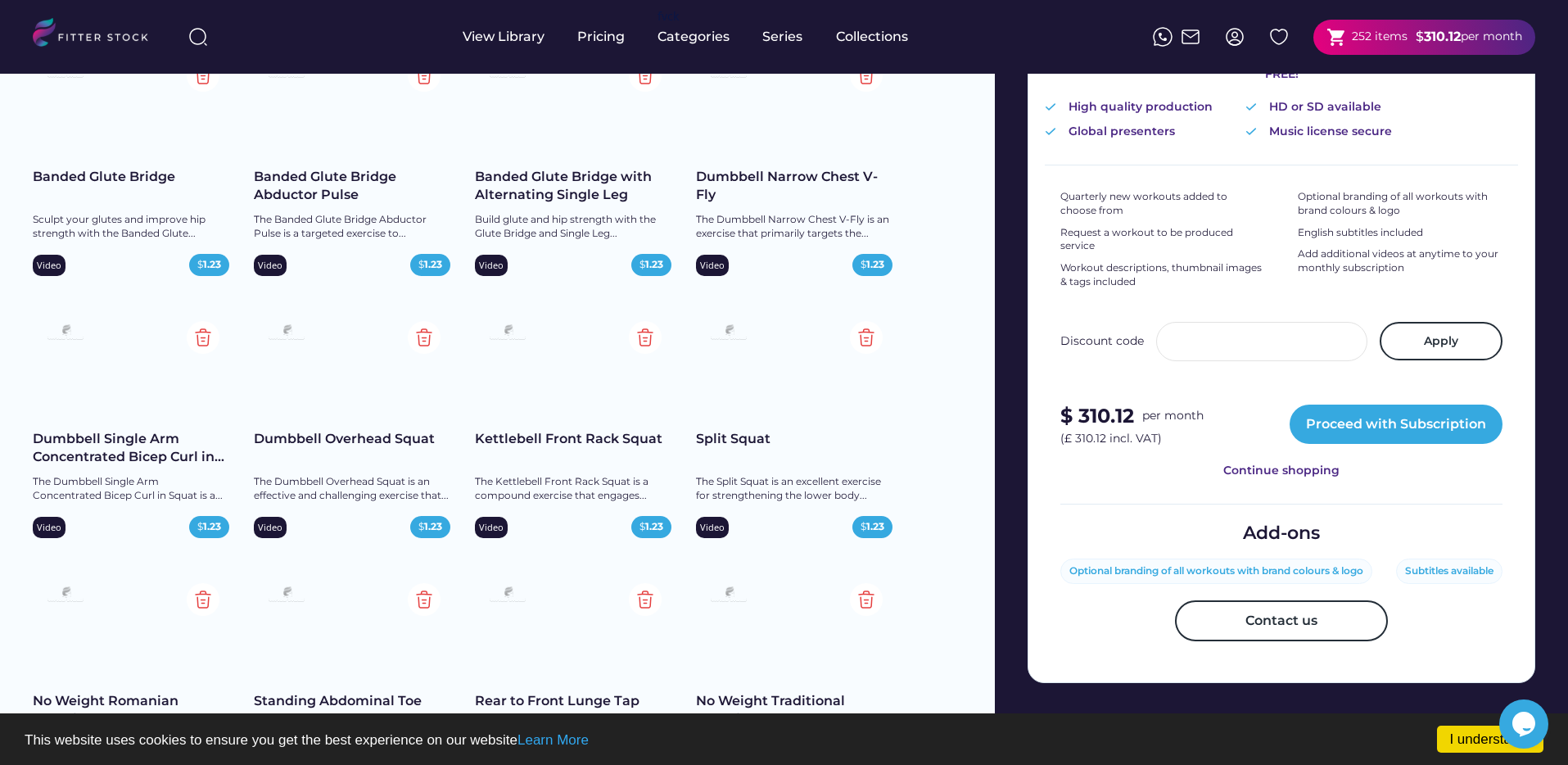
click at [1088, 403] on strong "$ 310.12" at bounding box center [1096, 415] width 74 height 23
click at [1084, 403] on strong "$ 310.12" at bounding box center [1096, 415] width 74 height 23
click at [1083, 403] on strong "$ 310.12" at bounding box center [1096, 415] width 74 height 23
drag, startPoint x: 1083, startPoint y: 399, endPoint x: 1052, endPoint y: 395, distance: 31.3
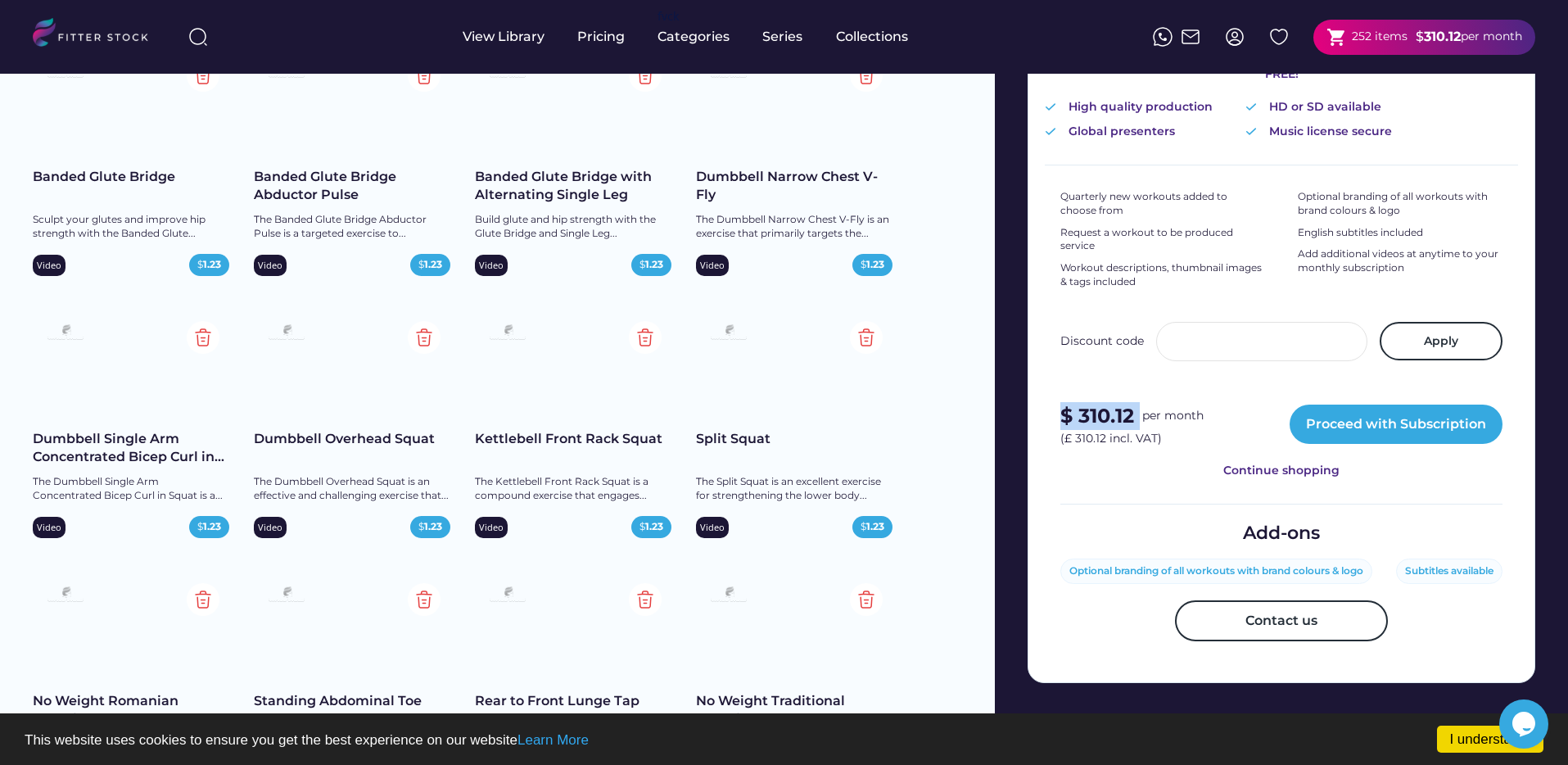
click at [1052, 395] on div "Monthly Annual Benefits Included 6 months 12 months 24 months 36 months Streaml…" at bounding box center [1281, 243] width 508 height 879
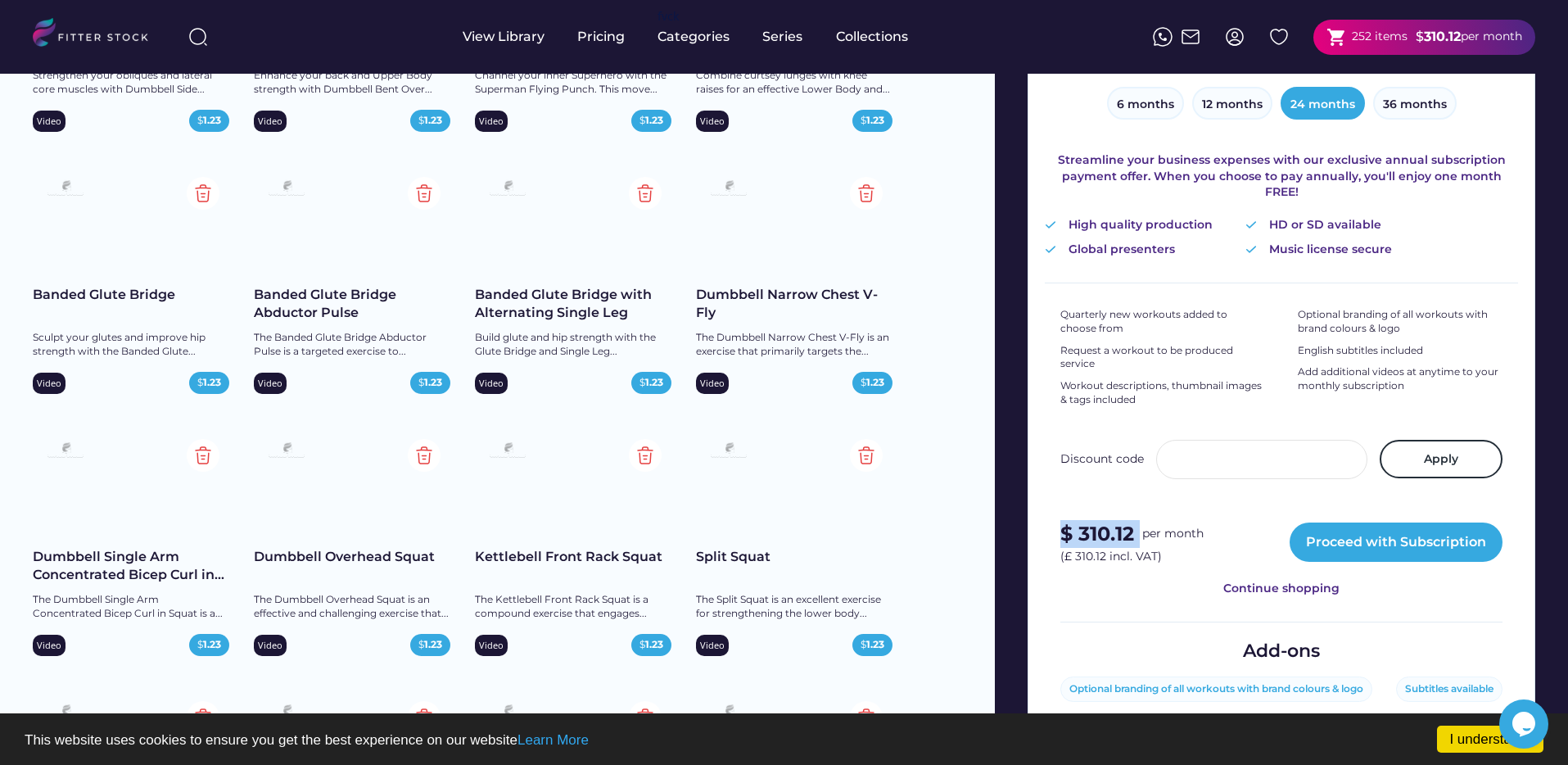
scroll to position [235, 0]
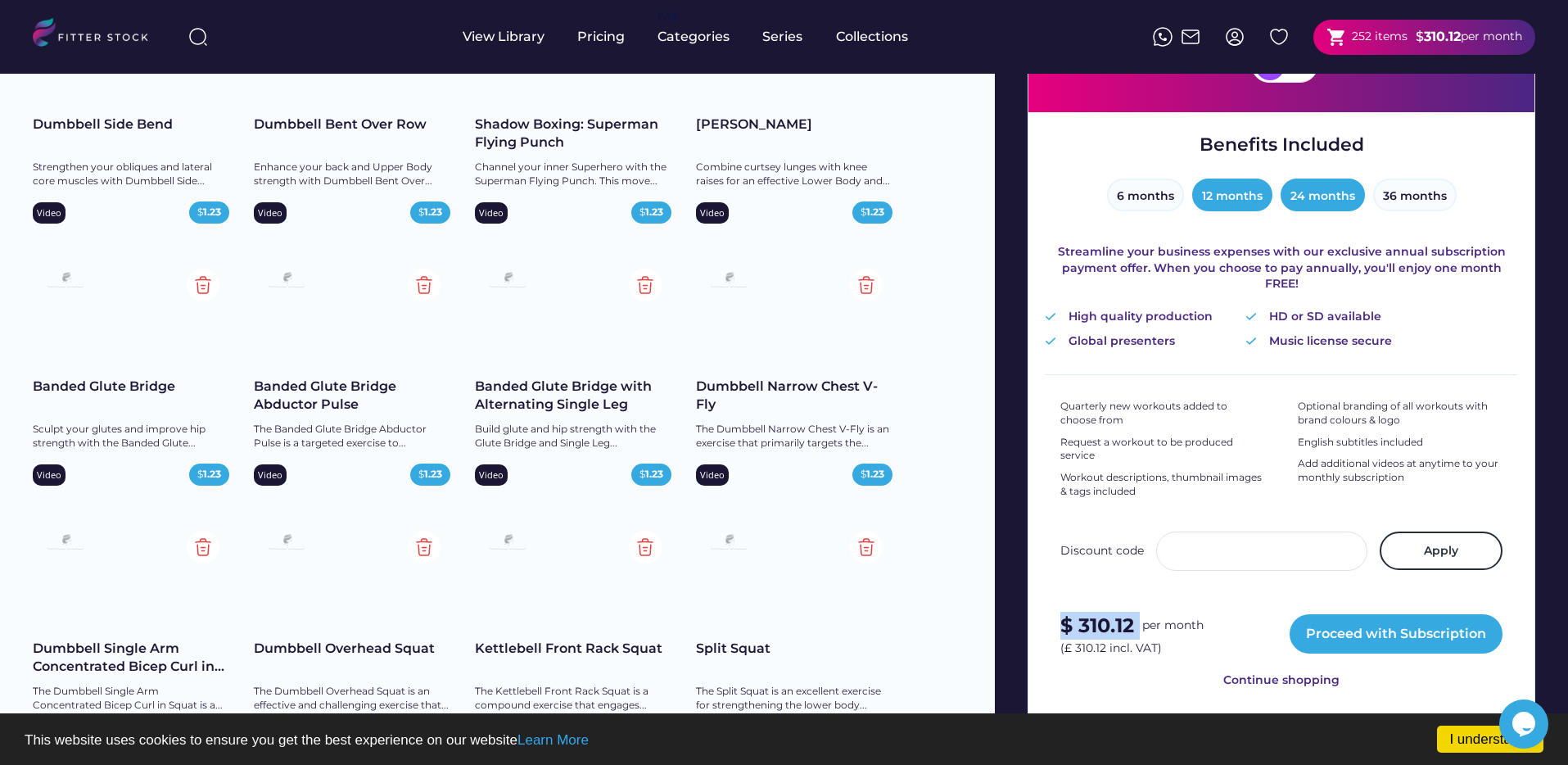
click at [1251, 199] on button "12 months" at bounding box center [1232, 195] width 80 height 33
click at [1168, 205] on button "6 months" at bounding box center [1145, 195] width 77 height 33
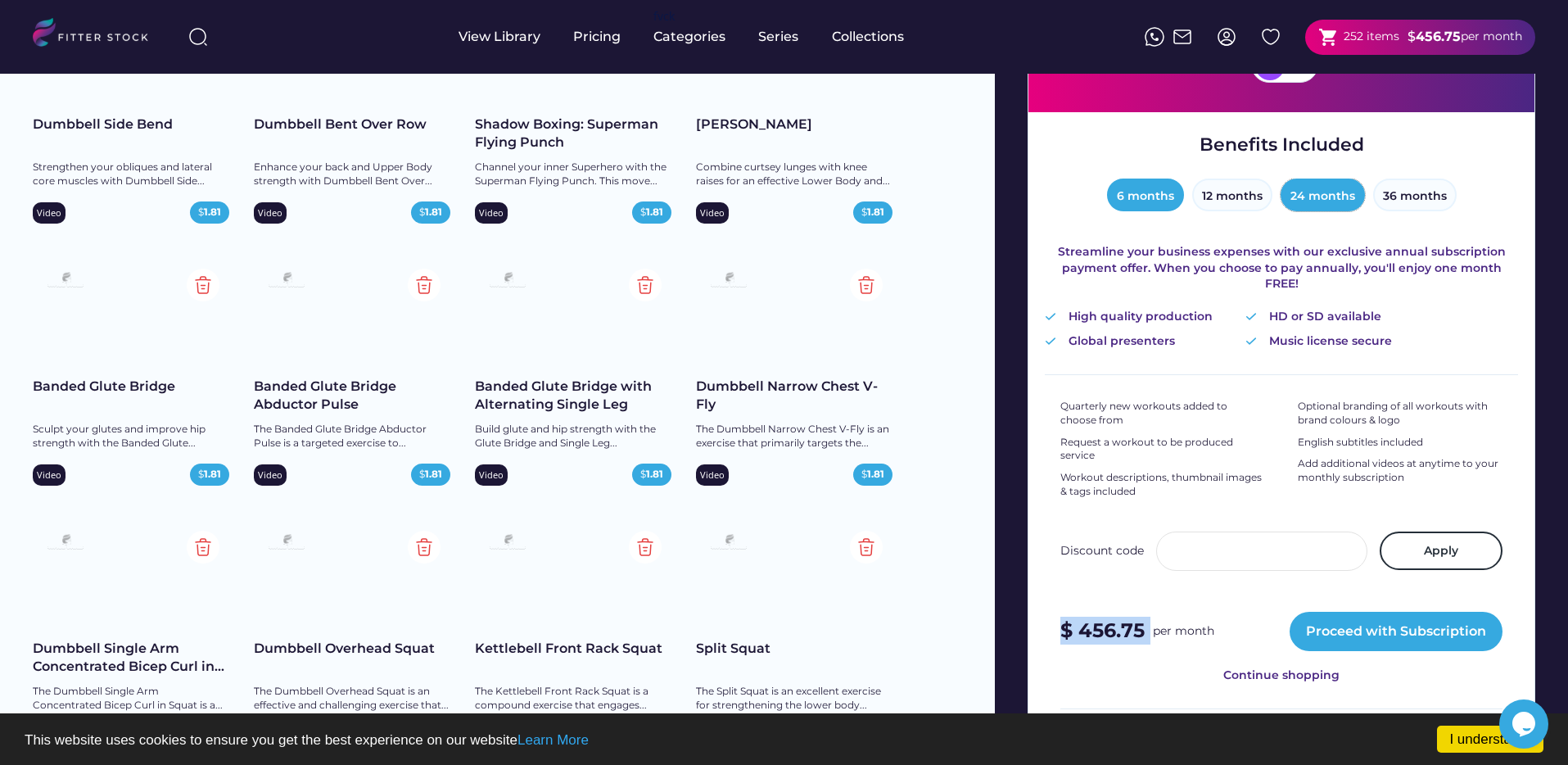
click at [1331, 192] on button "24 months" at bounding box center [1322, 195] width 84 height 33
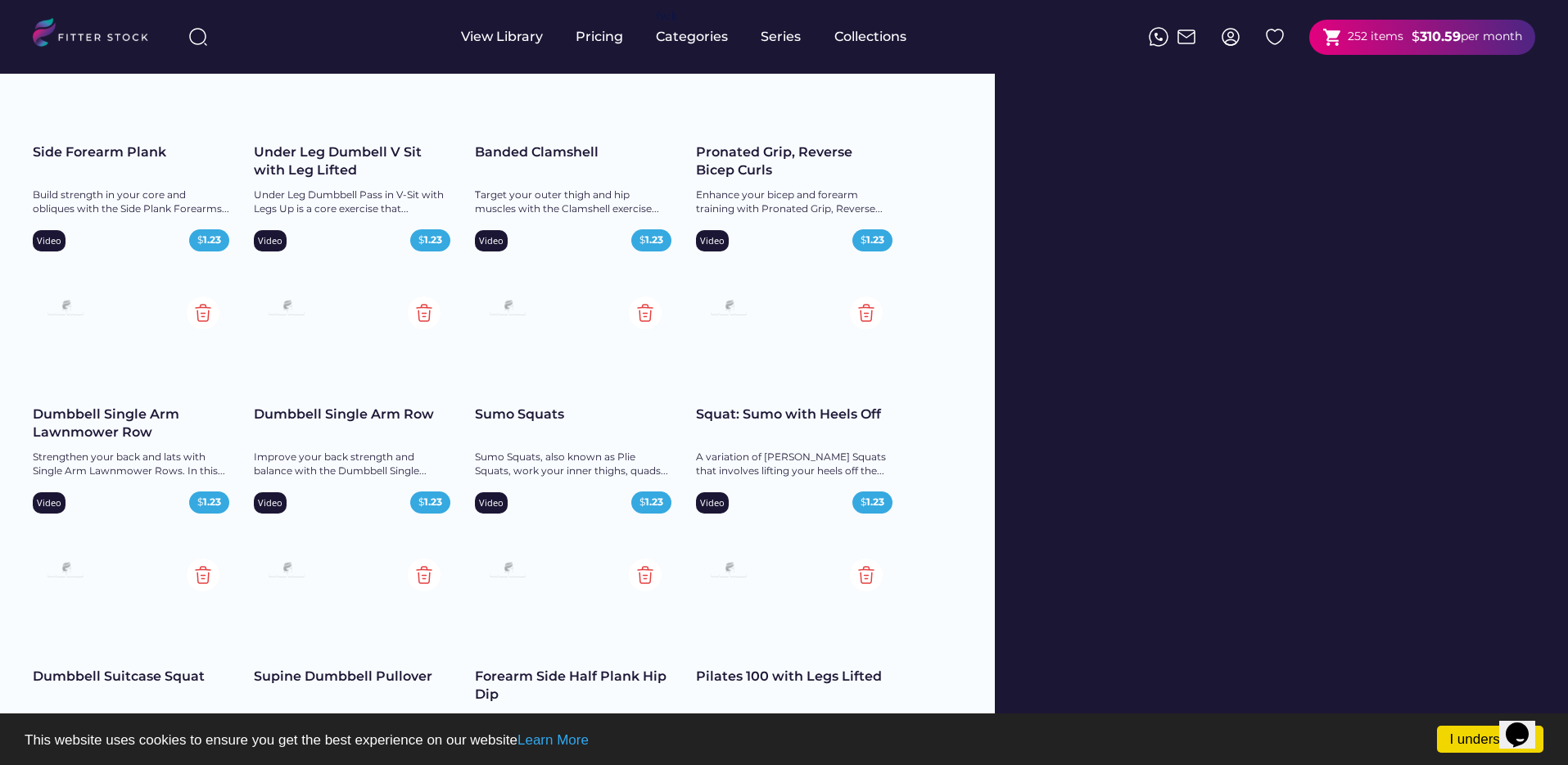
scroll to position [1793, 0]
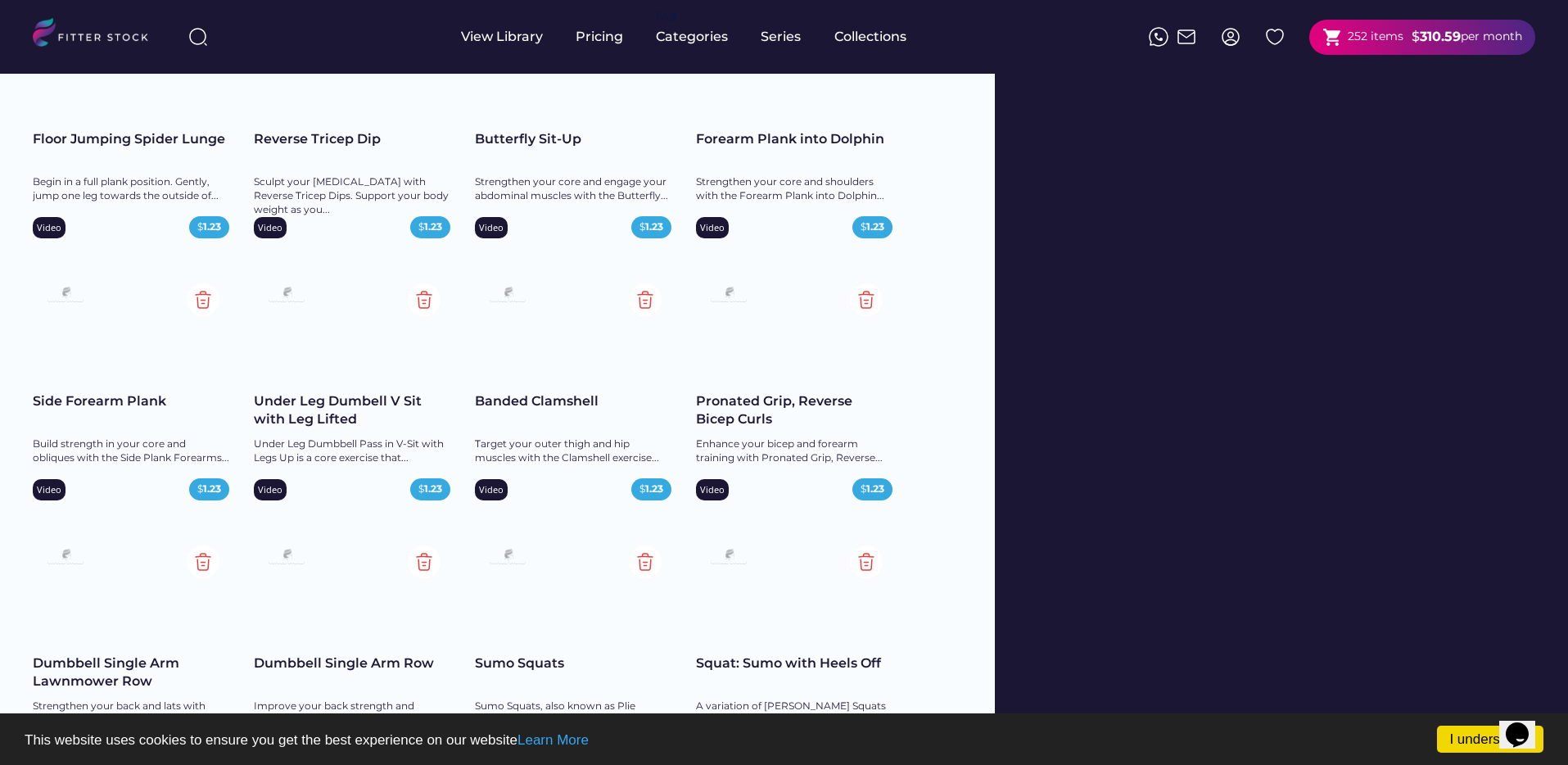
click at [1230, 38] on img at bounding box center [1231, 36] width 20 height 20
